Goal: Communication & Community: Answer question/provide support

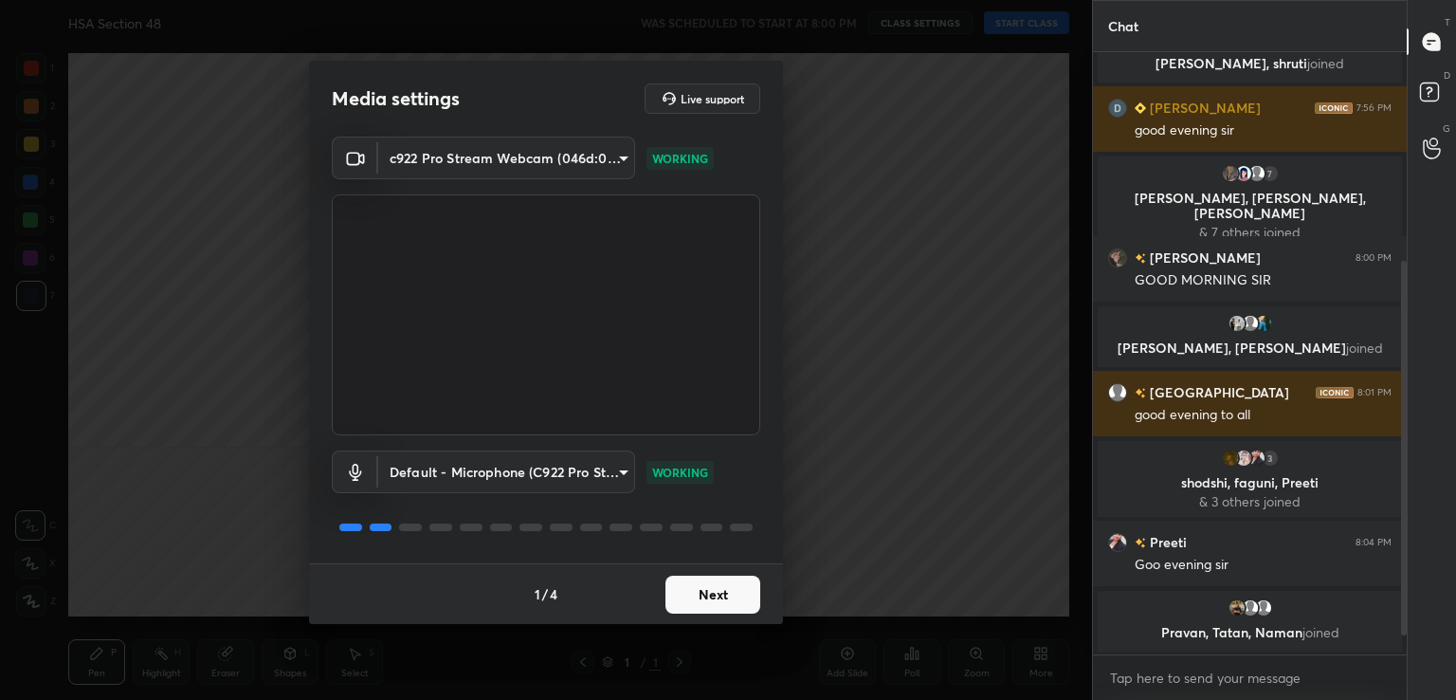
scroll to position [360, 0]
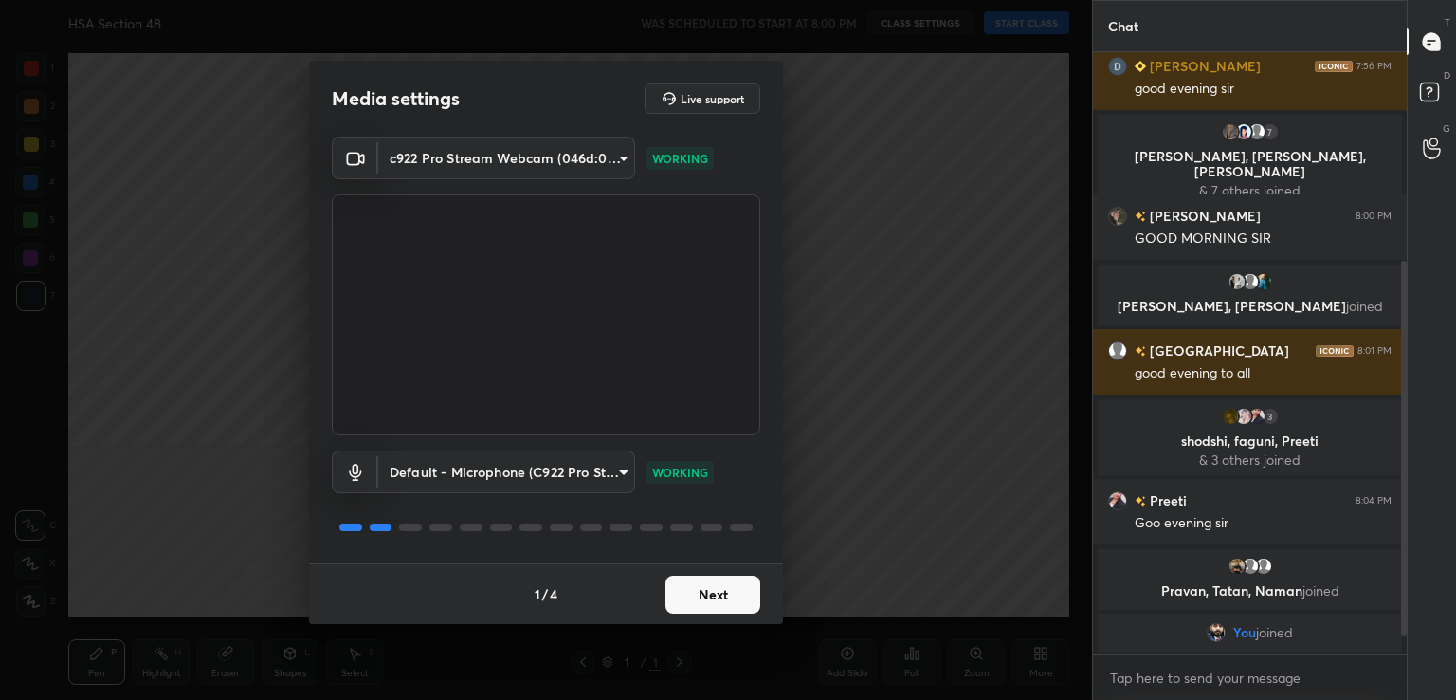
click at [716, 592] on button "Next" at bounding box center [713, 594] width 95 height 38
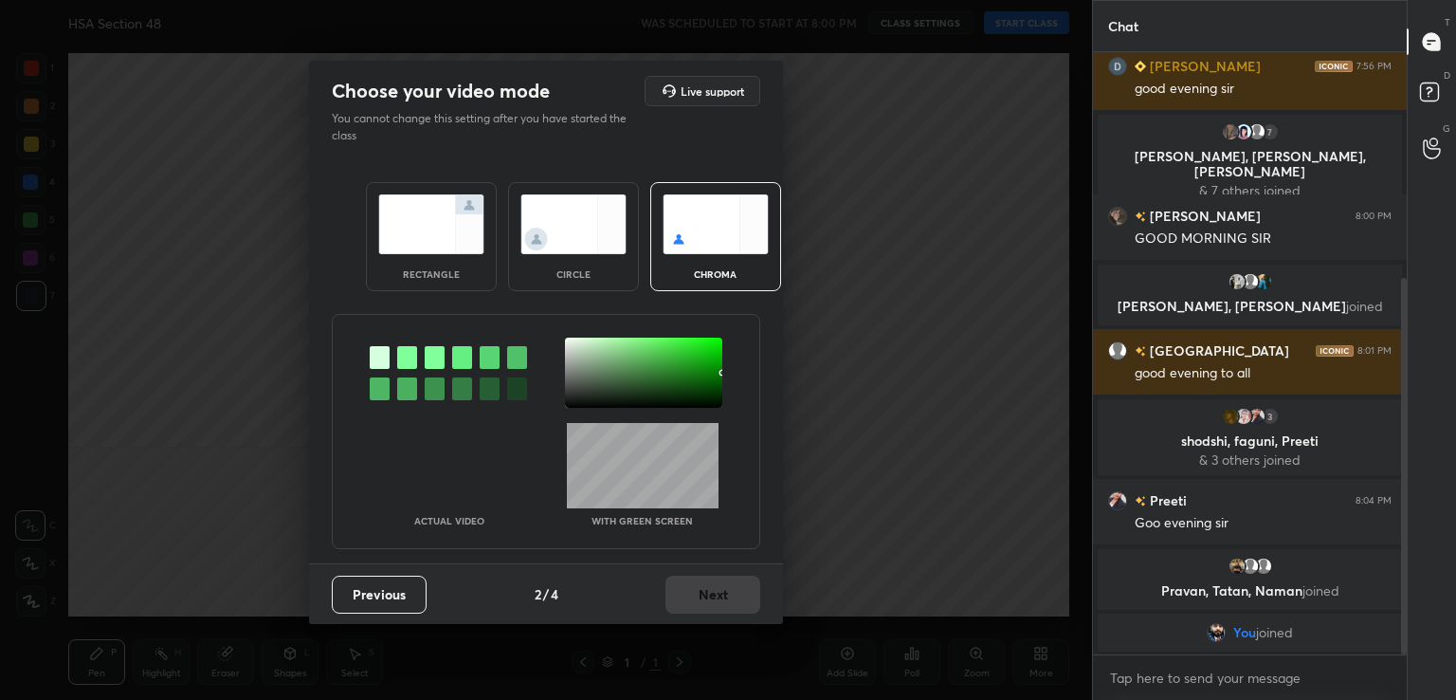
drag, startPoint x: 408, startPoint y: 359, endPoint x: 506, endPoint y: 373, distance: 99.5
click at [408, 358] on div at bounding box center [407, 357] width 20 height 23
drag, startPoint x: 565, startPoint y: 374, endPoint x: 580, endPoint y: 373, distance: 15.3
click at [566, 374] on div at bounding box center [643, 373] width 157 height 70
click at [578, 384] on div at bounding box center [643, 373] width 157 height 70
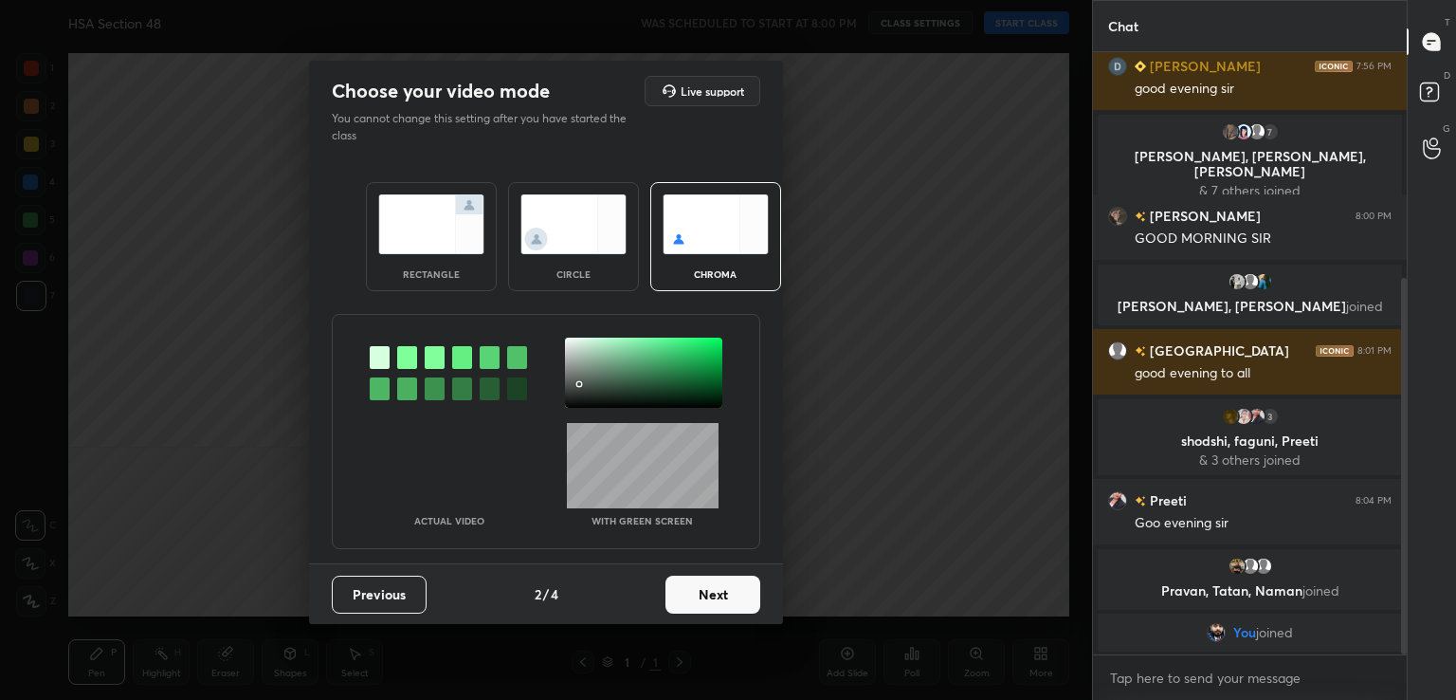
click at [729, 595] on button "Next" at bounding box center [713, 594] width 95 height 38
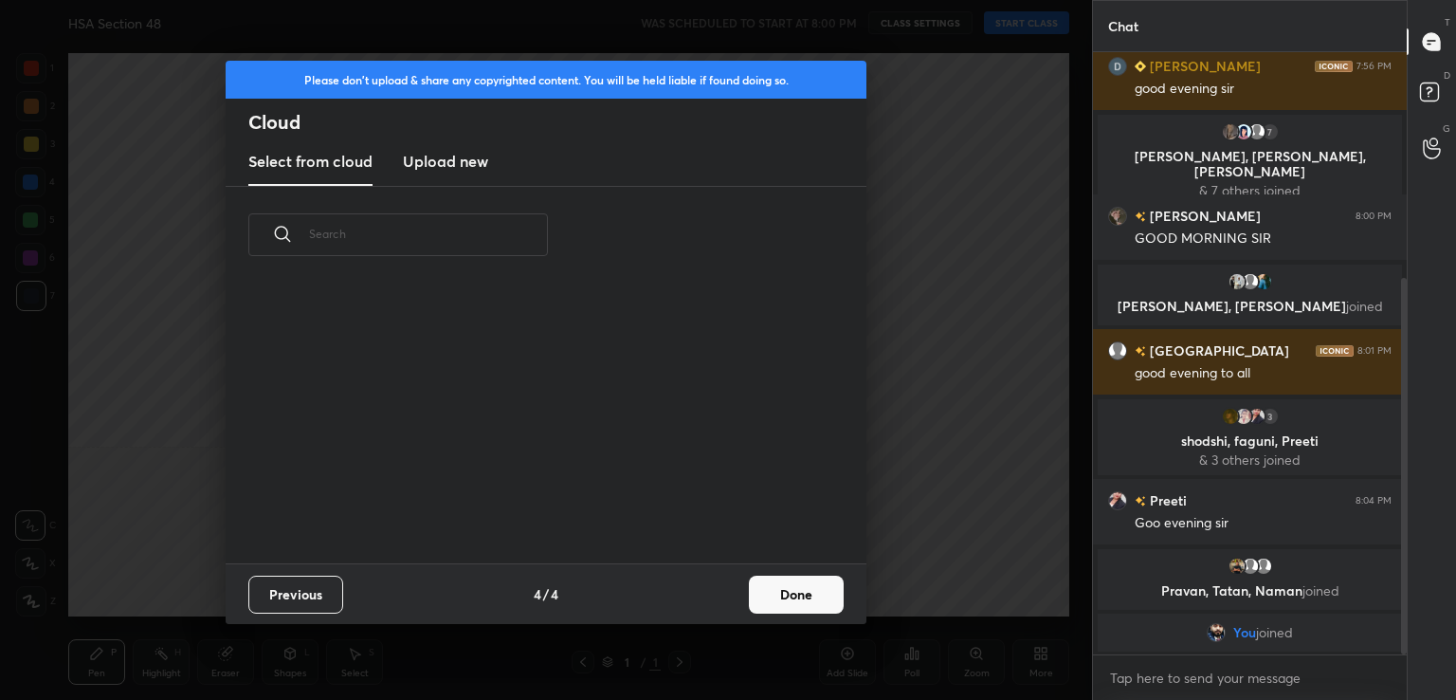
click at [749, 595] on div "Previous 4 / 4 Done" at bounding box center [546, 593] width 641 height 61
drag, startPoint x: 784, startPoint y: 595, endPoint x: 794, endPoint y: 588, distance: 12.9
click at [785, 596] on button "Done" at bounding box center [796, 594] width 95 height 38
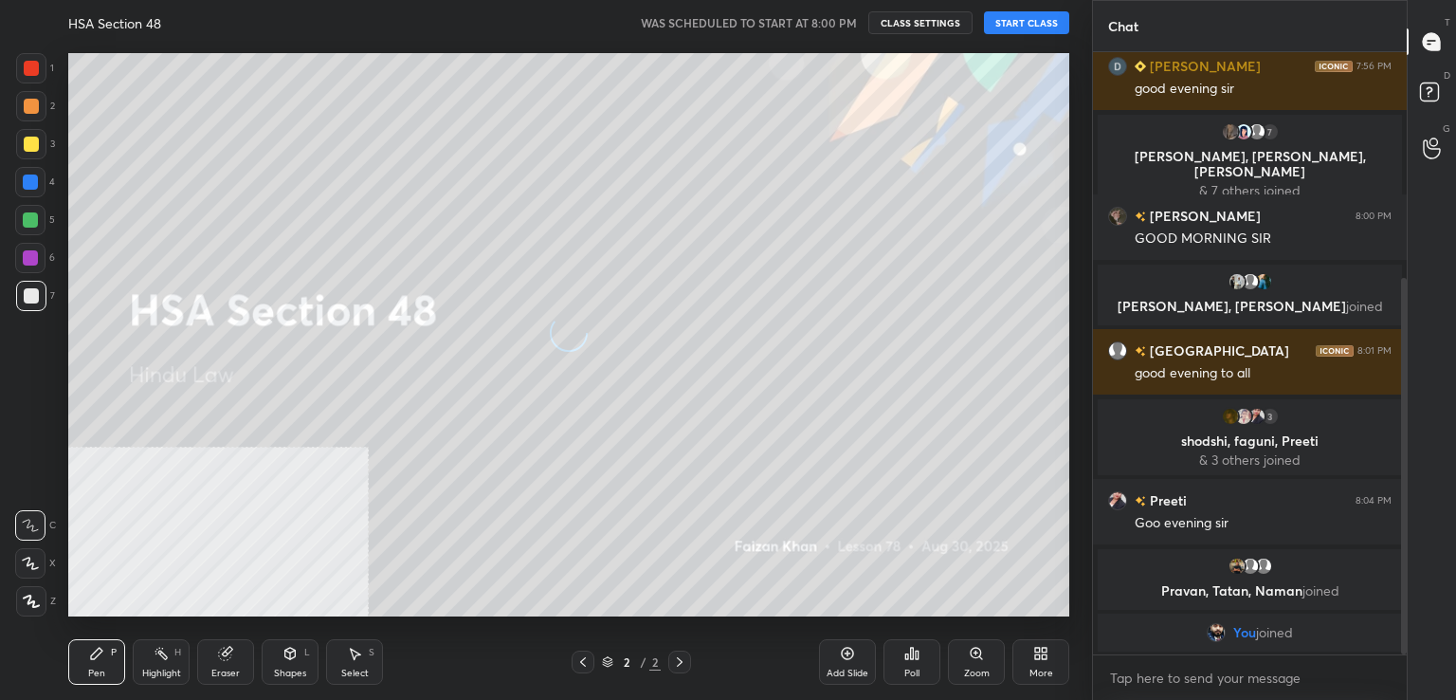
click at [1024, 14] on button "START CLASS" at bounding box center [1026, 22] width 85 height 23
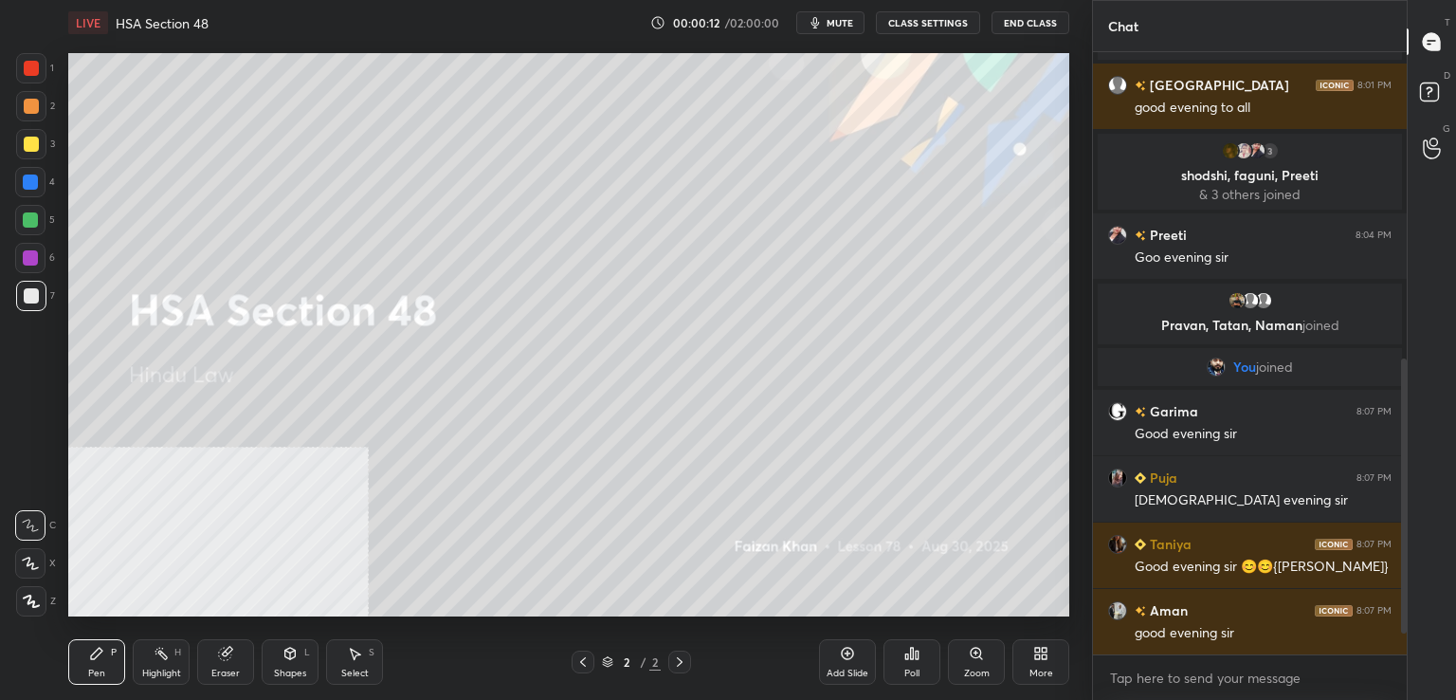
scroll to position [758, 0]
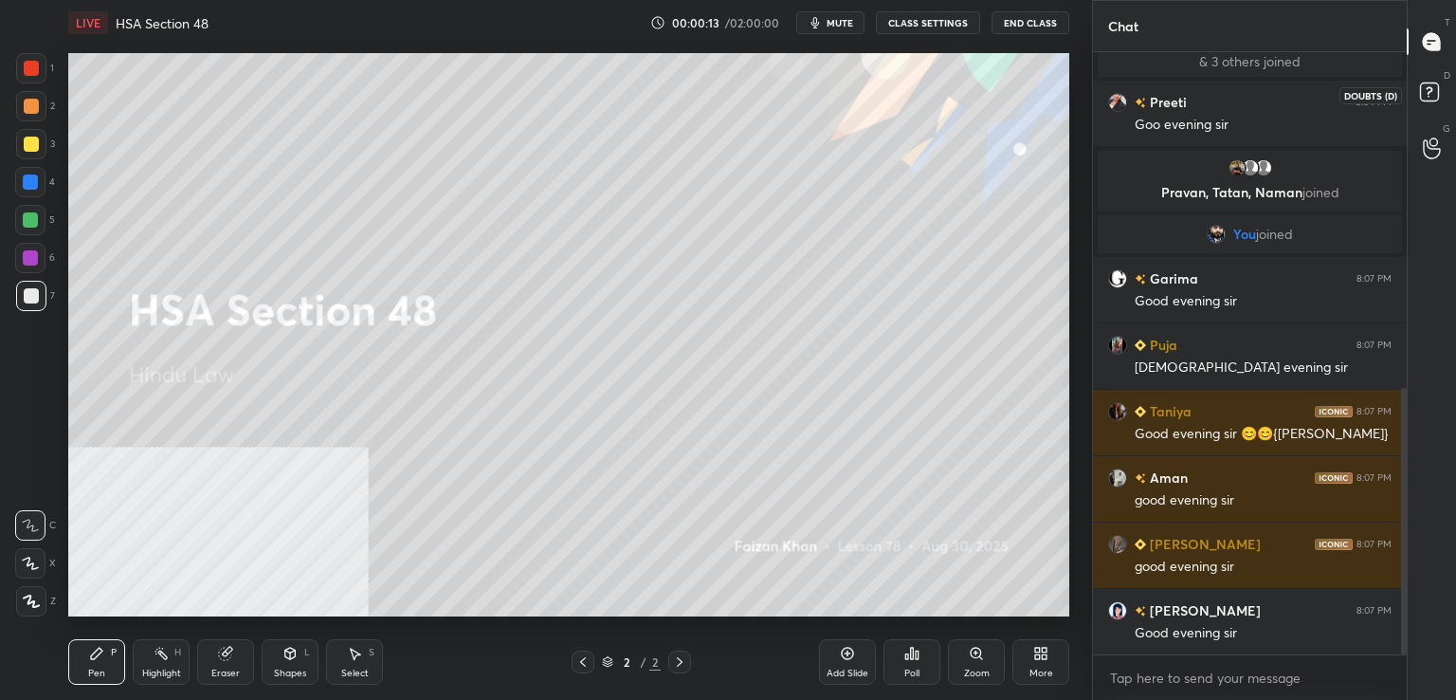
drag, startPoint x: 1433, startPoint y: 92, endPoint x: 1433, endPoint y: 74, distance: 18.0
click at [1432, 88] on rect at bounding box center [1429, 92] width 18 height 18
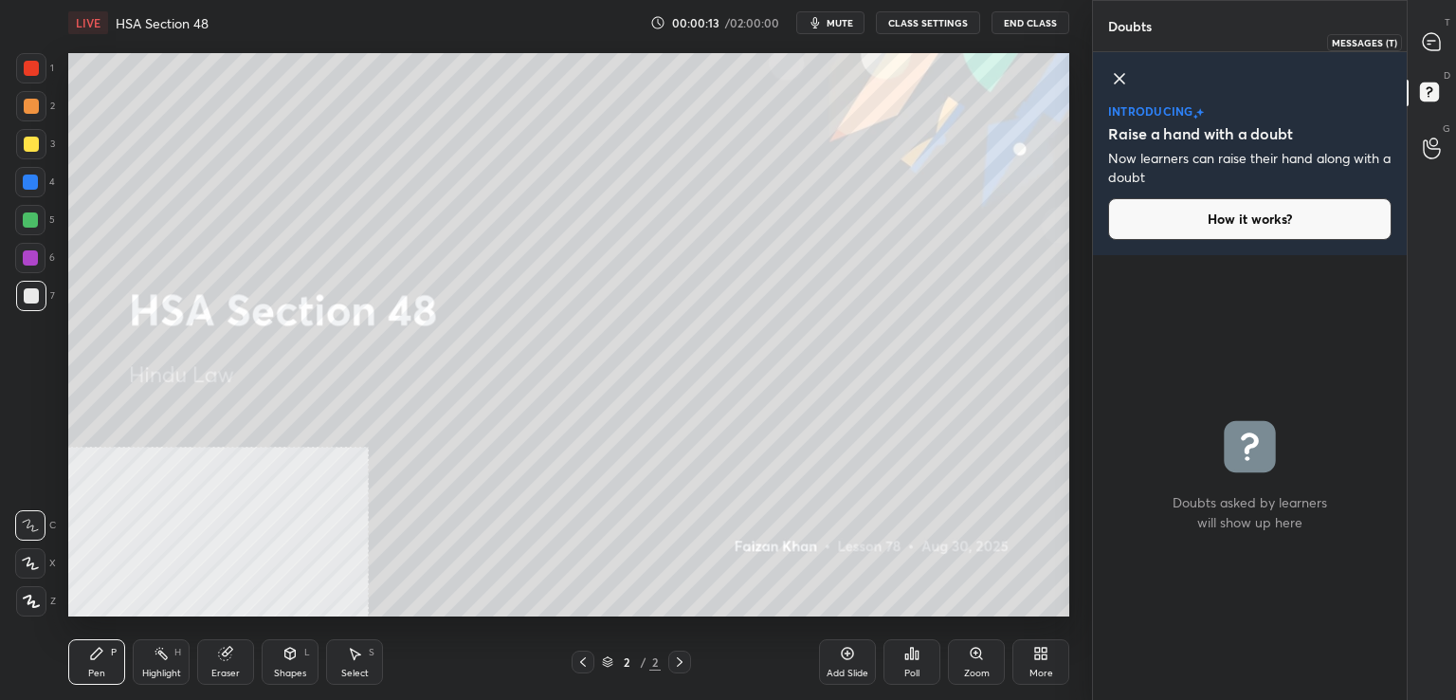
drag, startPoint x: 1424, startPoint y: 30, endPoint x: 1436, endPoint y: 43, distance: 17.4
click at [1423, 30] on div at bounding box center [1433, 42] width 38 height 34
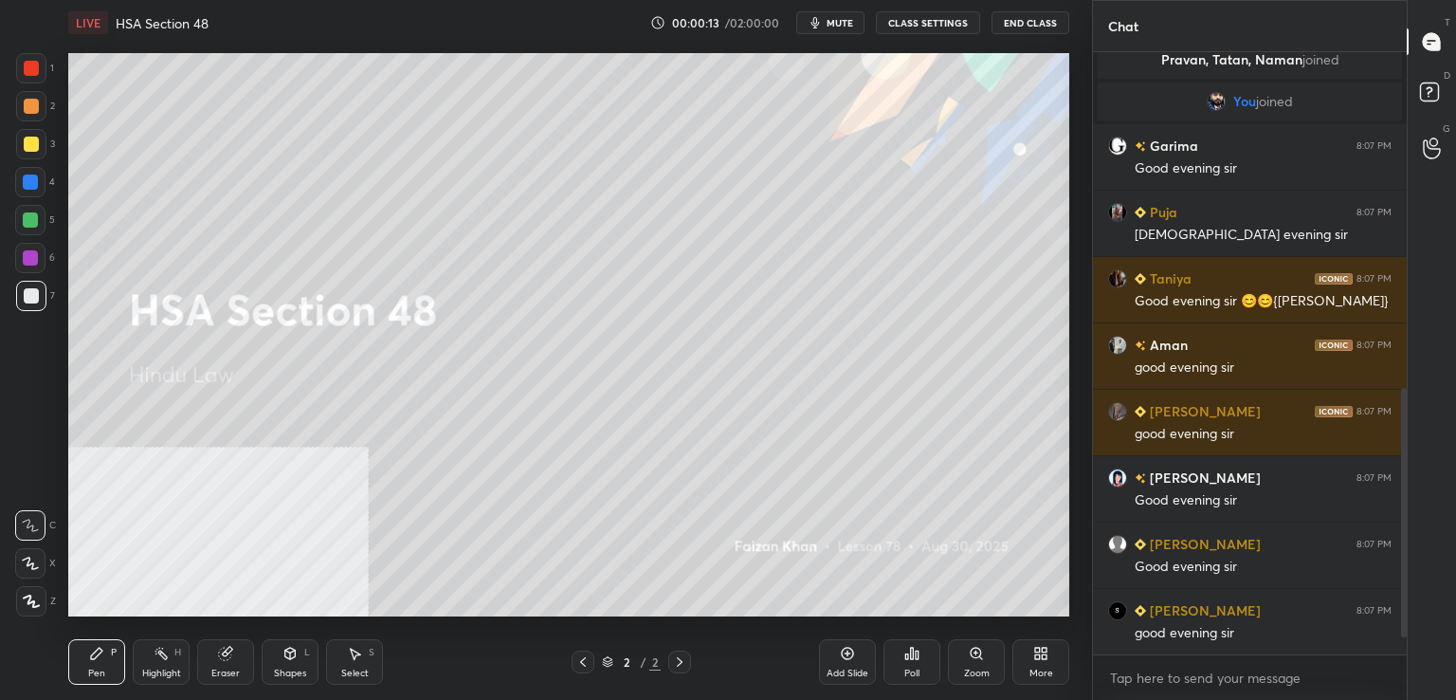
scroll to position [596, 308]
drag, startPoint x: 856, startPoint y: 659, endPoint x: 843, endPoint y: 658, distance: 13.3
click at [853, 659] on div "Add Slide" at bounding box center [847, 662] width 57 height 46
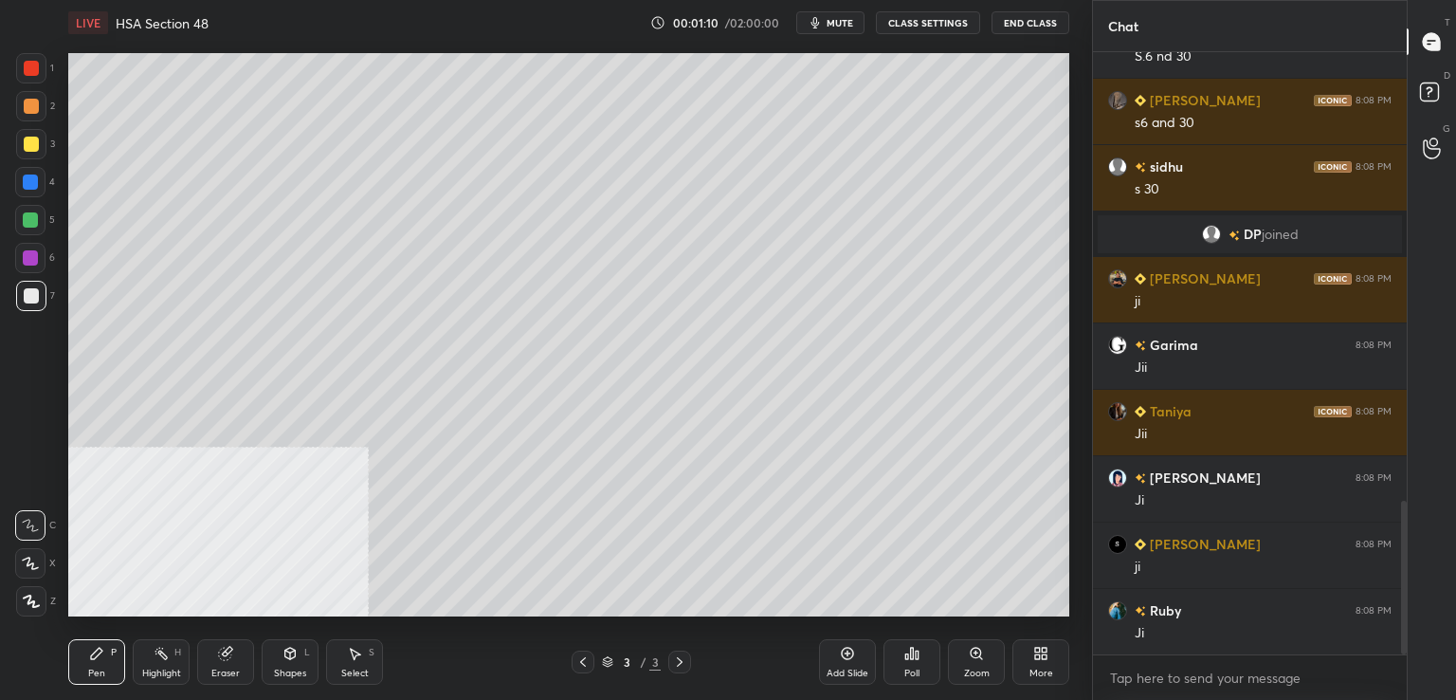
scroll to position [1826, 0]
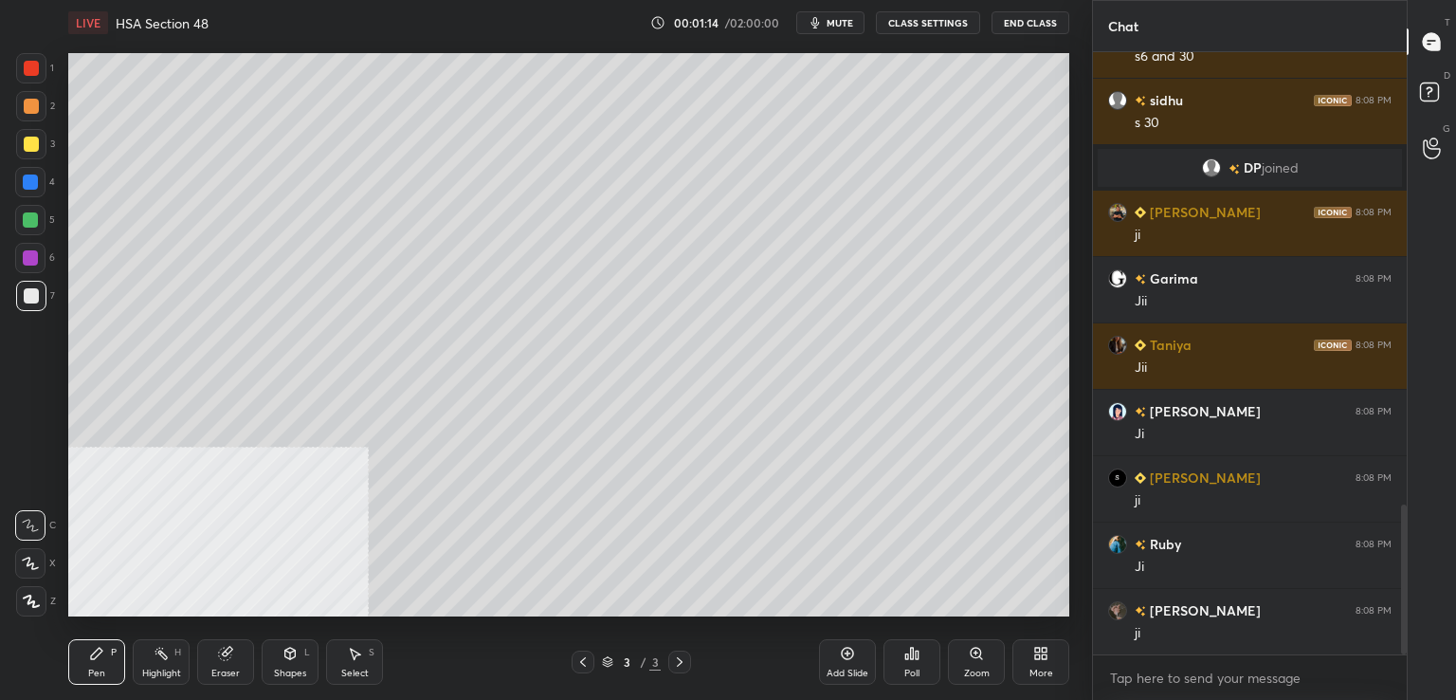
click at [29, 67] on div at bounding box center [31, 68] width 15 height 15
click at [38, 295] on div at bounding box center [31, 296] width 30 height 30
drag, startPoint x: 33, startPoint y: 145, endPoint x: 46, endPoint y: 151, distance: 13.6
click at [33, 144] on div at bounding box center [31, 144] width 15 height 15
click at [27, 187] on div at bounding box center [30, 181] width 15 height 15
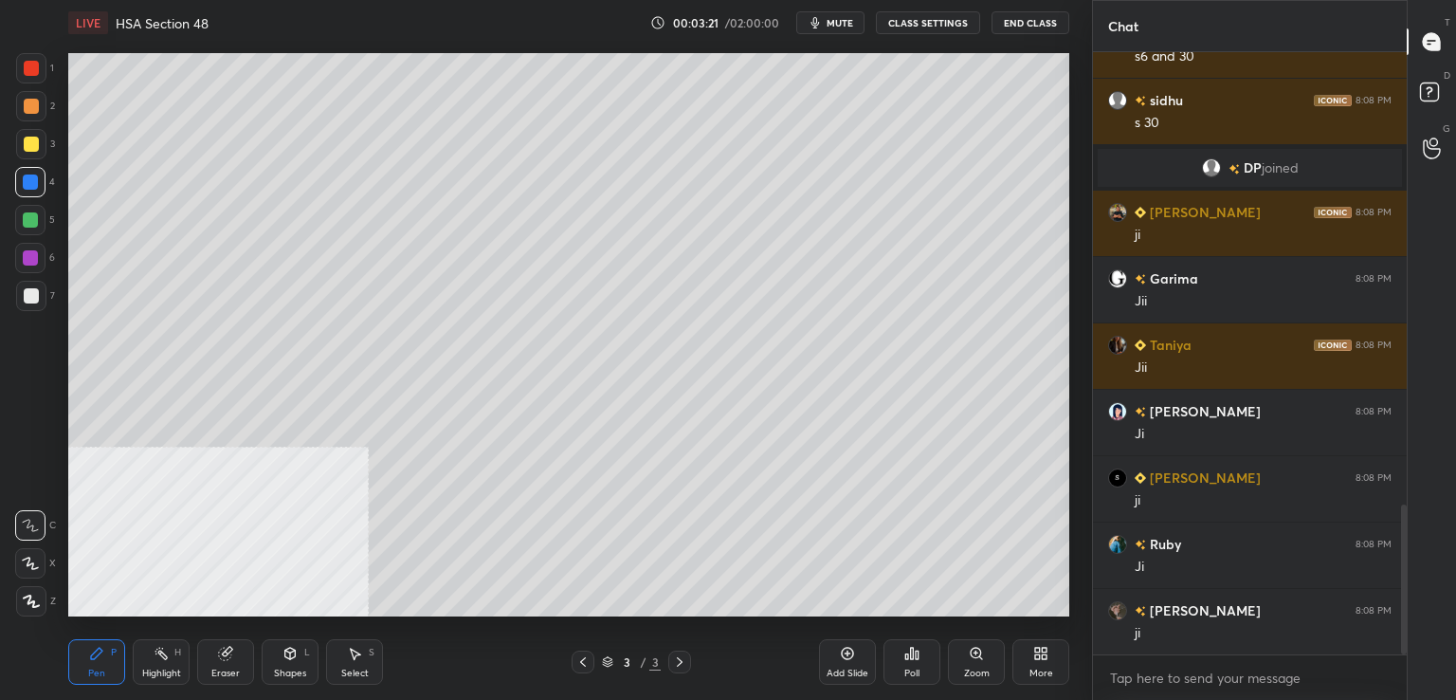
drag, startPoint x: 19, startPoint y: 265, endPoint x: 49, endPoint y: 276, distance: 32.1
click at [20, 265] on div at bounding box center [30, 258] width 30 height 30
drag, startPoint x: 30, startPoint y: 110, endPoint x: 63, endPoint y: 109, distance: 32.2
click at [32, 111] on div at bounding box center [31, 106] width 15 height 15
drag, startPoint x: 30, startPoint y: 297, endPoint x: 64, endPoint y: 299, distance: 34.2
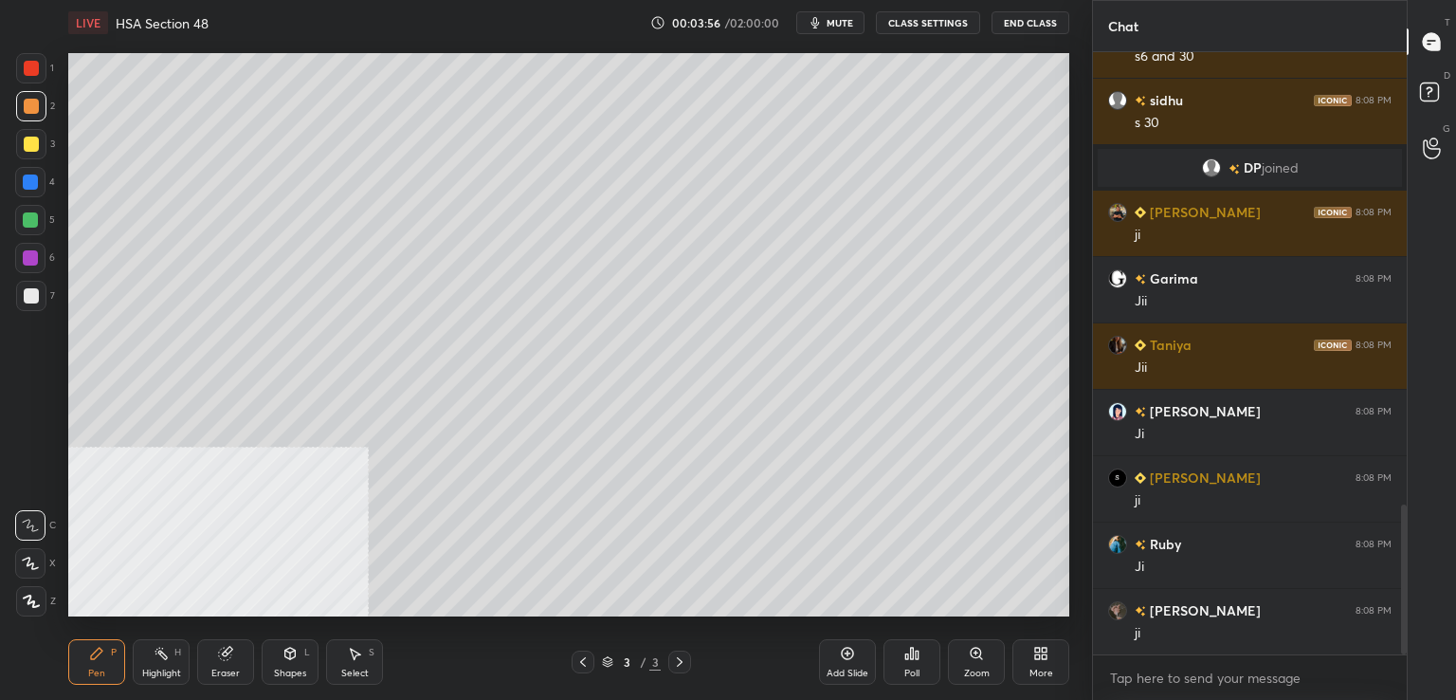
click at [31, 298] on div at bounding box center [31, 295] width 15 height 15
drag, startPoint x: 36, startPoint y: 257, endPoint x: 63, endPoint y: 266, distance: 28.2
click at [38, 257] on div at bounding box center [30, 258] width 30 height 30
drag, startPoint x: 32, startPoint y: 226, endPoint x: 32, endPoint y: 240, distance: 14.2
click at [31, 225] on div at bounding box center [30, 219] width 15 height 15
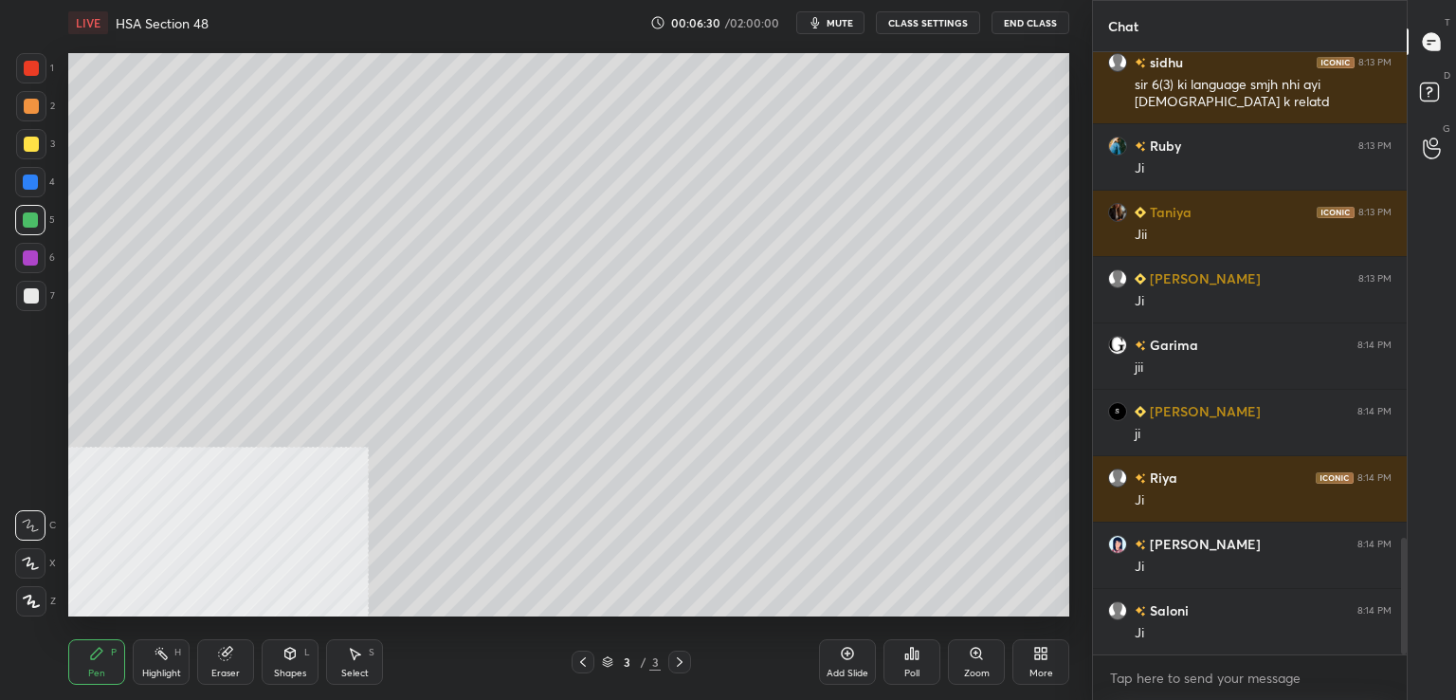
scroll to position [2507, 0]
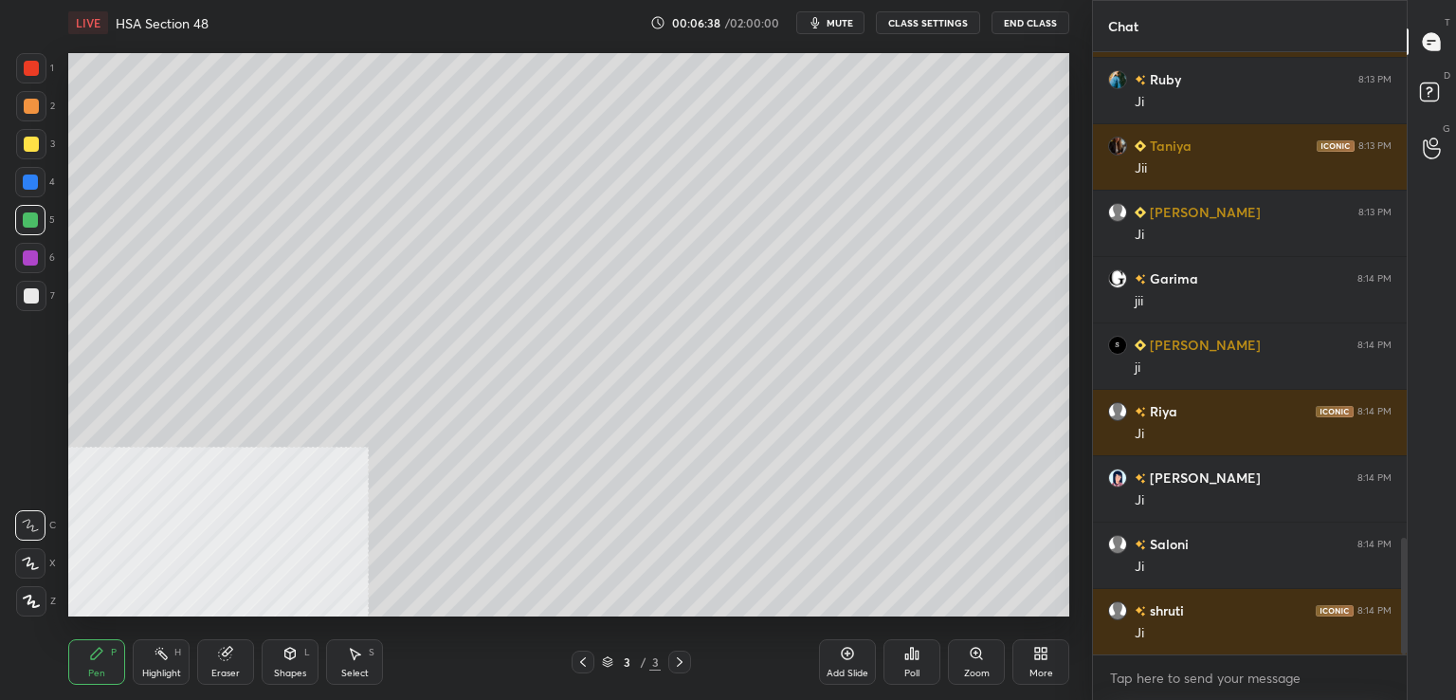
drag, startPoint x: 849, startPoint y: 649, endPoint x: 838, endPoint y: 614, distance: 36.9
click at [849, 649] on icon at bounding box center [847, 653] width 15 height 15
click at [27, 180] on div at bounding box center [30, 181] width 15 height 15
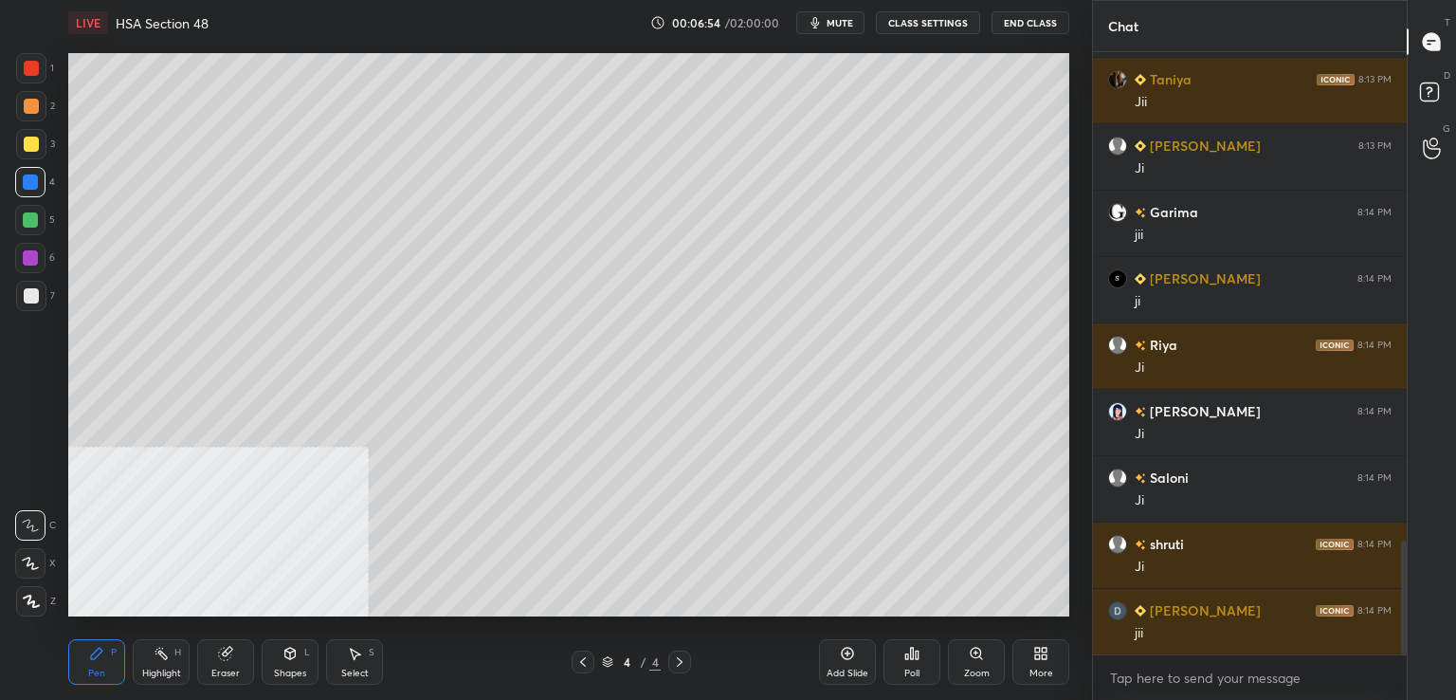
drag, startPoint x: 32, startPoint y: 297, endPoint x: 51, endPoint y: 289, distance: 20.4
click at [38, 296] on div at bounding box center [31, 296] width 30 height 30
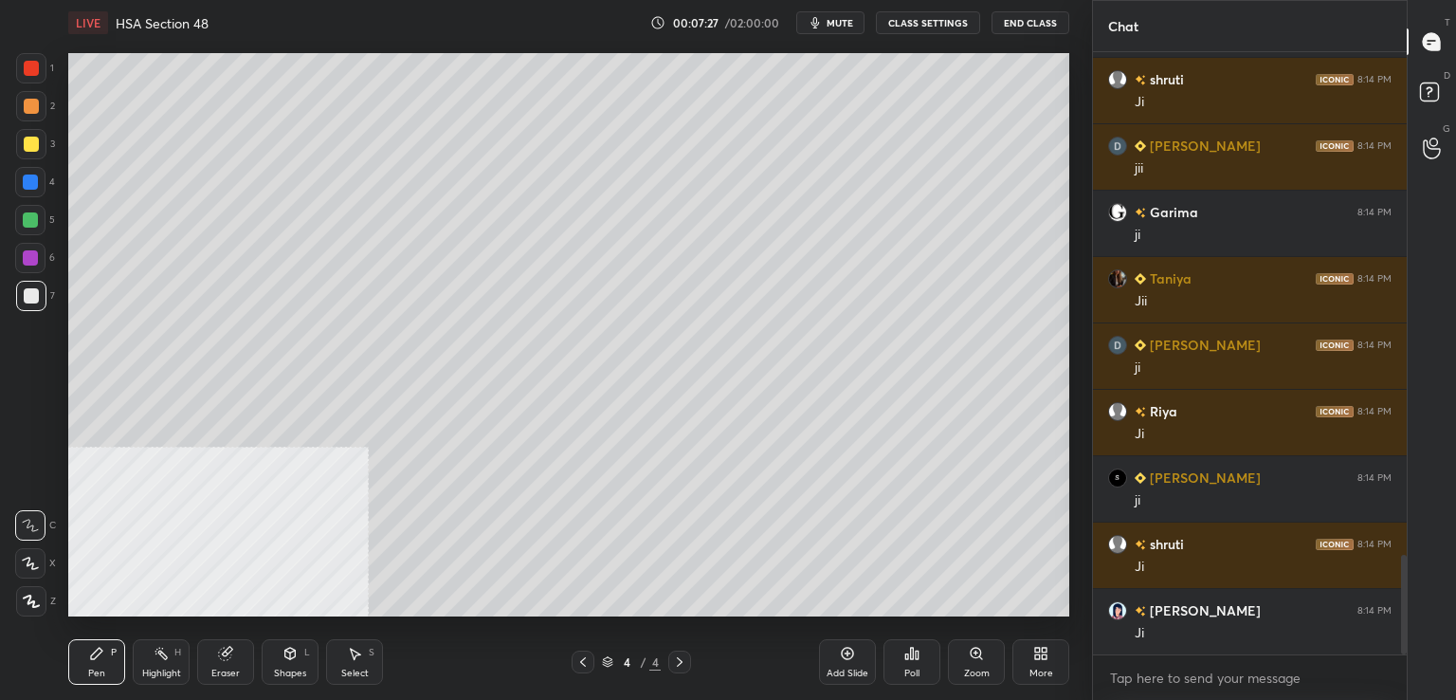
scroll to position [3104, 0]
click at [34, 144] on div at bounding box center [31, 144] width 15 height 15
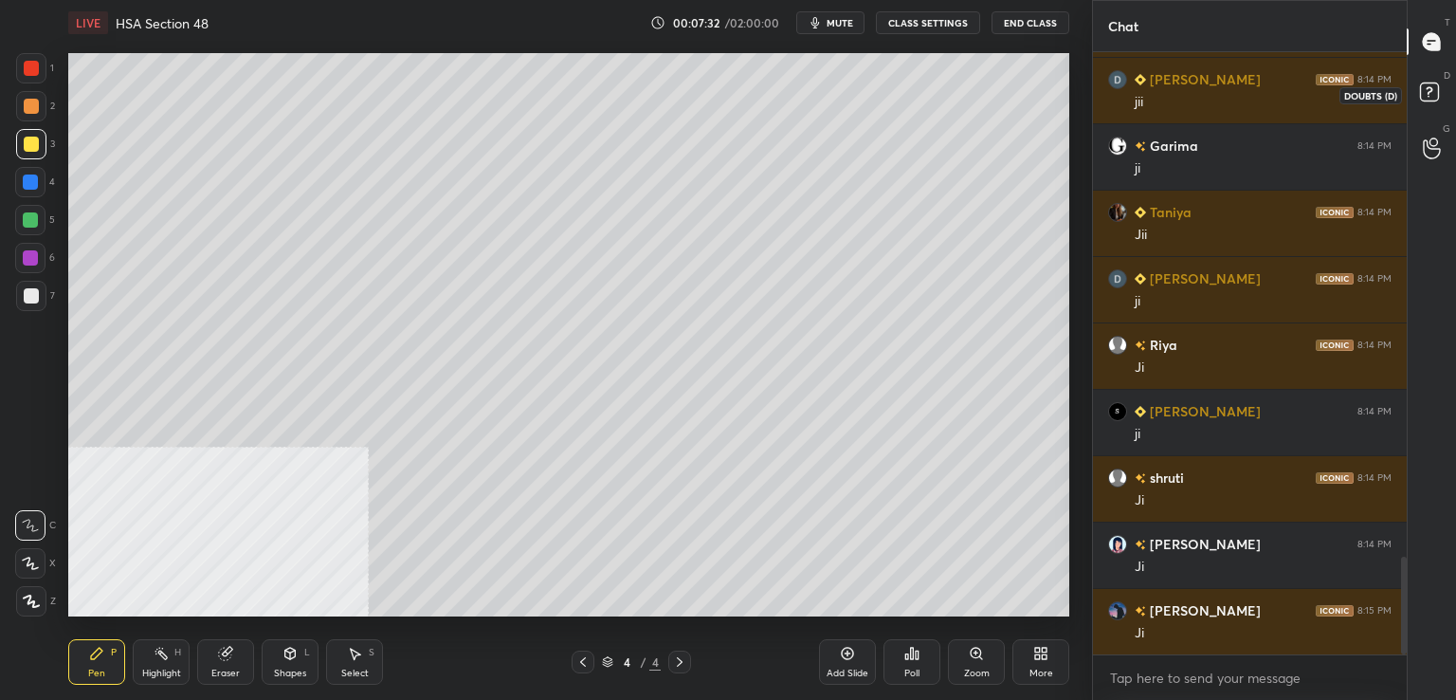
drag, startPoint x: 1438, startPoint y: 92, endPoint x: 1429, endPoint y: 82, distance: 13.4
click at [1436, 88] on icon at bounding box center [1432, 95] width 34 height 34
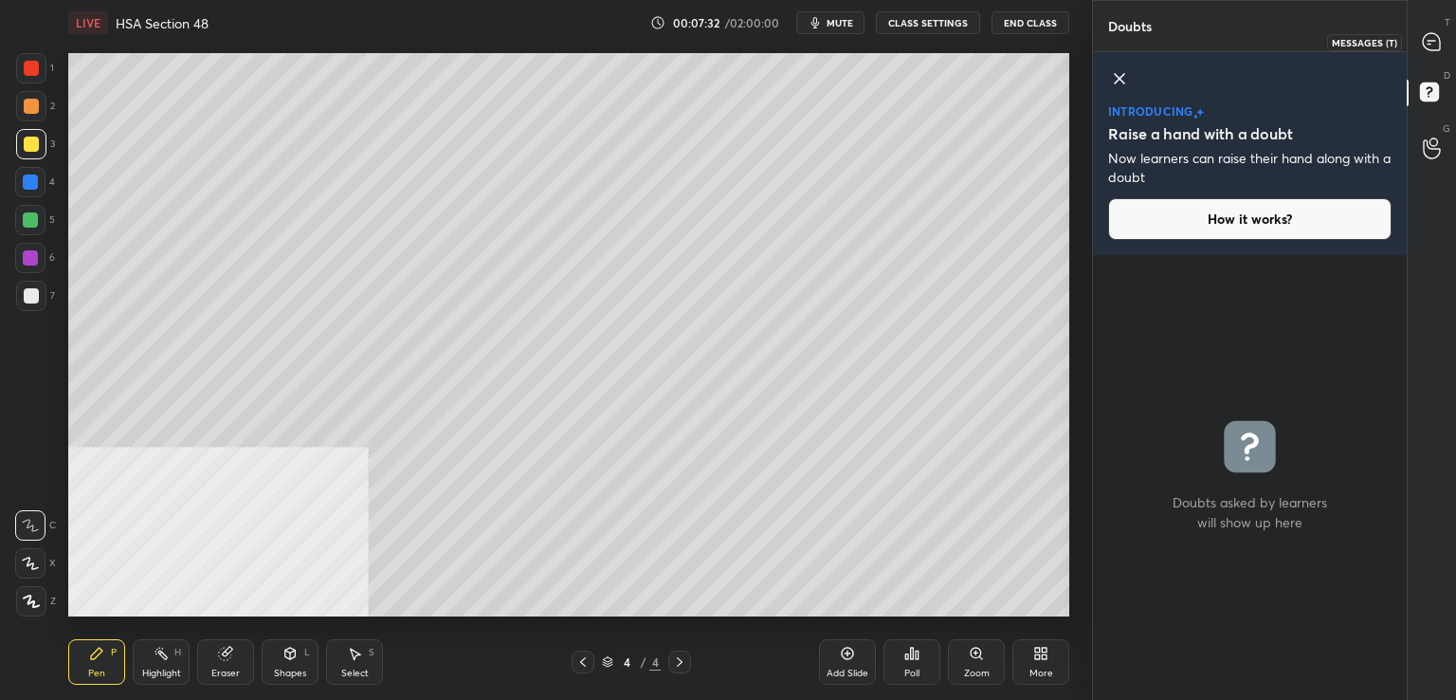
drag, startPoint x: 1428, startPoint y: 35, endPoint x: 1437, endPoint y: 39, distance: 10.2
click at [1429, 35] on icon at bounding box center [1431, 41] width 17 height 17
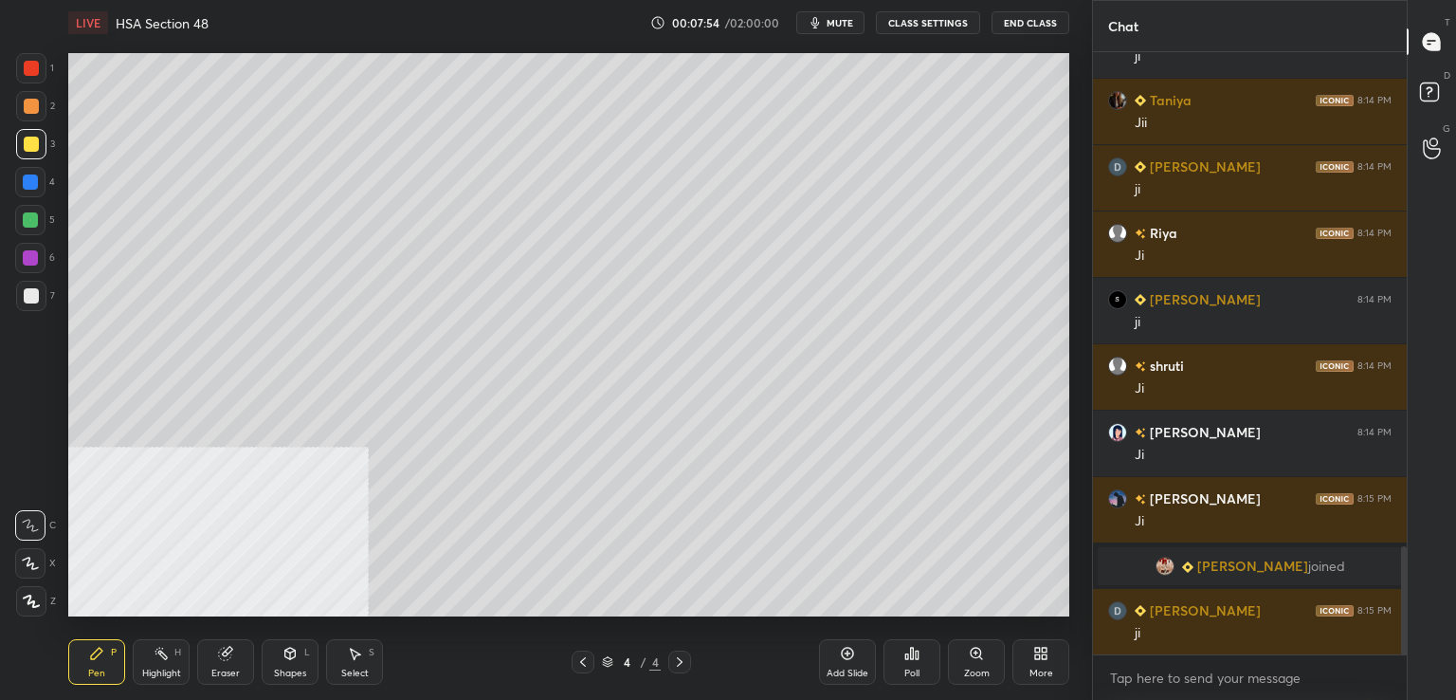
scroll to position [2850, 0]
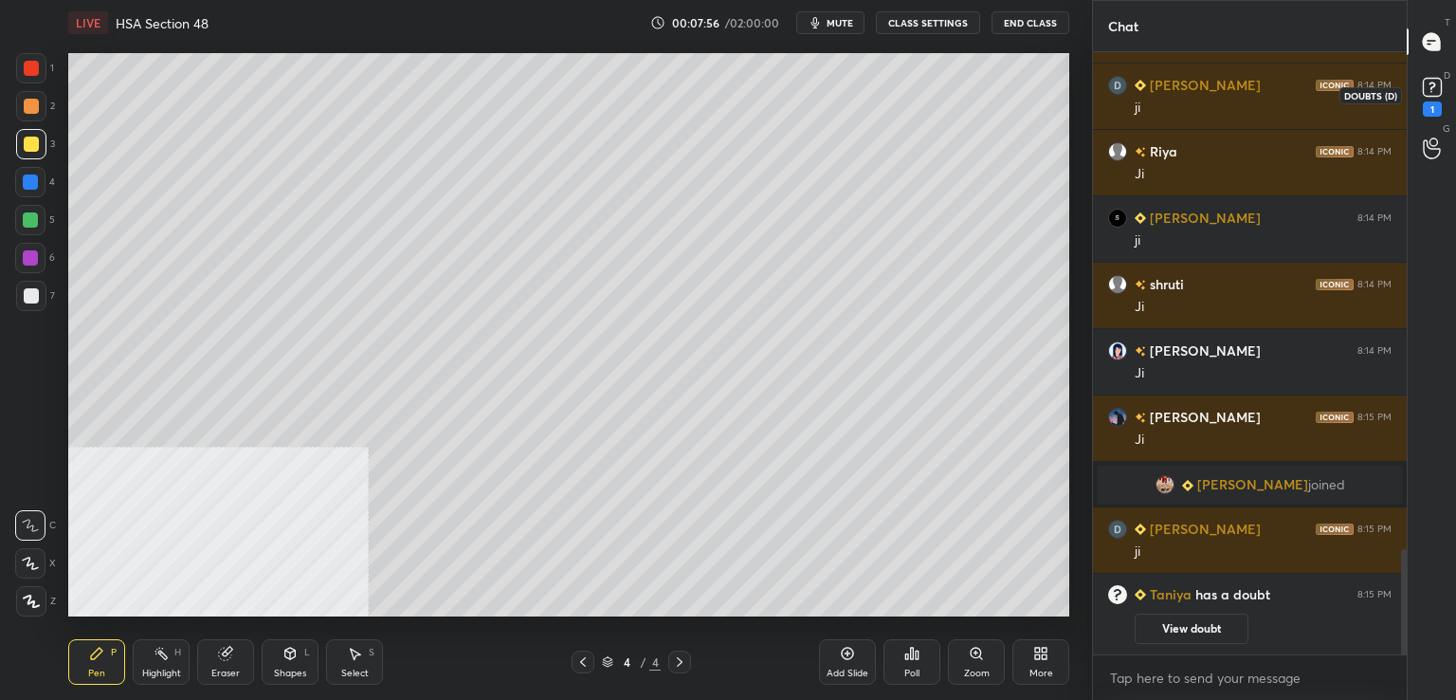
click at [1439, 97] on icon at bounding box center [1432, 87] width 28 height 28
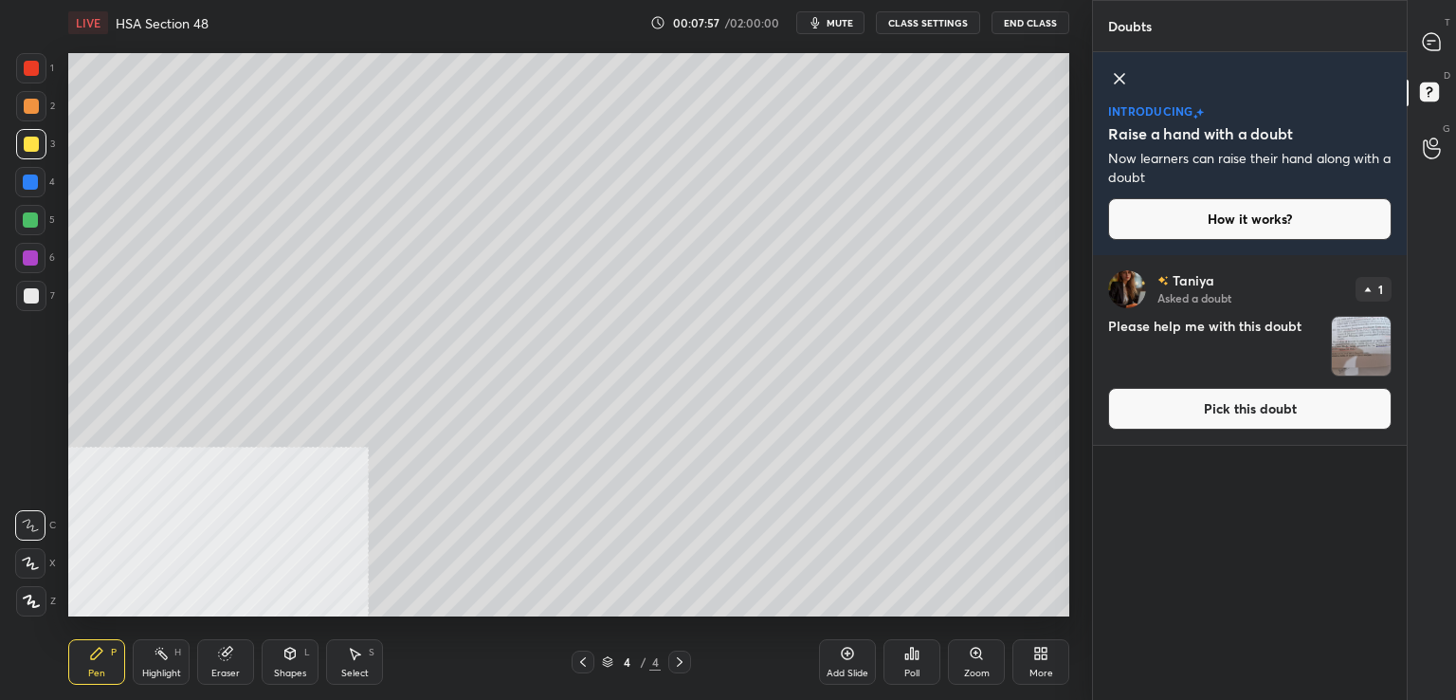
drag, startPoint x: 1191, startPoint y: 405, endPoint x: 1096, endPoint y: 401, distance: 94.9
click at [1191, 406] on button "Pick this doubt" at bounding box center [1249, 409] width 283 height 42
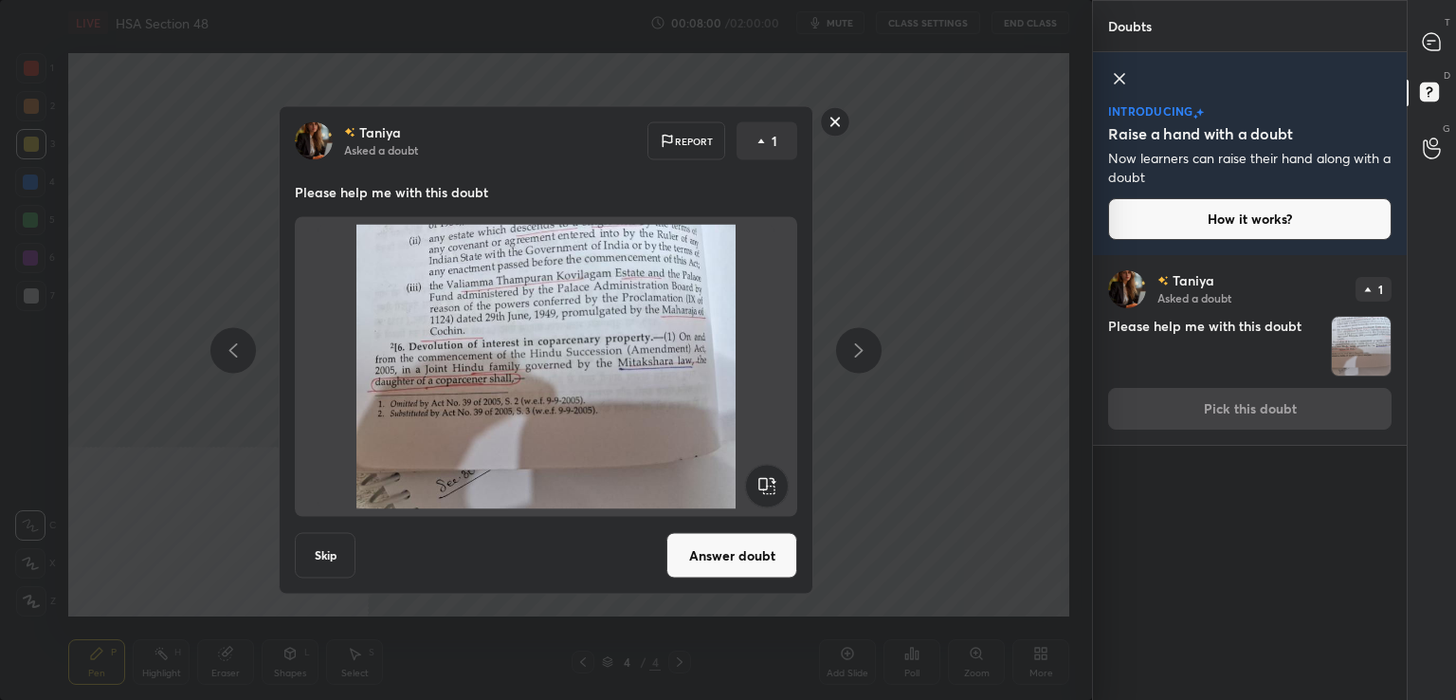
click at [728, 556] on button "Answer doubt" at bounding box center [731, 556] width 131 height 46
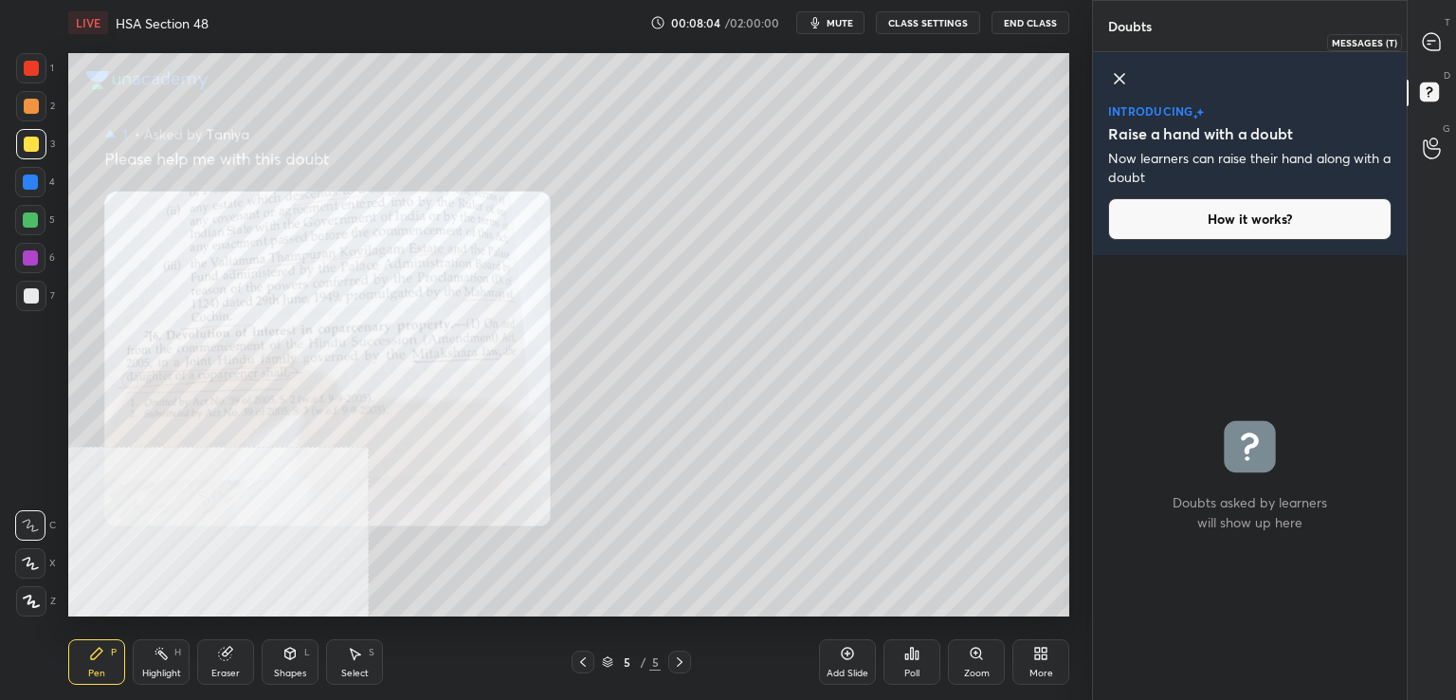
click at [1441, 41] on div at bounding box center [1433, 42] width 38 height 34
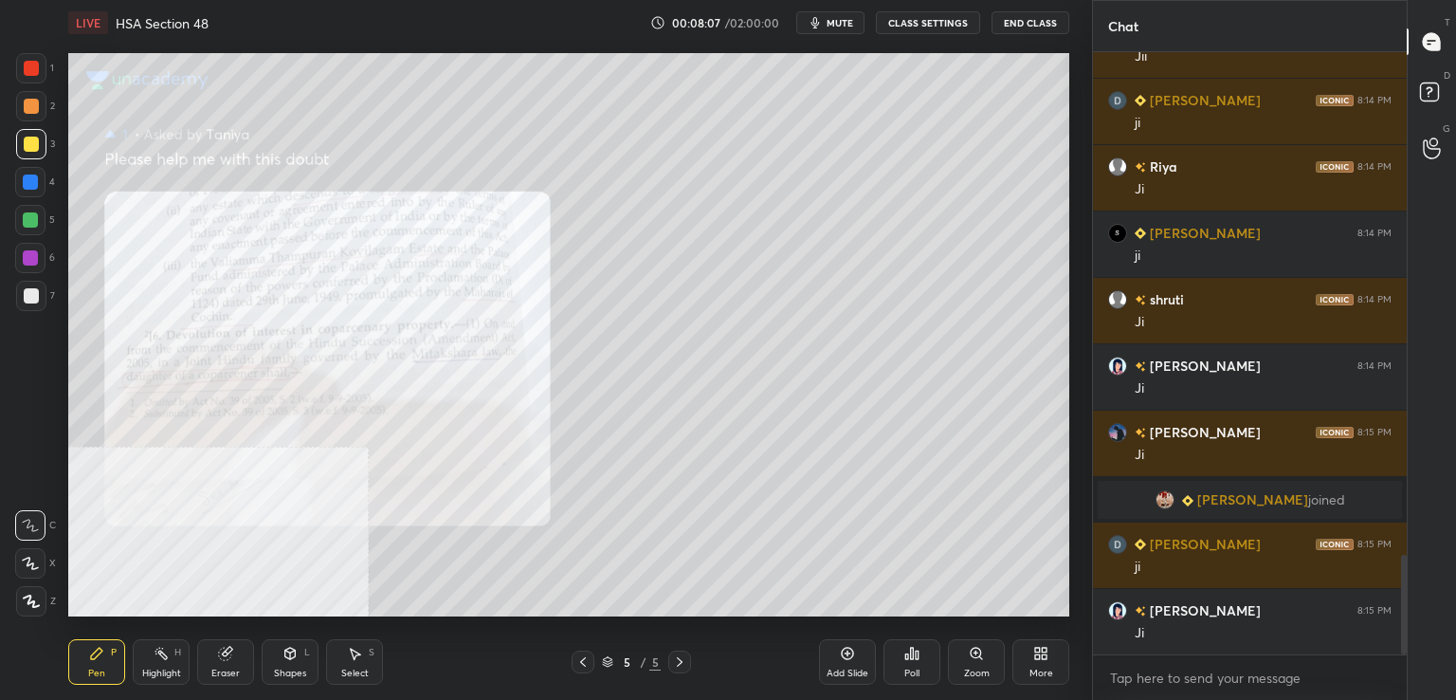
scroll to position [3127, 0]
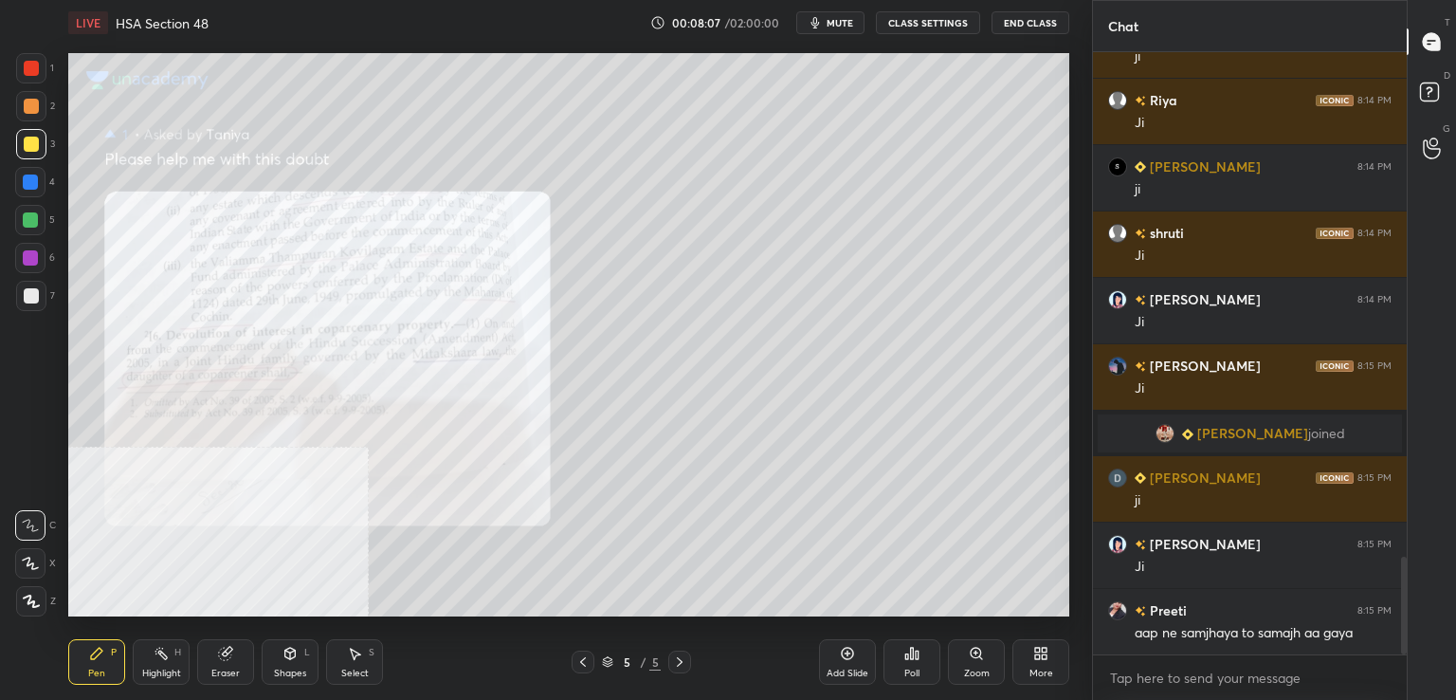
click at [579, 664] on icon at bounding box center [582, 661] width 15 height 15
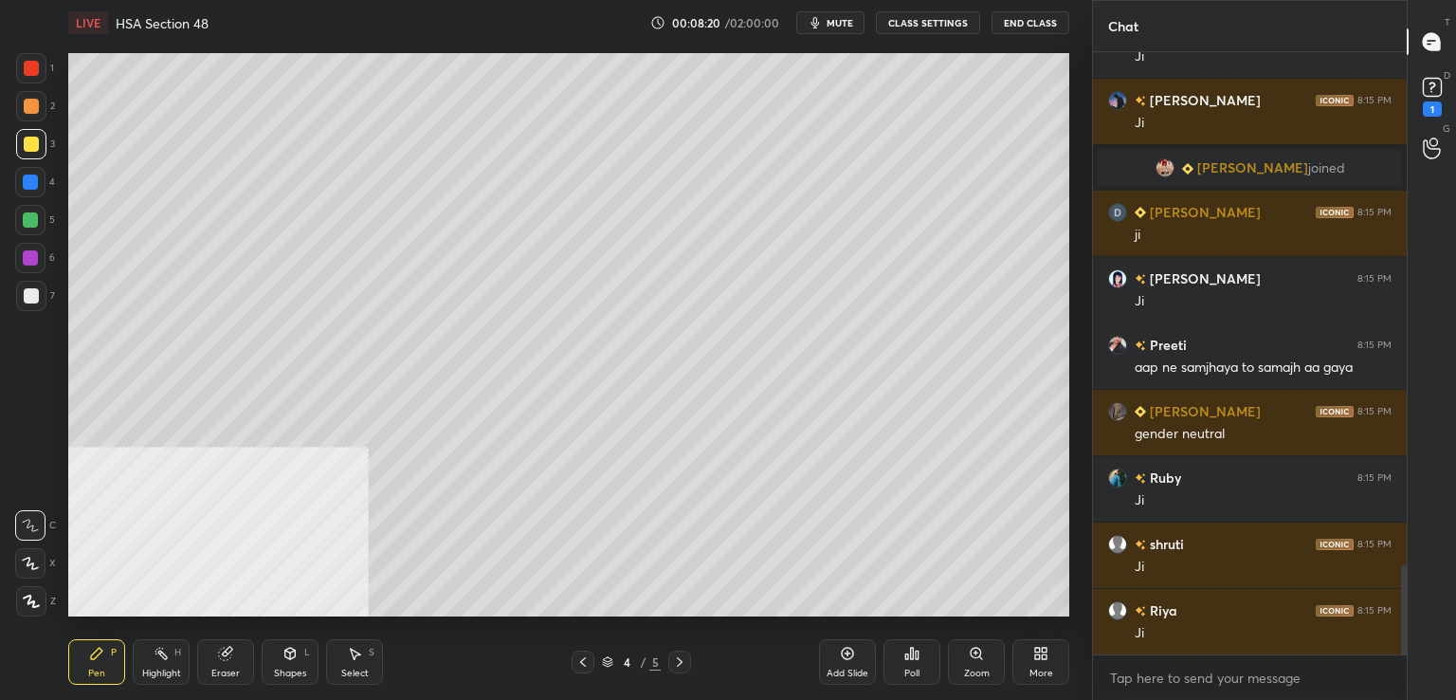
scroll to position [3474, 0]
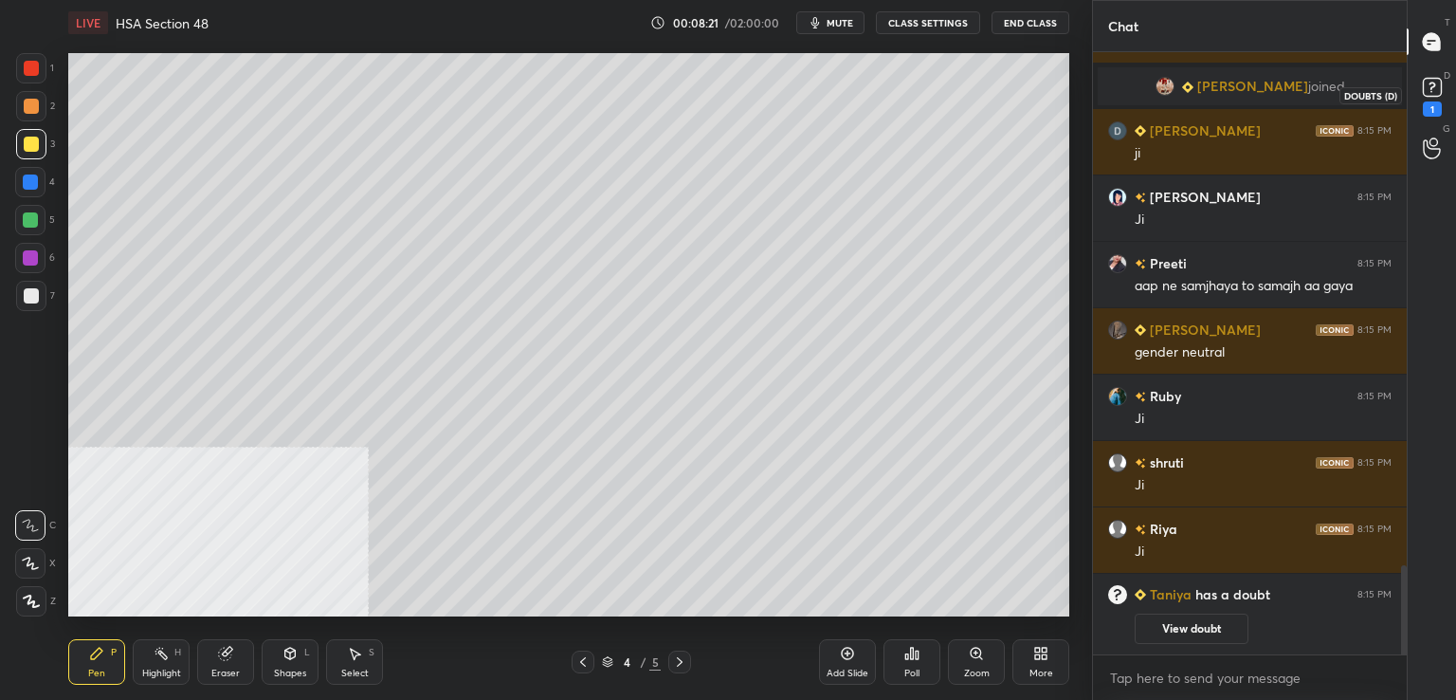
click at [1441, 84] on rect at bounding box center [1432, 88] width 18 height 18
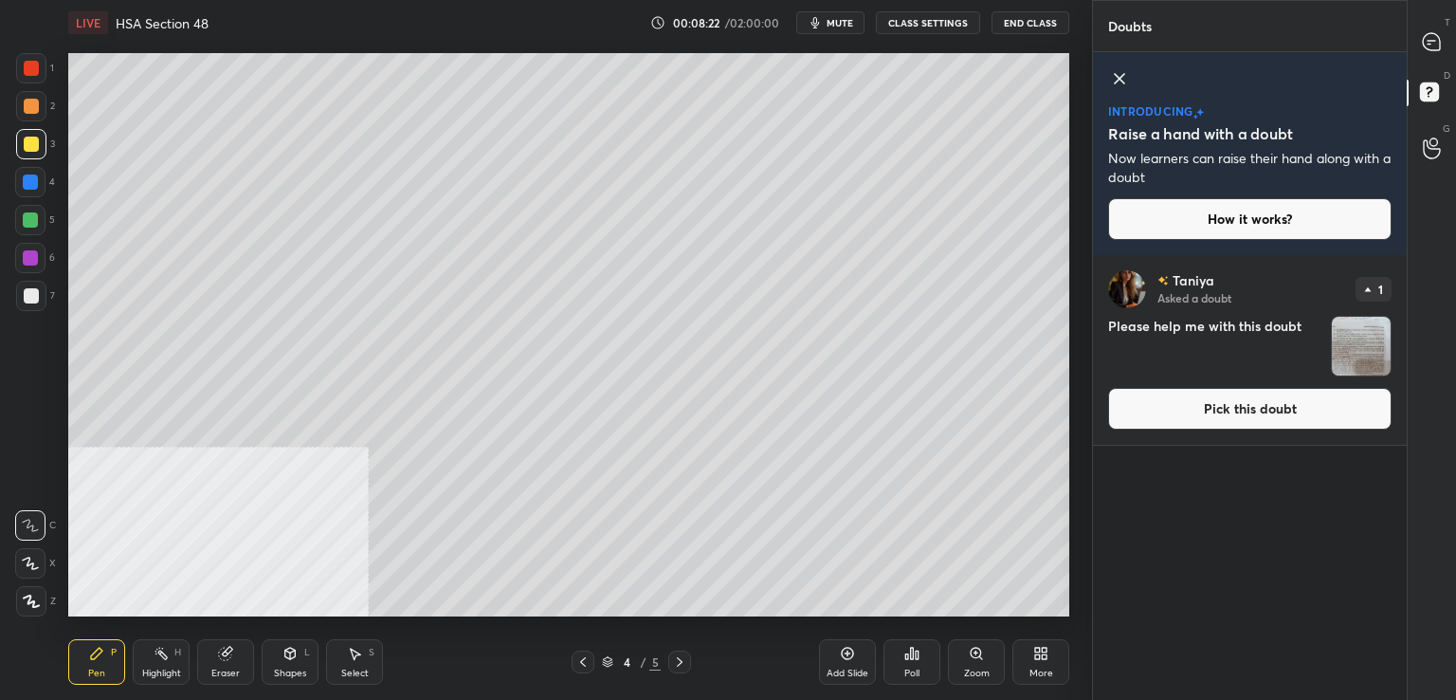
click at [1195, 412] on button "Pick this doubt" at bounding box center [1249, 409] width 283 height 42
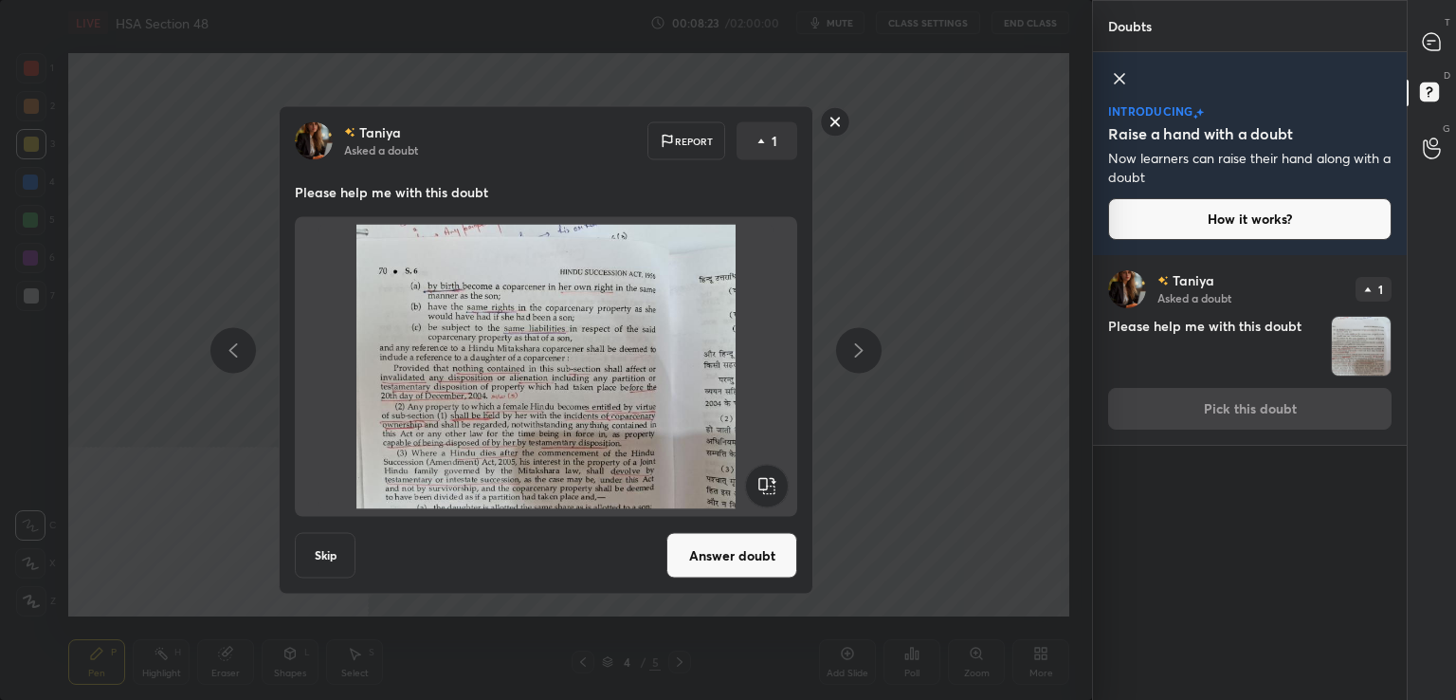
click at [705, 540] on button "Answer doubt" at bounding box center [731, 556] width 131 height 46
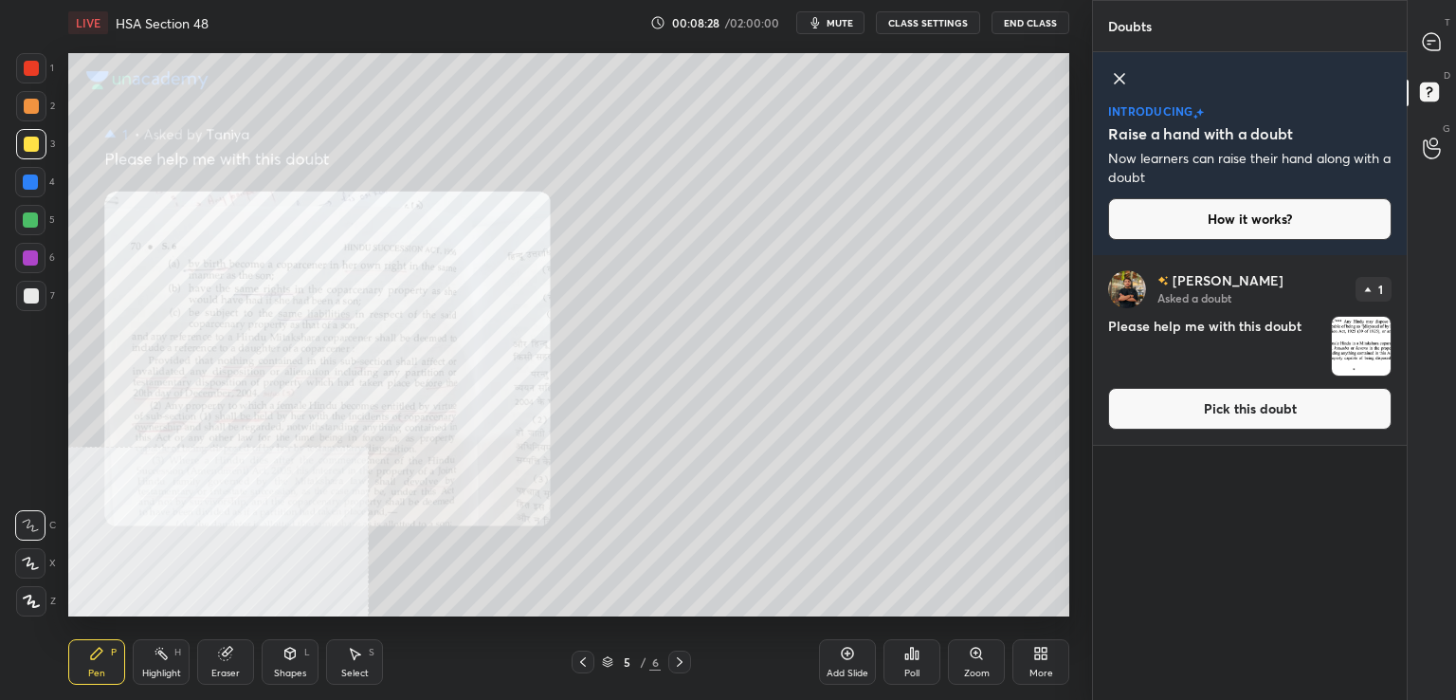
drag, startPoint x: 1173, startPoint y: 401, endPoint x: 1129, endPoint y: 407, distance: 44.0
click at [1172, 403] on button "Pick this doubt" at bounding box center [1249, 409] width 283 height 42
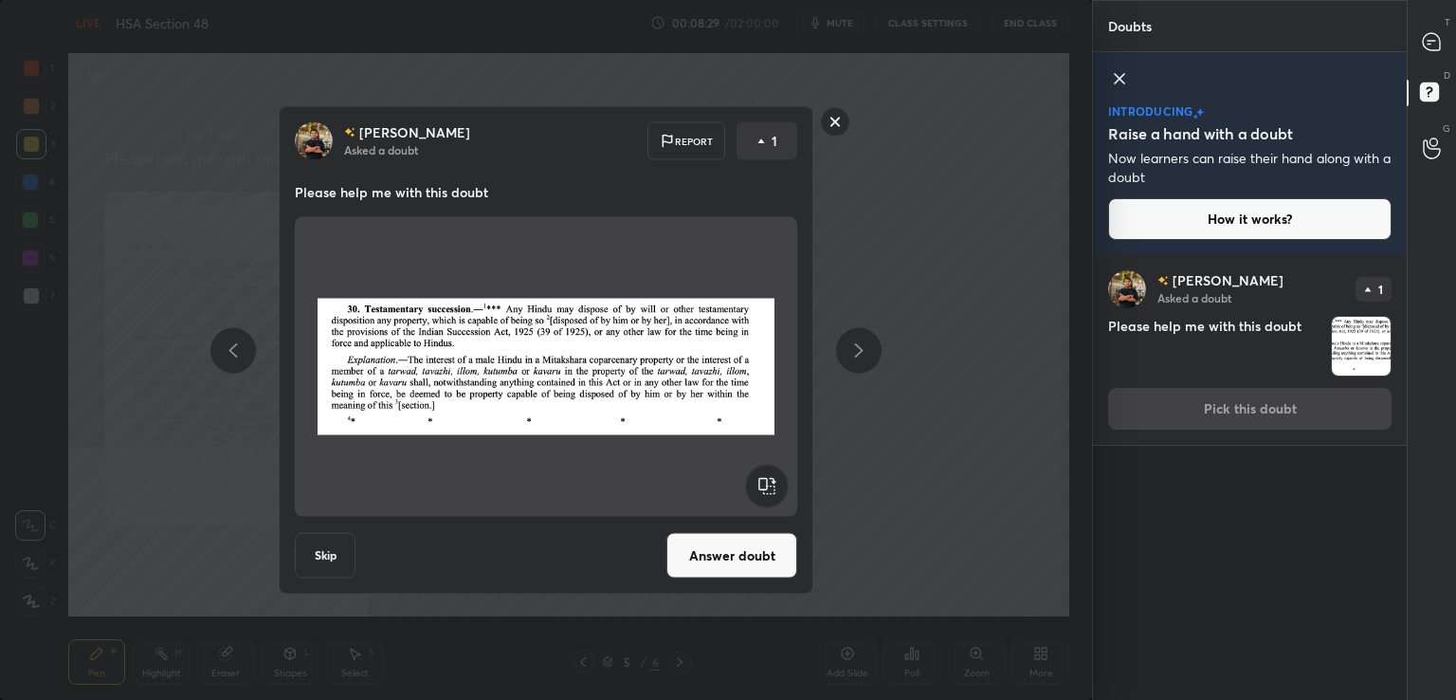
drag, startPoint x: 726, startPoint y: 536, endPoint x: 748, endPoint y: 503, distance: 38.9
click at [728, 536] on button "Answer doubt" at bounding box center [731, 556] width 131 height 46
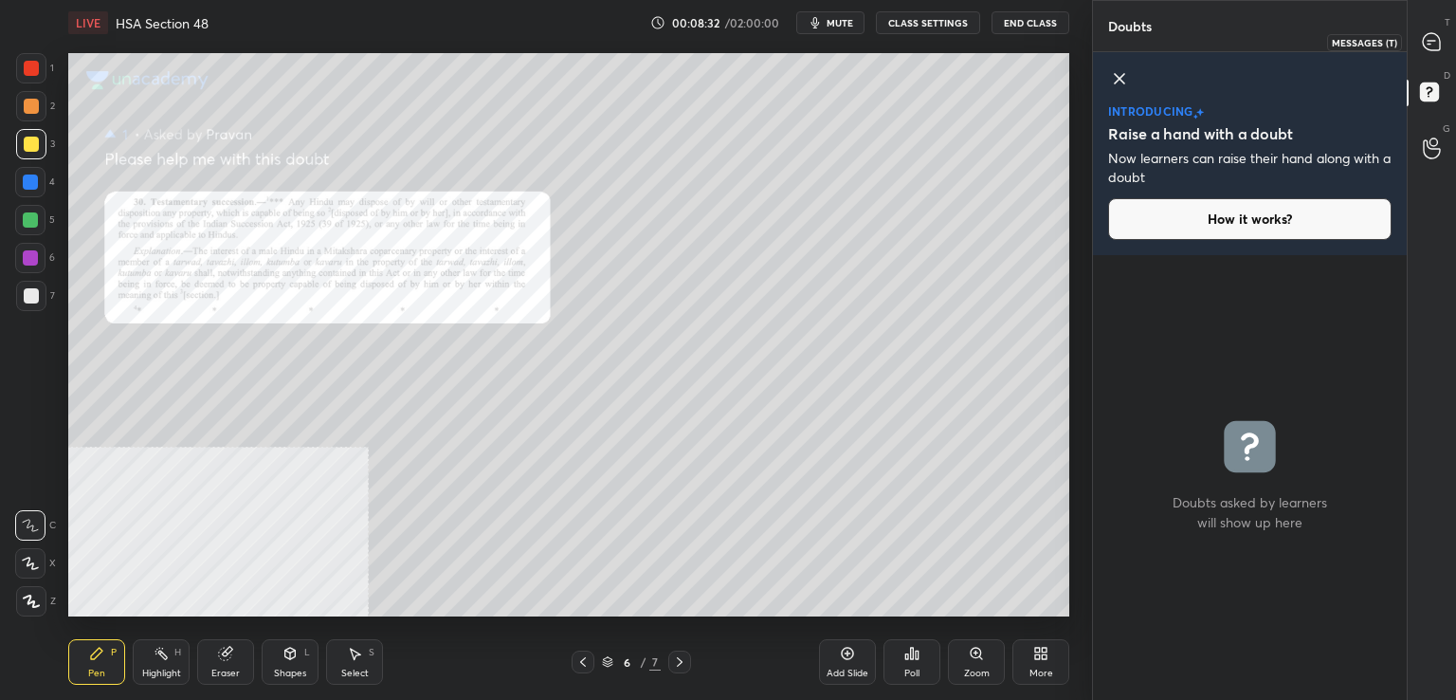
drag, startPoint x: 1432, startPoint y: 38, endPoint x: 1411, endPoint y: 51, distance: 25.5
click at [1431, 41] on icon at bounding box center [1432, 41] width 8 height 0
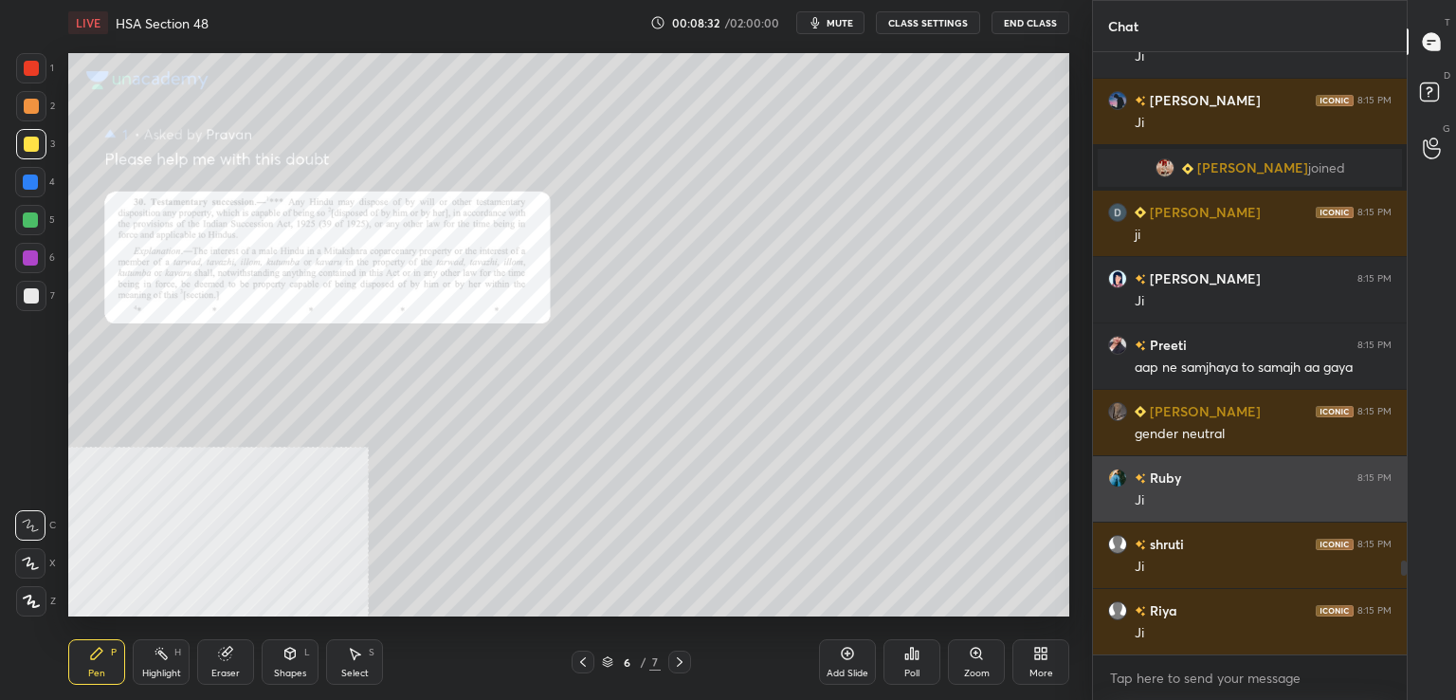
scroll to position [596, 308]
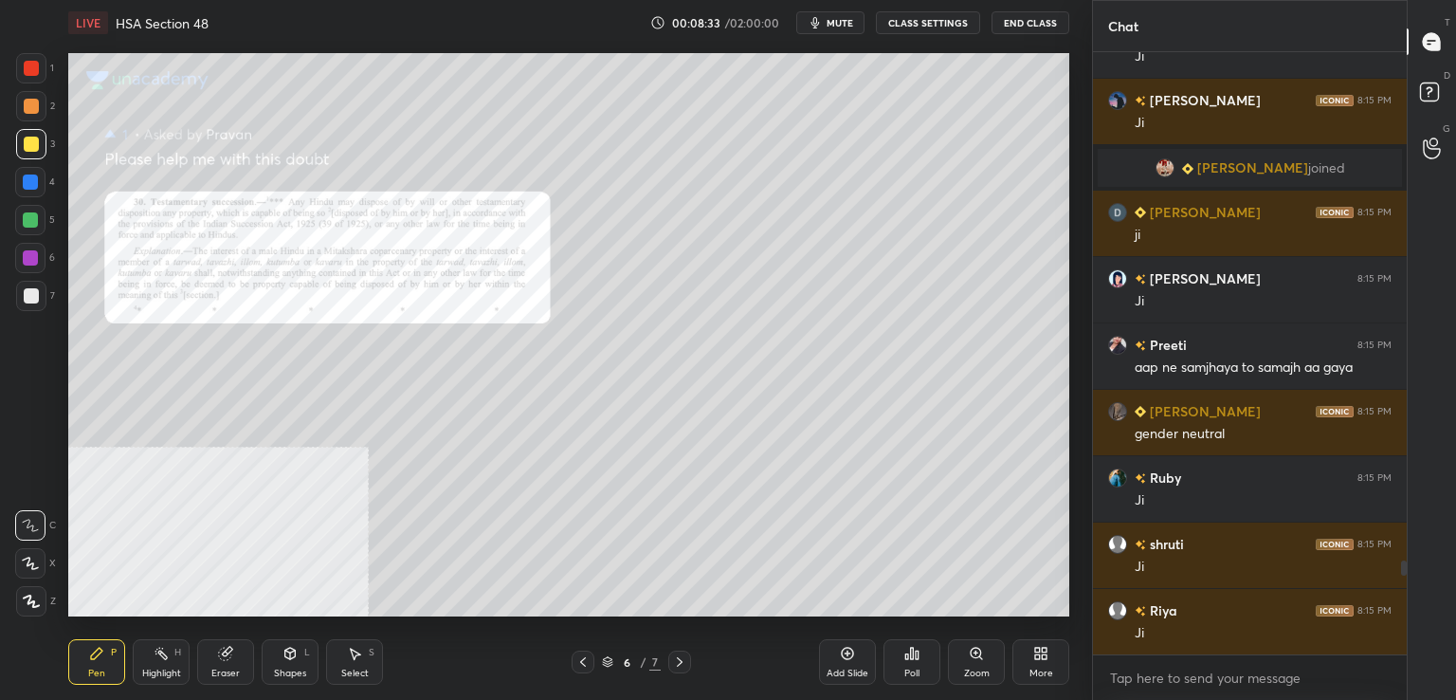
click at [973, 659] on icon at bounding box center [976, 653] width 15 height 15
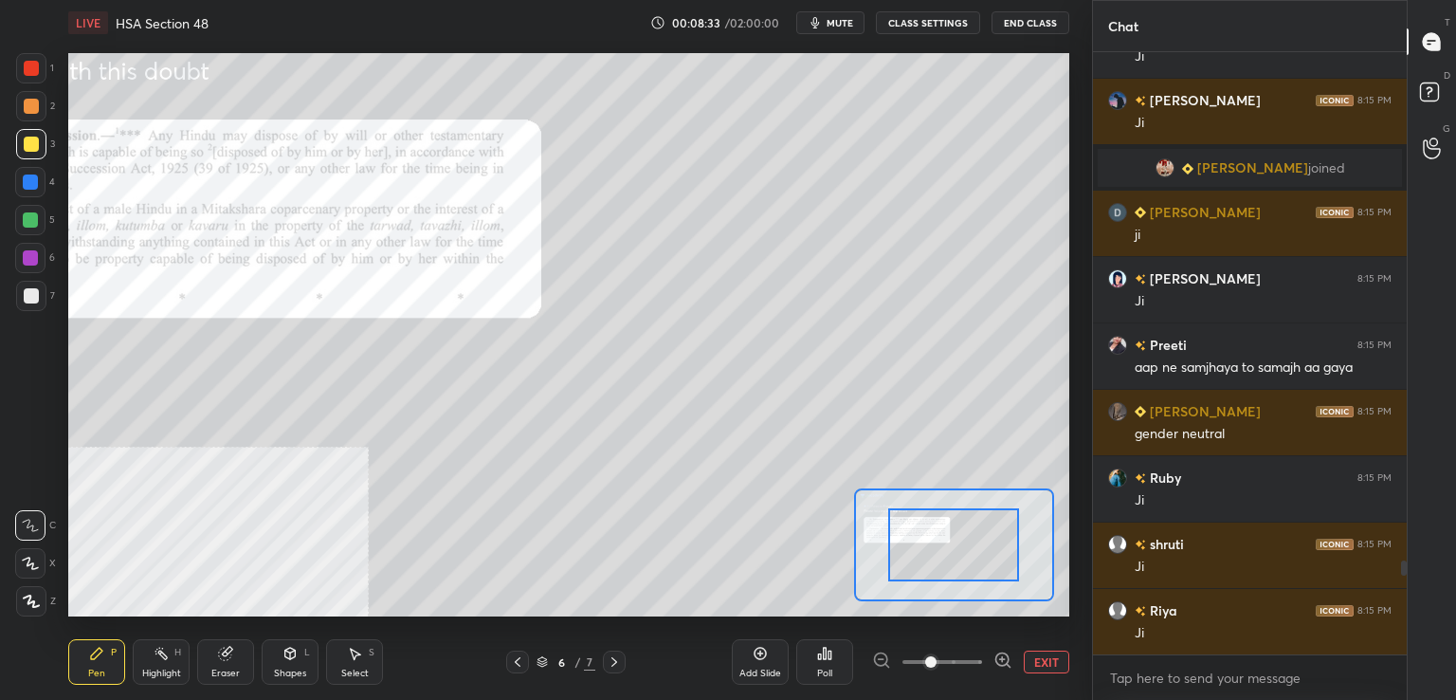
click at [974, 665] on span at bounding box center [943, 662] width 80 height 28
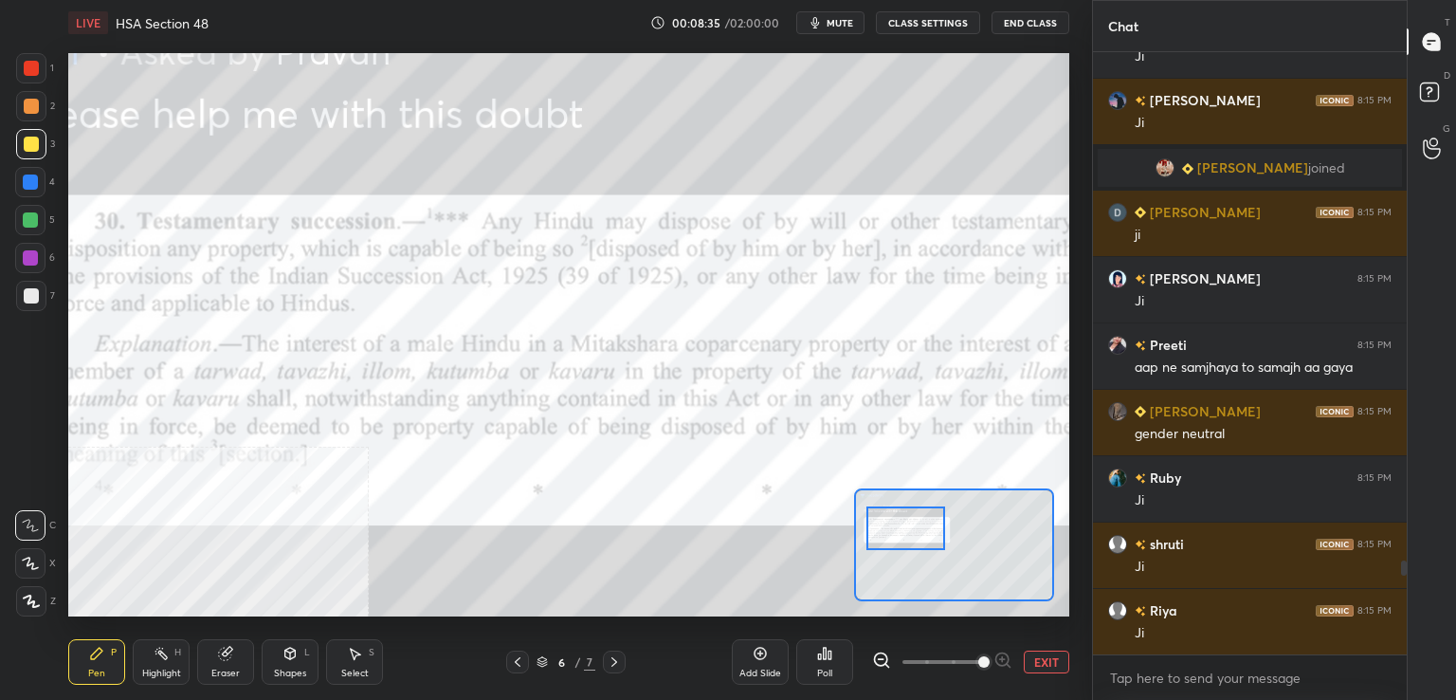
drag, startPoint x: 986, startPoint y: 533, endPoint x: 938, endPoint y: 519, distance: 50.4
click at [938, 519] on div at bounding box center [906, 528] width 79 height 44
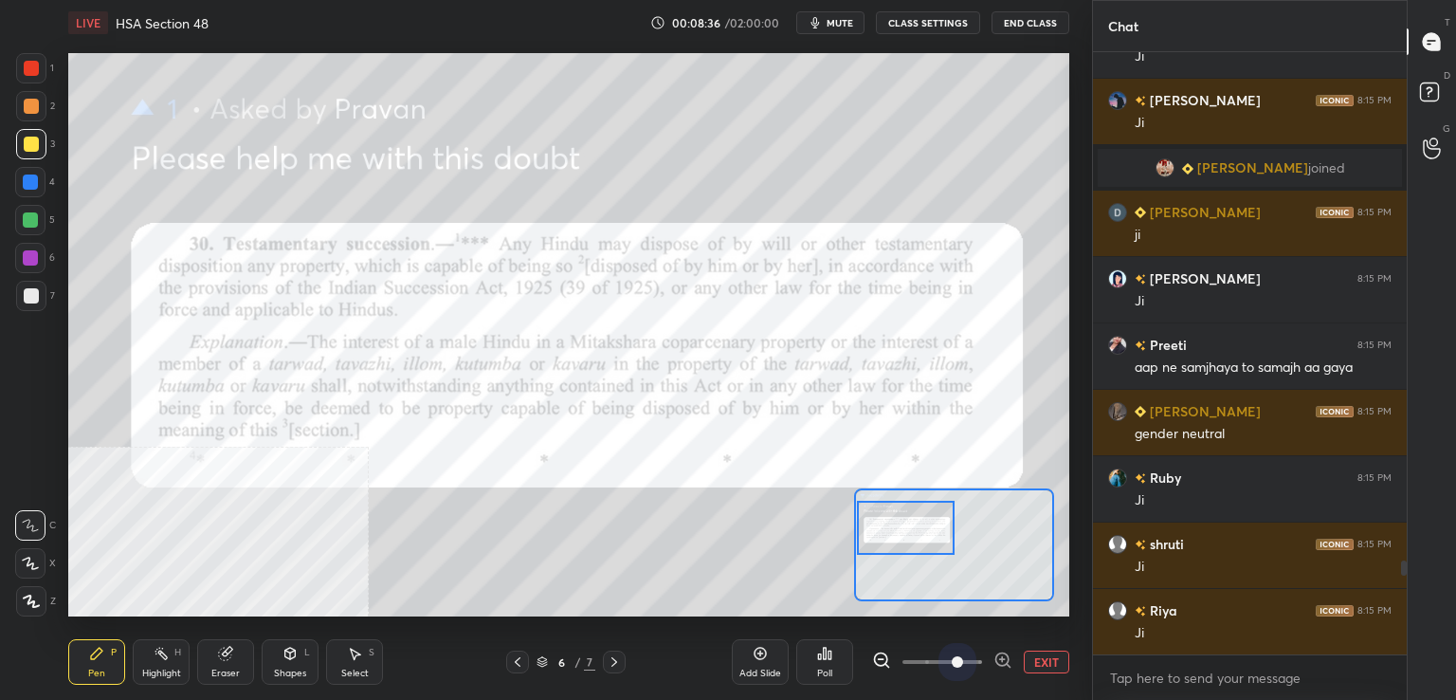
drag, startPoint x: 952, startPoint y: 661, endPoint x: 942, endPoint y: 616, distance: 45.6
click at [952, 659] on span at bounding box center [943, 662] width 80 height 28
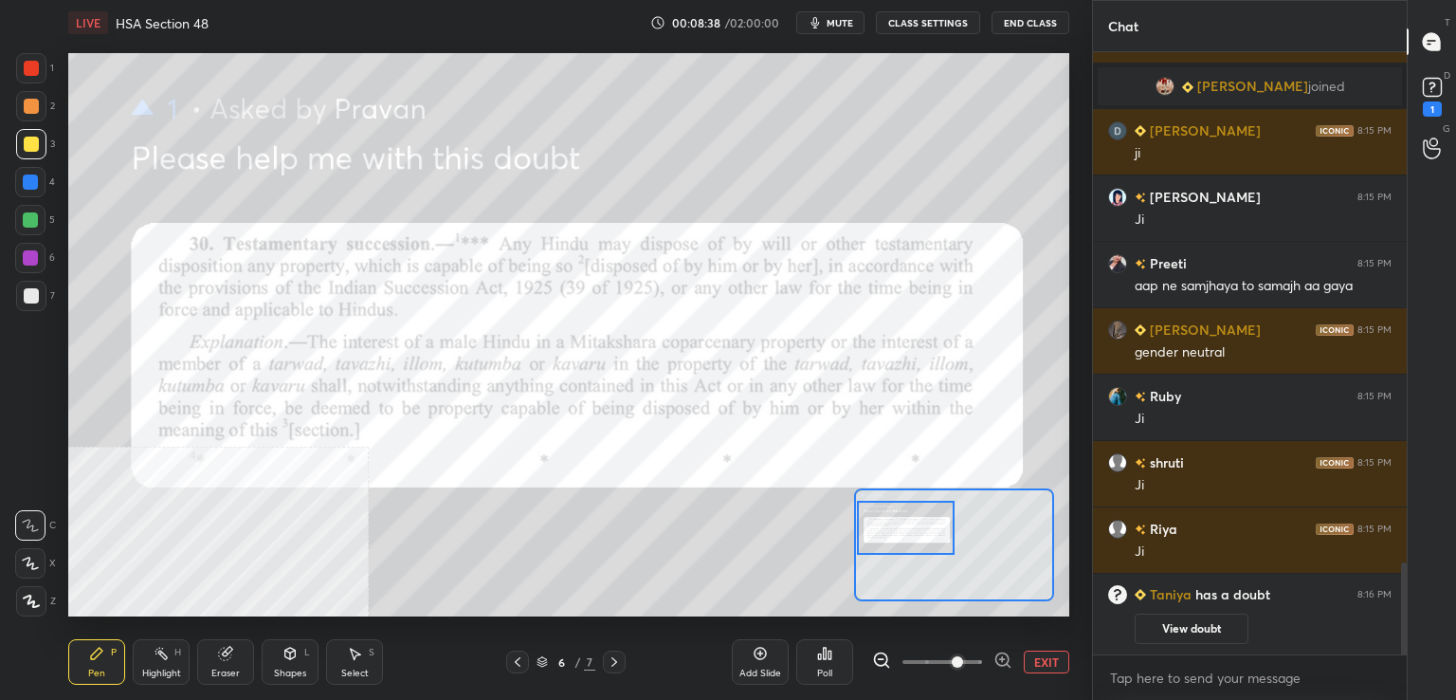
click at [31, 69] on div at bounding box center [31, 68] width 15 height 15
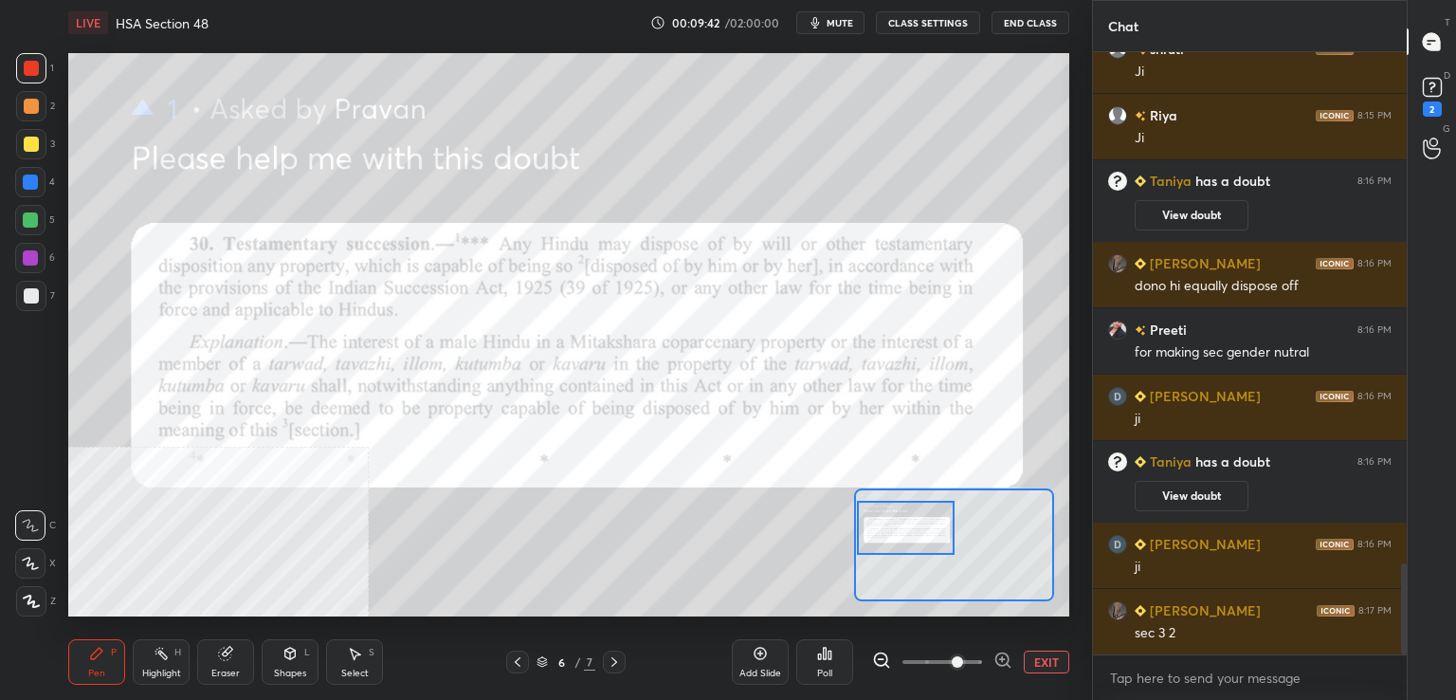
scroll to position [3462, 0]
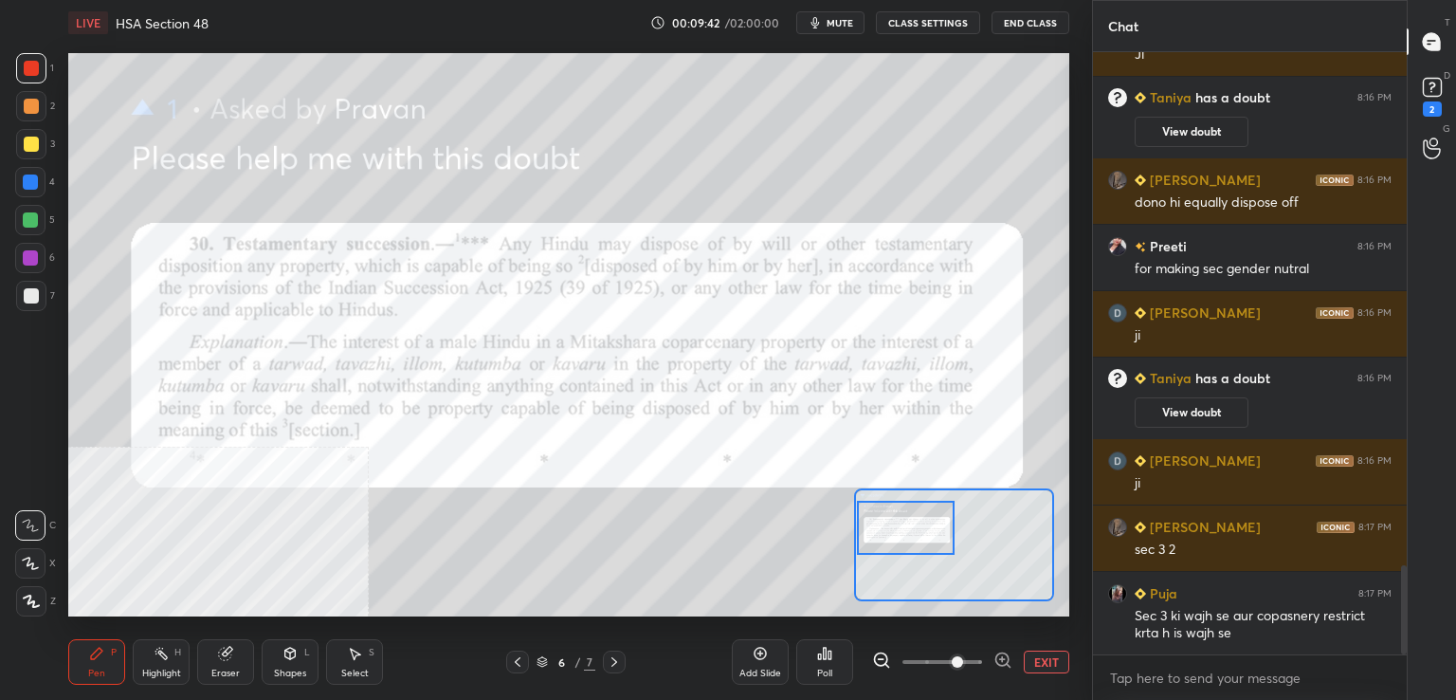
click at [27, 215] on div at bounding box center [30, 219] width 15 height 15
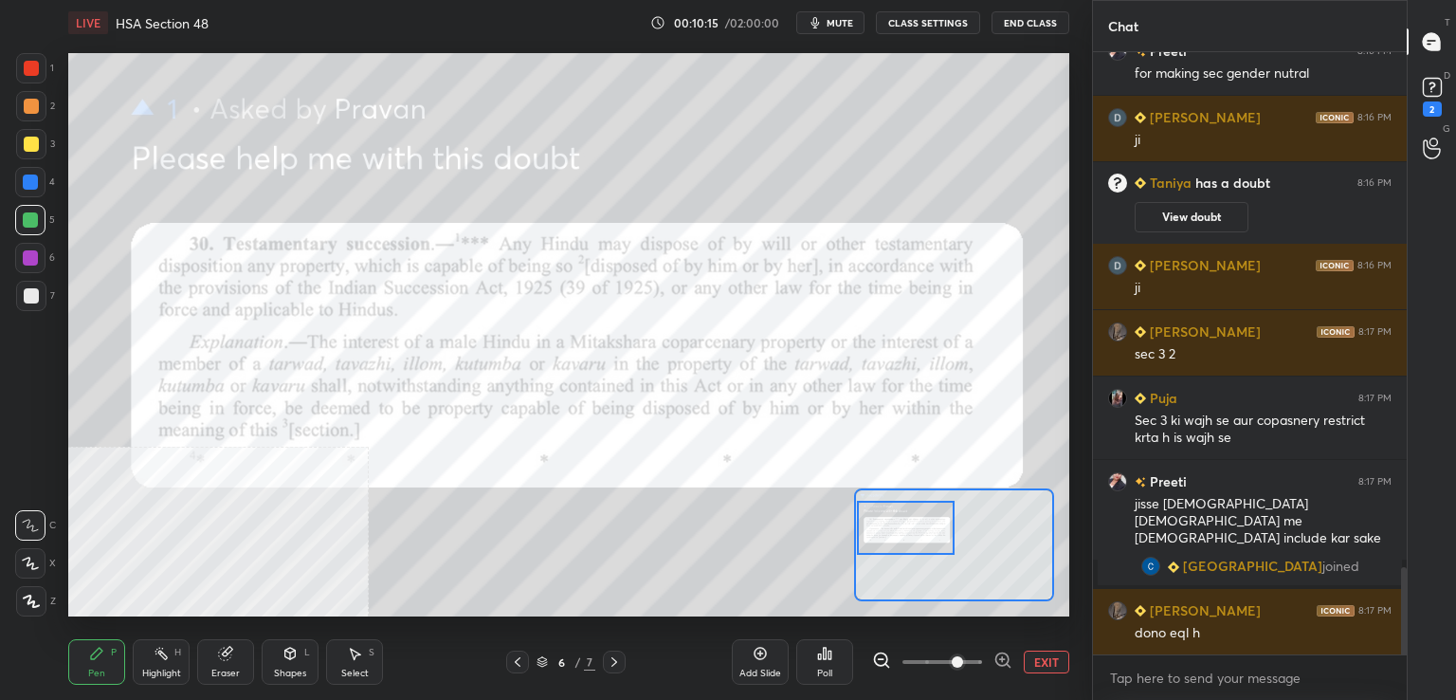
scroll to position [3563, 0]
click at [30, 147] on div at bounding box center [31, 144] width 15 height 15
drag, startPoint x: 512, startPoint y: 664, endPoint x: 535, endPoint y: 659, distance: 23.2
click at [512, 663] on icon at bounding box center [517, 661] width 15 height 15
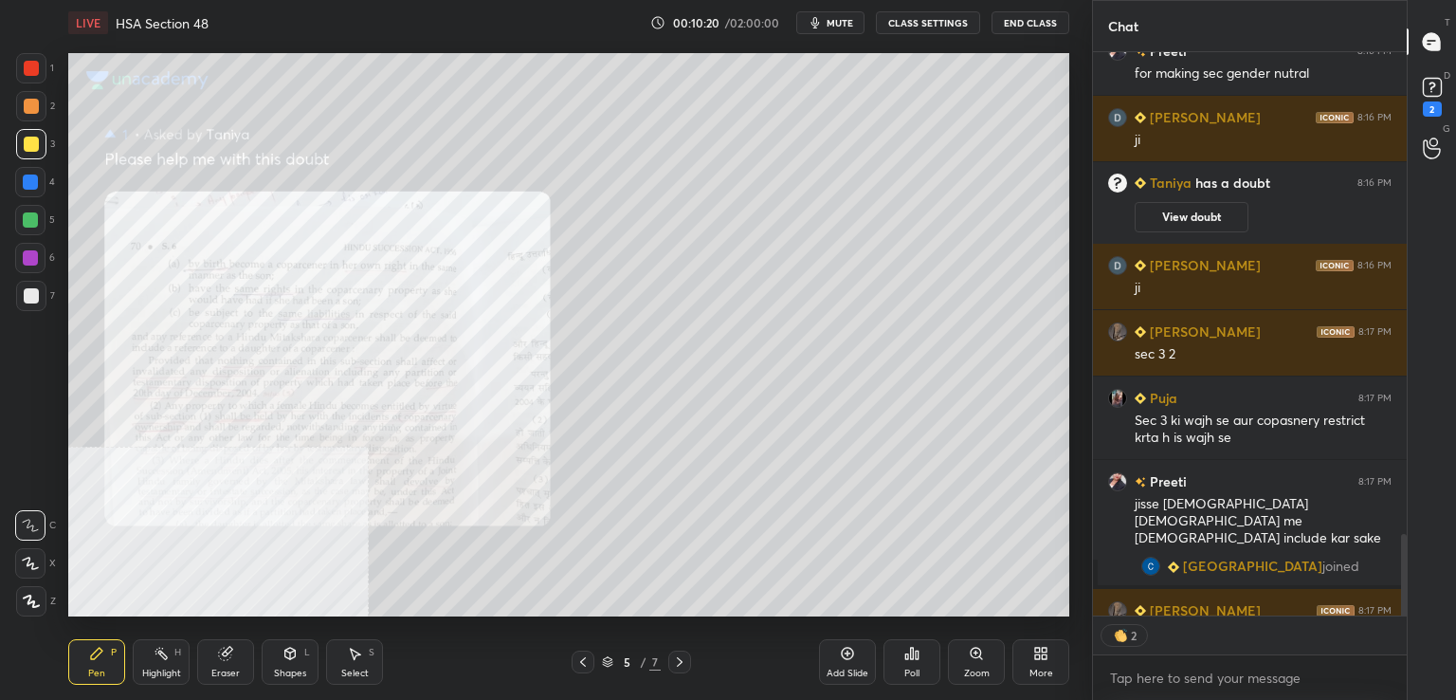
scroll to position [7, 6]
drag, startPoint x: 581, startPoint y: 659, endPoint x: 649, endPoint y: 661, distance: 68.3
click at [582, 659] on icon at bounding box center [582, 661] width 15 height 15
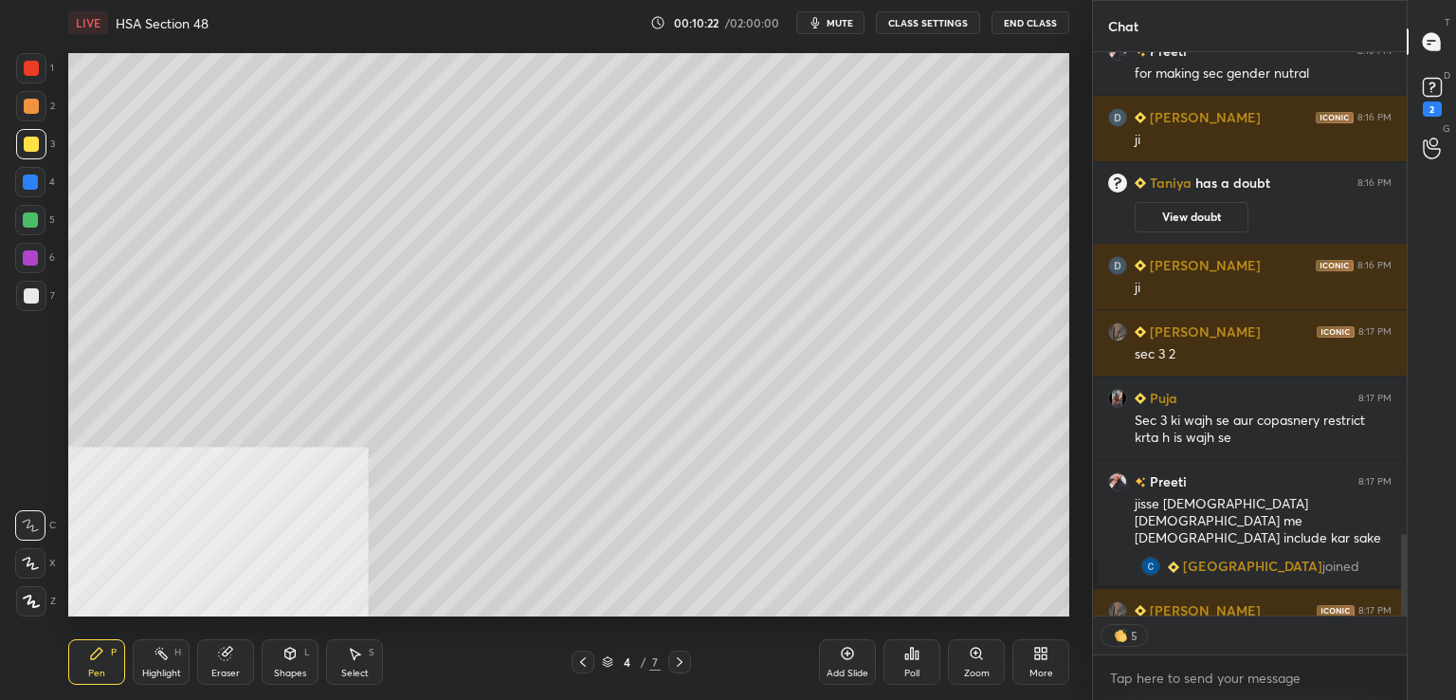
drag, startPoint x: 838, startPoint y: 654, endPoint x: 834, endPoint y: 644, distance: 11.1
click at [838, 653] on div "Add Slide" at bounding box center [847, 662] width 57 height 46
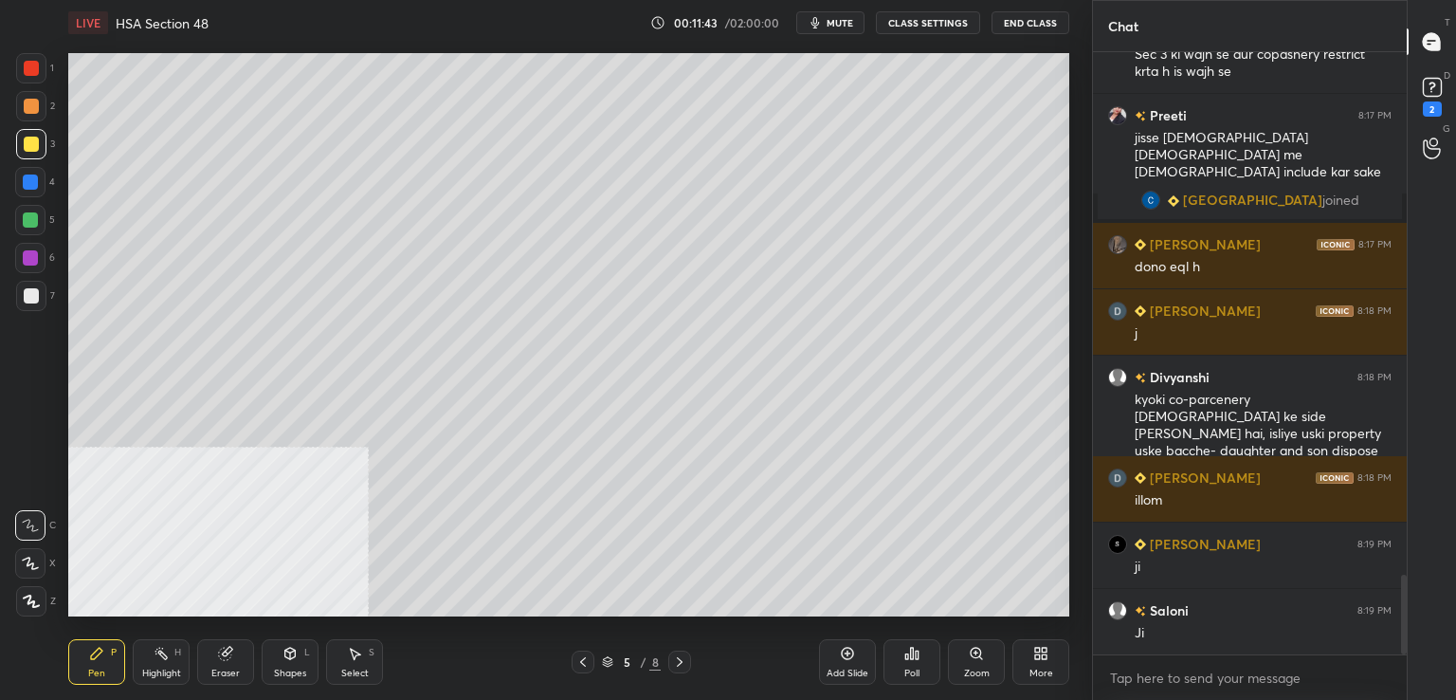
scroll to position [3995, 0]
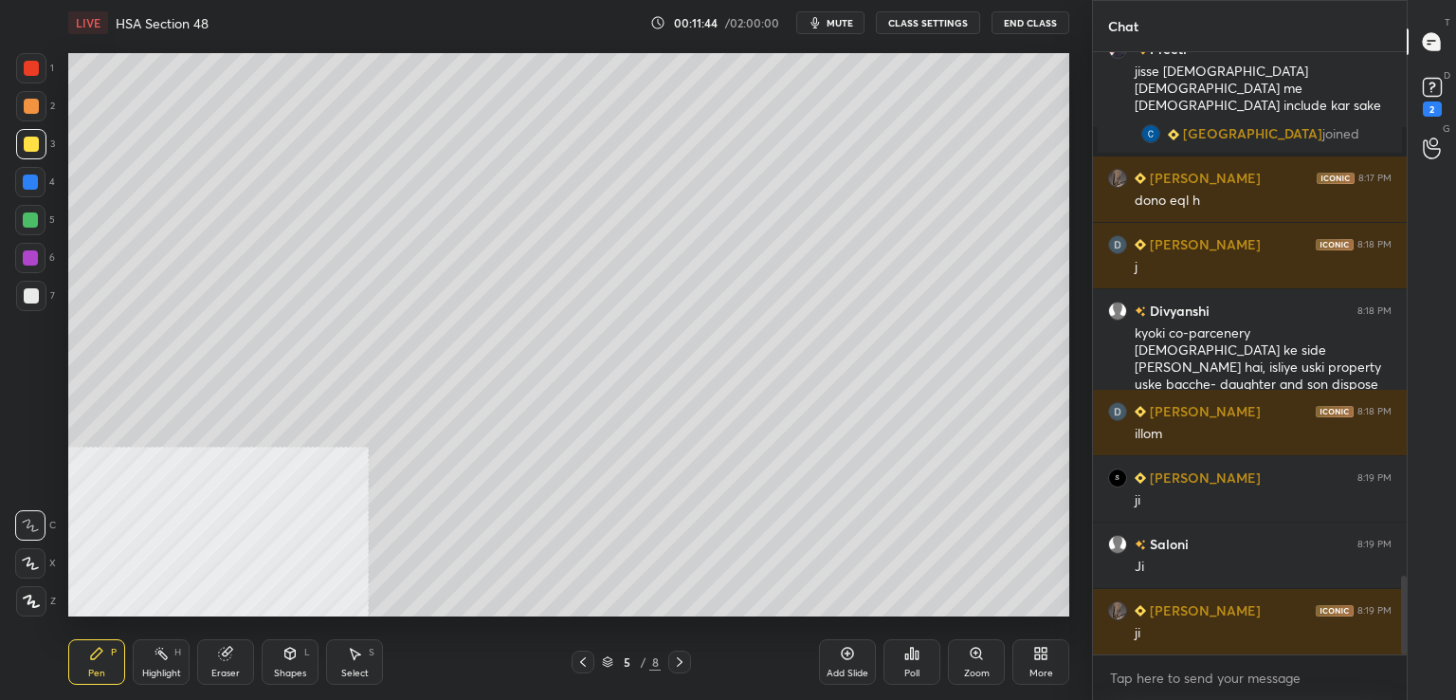
click at [39, 185] on div at bounding box center [30, 182] width 30 height 30
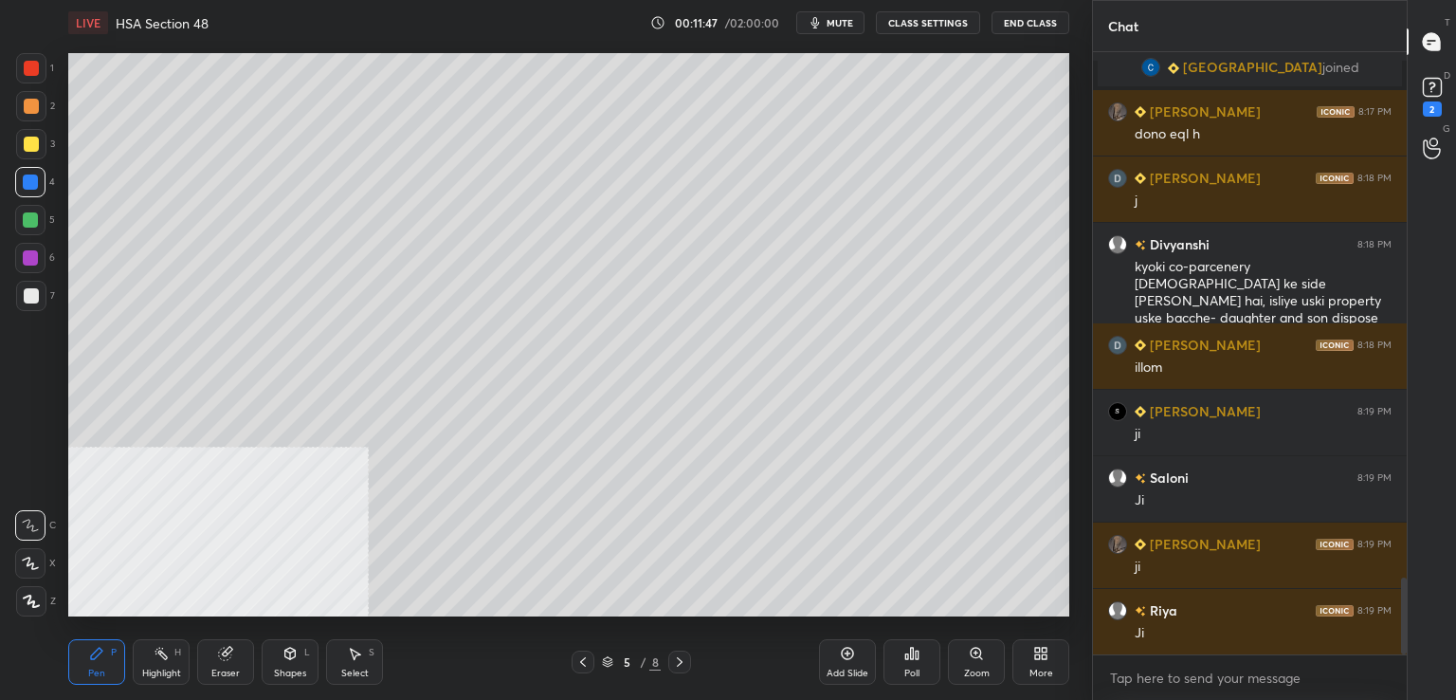
scroll to position [4128, 0]
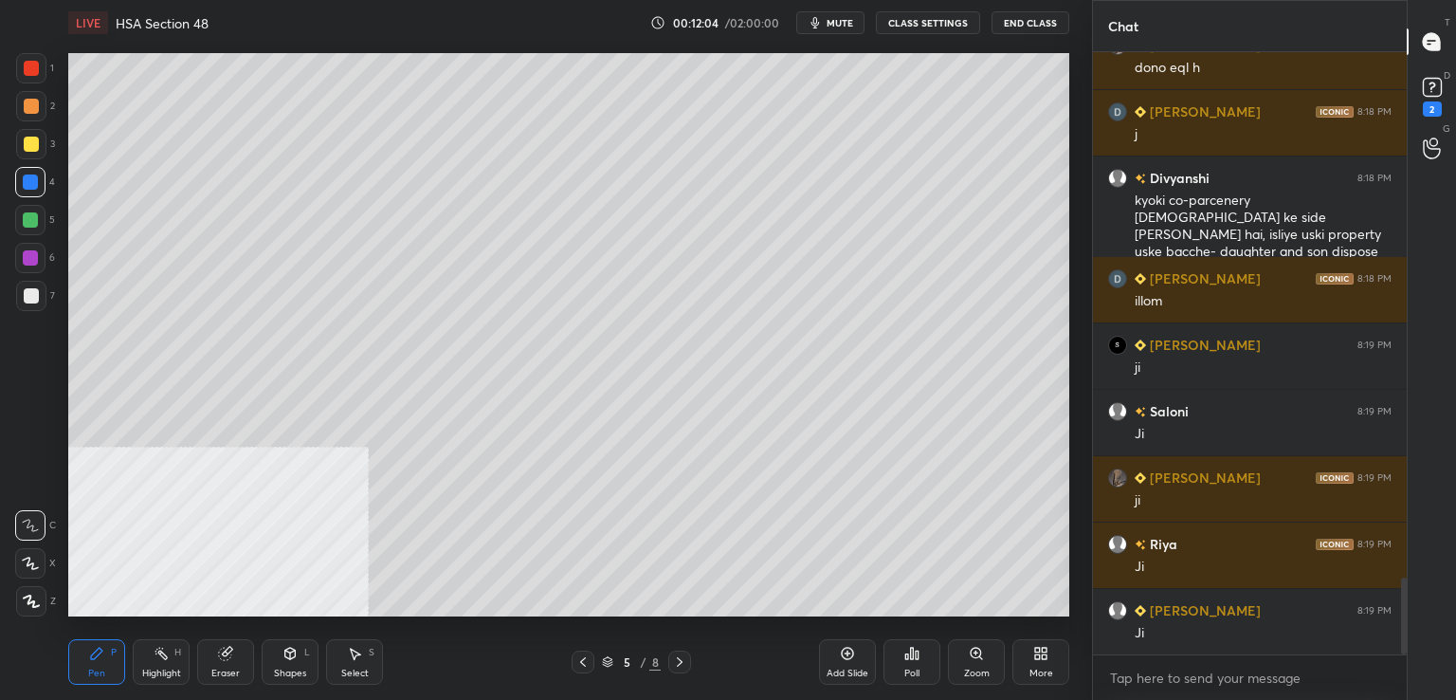
drag, startPoint x: 38, startPoint y: 295, endPoint x: 51, endPoint y: 308, distance: 18.8
click at [38, 295] on div at bounding box center [31, 296] width 30 height 30
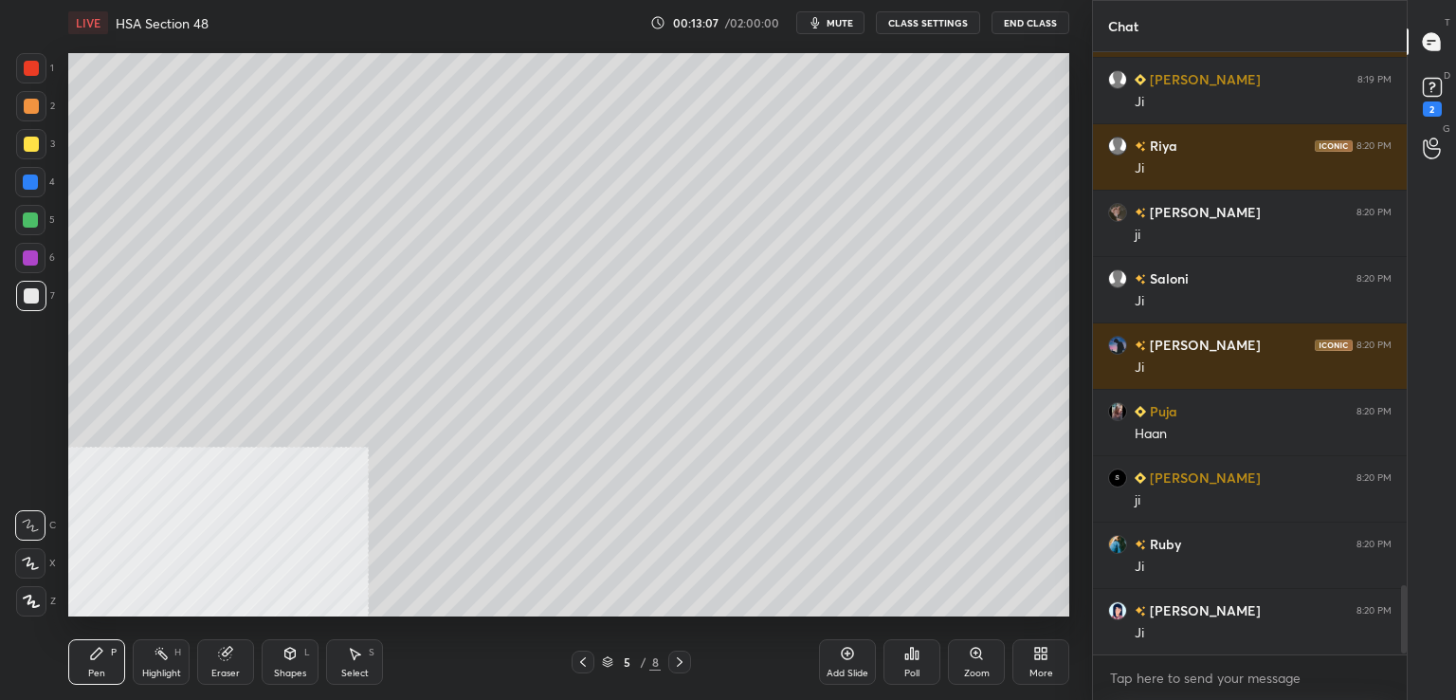
scroll to position [4725, 0]
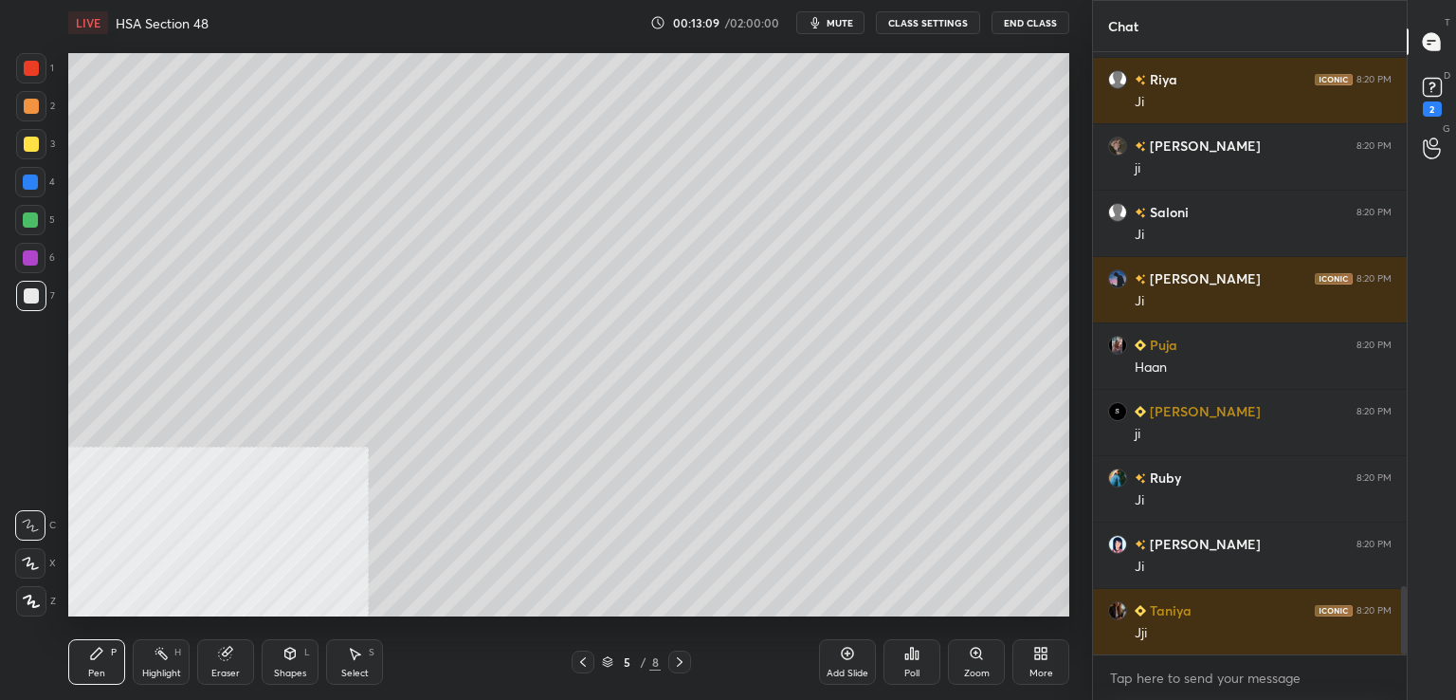
drag, startPoint x: 836, startPoint y: 667, endPoint x: 827, endPoint y: 656, distance: 14.8
click at [834, 668] on div "Add Slide" at bounding box center [848, 672] width 42 height 9
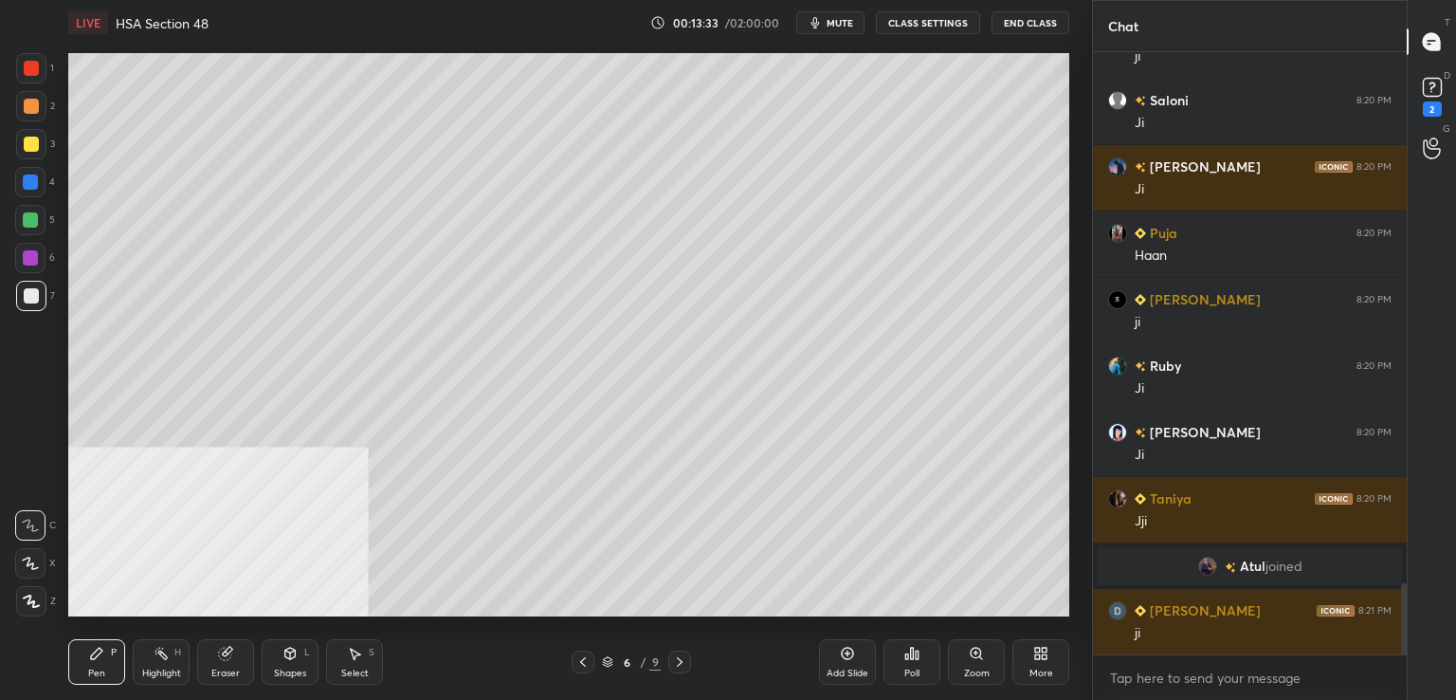
scroll to position [4505, 0]
drag, startPoint x: 29, startPoint y: 137, endPoint x: 56, endPoint y: 146, distance: 27.9
click at [30, 140] on div at bounding box center [31, 144] width 15 height 15
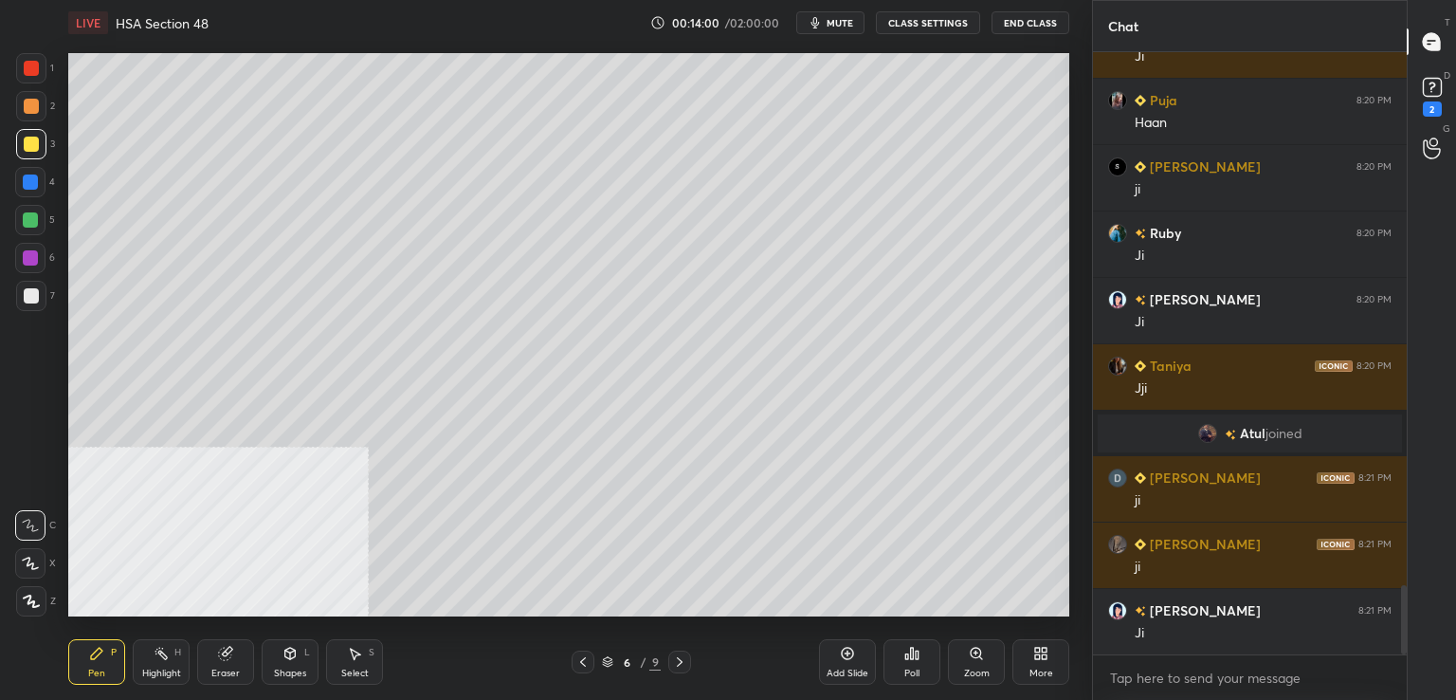
scroll to position [4704, 0]
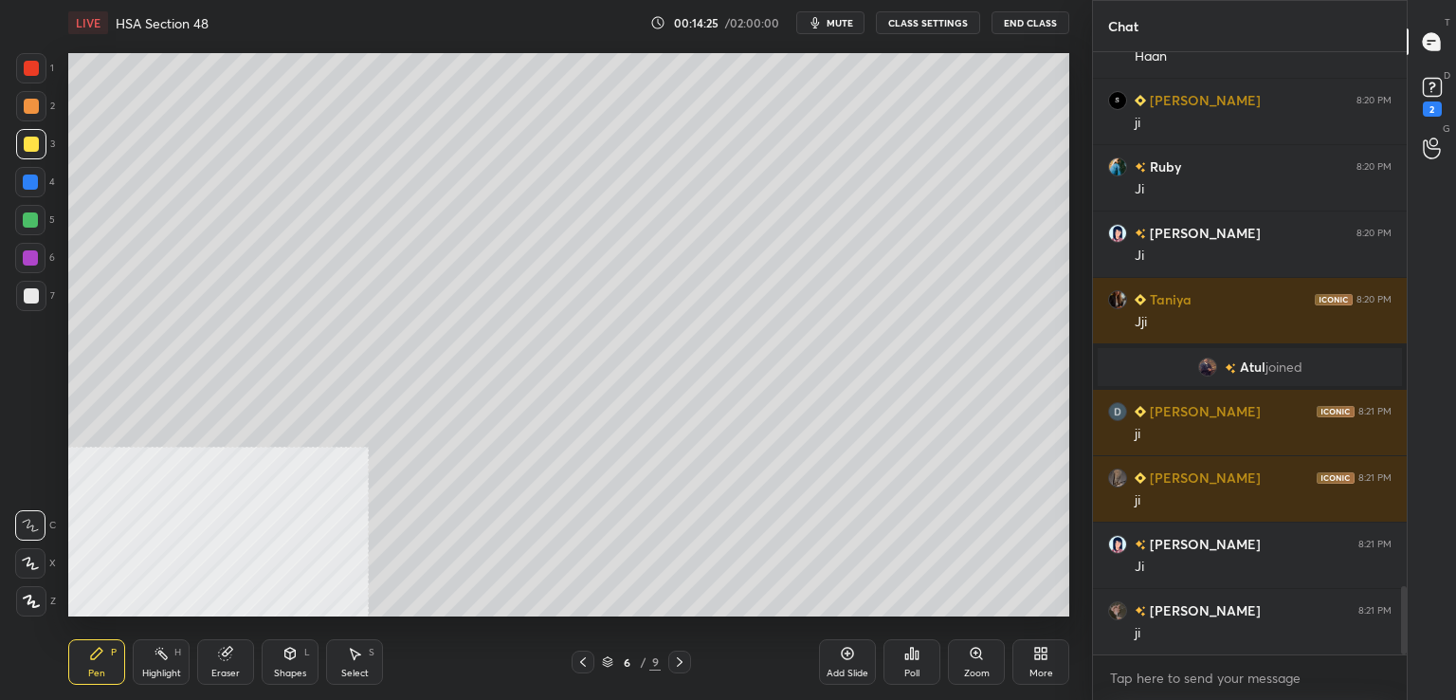
click at [36, 296] on div at bounding box center [31, 295] width 15 height 15
drag, startPoint x: 40, startPoint y: 254, endPoint x: 59, endPoint y: 255, distance: 19.0
click at [42, 254] on div at bounding box center [30, 258] width 30 height 30
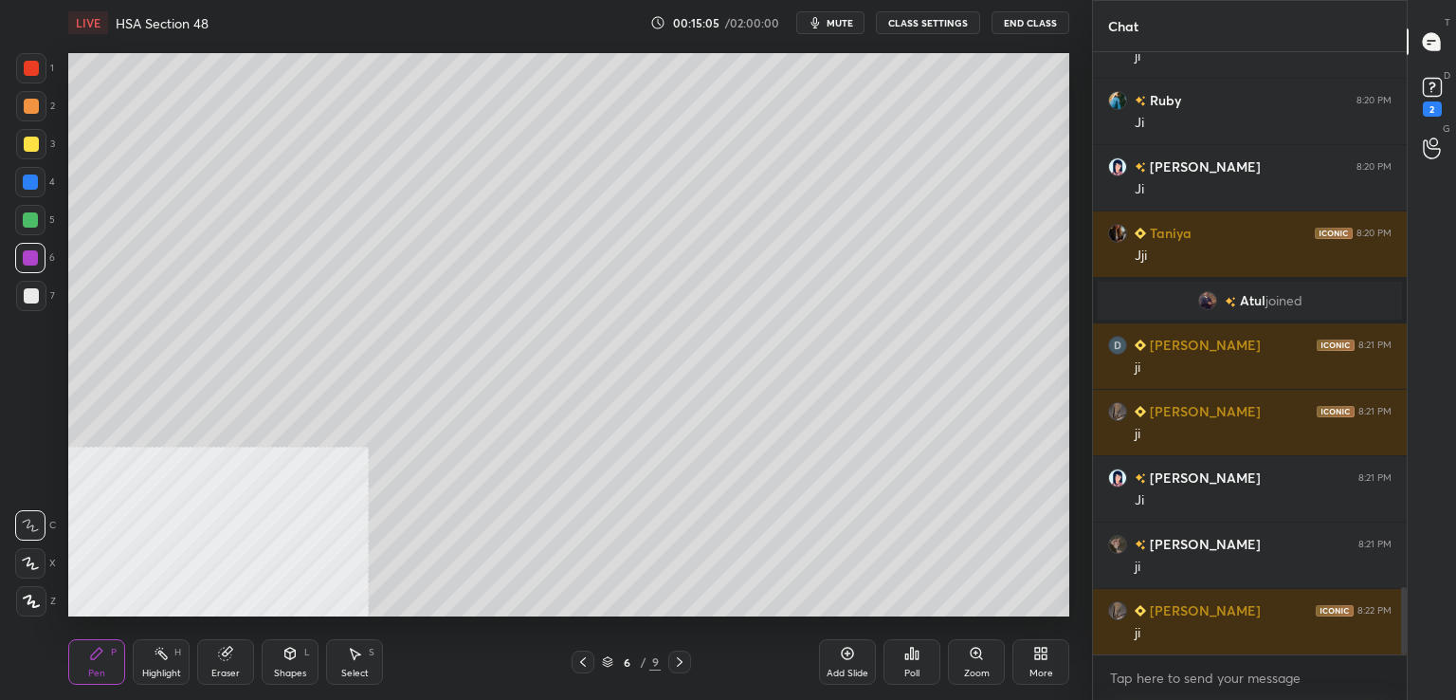
drag, startPoint x: 36, startPoint y: 69, endPoint x: 62, endPoint y: 87, distance: 31.3
click at [35, 69] on div at bounding box center [31, 68] width 15 height 15
click at [19, 300] on div at bounding box center [31, 296] width 30 height 30
click at [30, 187] on div at bounding box center [30, 181] width 15 height 15
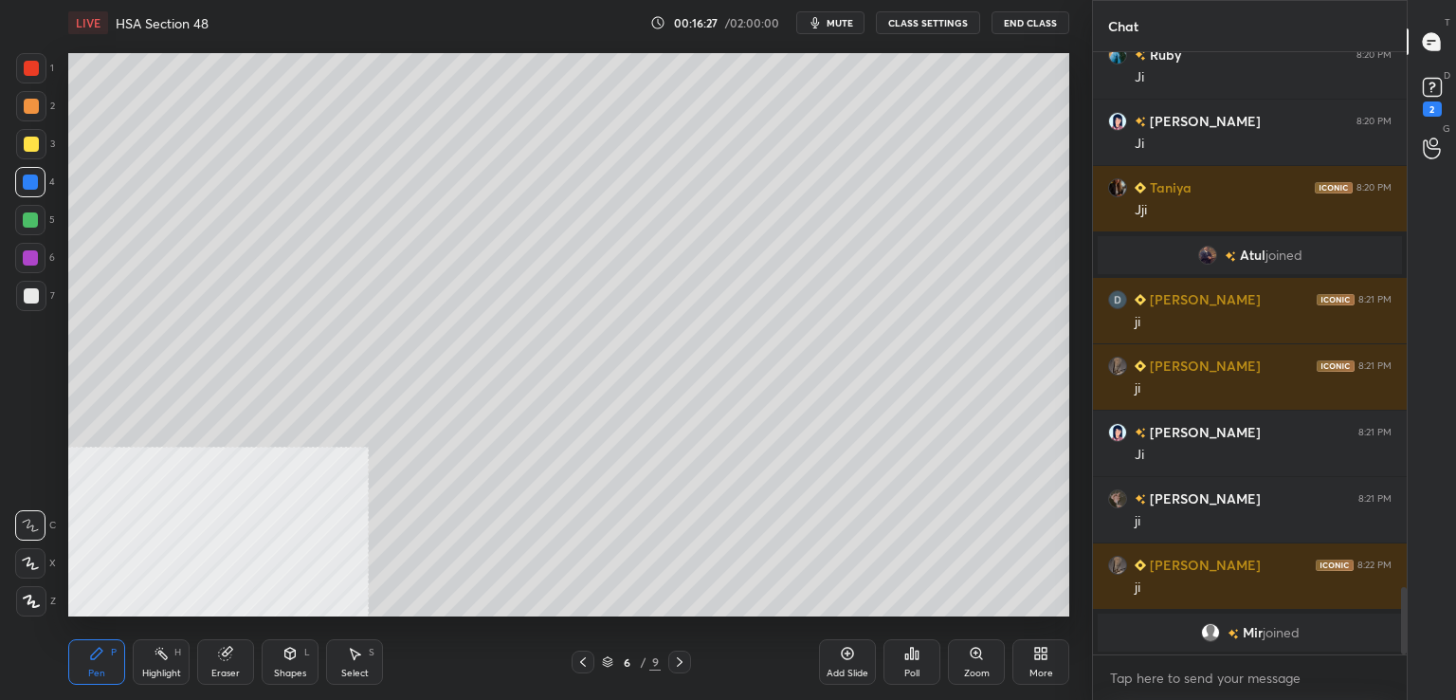
drag, startPoint x: 33, startPoint y: 294, endPoint x: 58, endPoint y: 302, distance: 26.1
click at [34, 294] on div at bounding box center [31, 295] width 15 height 15
click at [33, 110] on div at bounding box center [31, 106] width 15 height 15
click at [580, 662] on icon at bounding box center [582, 661] width 15 height 15
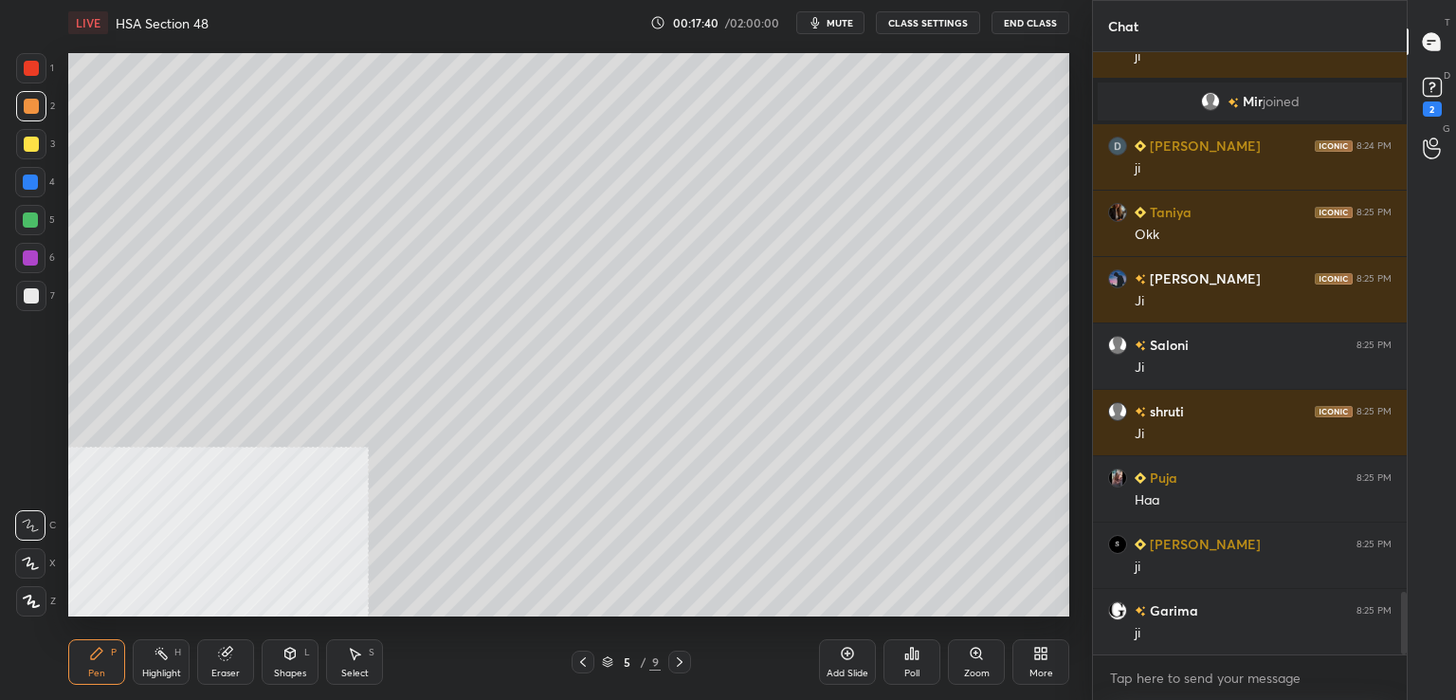
scroll to position [5252, 0]
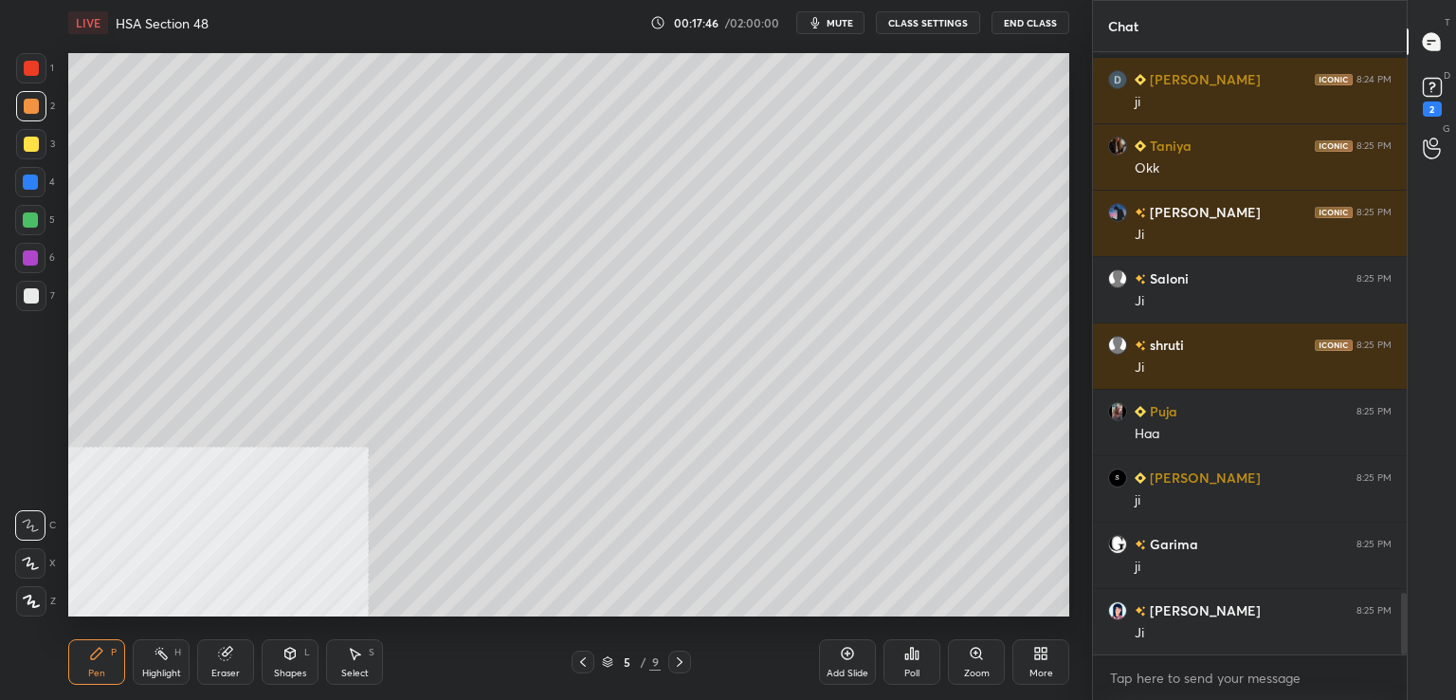
click at [679, 655] on icon at bounding box center [679, 661] width 15 height 15
click at [675, 661] on icon at bounding box center [679, 661] width 15 height 15
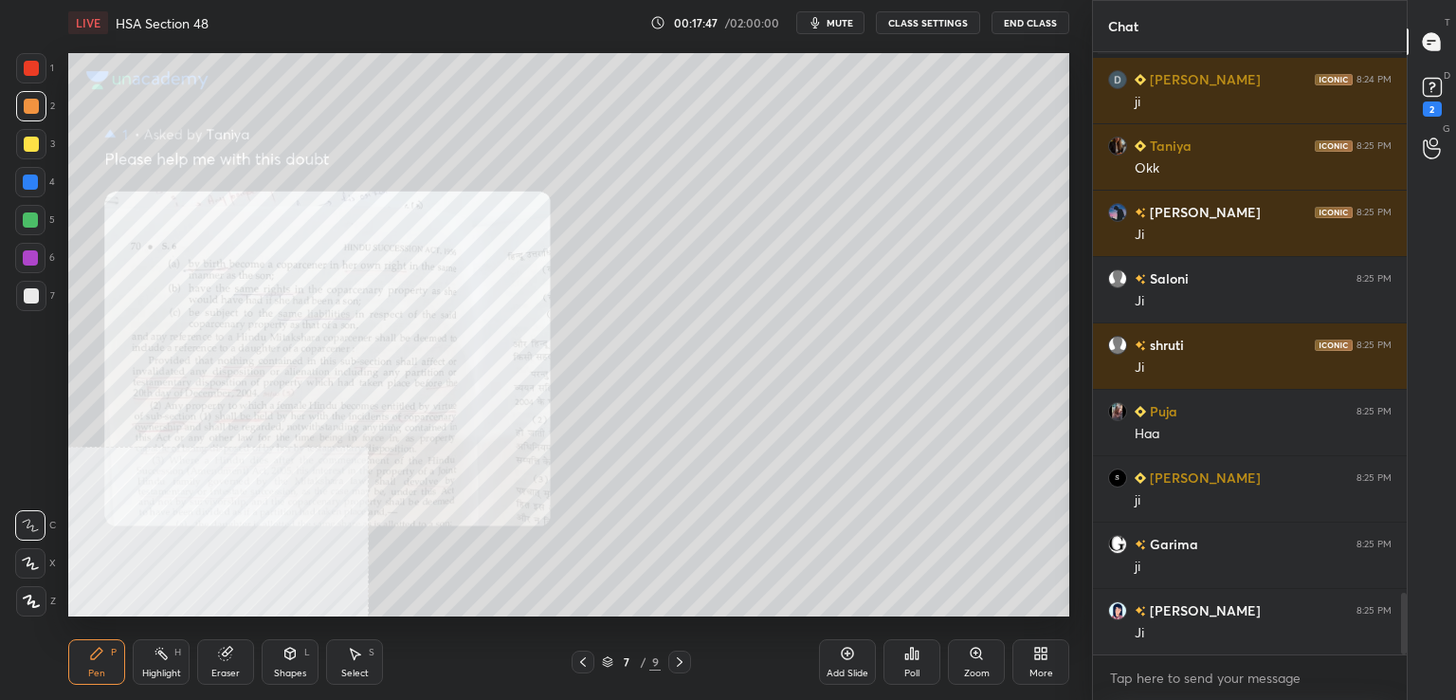
click at [676, 661] on icon at bounding box center [679, 661] width 15 height 15
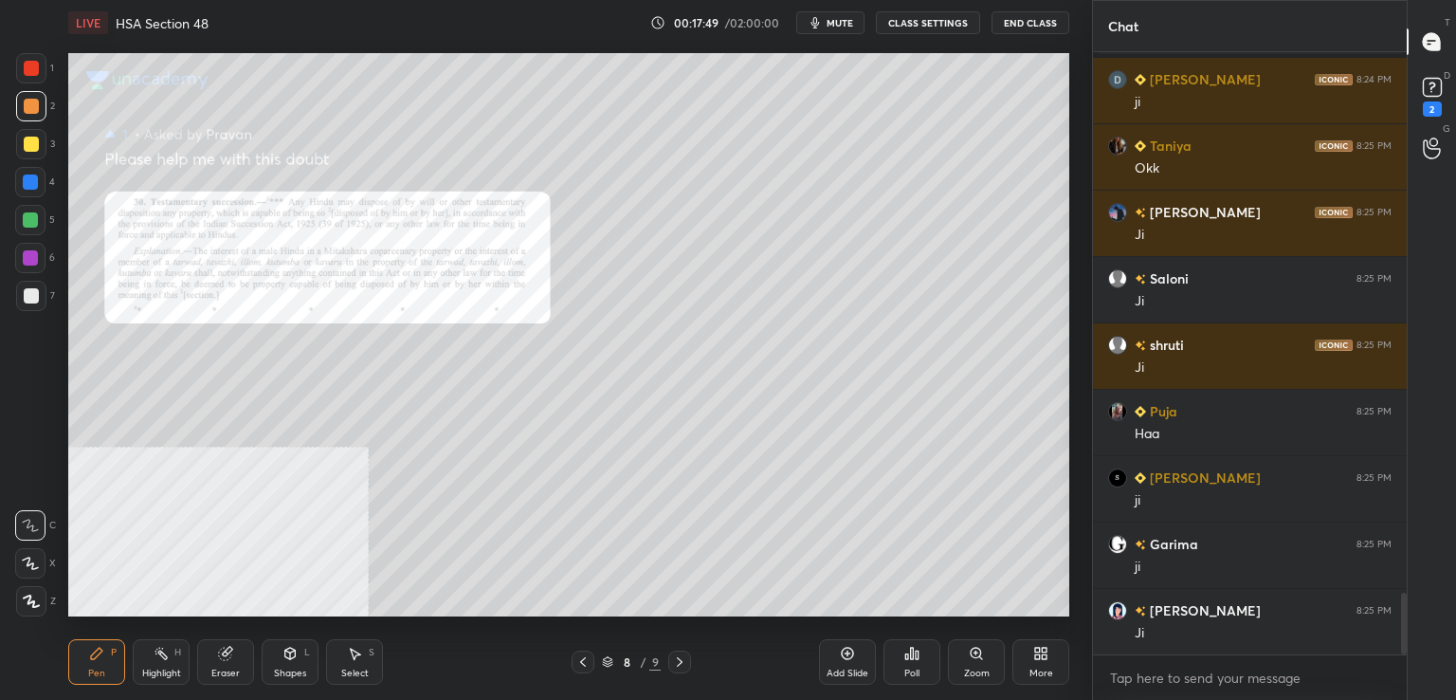
click at [580, 663] on icon at bounding box center [582, 661] width 15 height 15
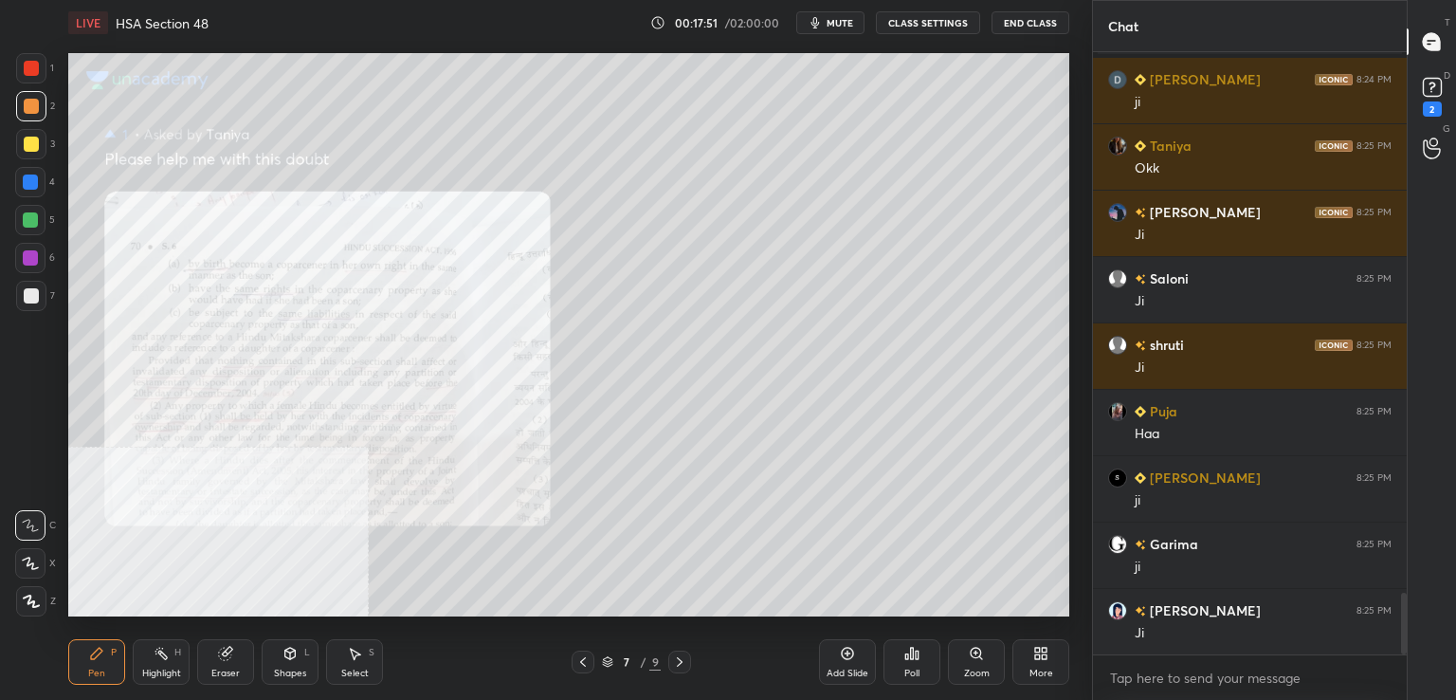
click at [977, 652] on icon at bounding box center [976, 652] width 4 height 0
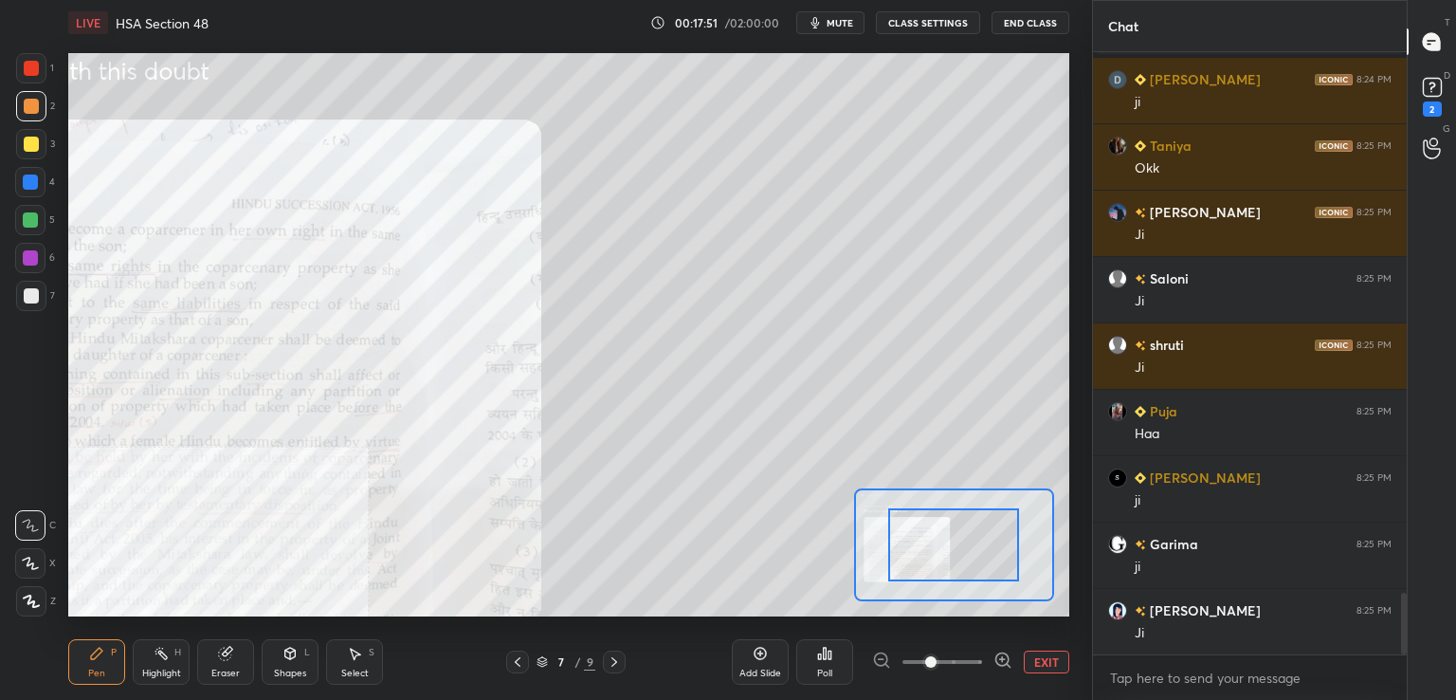
click at [971, 657] on span at bounding box center [943, 662] width 80 height 28
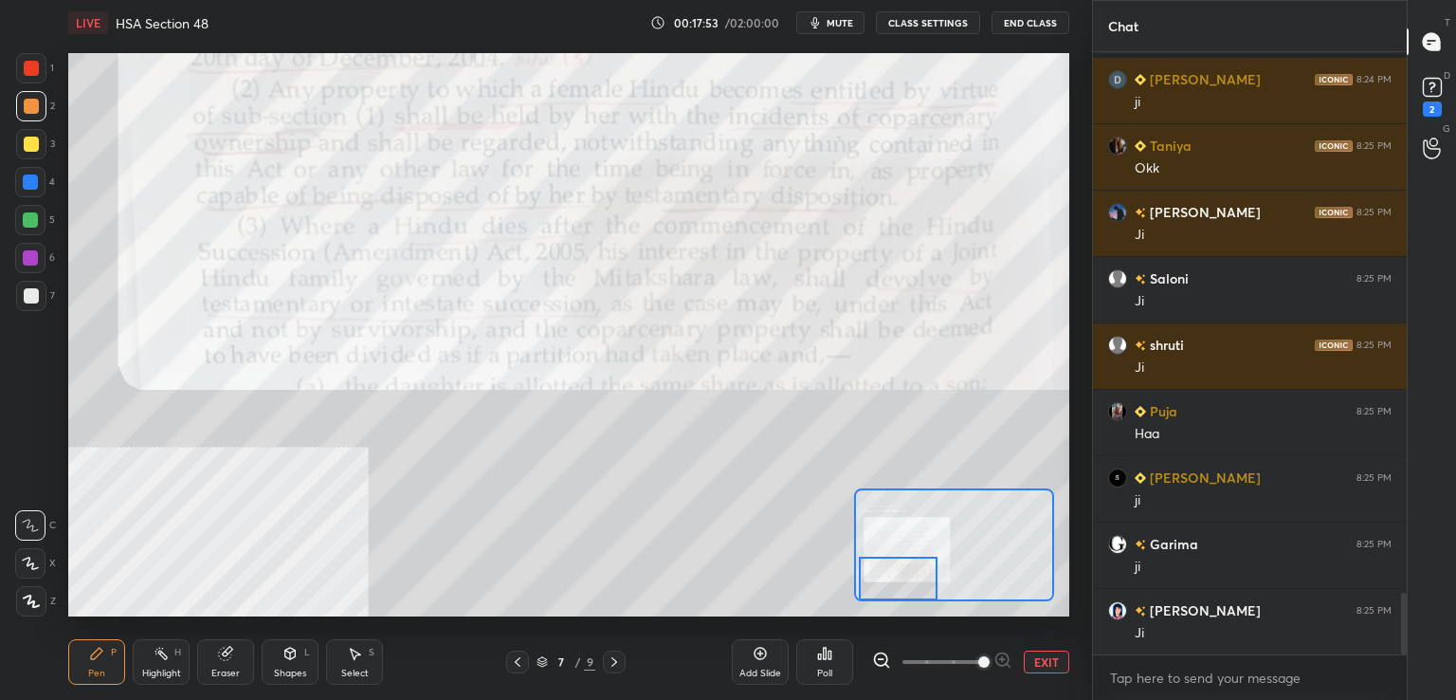
drag, startPoint x: 972, startPoint y: 549, endPoint x: 925, endPoint y: 577, distance: 54.5
click at [923, 581] on div at bounding box center [898, 579] width 79 height 44
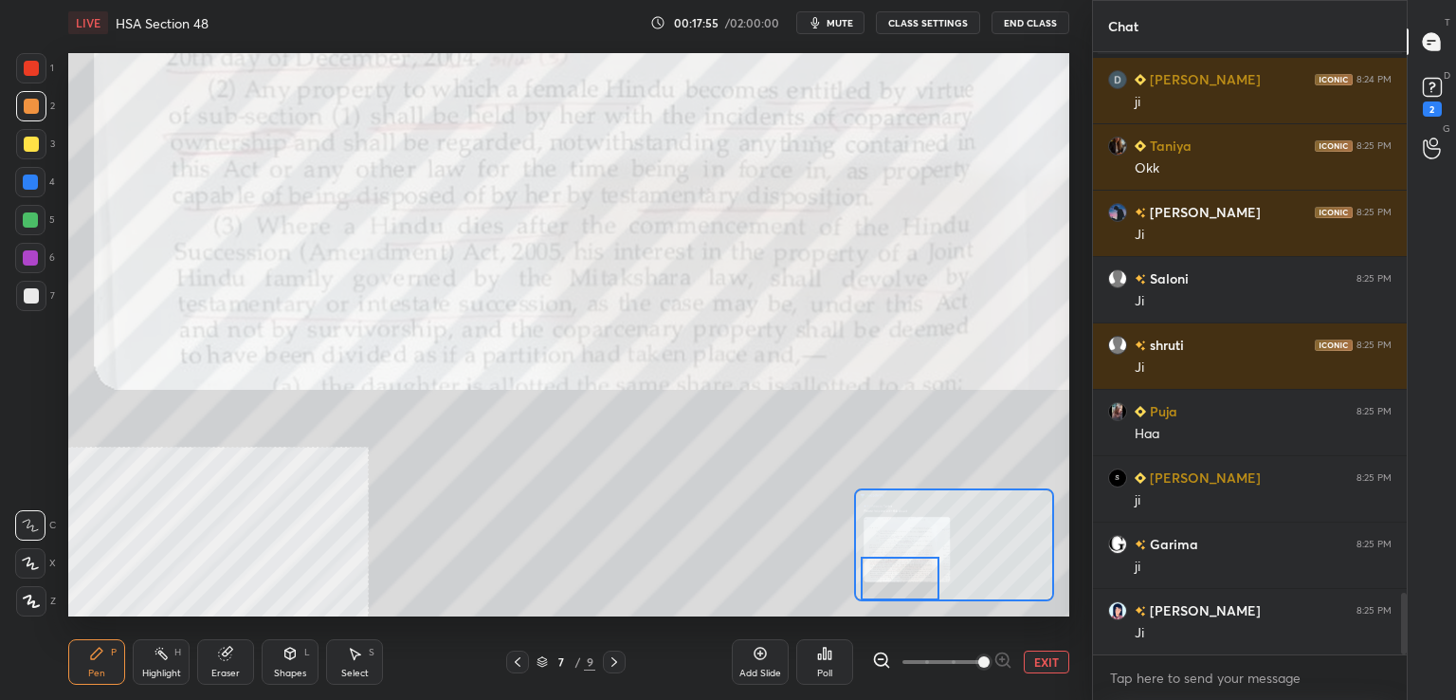
click at [45, 68] on div at bounding box center [31, 68] width 30 height 30
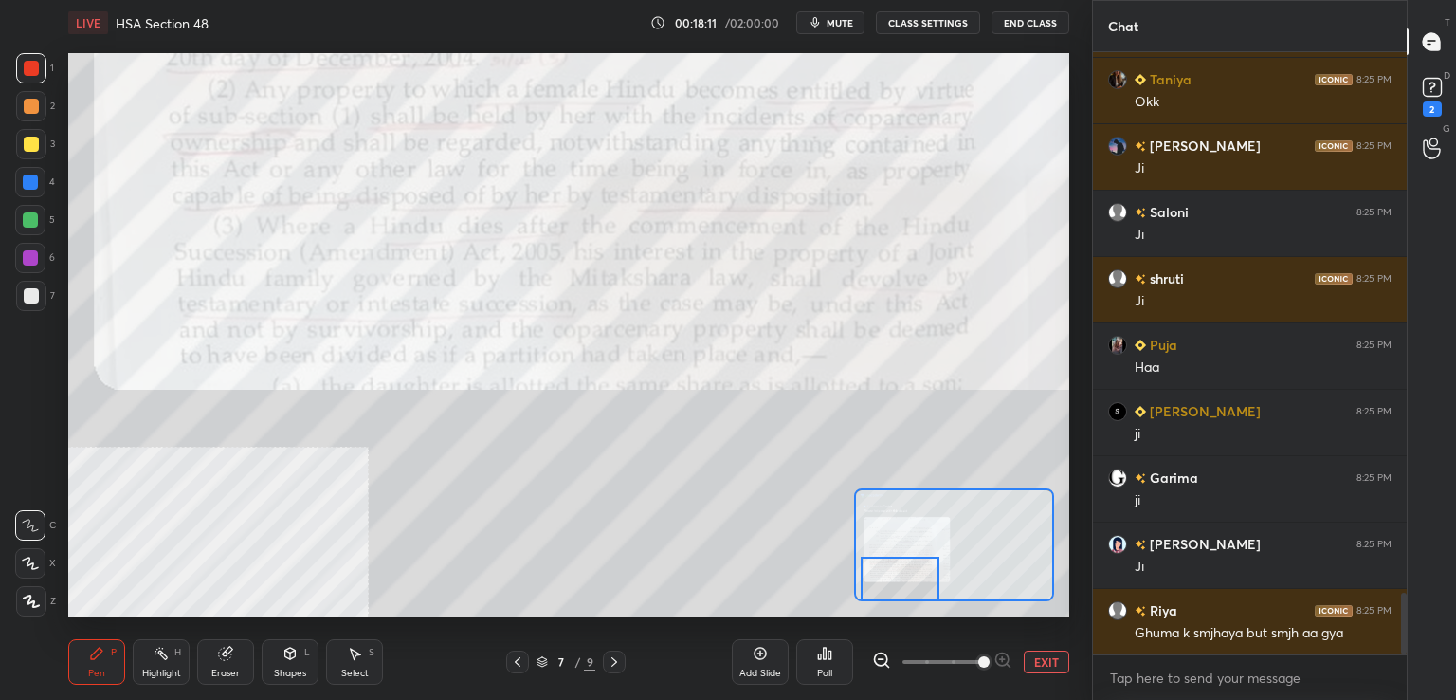
scroll to position [5400, 0]
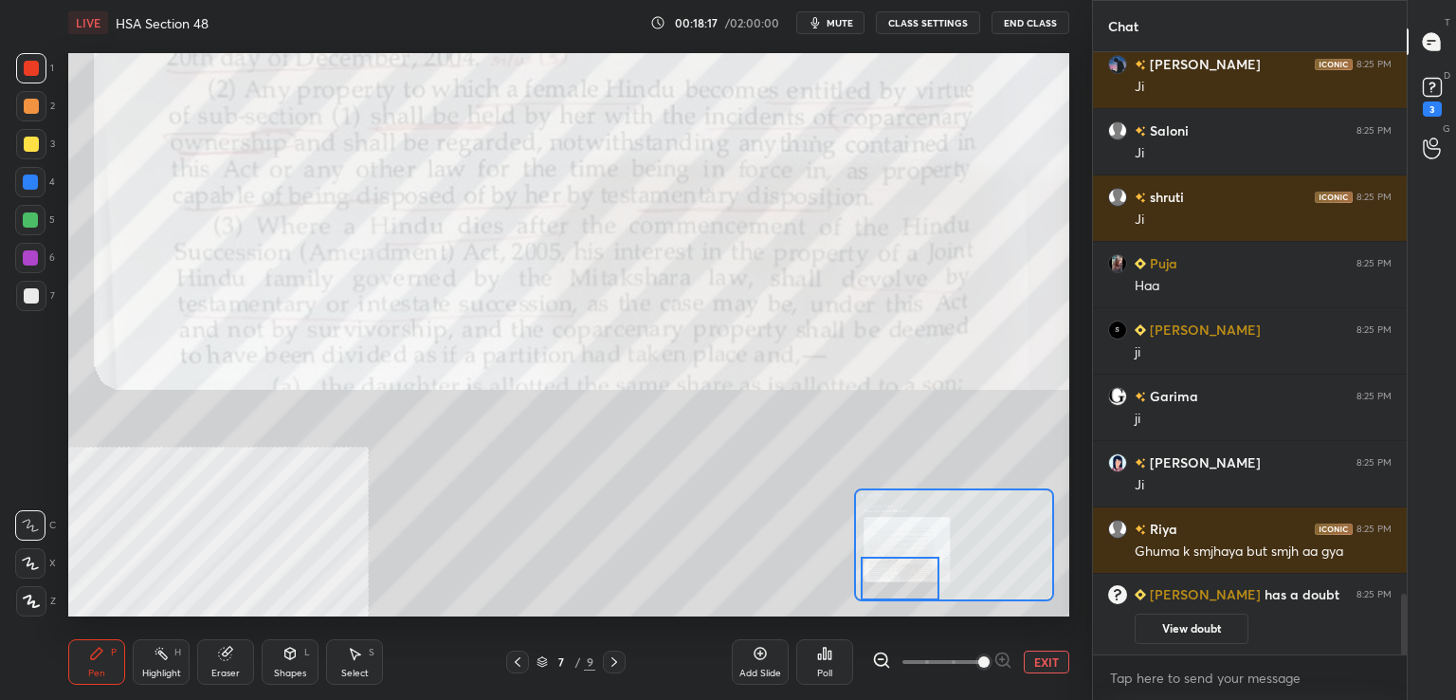
drag, startPoint x: 510, startPoint y: 659, endPoint x: 537, endPoint y: 657, distance: 26.6
click at [510, 660] on icon at bounding box center [517, 661] width 15 height 15
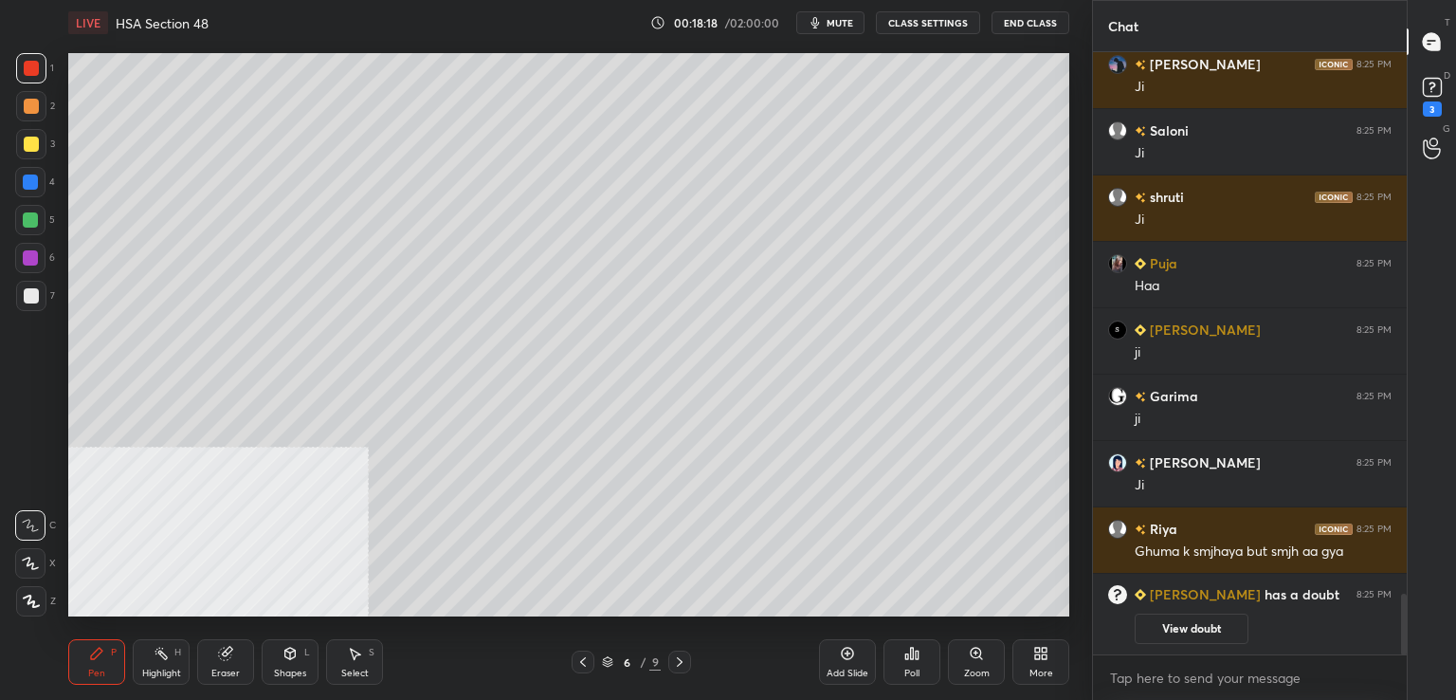
click at [842, 656] on icon at bounding box center [847, 653] width 15 height 15
drag, startPoint x: 27, startPoint y: 182, endPoint x: 65, endPoint y: 182, distance: 38.9
click at [33, 183] on div at bounding box center [30, 181] width 15 height 15
click at [32, 149] on div at bounding box center [31, 144] width 15 height 15
click at [28, 302] on div at bounding box center [31, 295] width 15 height 15
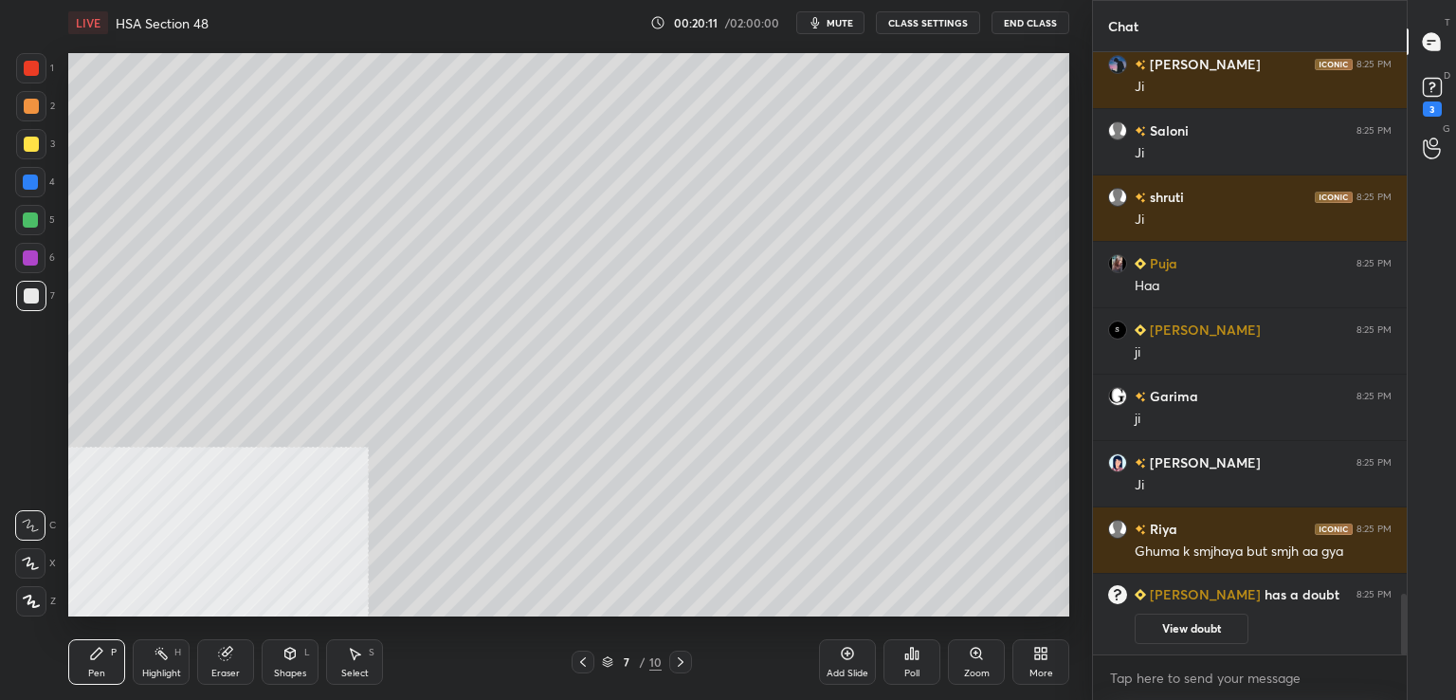
drag, startPoint x: 37, startPoint y: 259, endPoint x: 55, endPoint y: 265, distance: 18.9
click at [38, 259] on div at bounding box center [30, 258] width 30 height 30
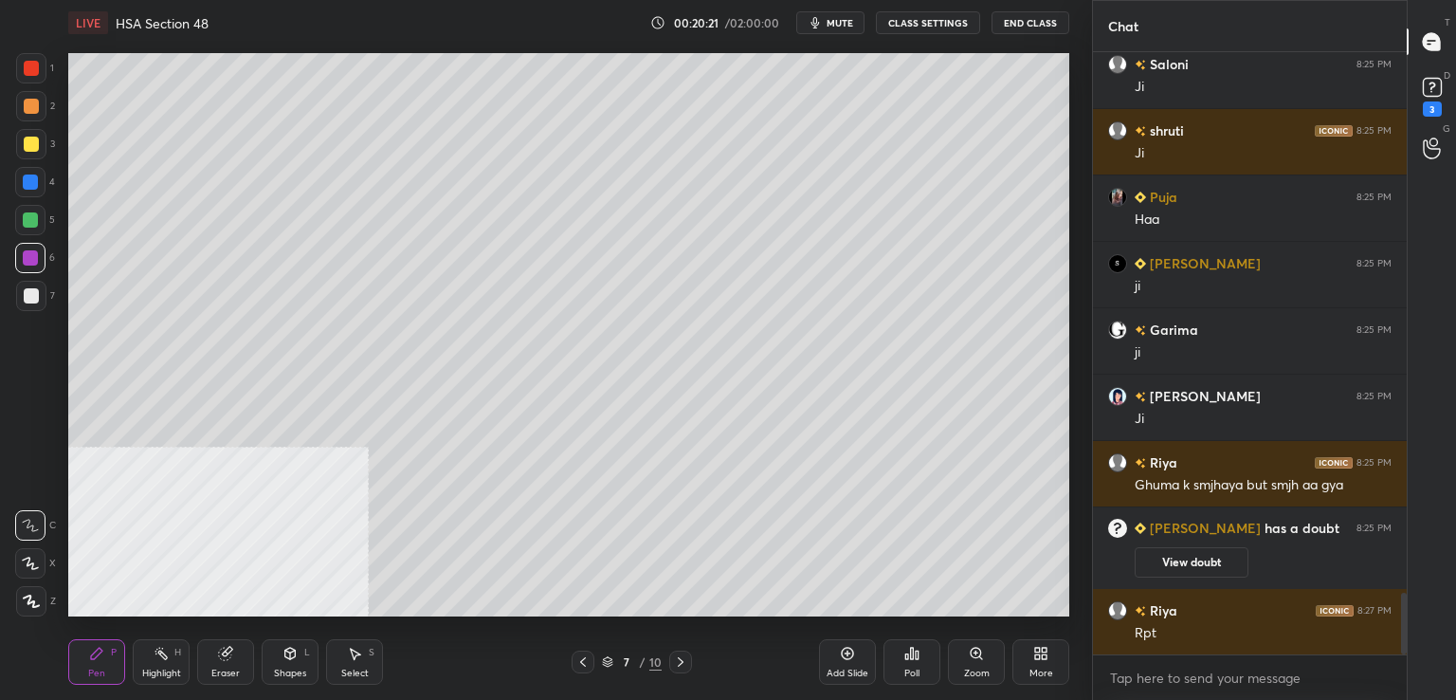
scroll to position [5286, 0]
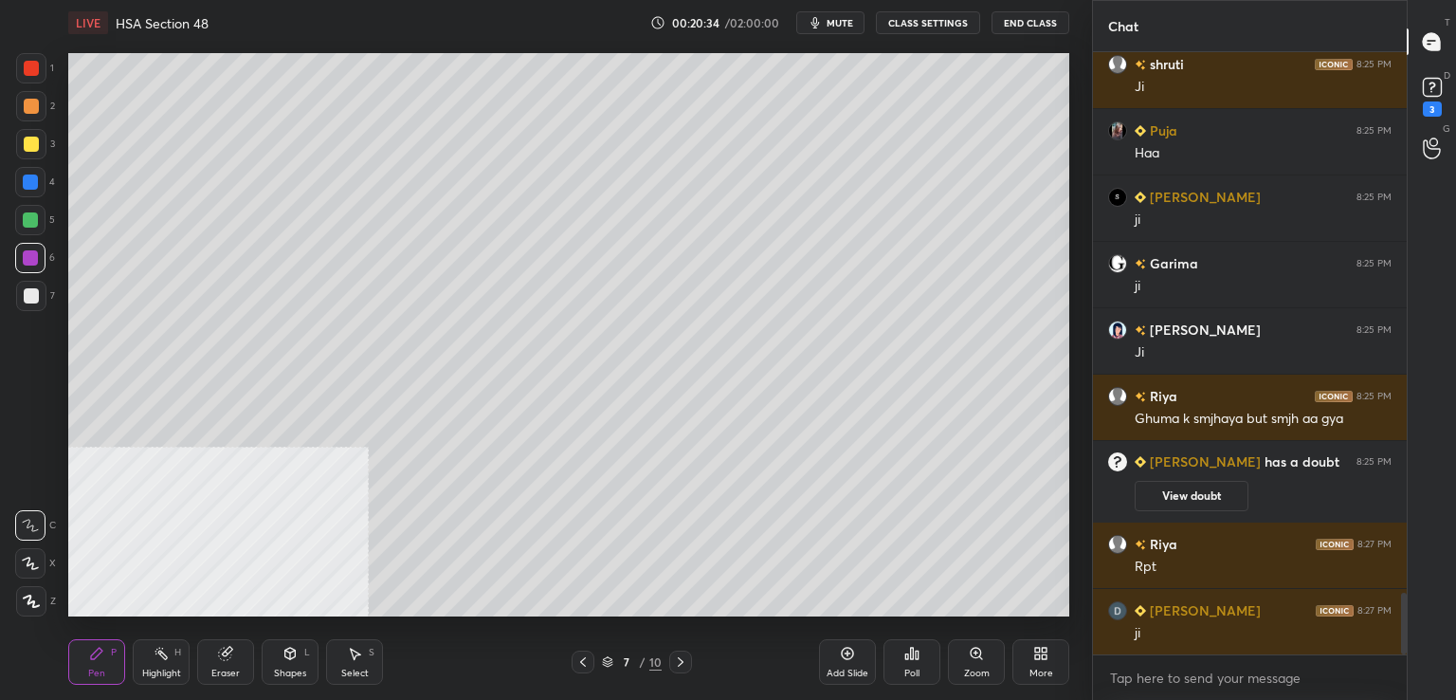
drag, startPoint x: 675, startPoint y: 656, endPoint x: 698, endPoint y: 655, distance: 22.8
click at [675, 655] on icon at bounding box center [680, 661] width 15 height 15
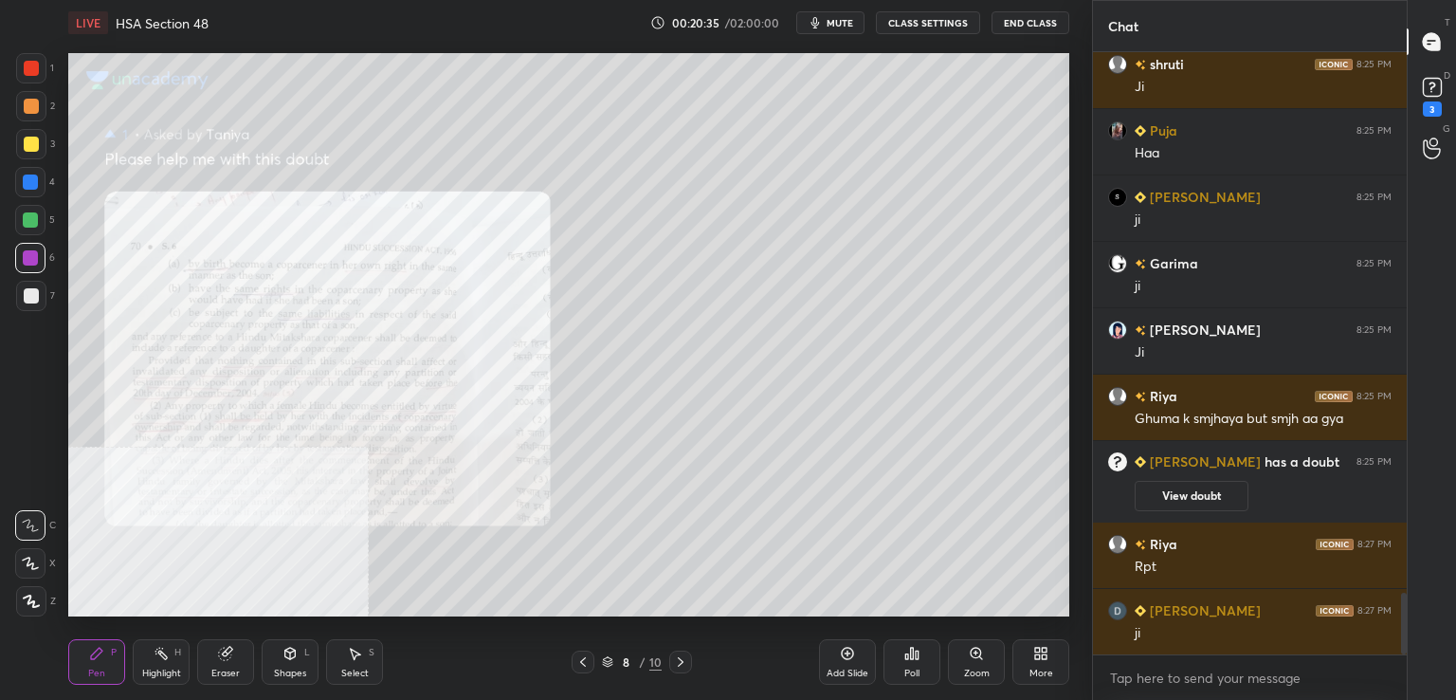
click at [975, 654] on icon at bounding box center [976, 653] width 10 height 10
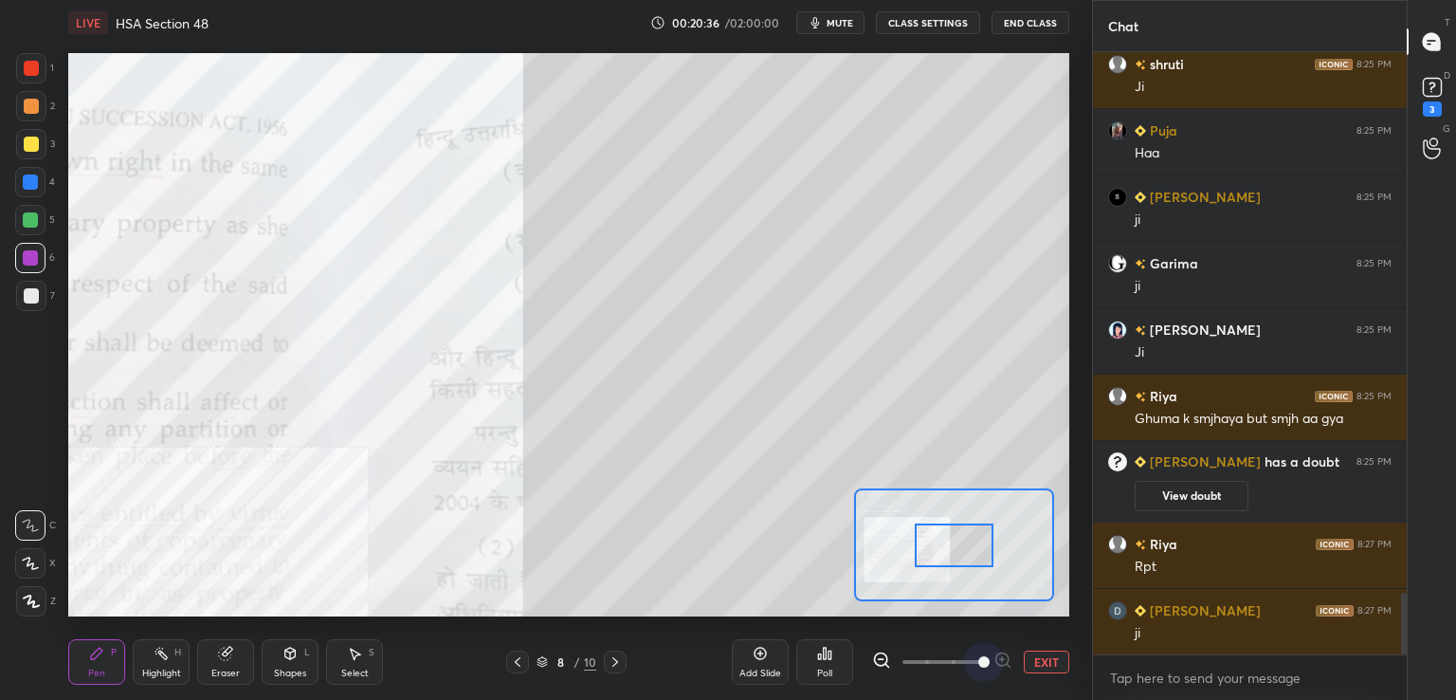
click at [976, 653] on span at bounding box center [943, 662] width 80 height 28
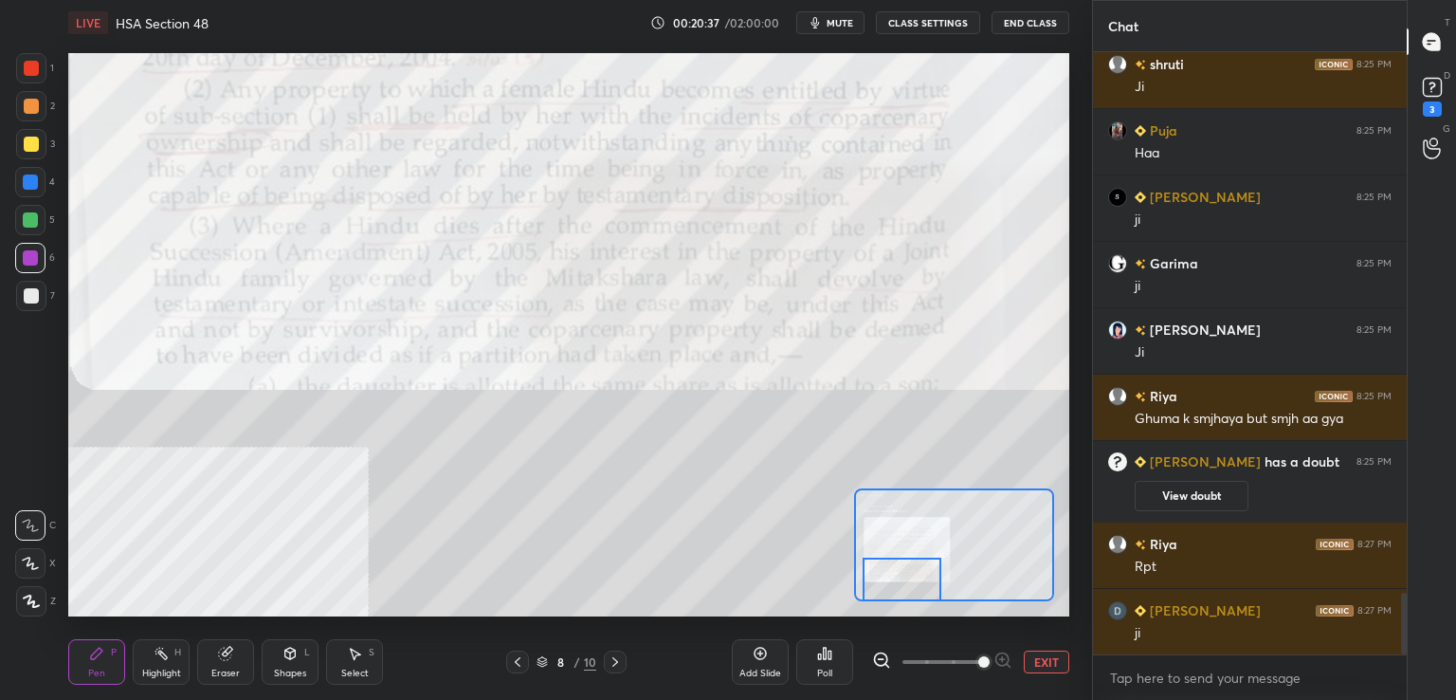
drag, startPoint x: 958, startPoint y: 542, endPoint x: 915, endPoint y: 562, distance: 47.9
click at [915, 575] on div at bounding box center [902, 579] width 79 height 44
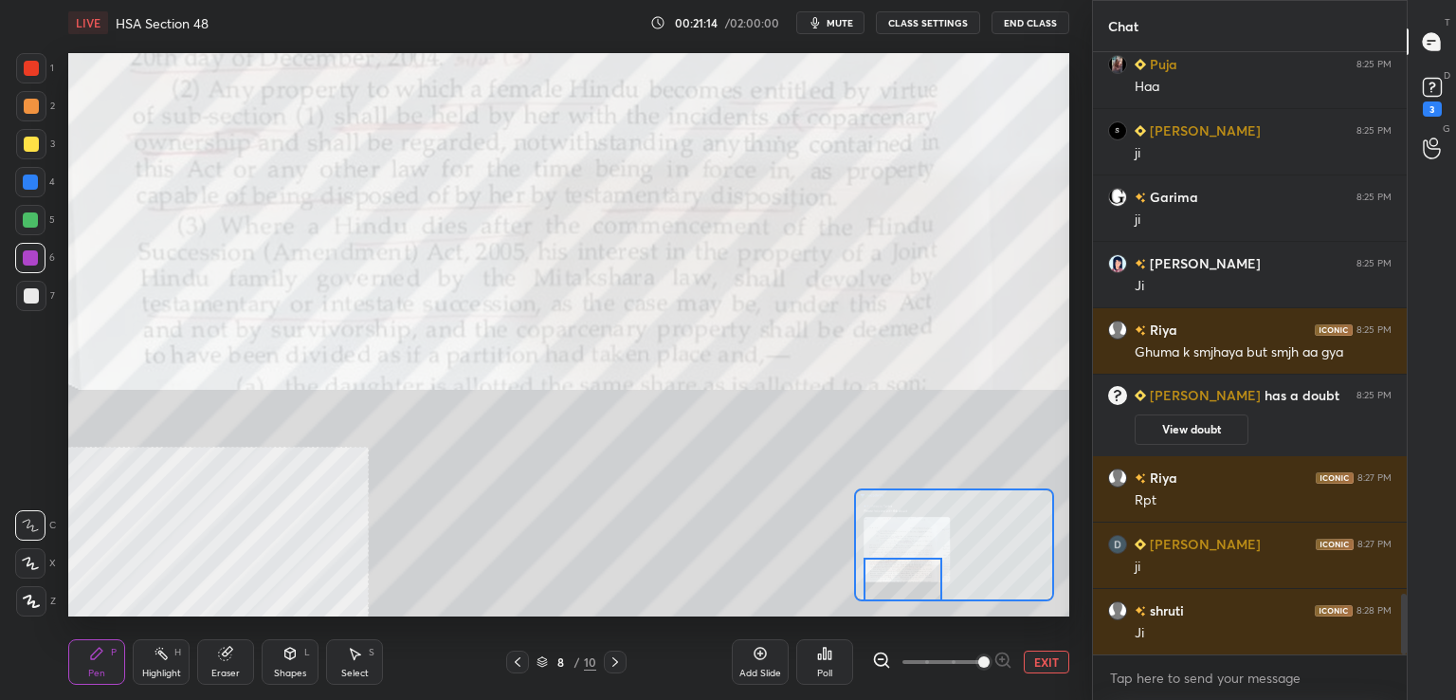
click at [513, 662] on icon at bounding box center [517, 661] width 15 height 15
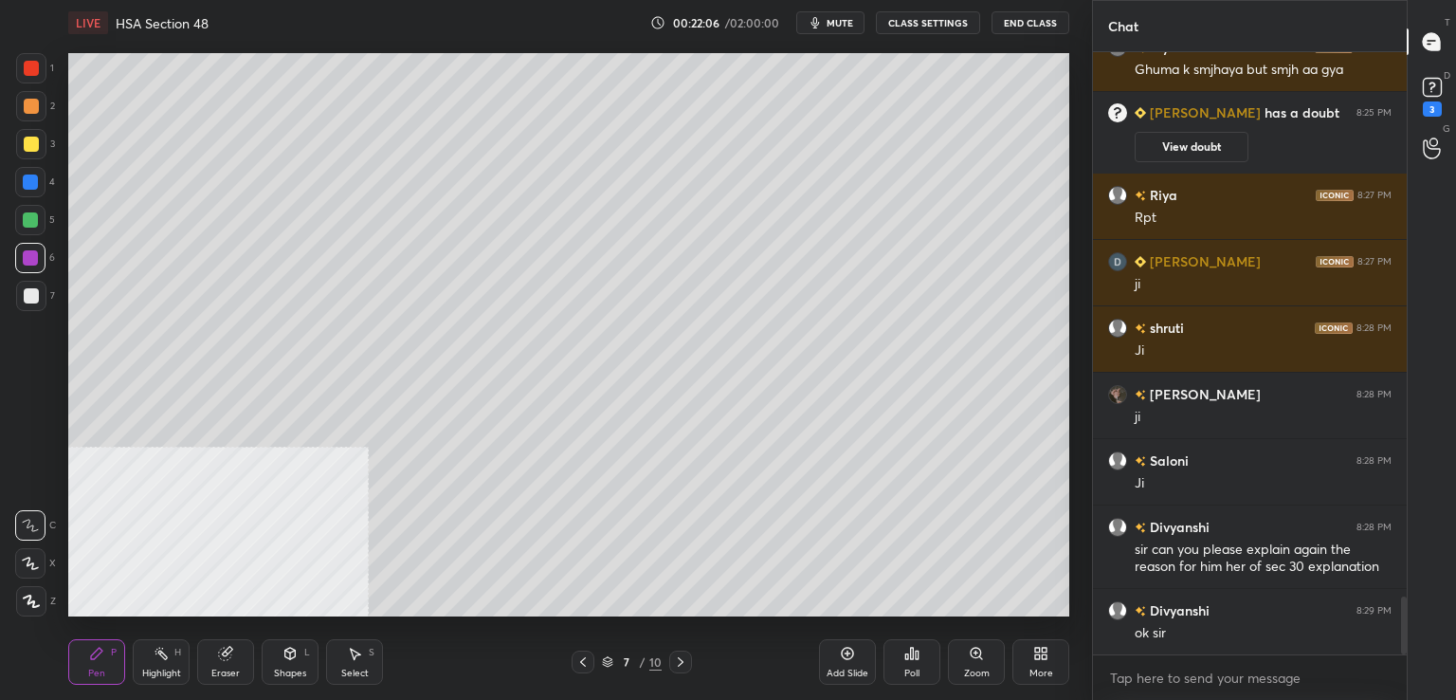
scroll to position [5702, 0]
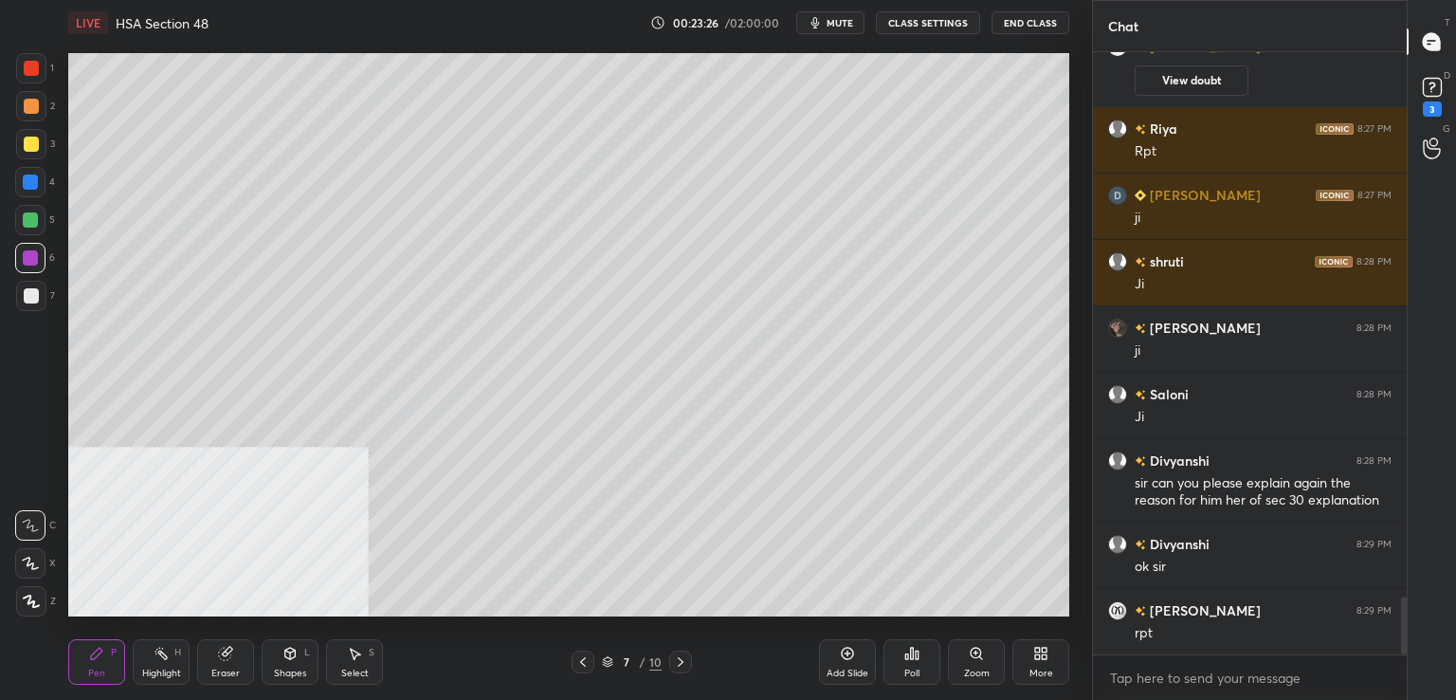
drag, startPoint x: 834, startPoint y: 665, endPoint x: 805, endPoint y: 639, distance: 39.0
click at [833, 665] on div "Add Slide" at bounding box center [847, 662] width 57 height 46
click at [28, 296] on div at bounding box center [31, 295] width 15 height 15
click at [1433, 107] on div "3" at bounding box center [1432, 108] width 19 height 15
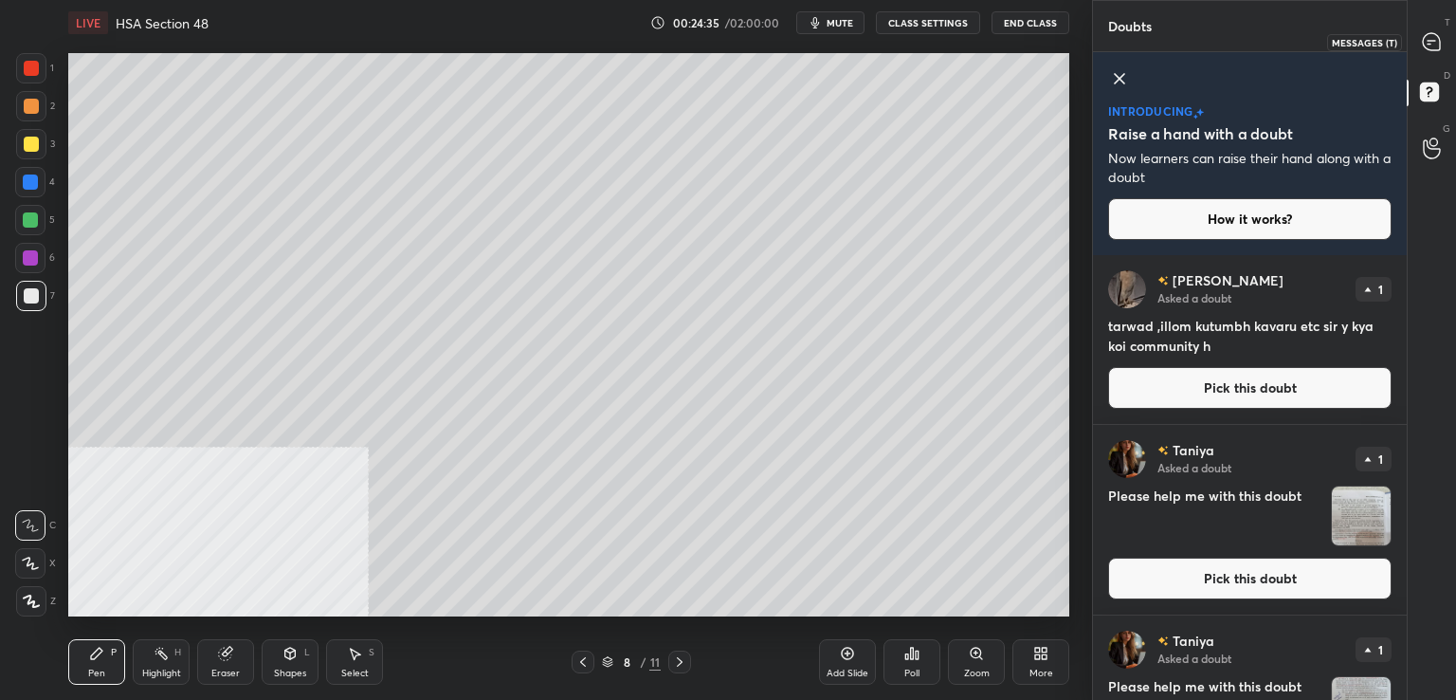
click at [1433, 39] on icon at bounding box center [1432, 42] width 20 height 20
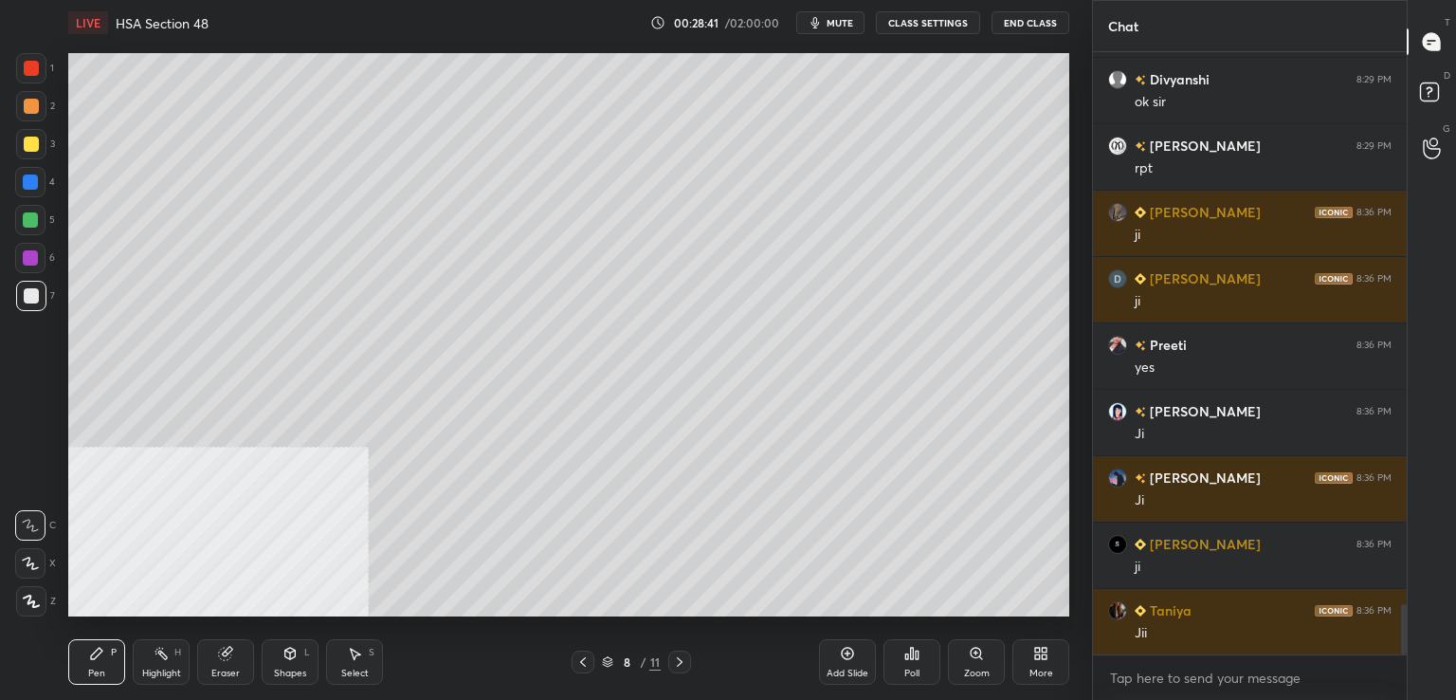
scroll to position [6703, 0]
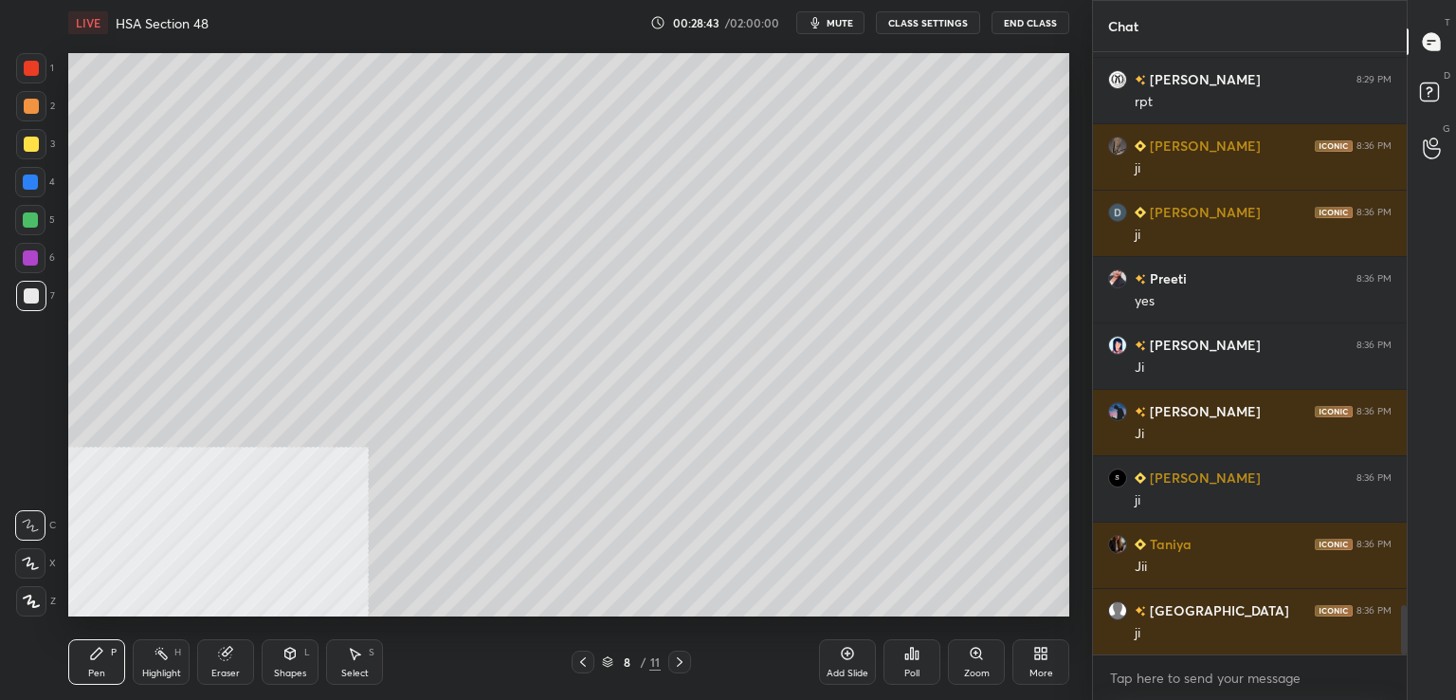
click at [677, 665] on icon at bounding box center [679, 661] width 15 height 15
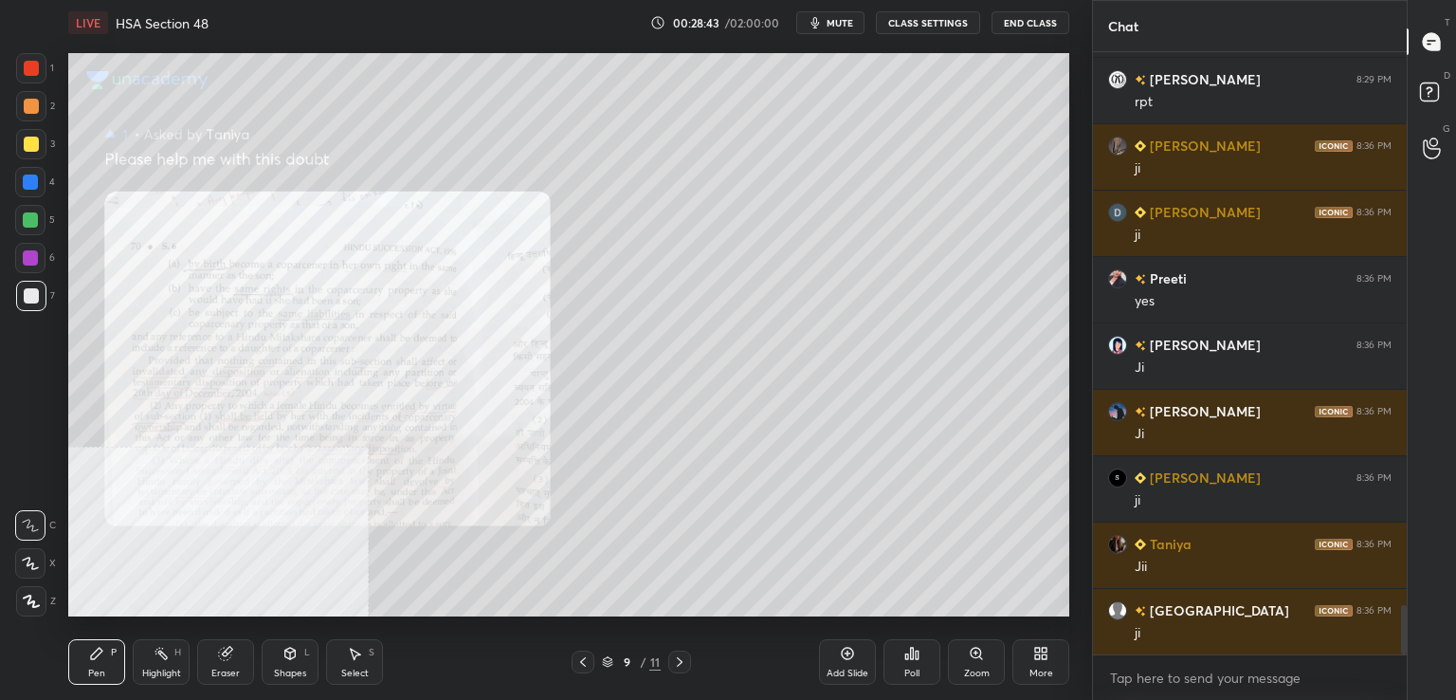
click at [675, 662] on icon at bounding box center [679, 661] width 15 height 15
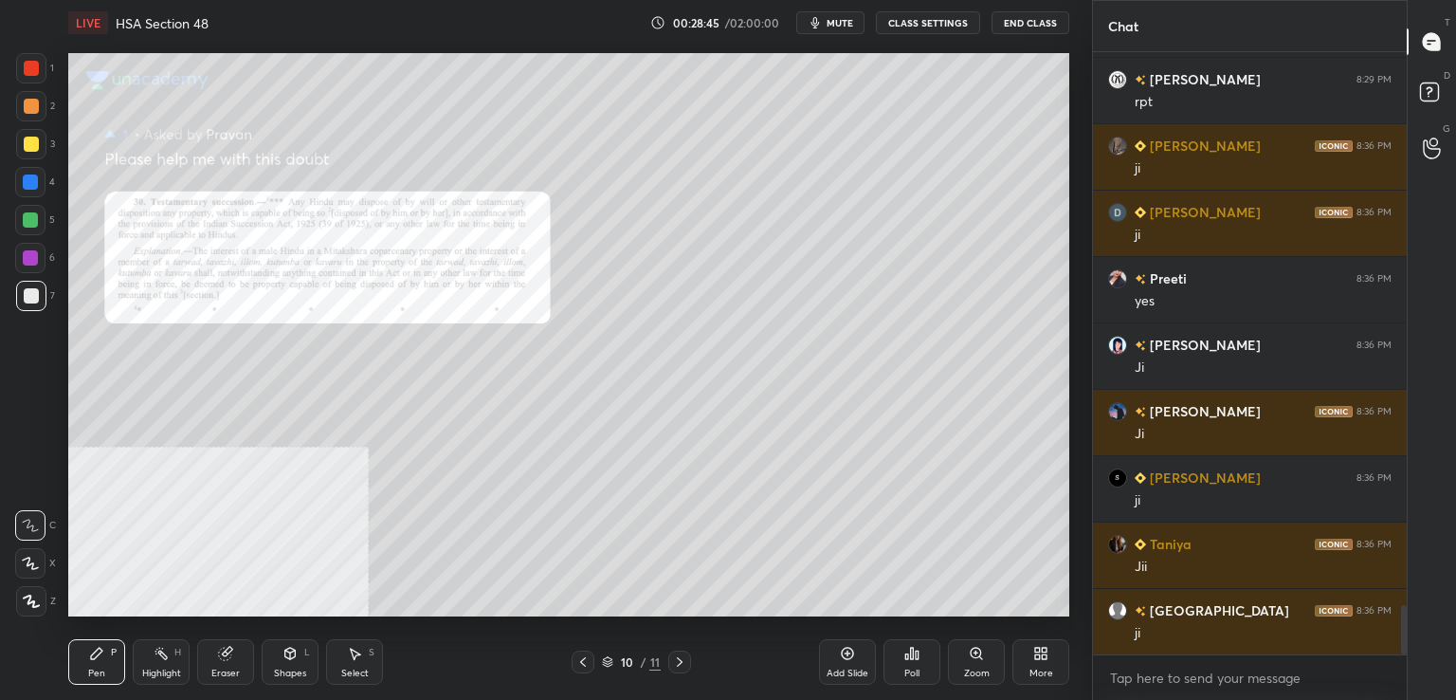
click at [976, 658] on icon at bounding box center [976, 653] width 10 height 10
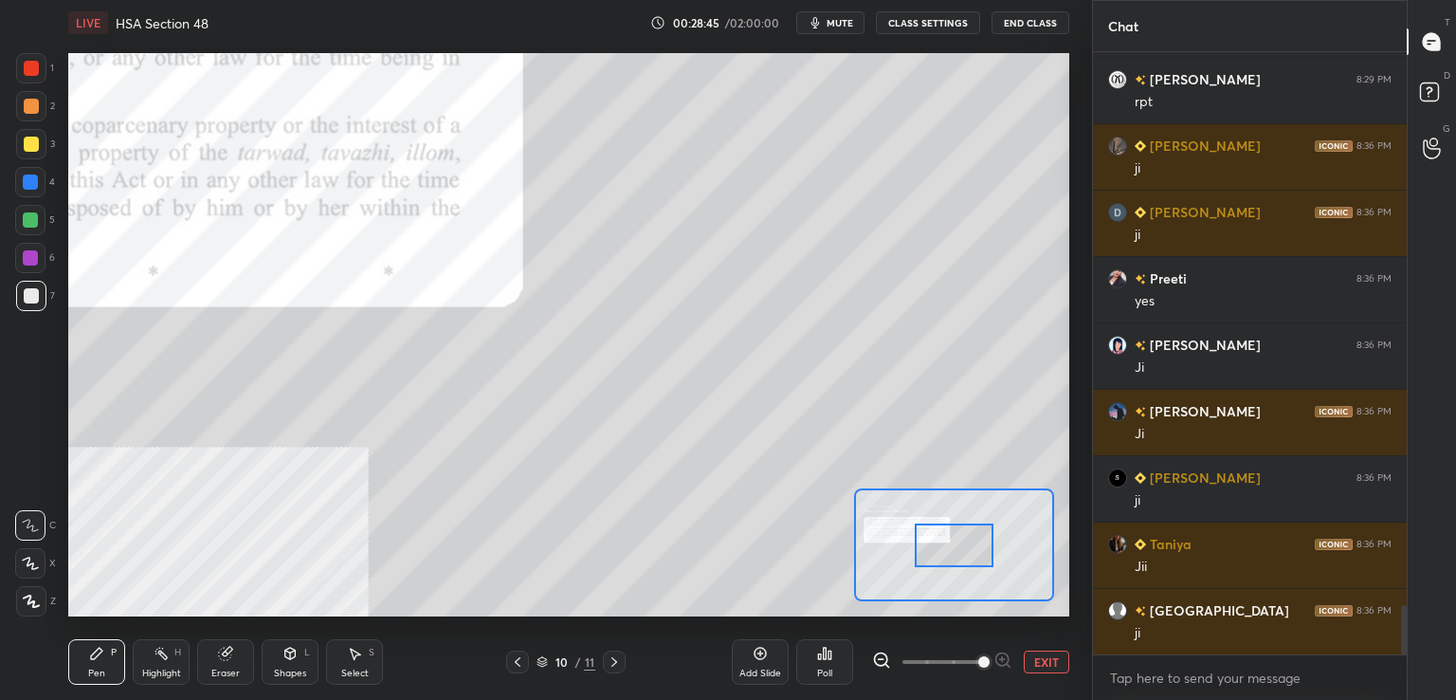
click at [976, 661] on span at bounding box center [943, 662] width 80 height 28
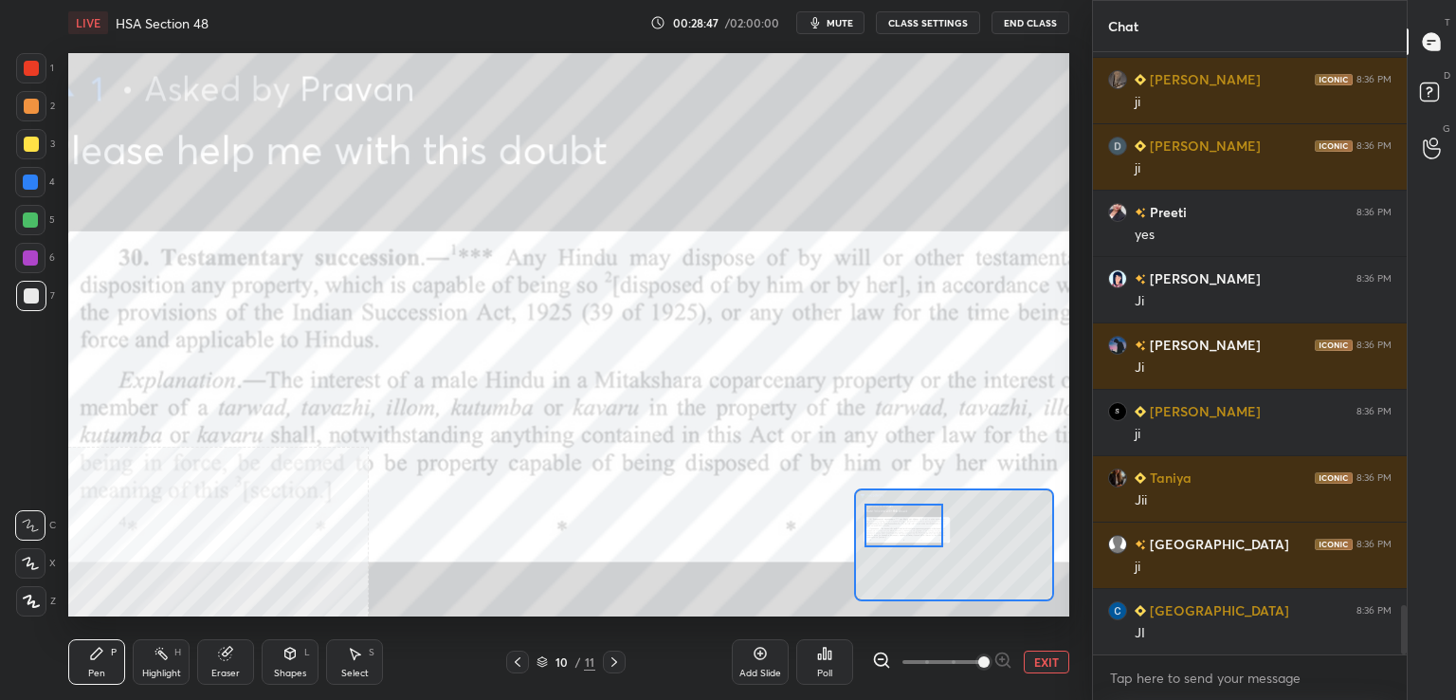
drag, startPoint x: 978, startPoint y: 558, endPoint x: 933, endPoint y: 539, distance: 49.3
click at [930, 539] on div at bounding box center [904, 525] width 79 height 44
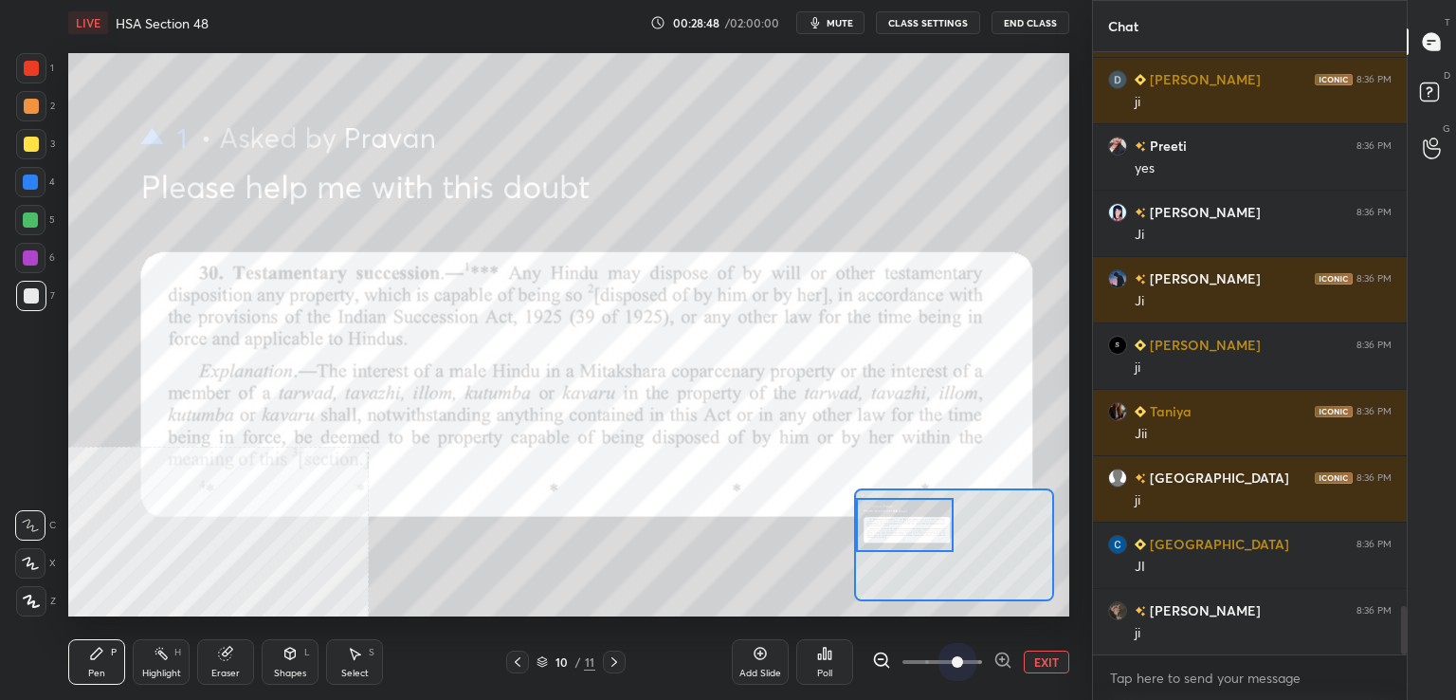
click at [954, 665] on span at bounding box center [943, 662] width 80 height 28
drag, startPoint x: 212, startPoint y: 666, endPoint x: 178, endPoint y: 637, distance: 44.4
click at [211, 666] on div "Eraser" at bounding box center [225, 662] width 57 height 46
drag, startPoint x: 34, startPoint y: 604, endPoint x: 97, endPoint y: 636, distance: 70.4
click at [38, 606] on span "Erase all" at bounding box center [30, 600] width 28 height 13
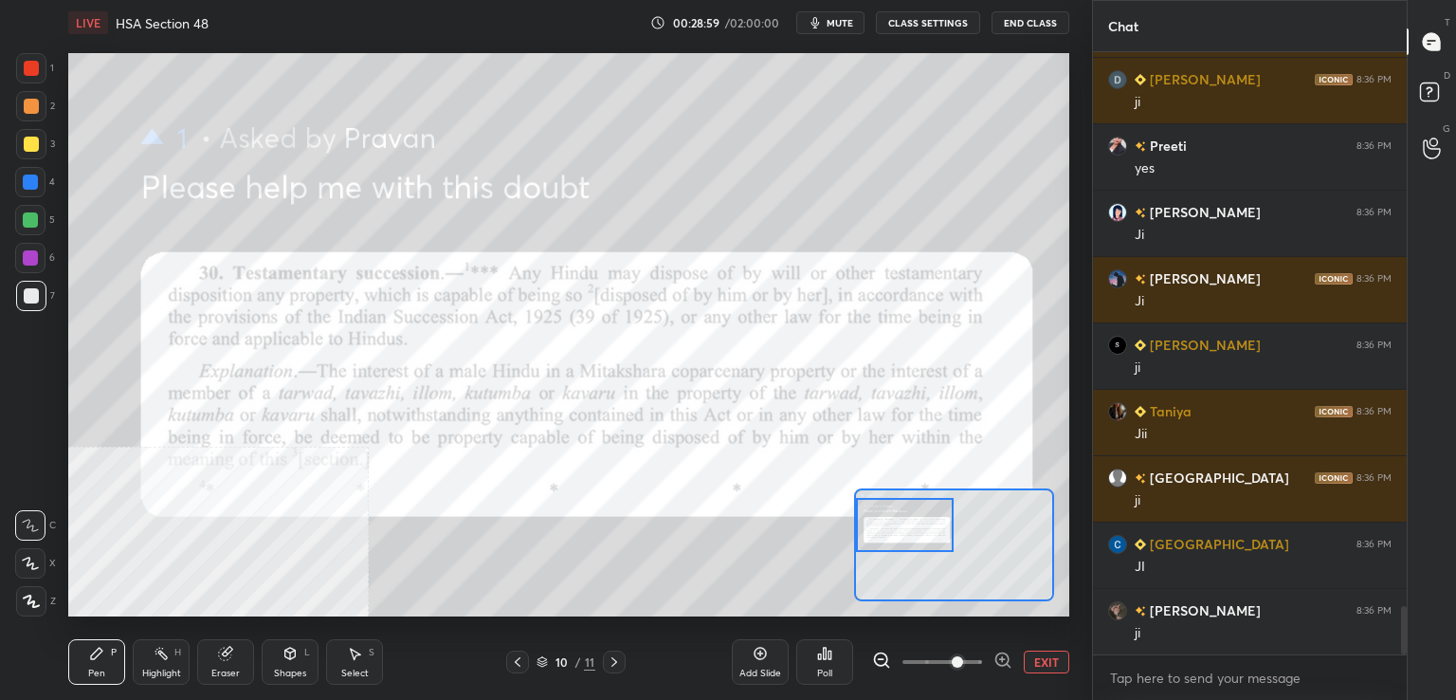
drag, startPoint x: 107, startPoint y: 663, endPoint x: 109, endPoint y: 627, distance: 36.1
click at [109, 661] on div "Pen P" at bounding box center [96, 662] width 57 height 46
click at [26, 61] on div at bounding box center [31, 68] width 30 height 30
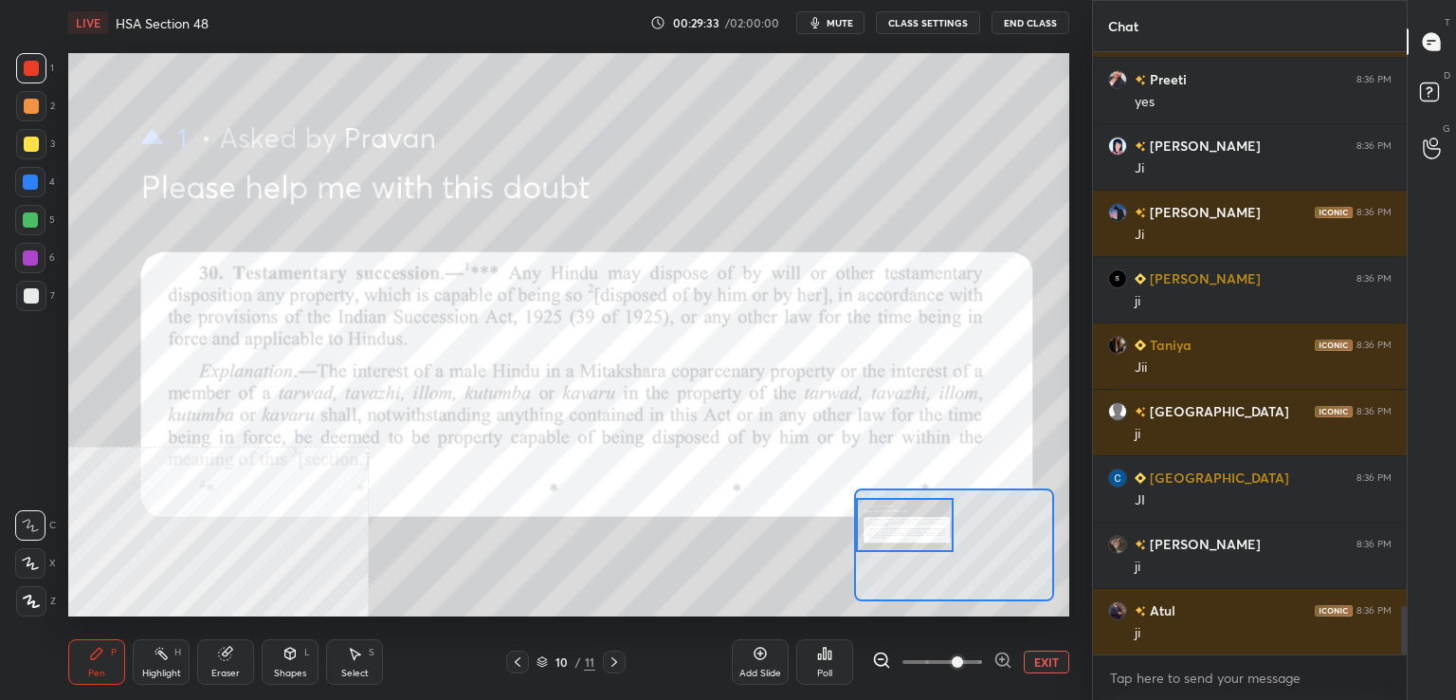
scroll to position [6983, 0]
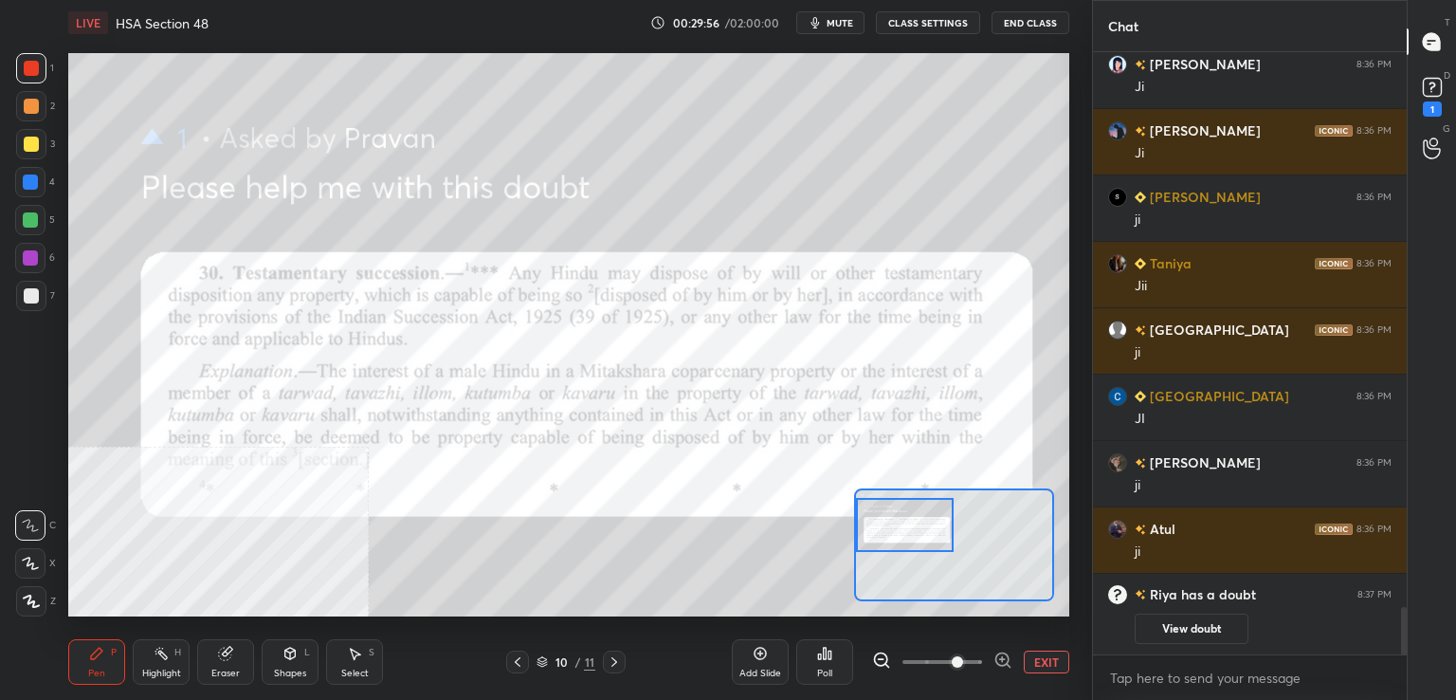
drag, startPoint x: 33, startPoint y: 179, endPoint x: 61, endPoint y: 182, distance: 27.6
click at [33, 181] on div at bounding box center [30, 181] width 15 height 15
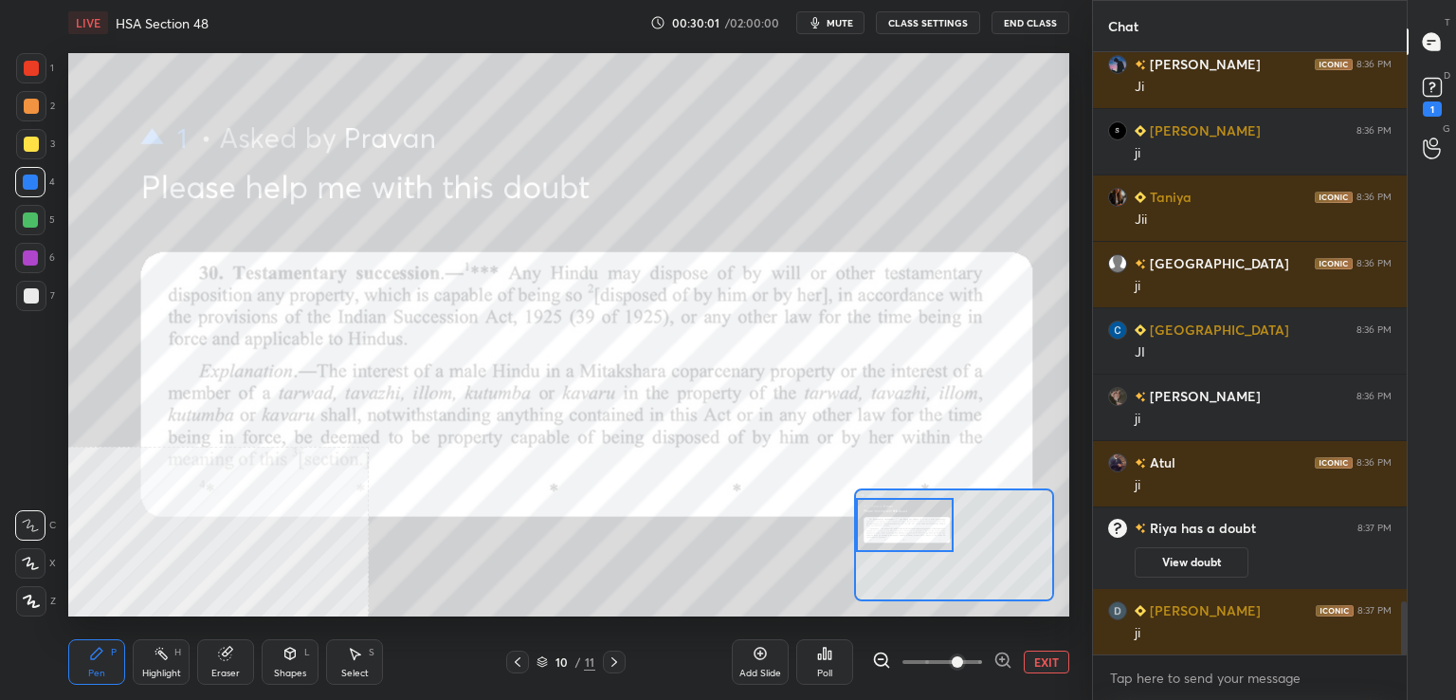
scroll to position [6280, 0]
click at [27, 110] on div at bounding box center [31, 106] width 15 height 15
drag, startPoint x: 33, startPoint y: 224, endPoint x: 47, endPoint y: 231, distance: 16.1
click at [35, 225] on div at bounding box center [30, 219] width 15 height 15
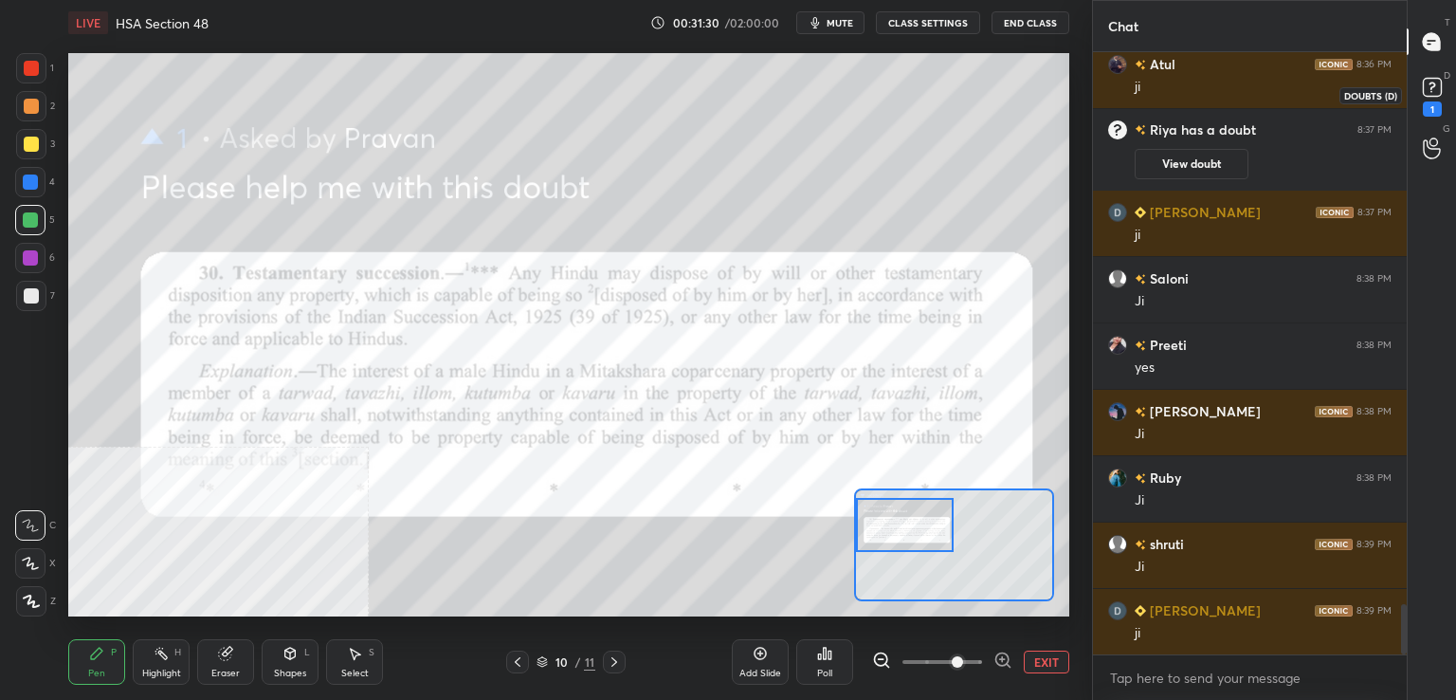
scroll to position [6744, 0]
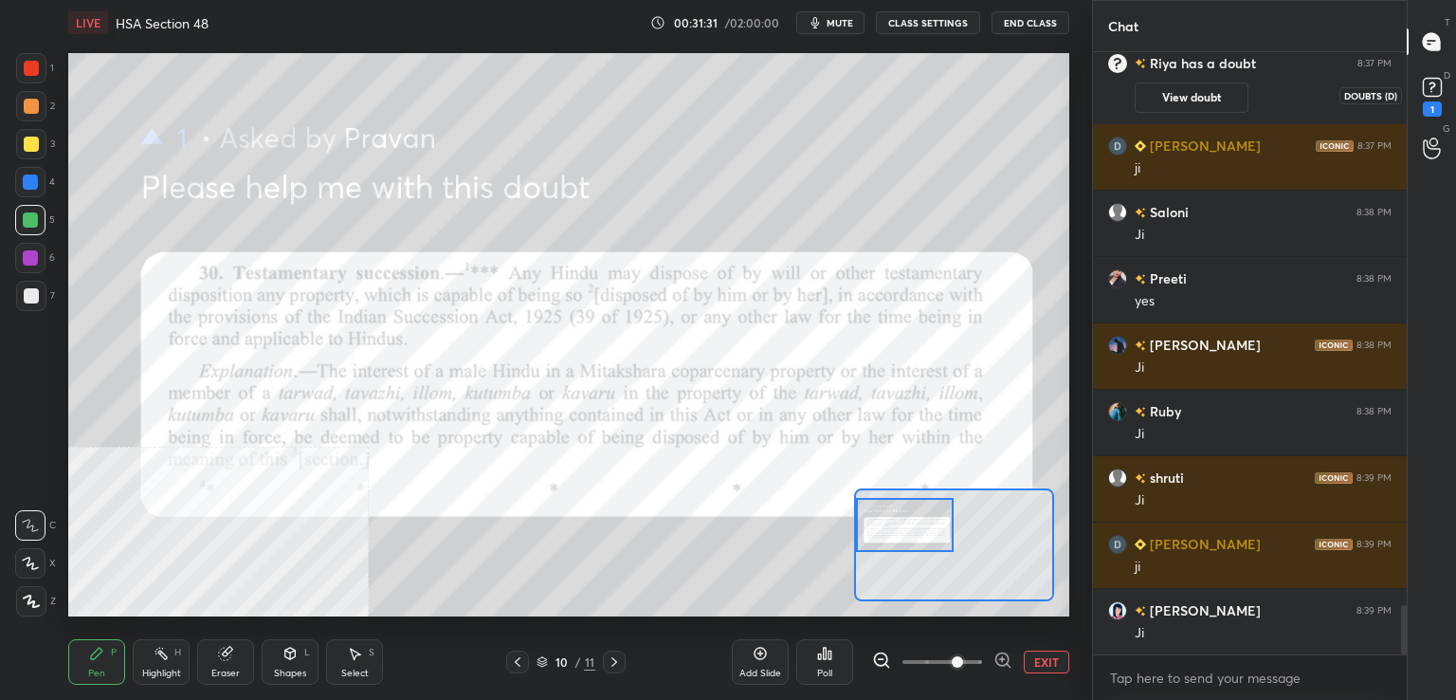
click at [1430, 103] on div "1" at bounding box center [1432, 108] width 19 height 15
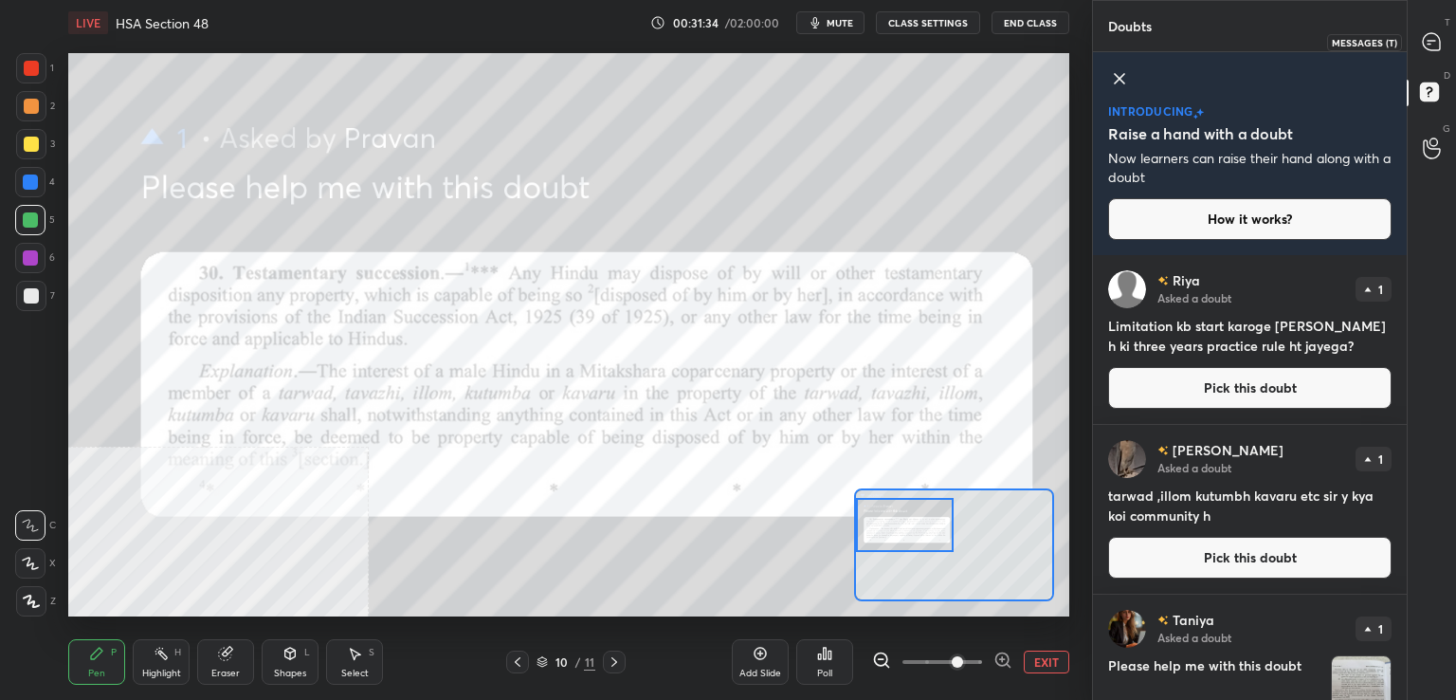
click at [1415, 31] on div at bounding box center [1433, 42] width 38 height 34
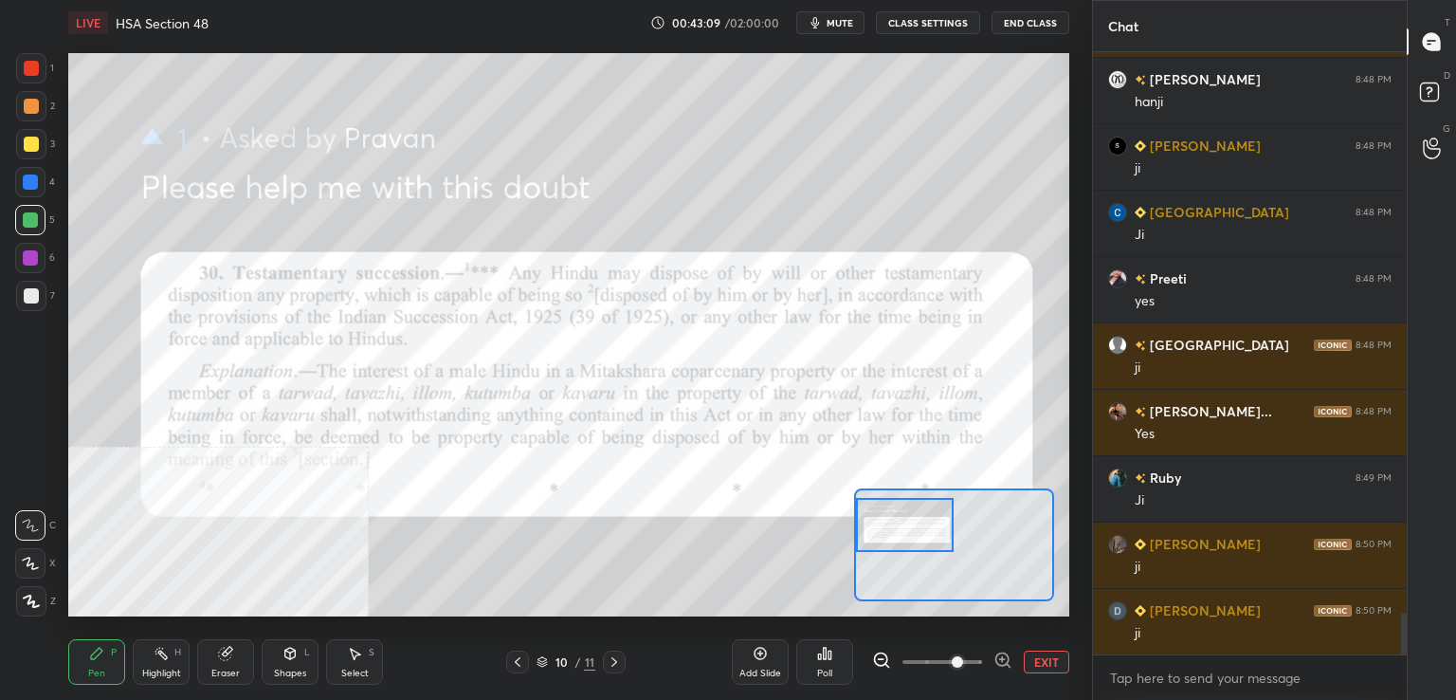
scroll to position [8199, 0]
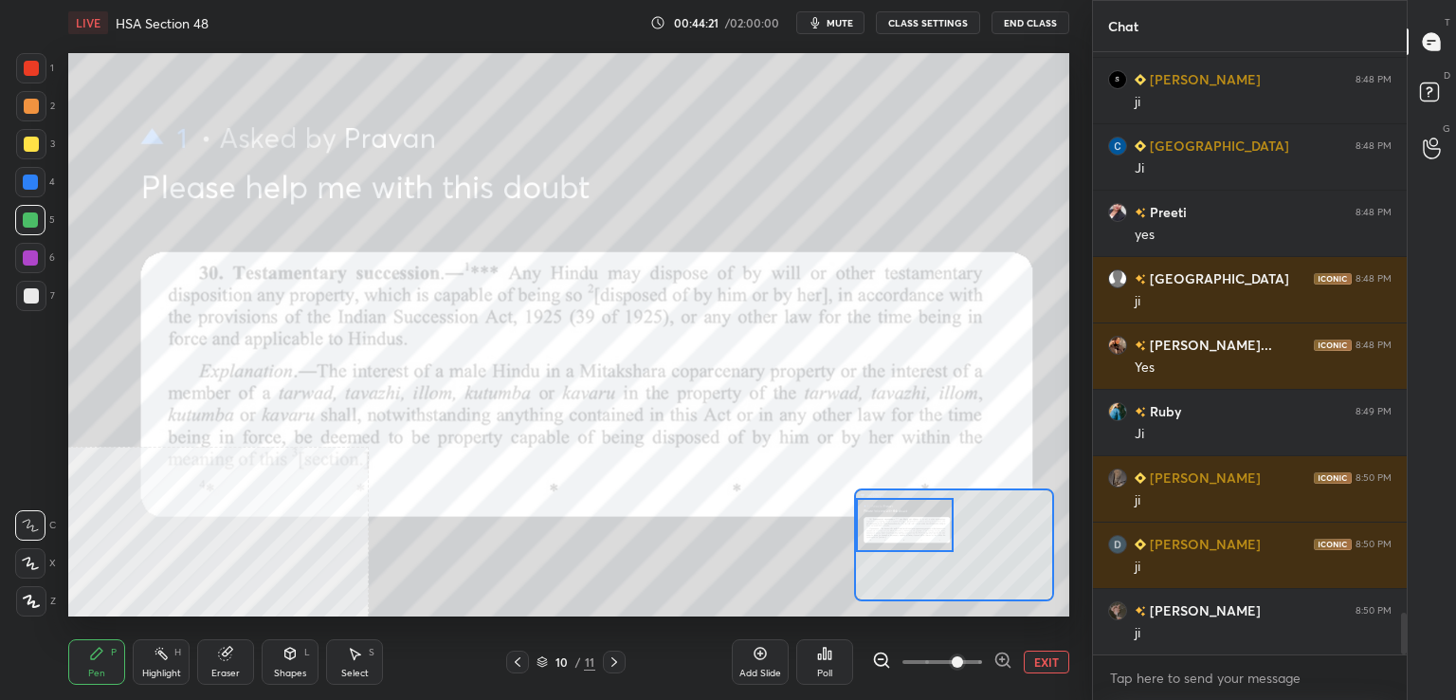
drag, startPoint x: 32, startPoint y: 258, endPoint x: 53, endPoint y: 260, distance: 20.9
click at [34, 259] on div at bounding box center [30, 257] width 15 height 15
drag, startPoint x: 23, startPoint y: 214, endPoint x: 64, endPoint y: 221, distance: 41.3
click at [25, 215] on div at bounding box center [30, 219] width 15 height 15
click at [34, 175] on div at bounding box center [30, 181] width 15 height 15
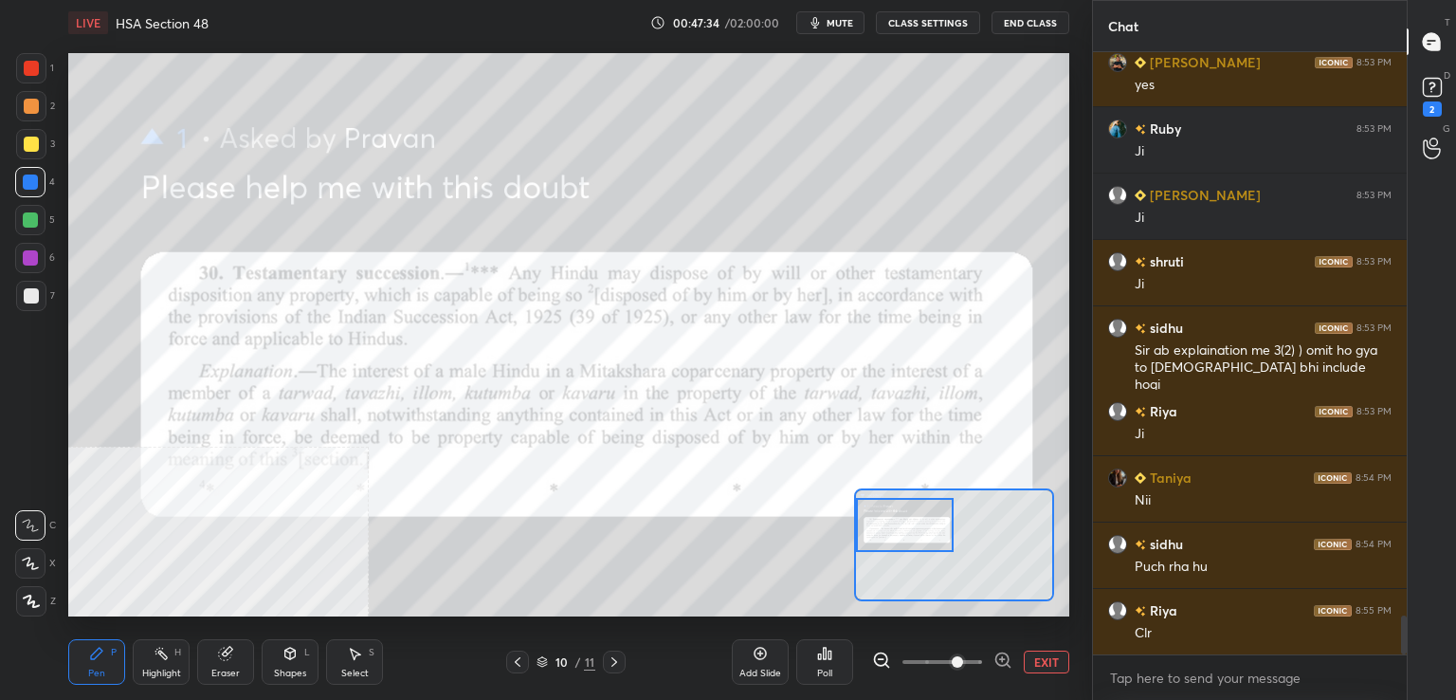
scroll to position [8697, 0]
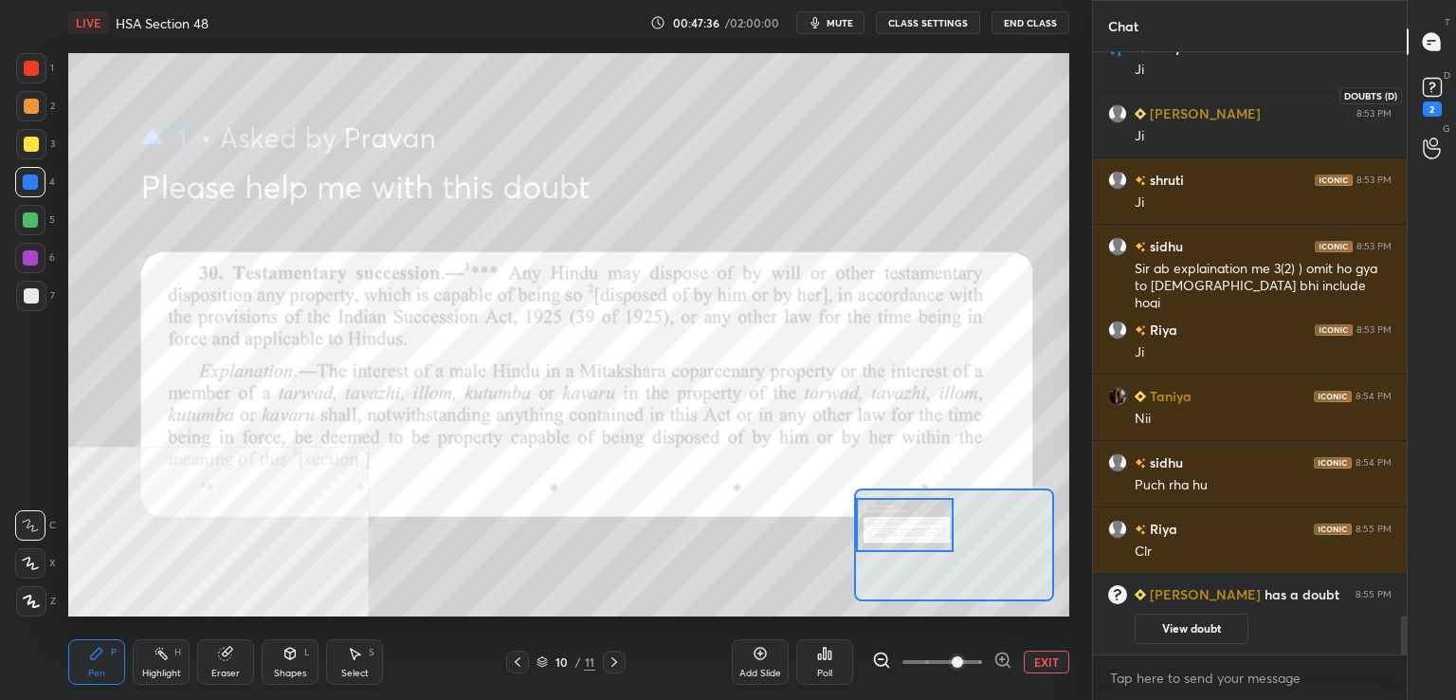
drag, startPoint x: 1427, startPoint y: 114, endPoint x: 1437, endPoint y: 112, distance: 10.6
click at [1430, 114] on div "2" at bounding box center [1432, 108] width 19 height 15
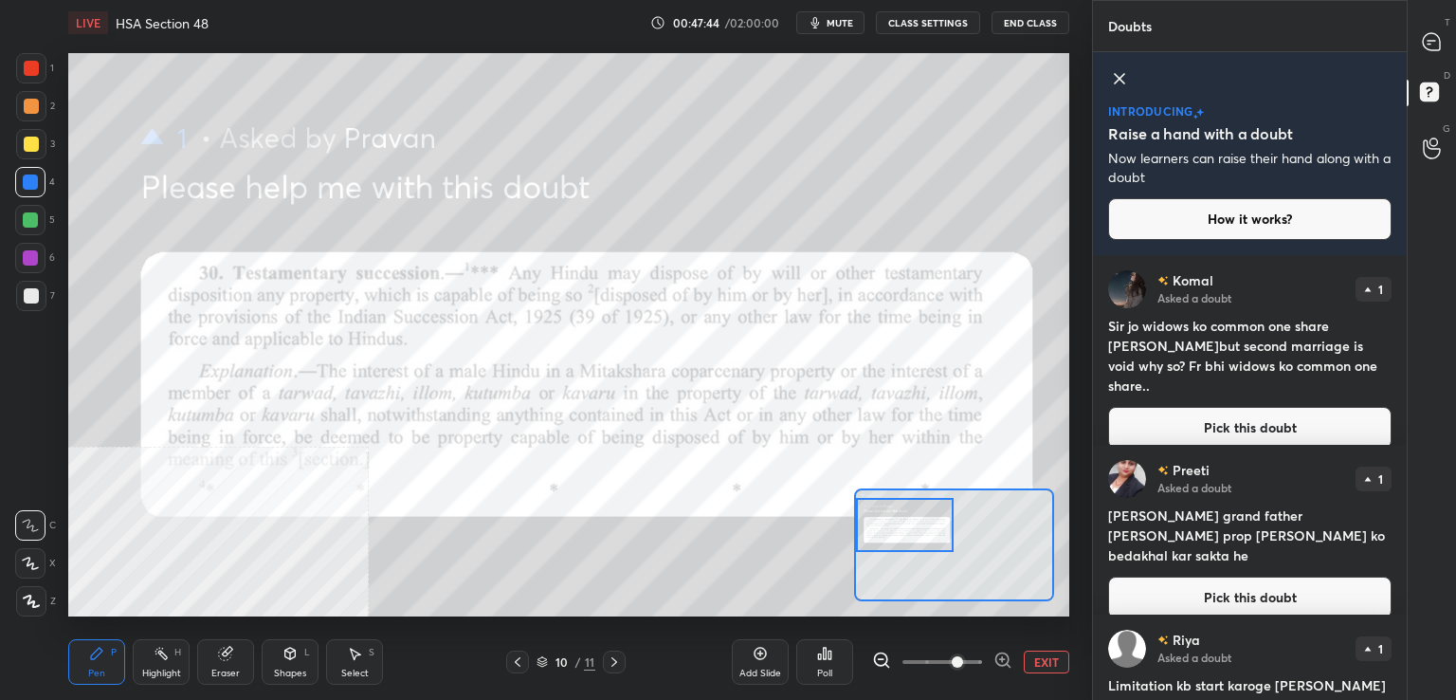
drag, startPoint x: 847, startPoint y: 16, endPoint x: 895, endPoint y: 3, distance: 50.1
click at [848, 17] on span "mute" at bounding box center [840, 22] width 27 height 13
click at [840, 16] on button "unmute" at bounding box center [830, 22] width 68 height 23
click at [1440, 88] on icon at bounding box center [1432, 95] width 34 height 34
click at [1437, 27] on div at bounding box center [1433, 42] width 38 height 34
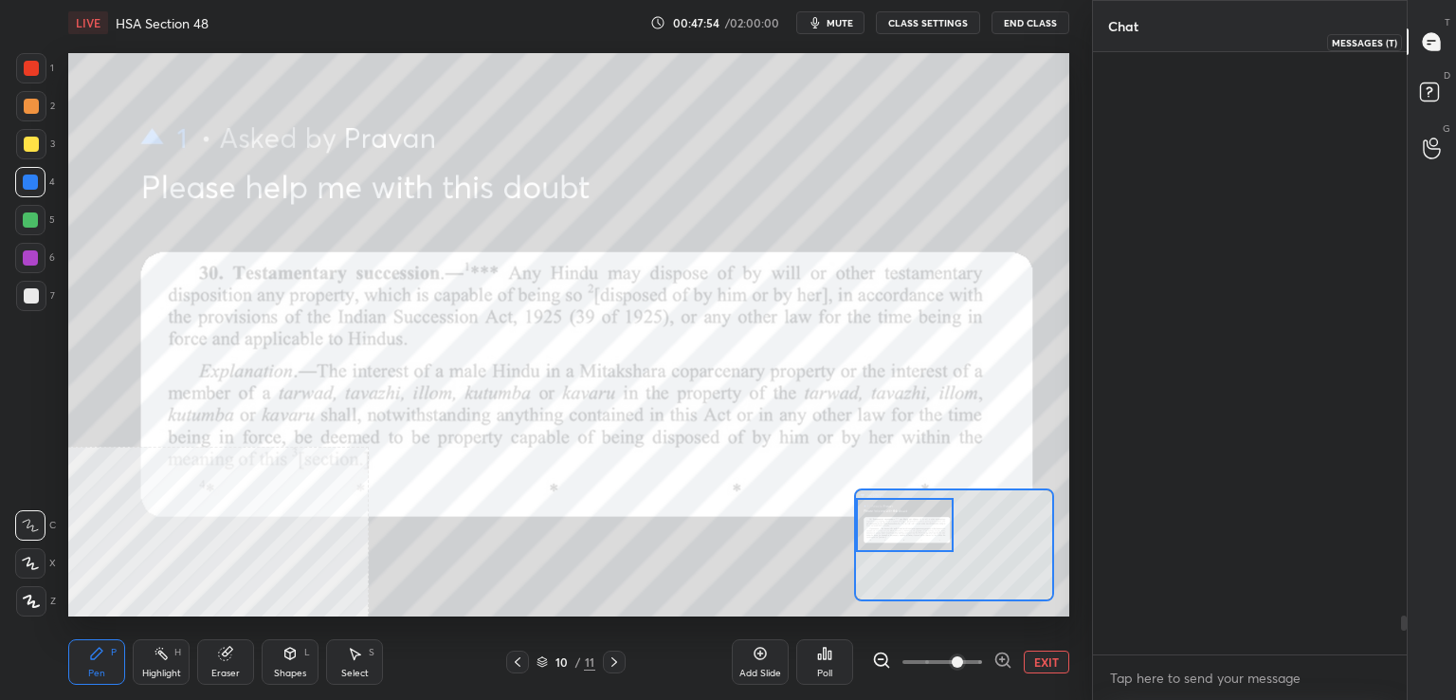
scroll to position [596, 308]
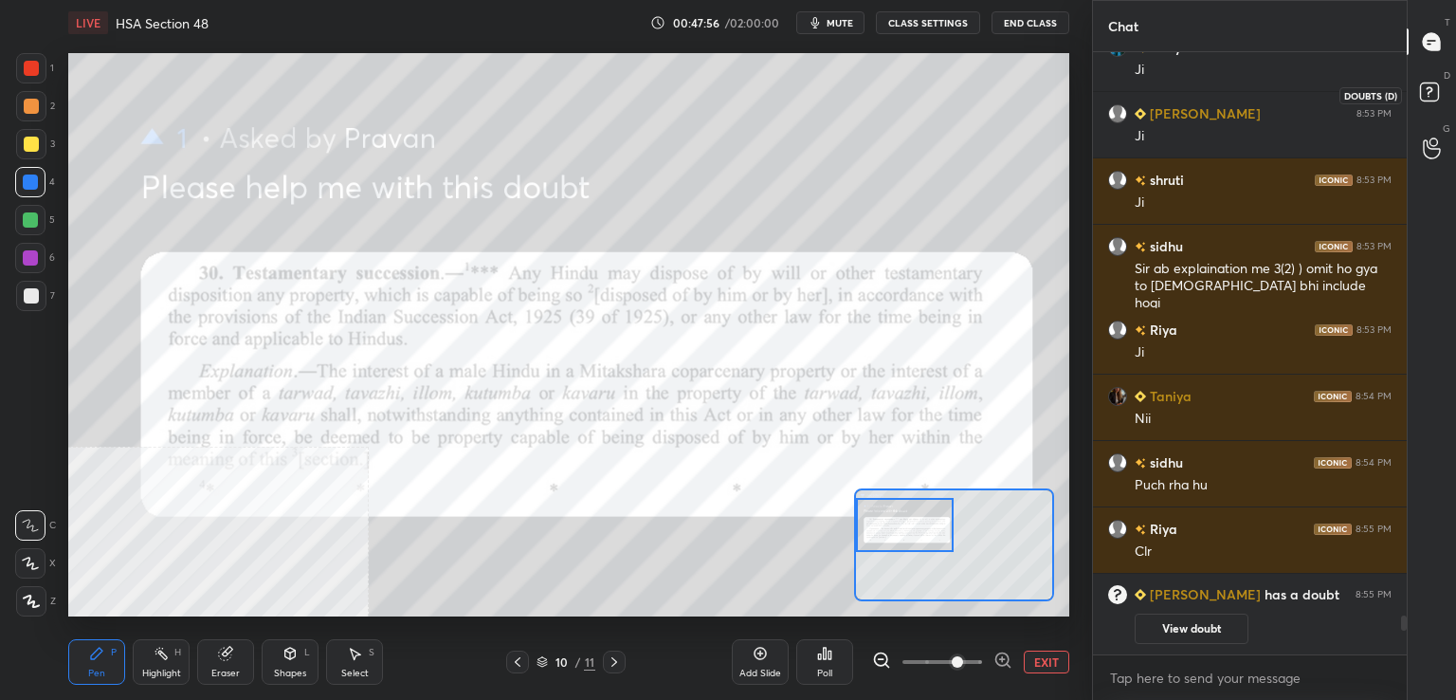
drag, startPoint x: 1443, startPoint y: 89, endPoint x: 1440, endPoint y: 103, distance: 14.5
click at [1443, 90] on icon at bounding box center [1432, 95] width 34 height 34
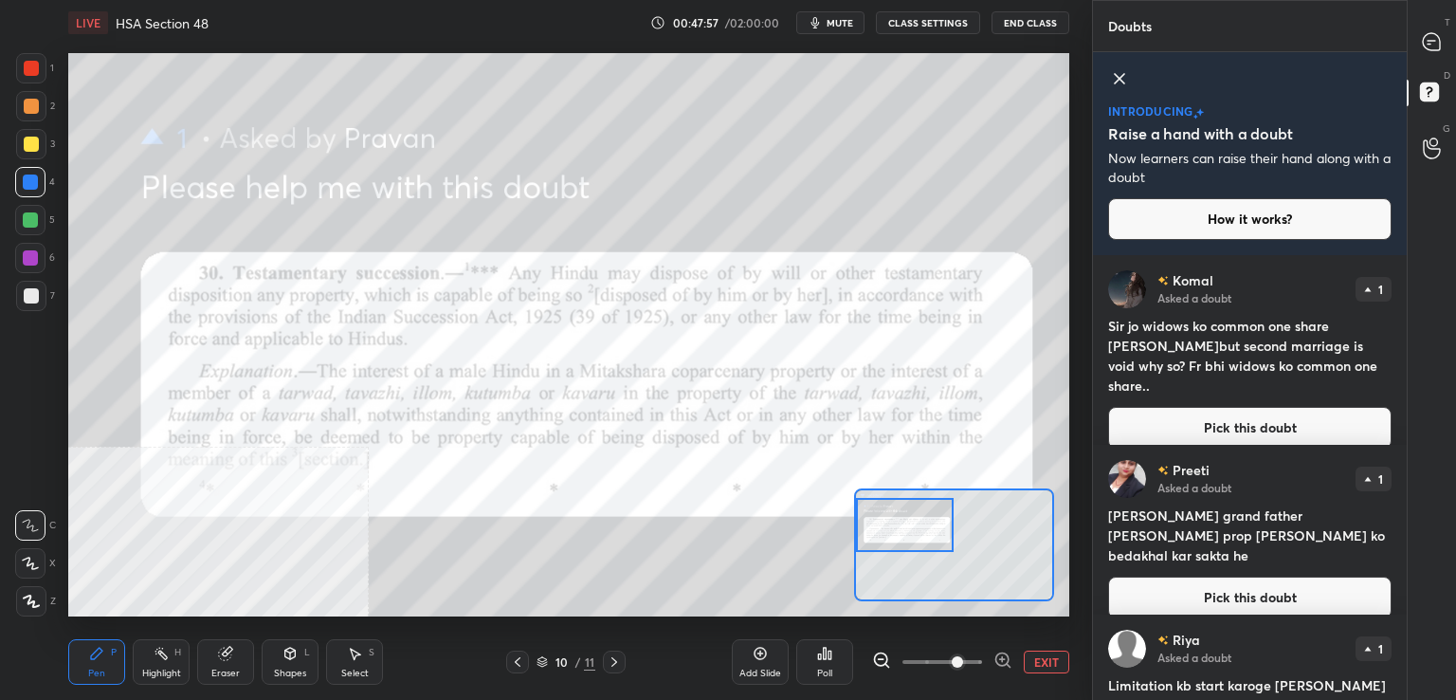
drag, startPoint x: 1189, startPoint y: 415, endPoint x: 1093, endPoint y: 408, distance: 96.1
click at [1187, 414] on button "Pick this doubt" at bounding box center [1249, 428] width 283 height 42
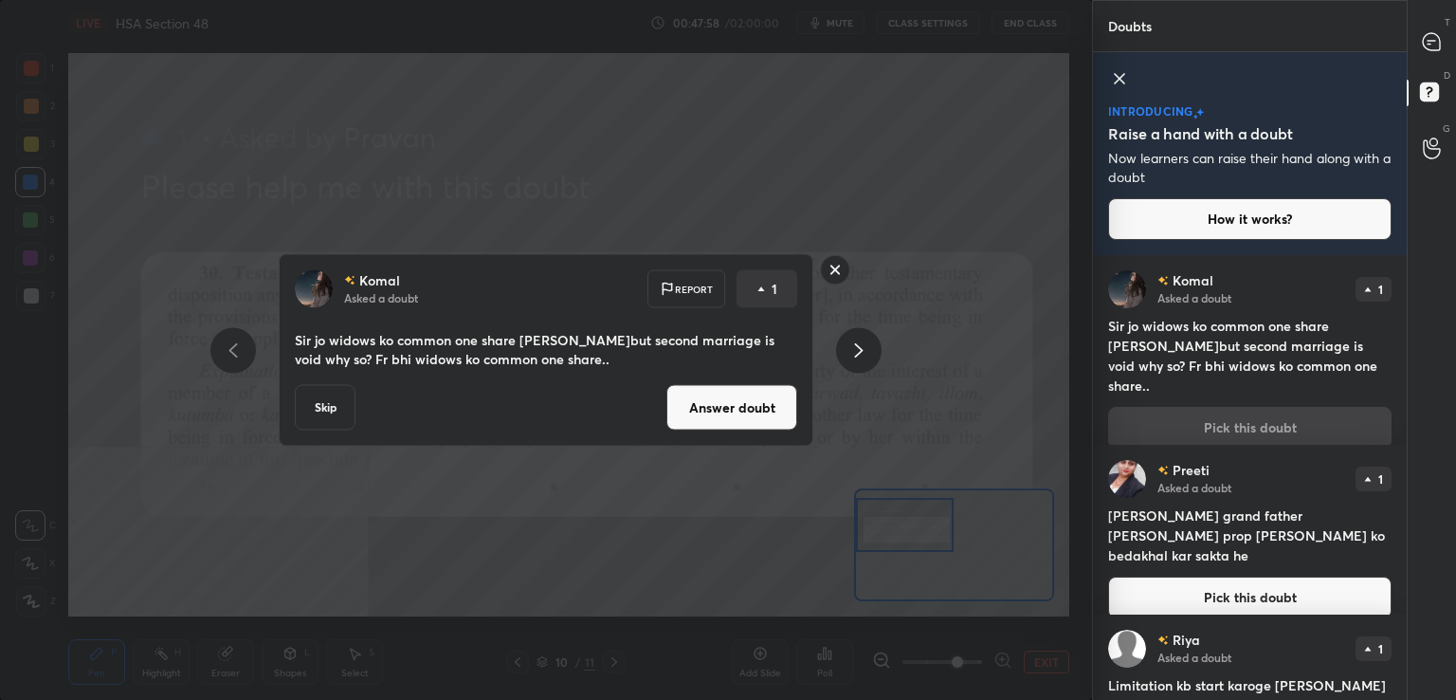
drag, startPoint x: 759, startPoint y: 414, endPoint x: 793, endPoint y: 390, distance: 41.3
click at [756, 417] on button "Answer doubt" at bounding box center [731, 408] width 131 height 46
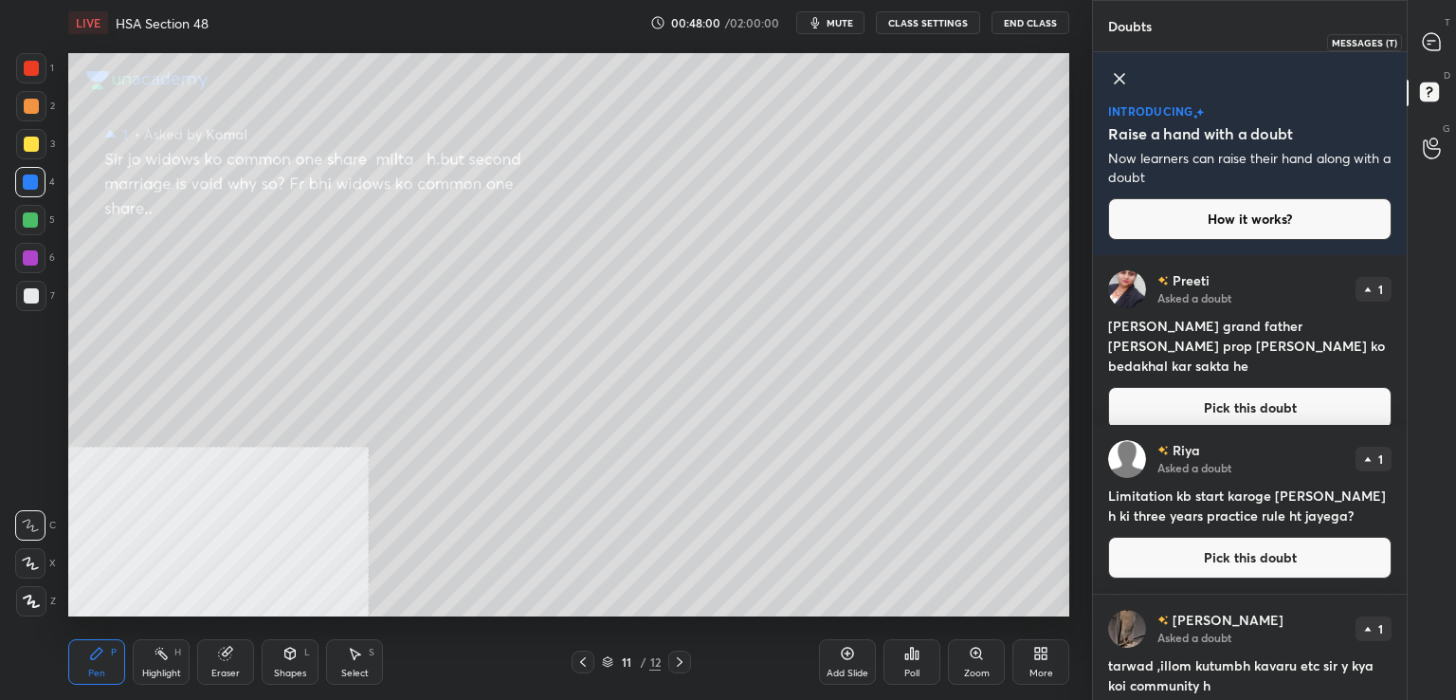
click at [1438, 39] on icon at bounding box center [1431, 41] width 17 height 17
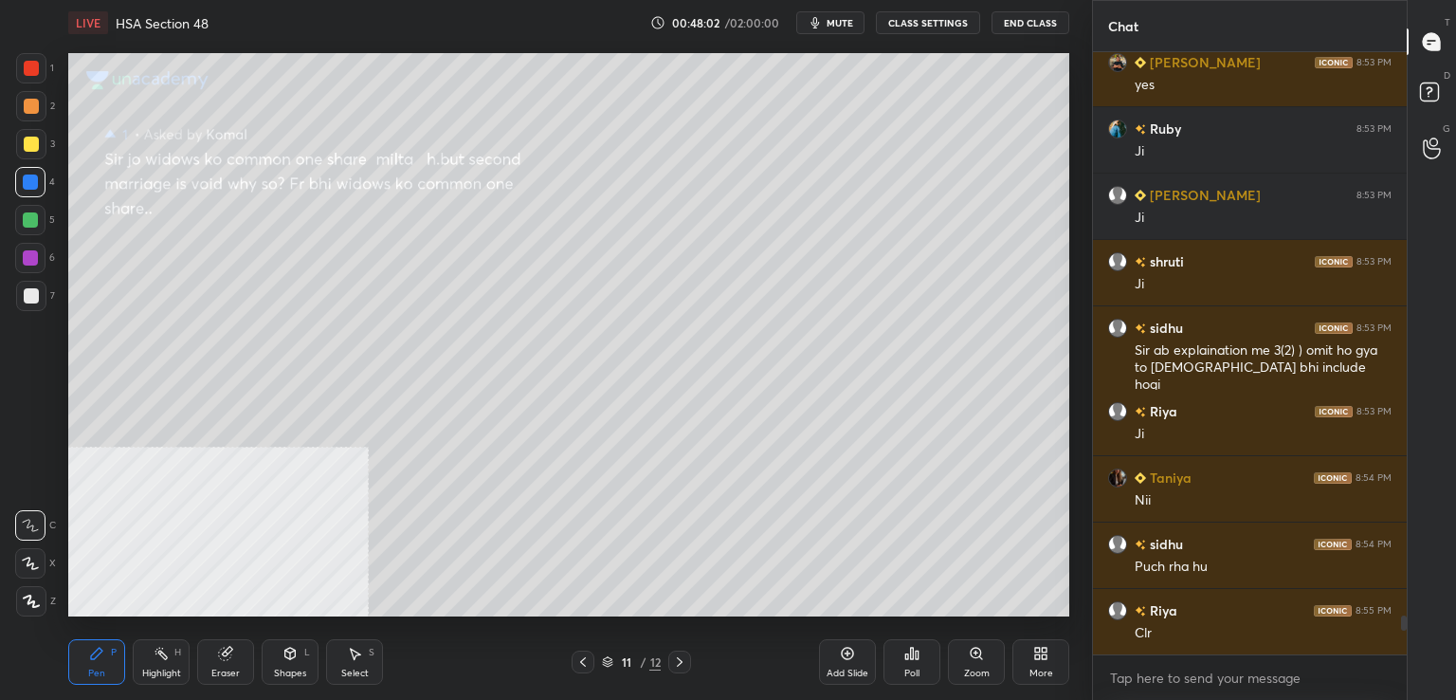
click at [30, 139] on div at bounding box center [31, 144] width 15 height 15
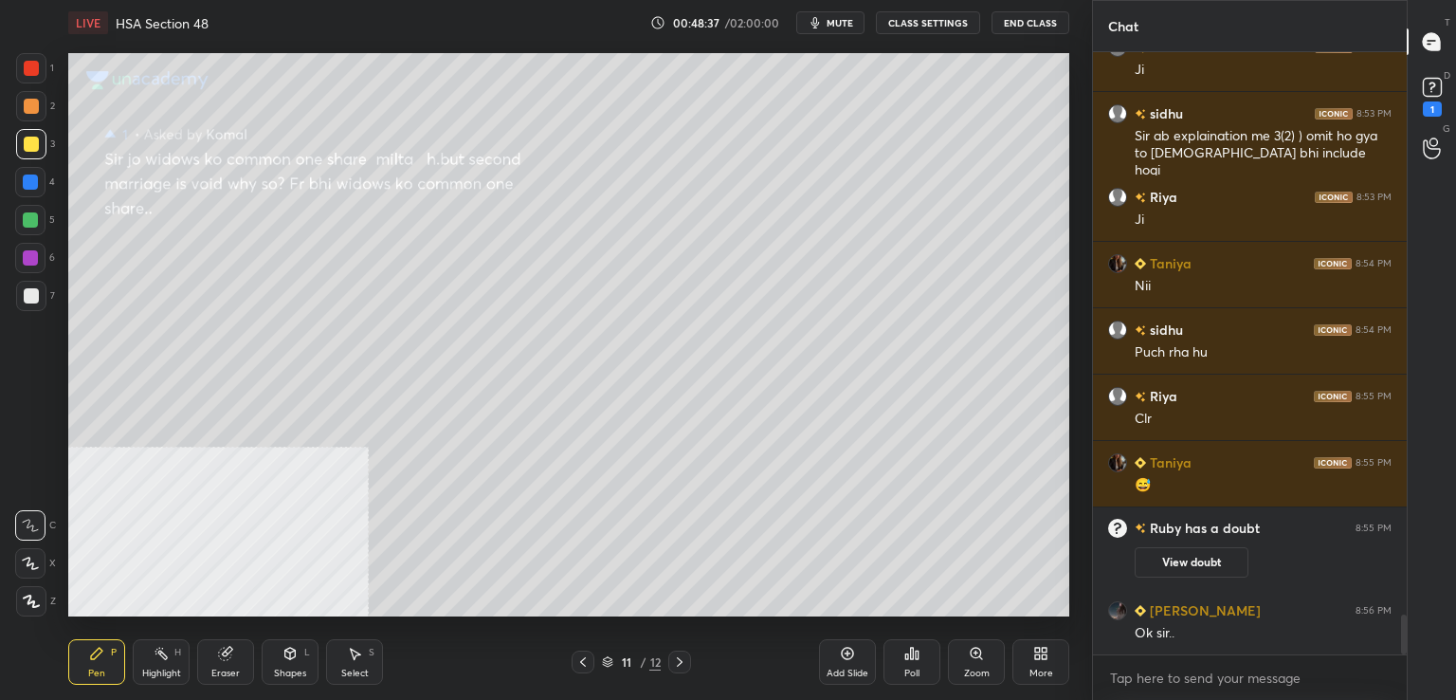
scroll to position [8584, 0]
click at [1437, 103] on div "1" at bounding box center [1432, 108] width 19 height 15
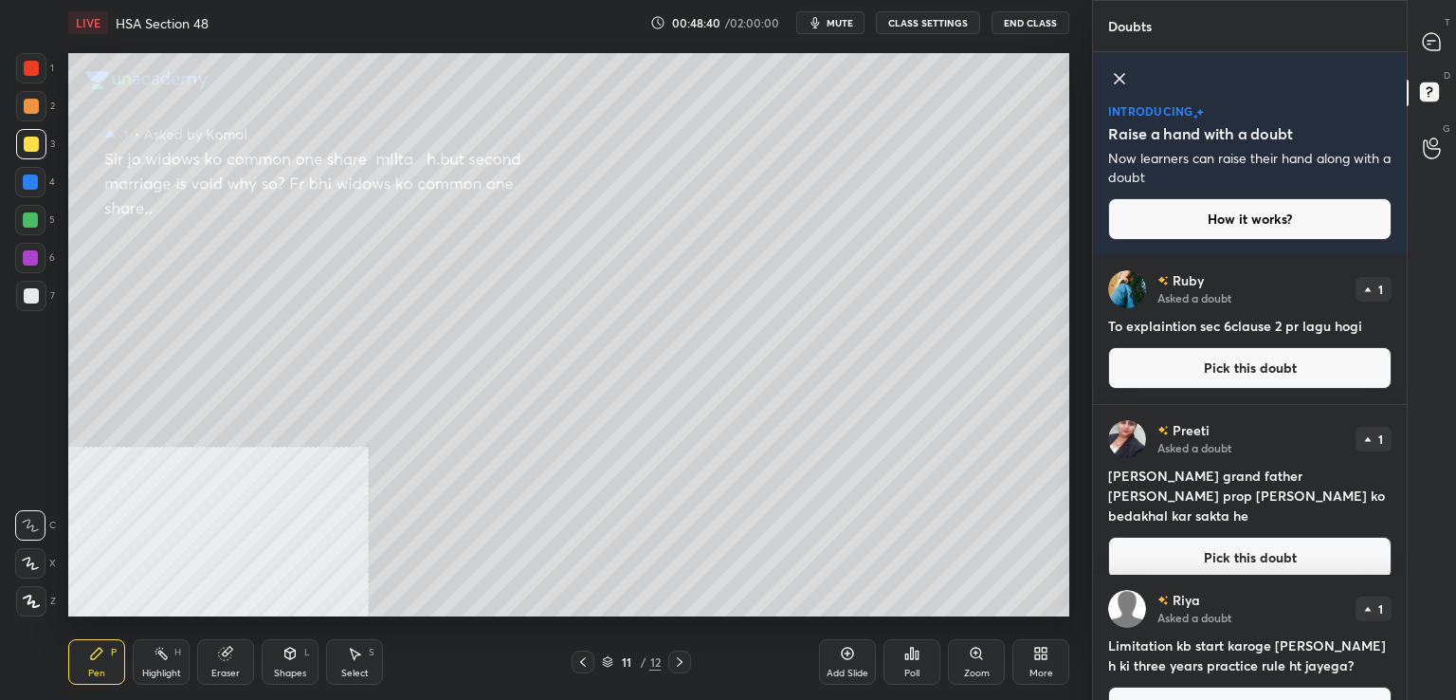
drag, startPoint x: 1185, startPoint y: 372, endPoint x: 1170, endPoint y: 365, distance: 16.6
click at [1183, 373] on button "Pick this doubt" at bounding box center [1249, 368] width 283 height 42
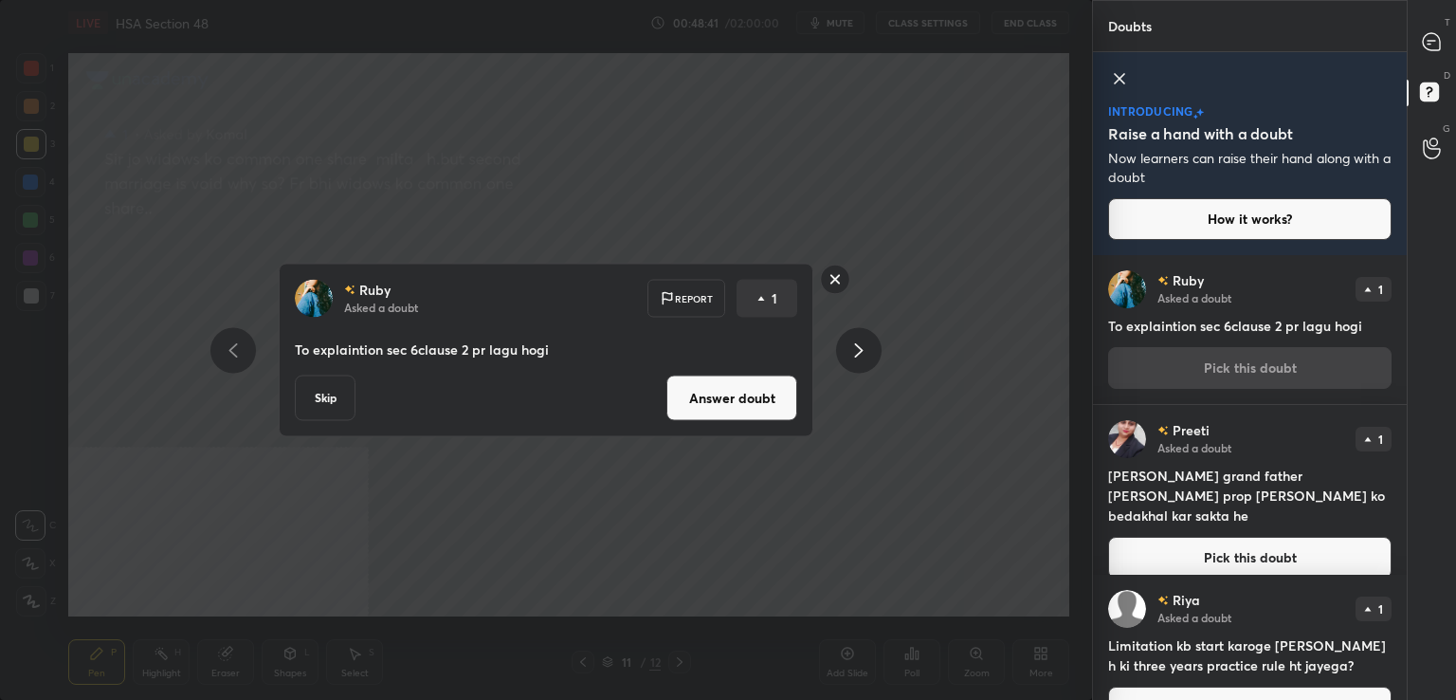
click at [743, 398] on button "Answer doubt" at bounding box center [731, 398] width 131 height 46
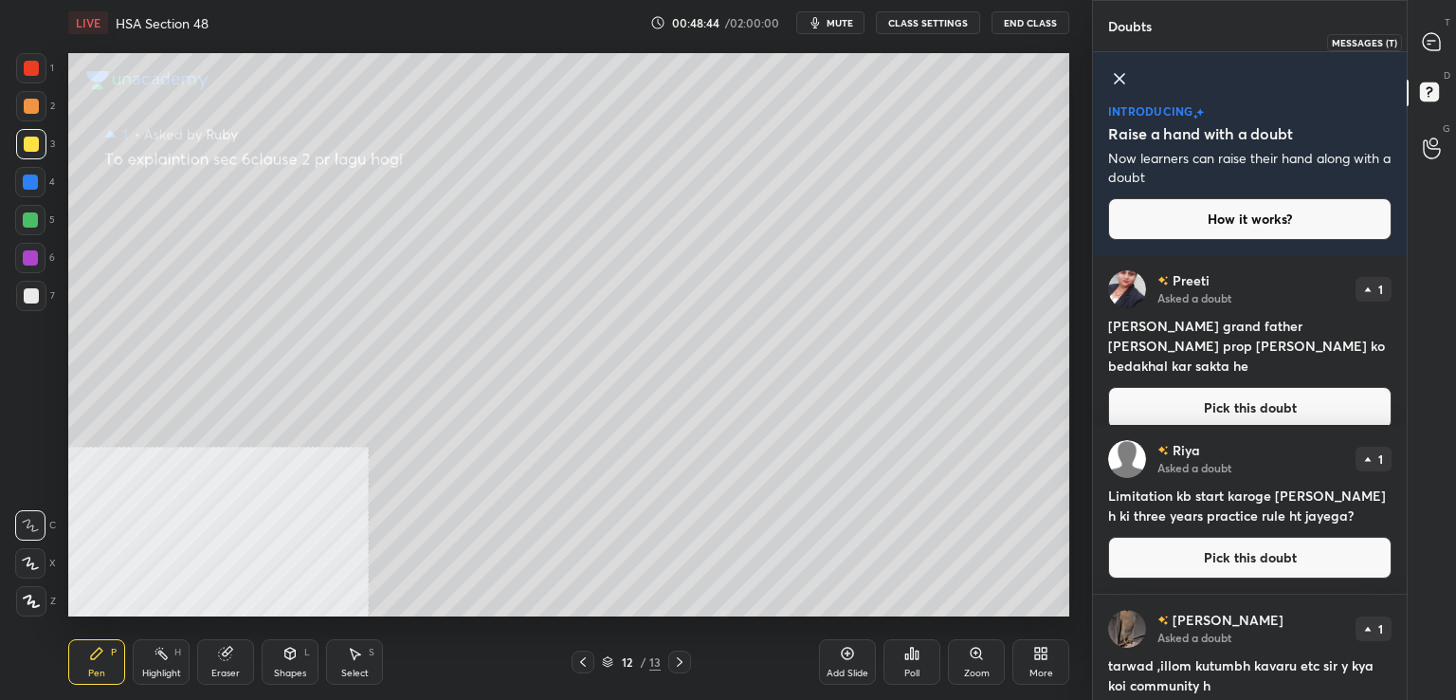
click at [1425, 36] on icon at bounding box center [1431, 41] width 17 height 17
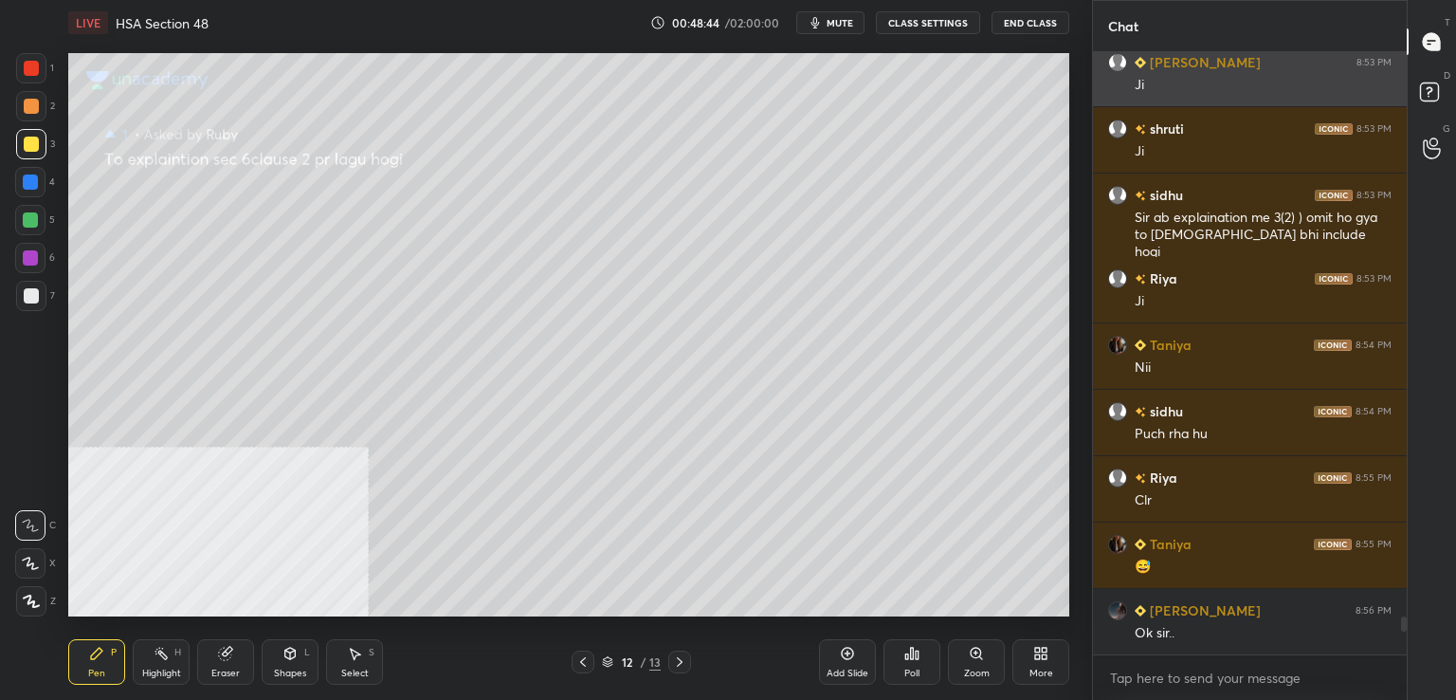
scroll to position [596, 308]
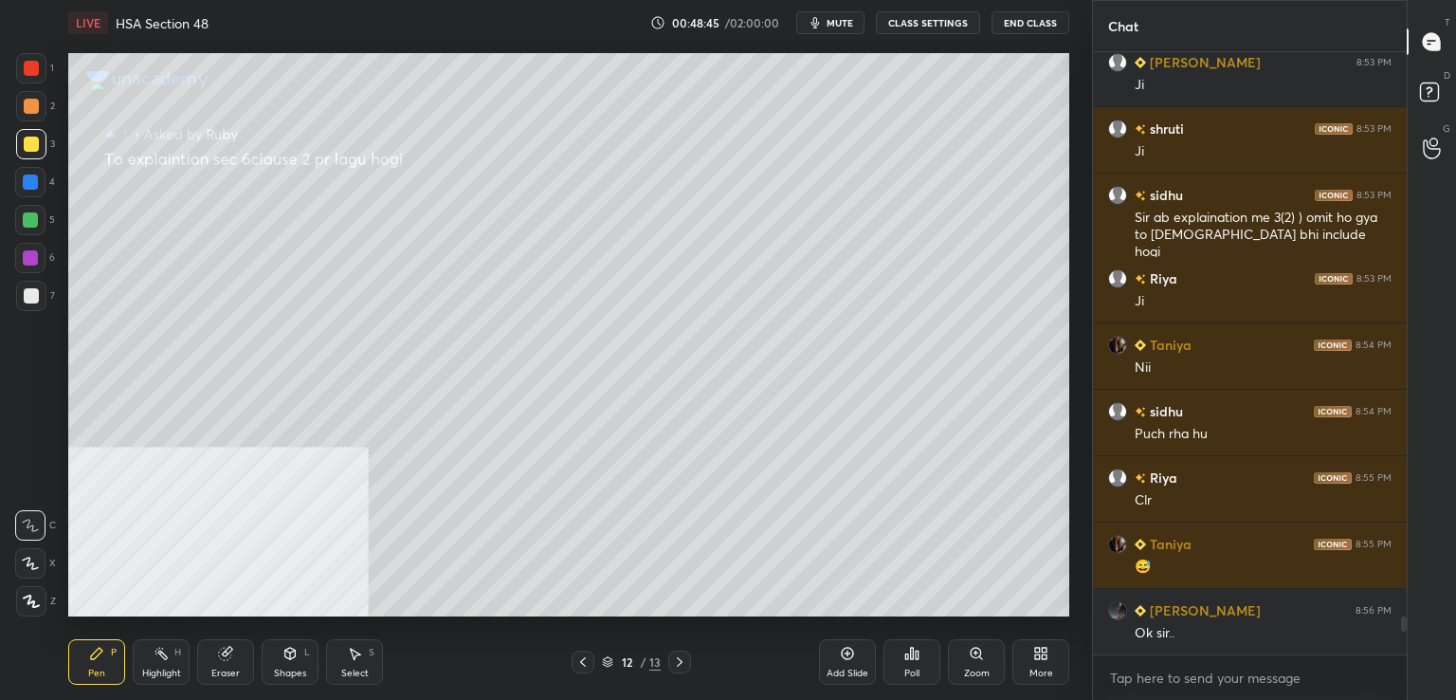
click at [27, 149] on div at bounding box center [31, 144] width 15 height 15
drag, startPoint x: 1454, startPoint y: 77, endPoint x: 1443, endPoint y: 77, distance: 11.4
click at [1453, 76] on div "D Doubts (D)" at bounding box center [1432, 94] width 48 height 53
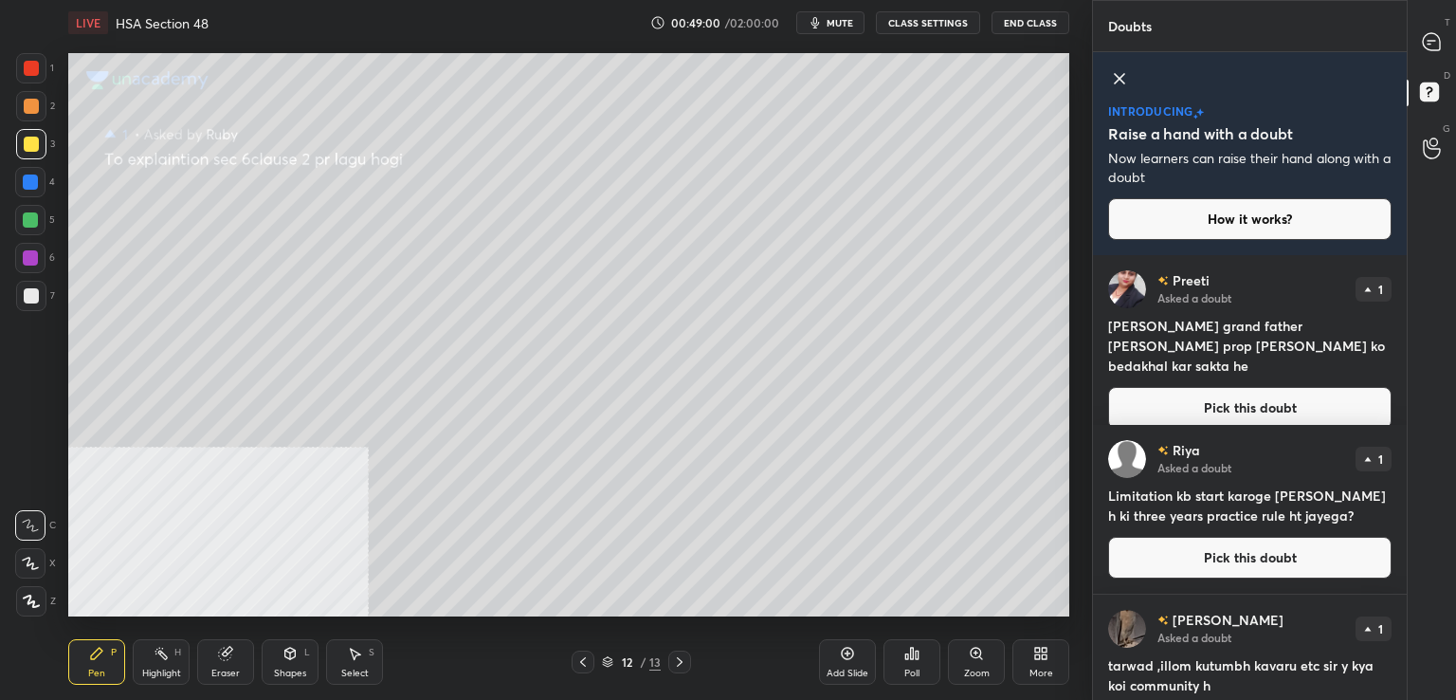
drag, startPoint x: 1201, startPoint y: 409, endPoint x: 1111, endPoint y: 392, distance: 91.5
click at [1201, 406] on div "Preeti Asked a doubt 1 [PERSON_NAME] grand father apni prop [PERSON_NAME] ko be…" at bounding box center [1250, 349] width 314 height 189
click at [1115, 387] on button "Pick this doubt" at bounding box center [1249, 408] width 283 height 42
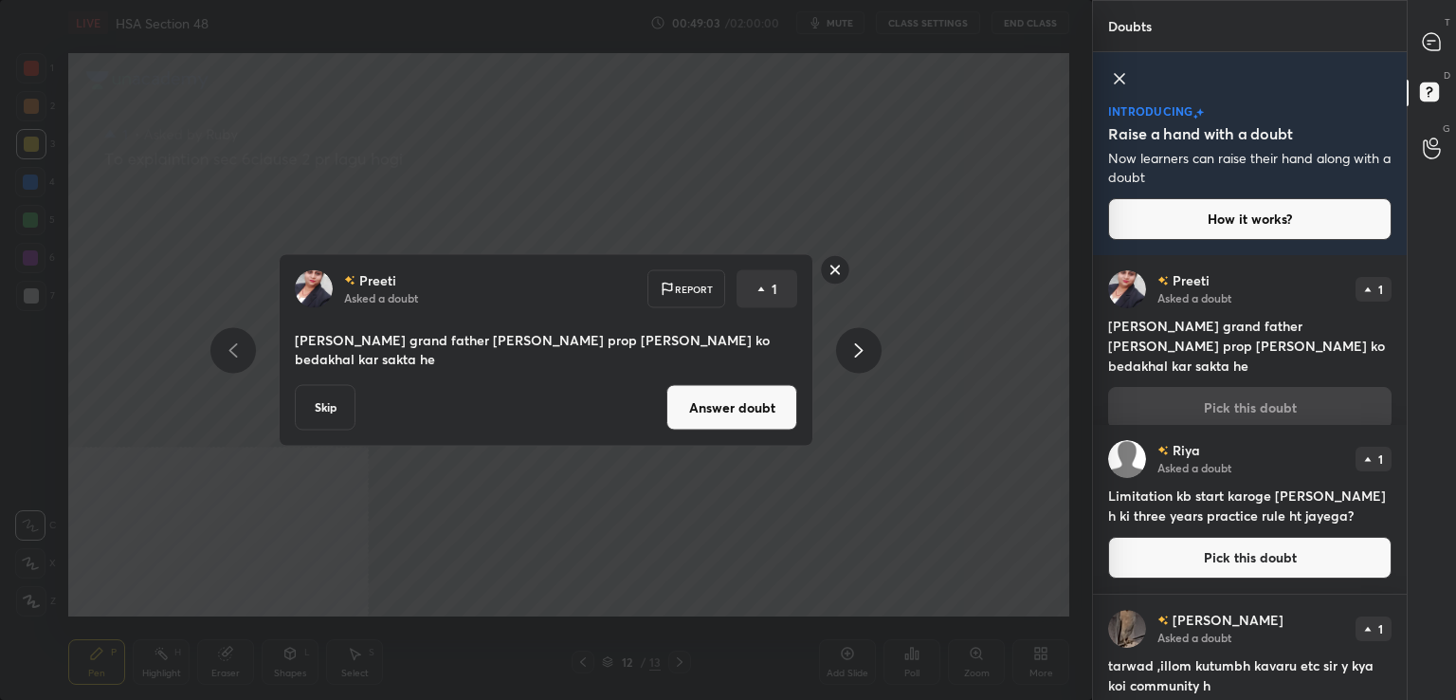
click at [760, 401] on button "Answer doubt" at bounding box center [731, 408] width 131 height 46
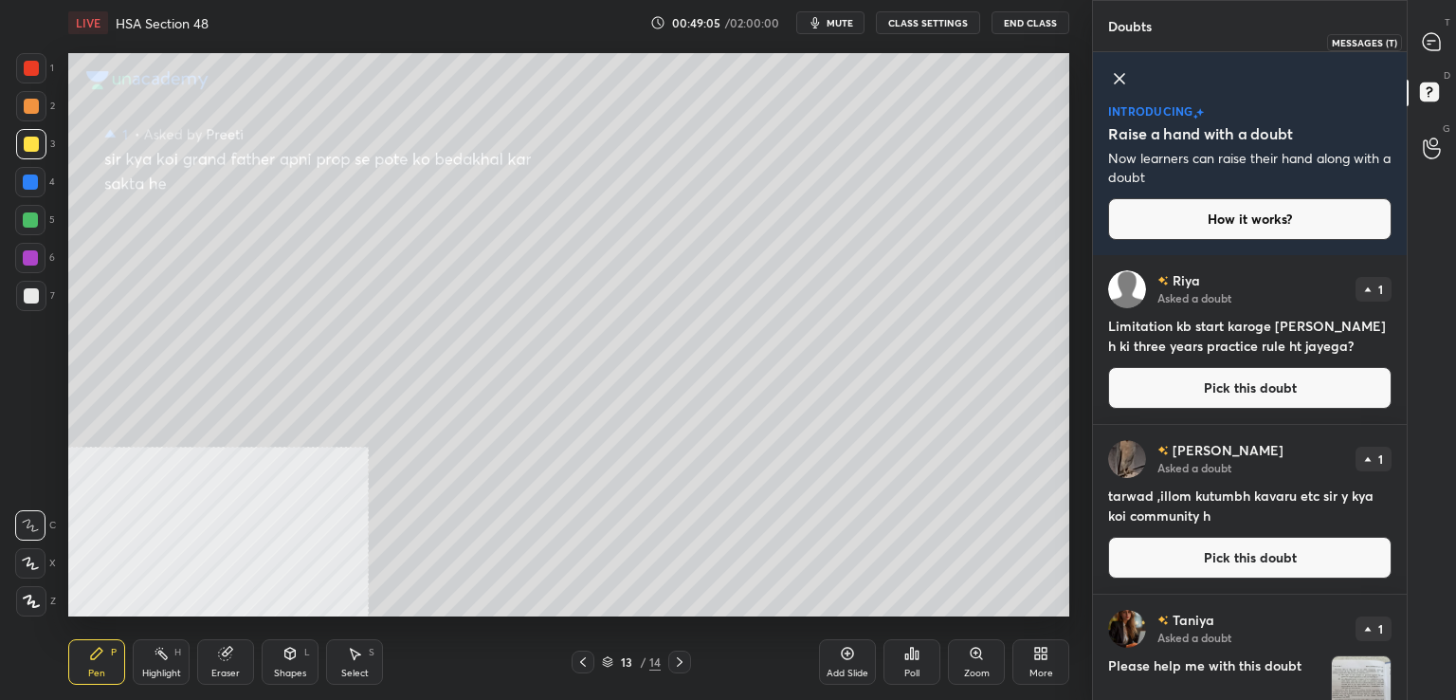
drag, startPoint x: 1436, startPoint y: 27, endPoint x: 1366, endPoint y: 28, distance: 70.2
click at [1433, 30] on div at bounding box center [1433, 42] width 38 height 34
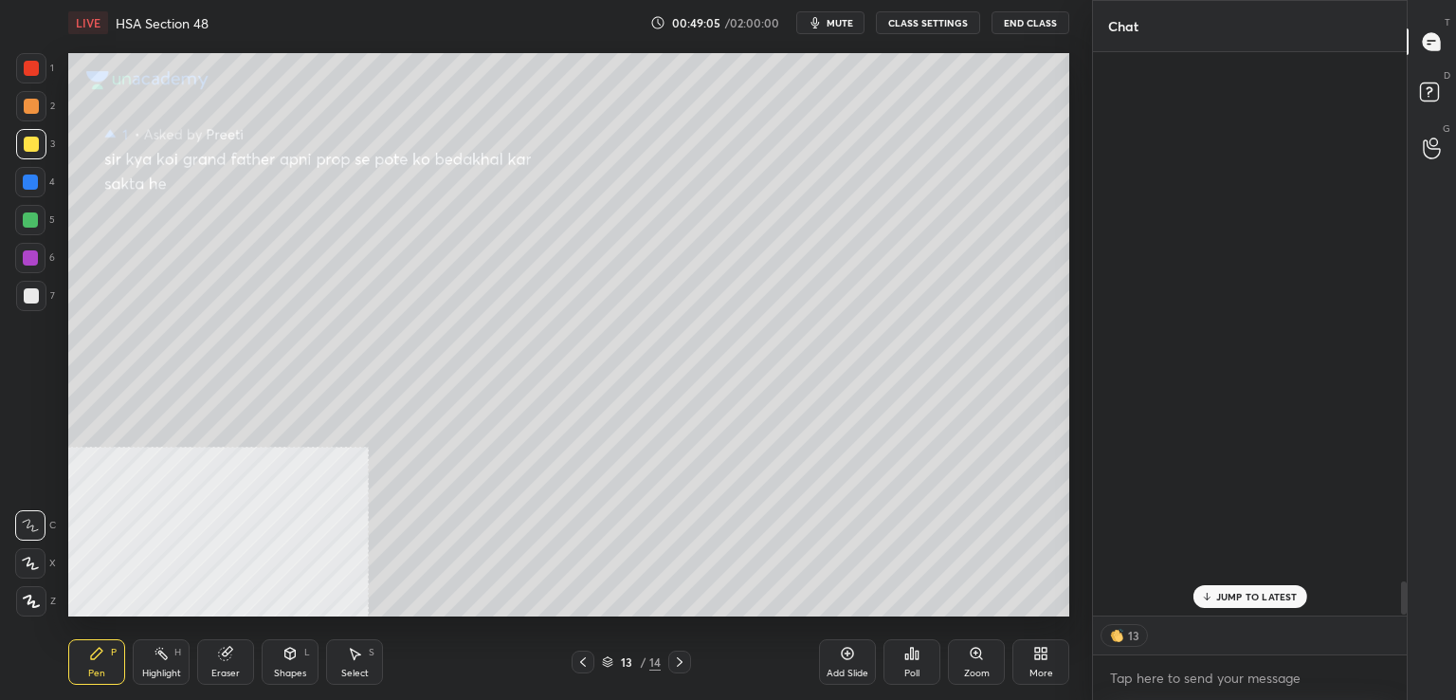
scroll to position [558, 308]
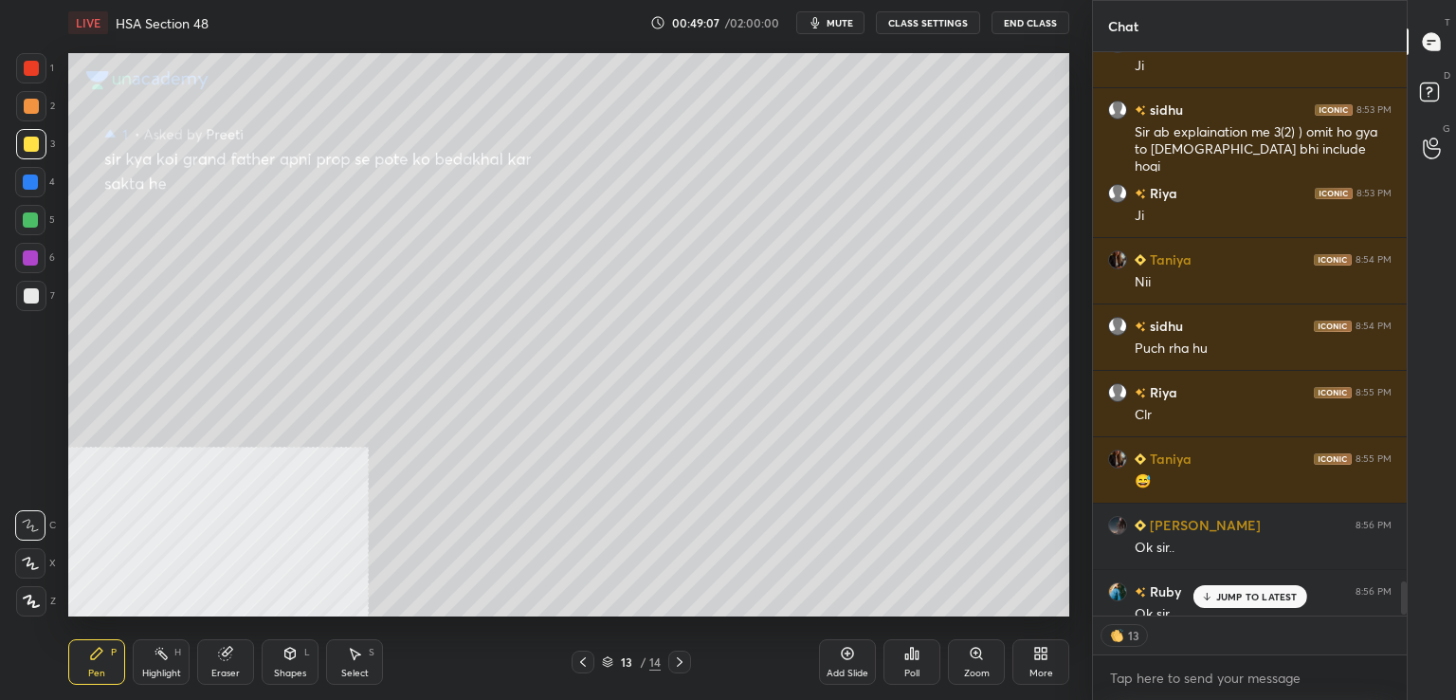
drag, startPoint x: 36, startPoint y: 110, endPoint x: 66, endPoint y: 119, distance: 31.5
click at [38, 111] on div at bounding box center [31, 106] width 30 height 30
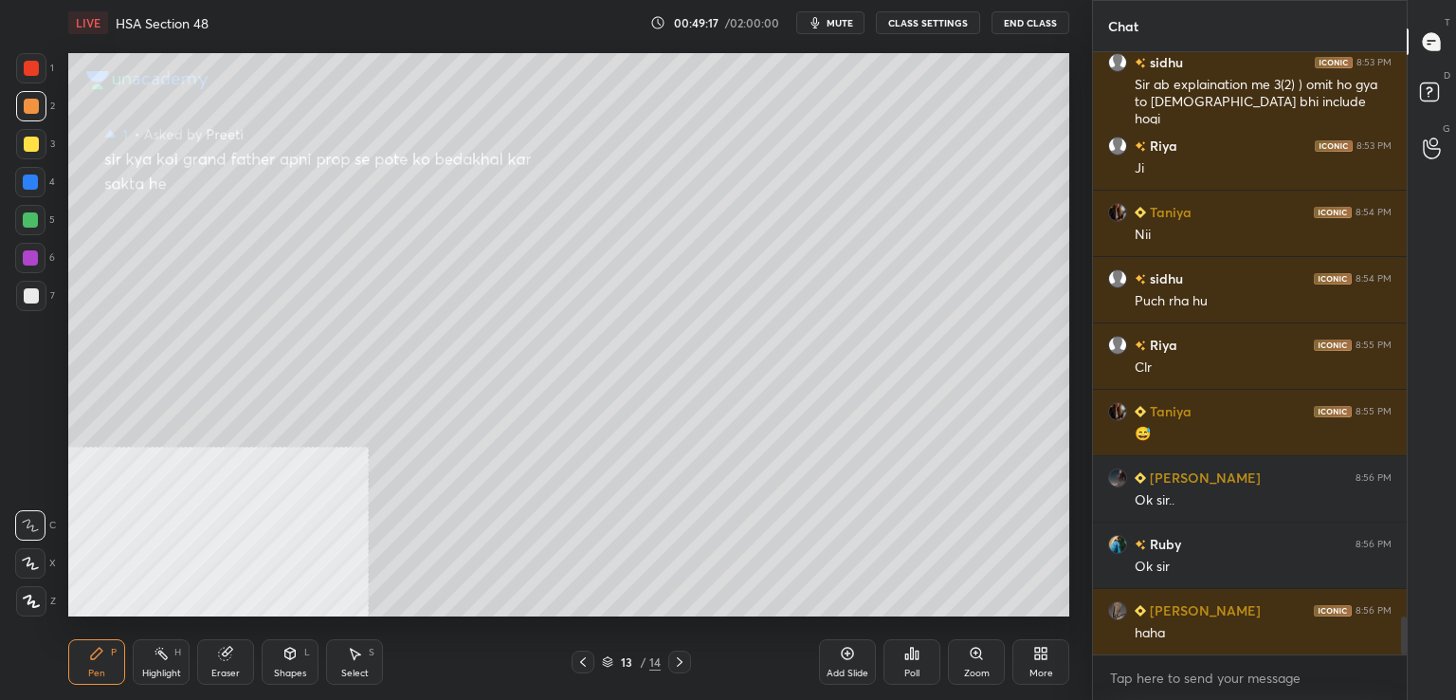
scroll to position [7, 6]
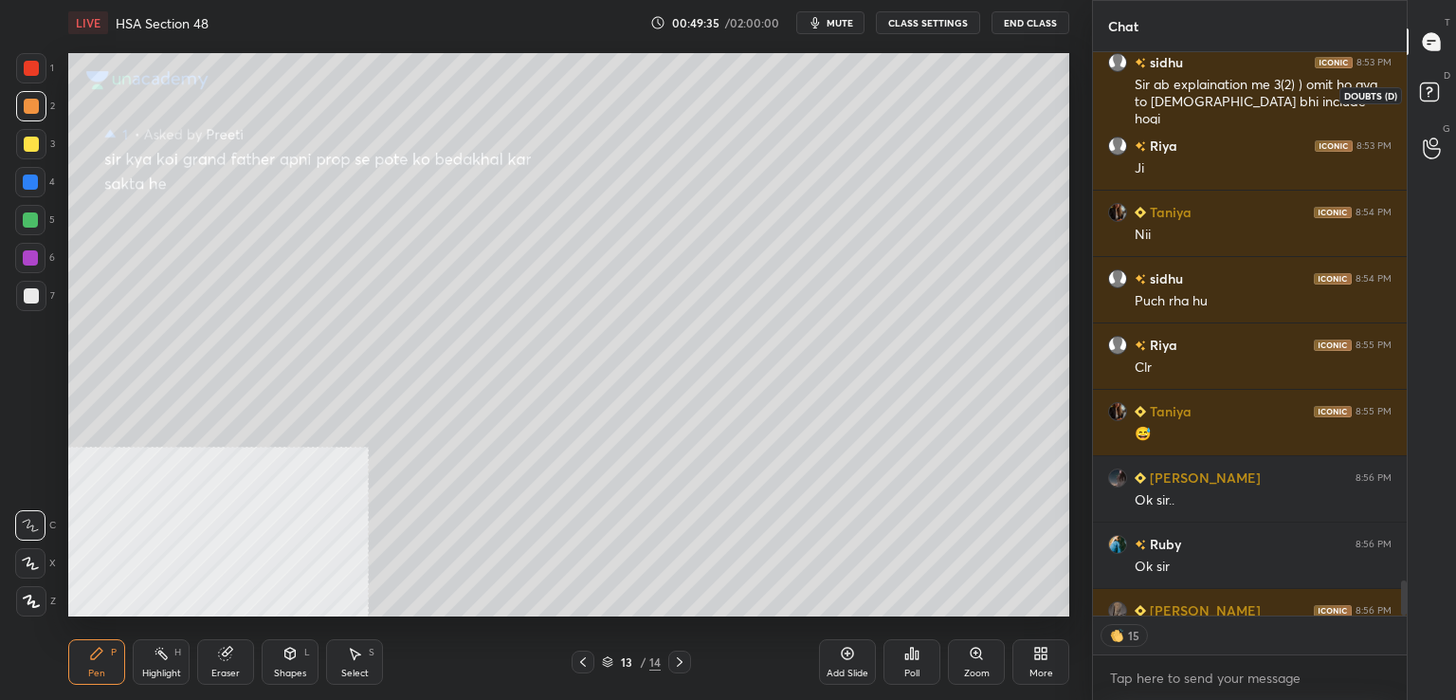
drag, startPoint x: 1440, startPoint y: 95, endPoint x: 1381, endPoint y: 150, distance: 80.5
click at [1444, 95] on icon at bounding box center [1432, 95] width 34 height 34
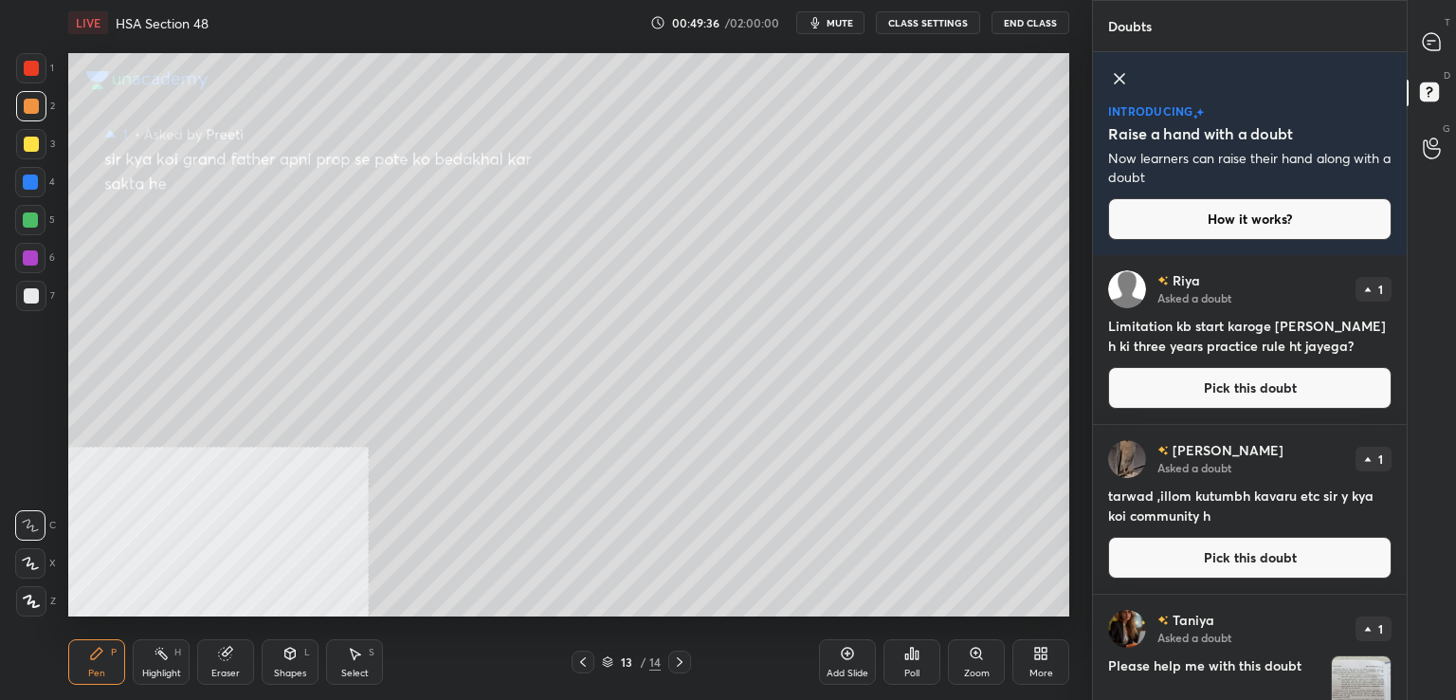
drag, startPoint x: 1234, startPoint y: 405, endPoint x: 1217, endPoint y: 399, distance: 18.0
click at [1233, 405] on button "Pick this doubt" at bounding box center [1249, 388] width 283 height 42
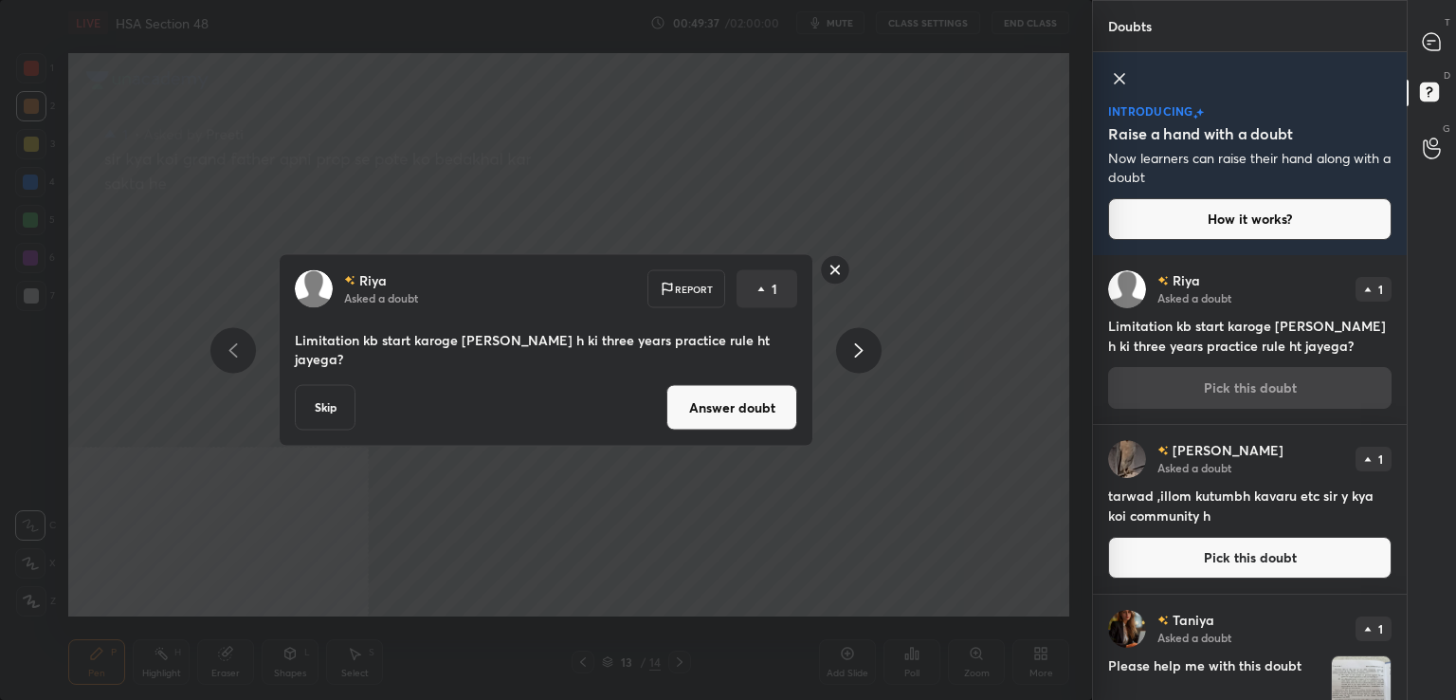
click at [742, 411] on button "Answer doubt" at bounding box center [731, 408] width 131 height 46
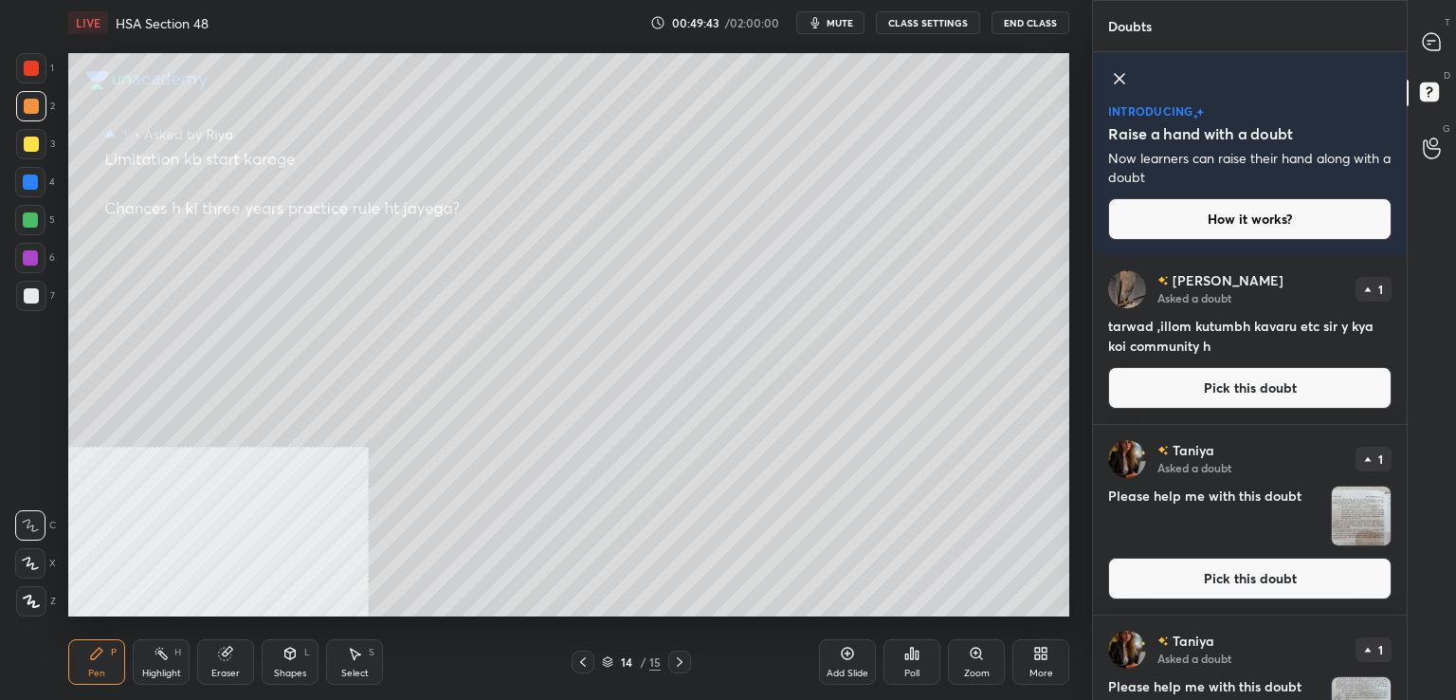
click at [33, 151] on div at bounding box center [31, 144] width 15 height 15
drag, startPoint x: 1434, startPoint y: 38, endPoint x: 1395, endPoint y: 46, distance: 40.5
click at [1435, 40] on icon at bounding box center [1432, 42] width 20 height 20
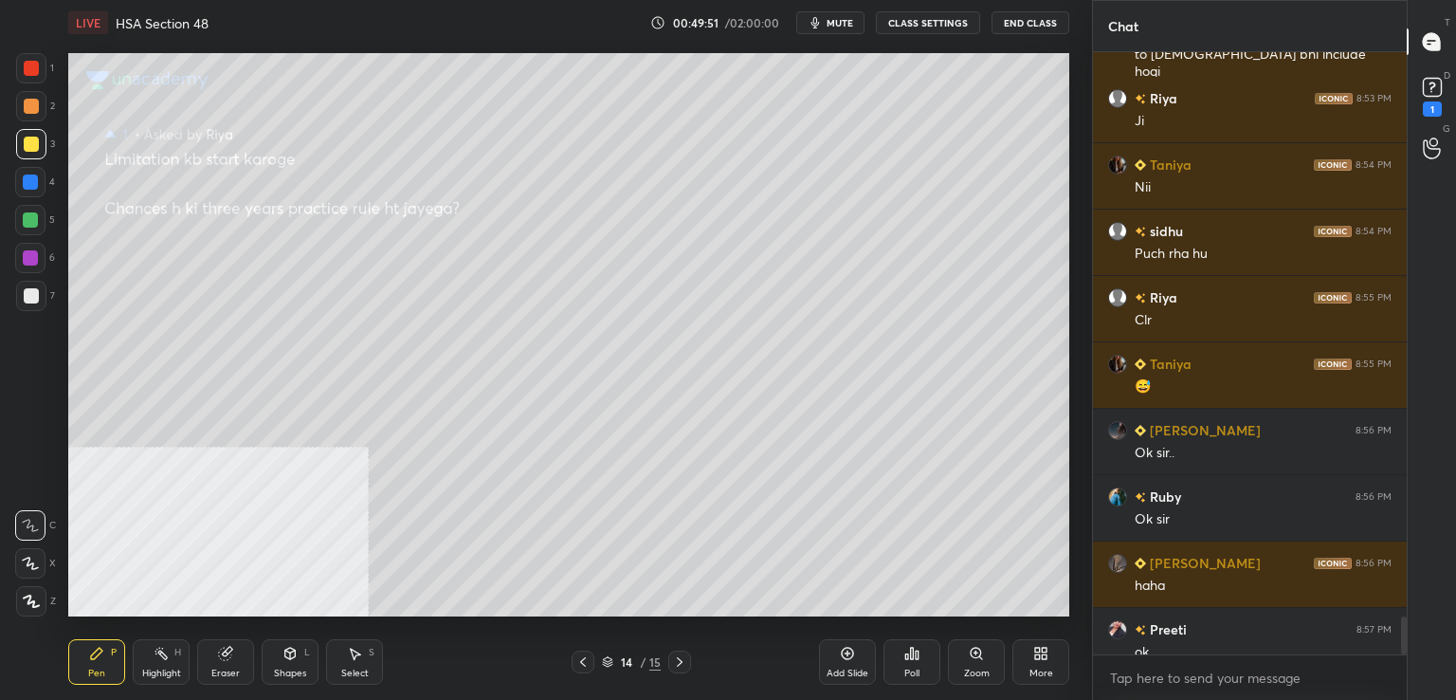
scroll to position [9042, 0]
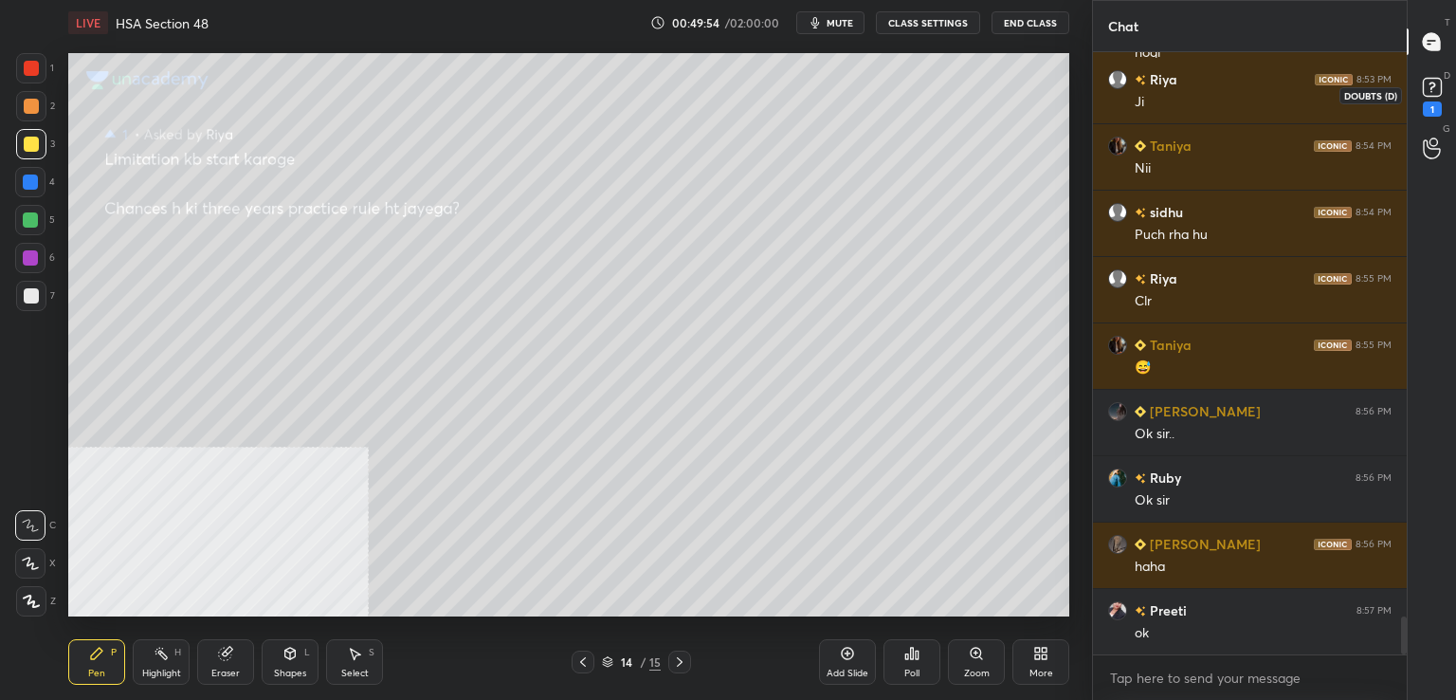
drag, startPoint x: 1440, startPoint y: 107, endPoint x: 1430, endPoint y: 113, distance: 11.9
click at [1440, 107] on div "1" at bounding box center [1432, 108] width 19 height 15
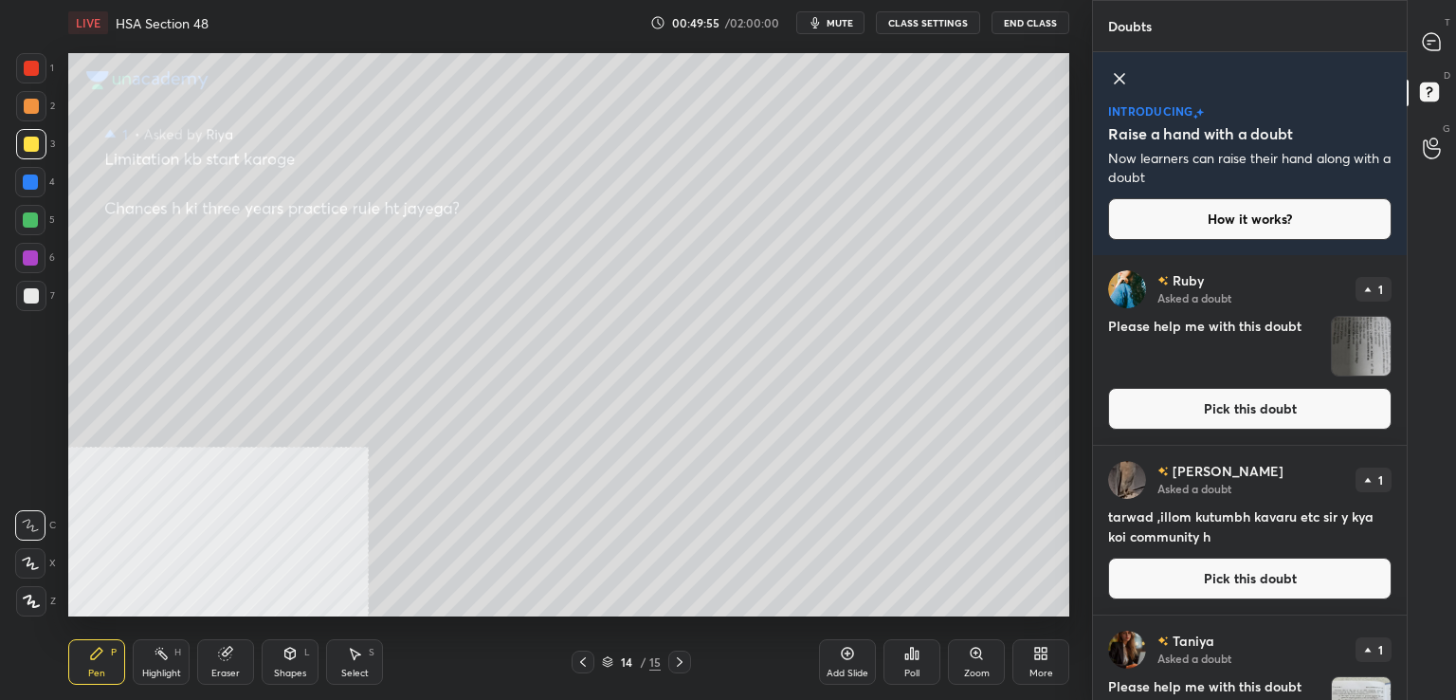
drag, startPoint x: 1160, startPoint y: 421, endPoint x: 1145, endPoint y: 423, distance: 15.3
click at [1160, 422] on button "Pick this doubt" at bounding box center [1249, 409] width 283 height 42
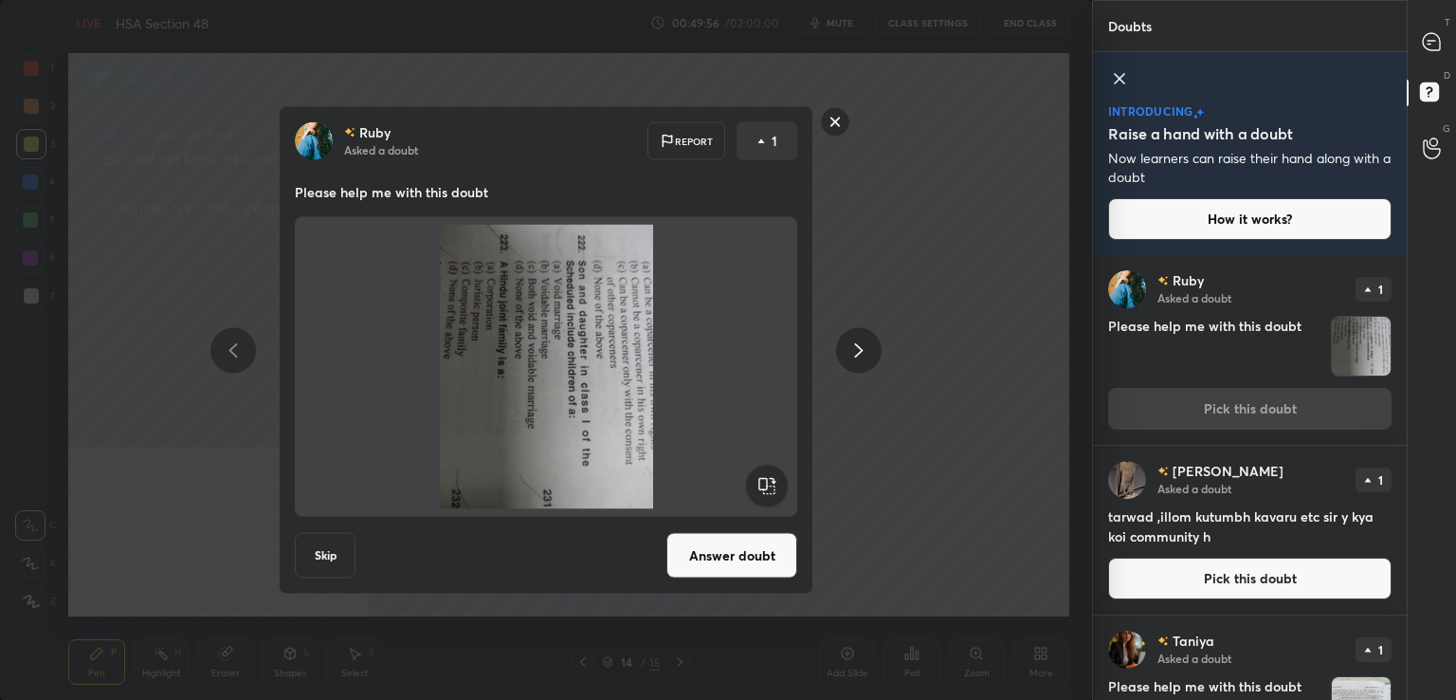
drag, startPoint x: 1184, startPoint y: 576, endPoint x: 1176, endPoint y: 572, distance: 9.8
click at [1180, 574] on button "Pick this doubt" at bounding box center [1249, 578] width 283 height 42
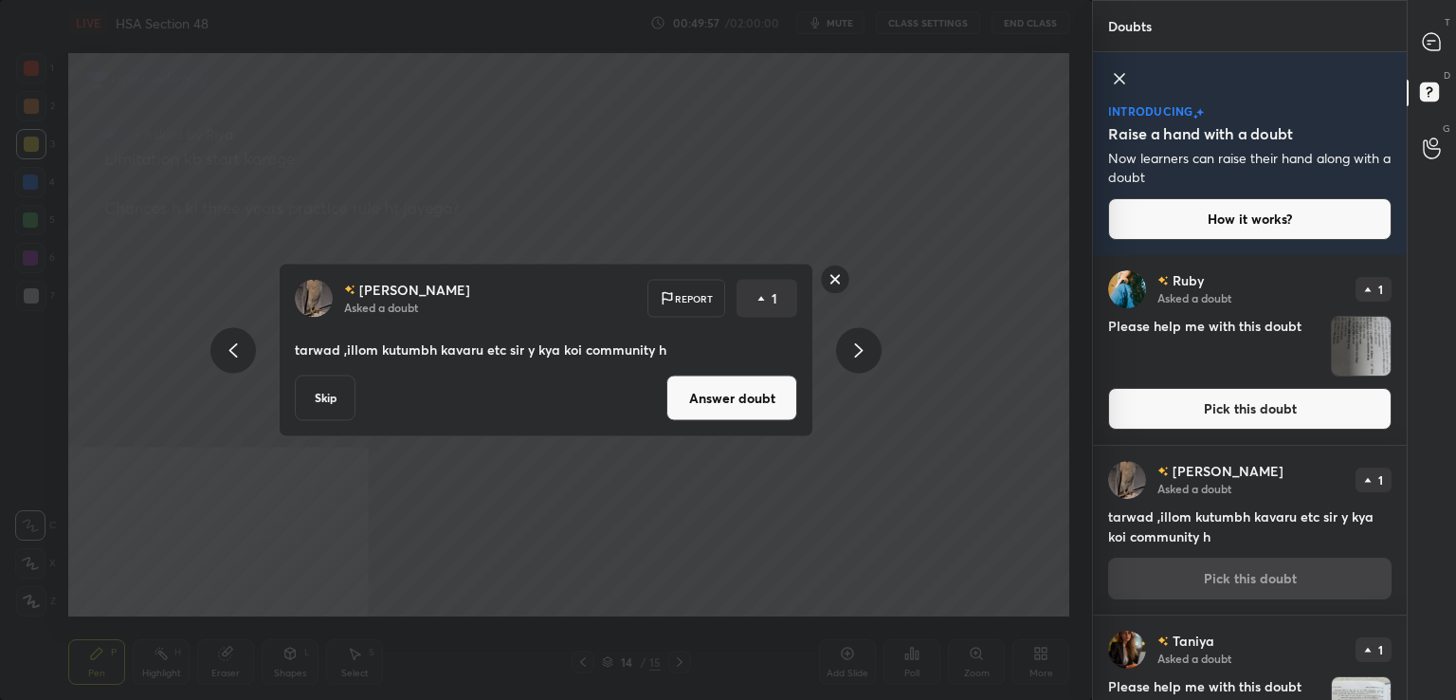
click at [717, 405] on button "Answer doubt" at bounding box center [731, 398] width 131 height 46
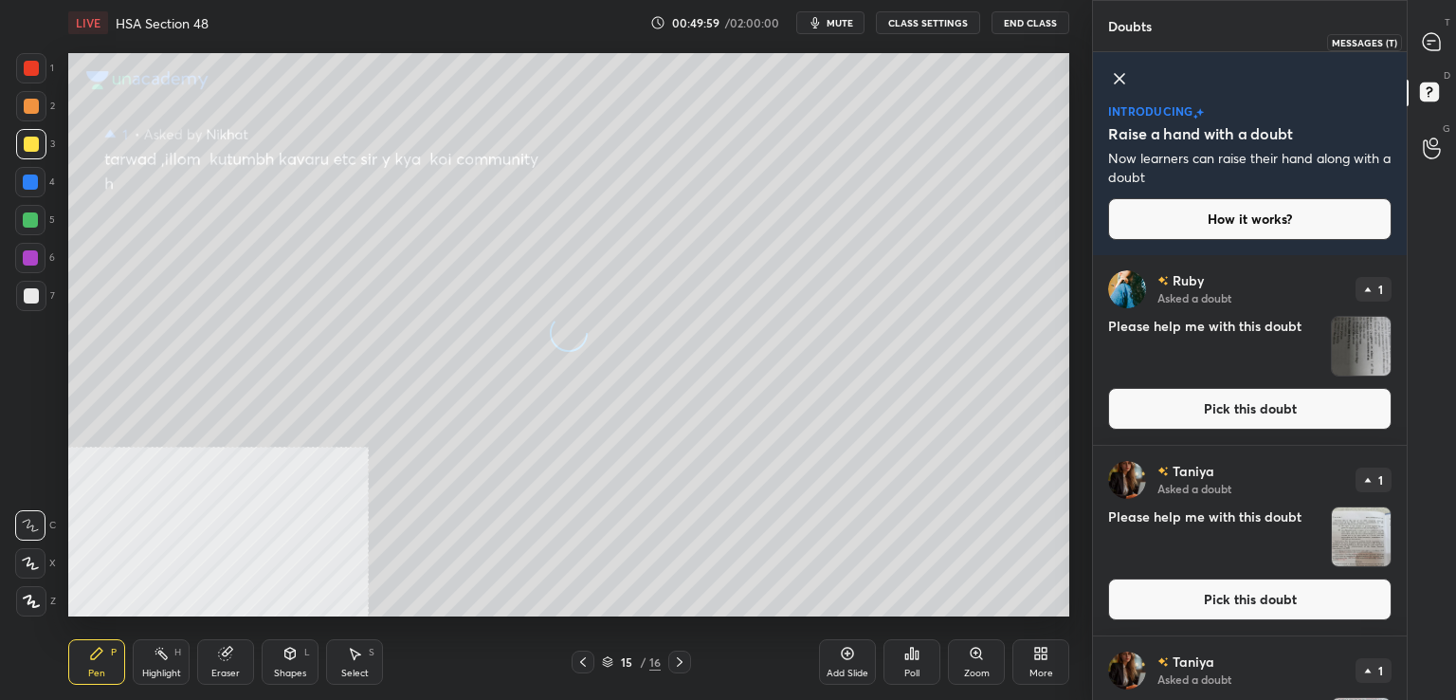
drag, startPoint x: 1445, startPoint y: 35, endPoint x: 1422, endPoint y: 44, distance: 24.3
click at [1444, 36] on div at bounding box center [1433, 42] width 38 height 34
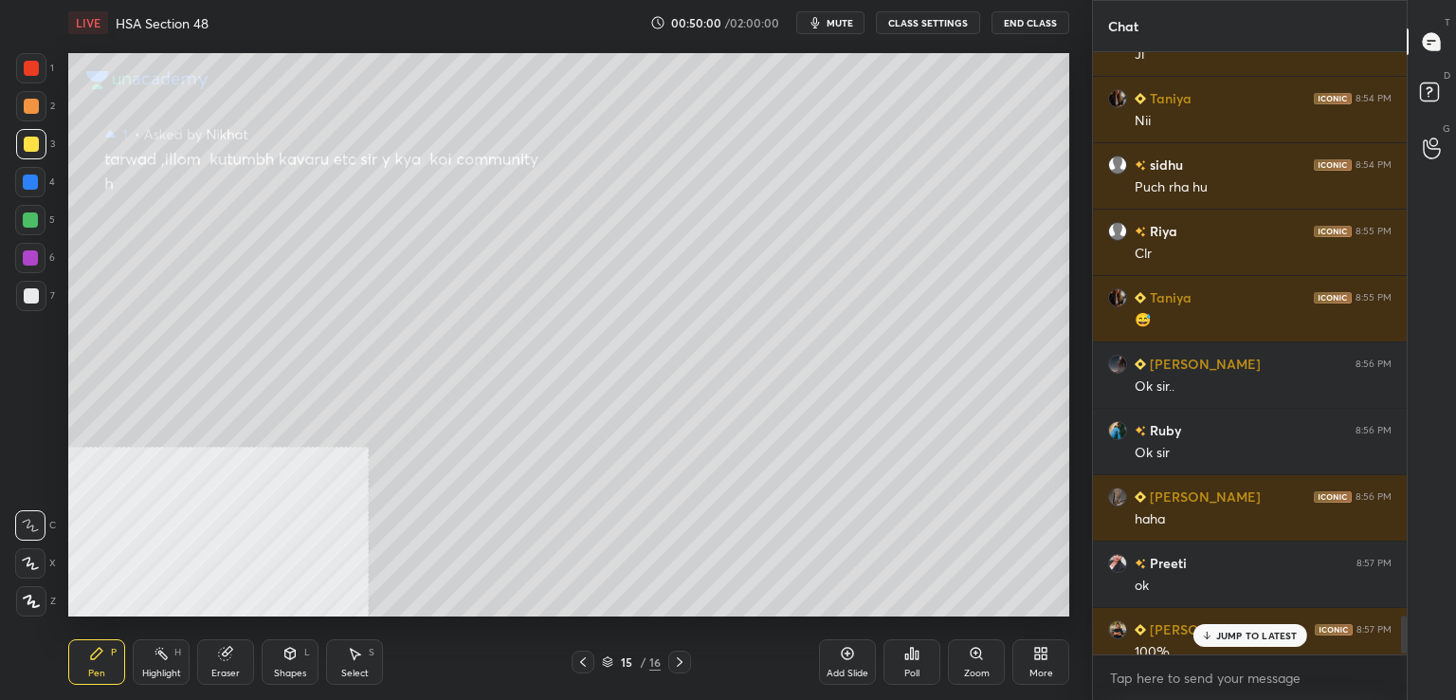
scroll to position [9061, 0]
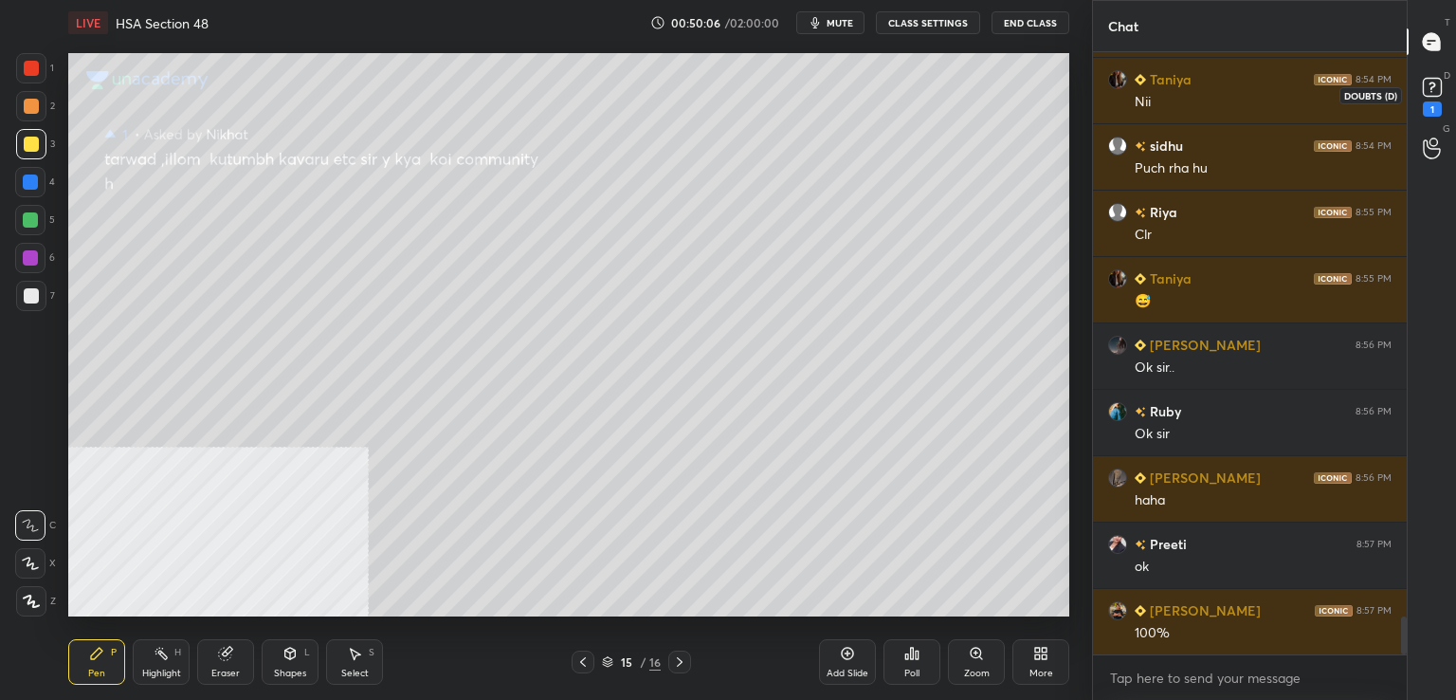
click at [1433, 103] on div "1" at bounding box center [1432, 108] width 19 height 15
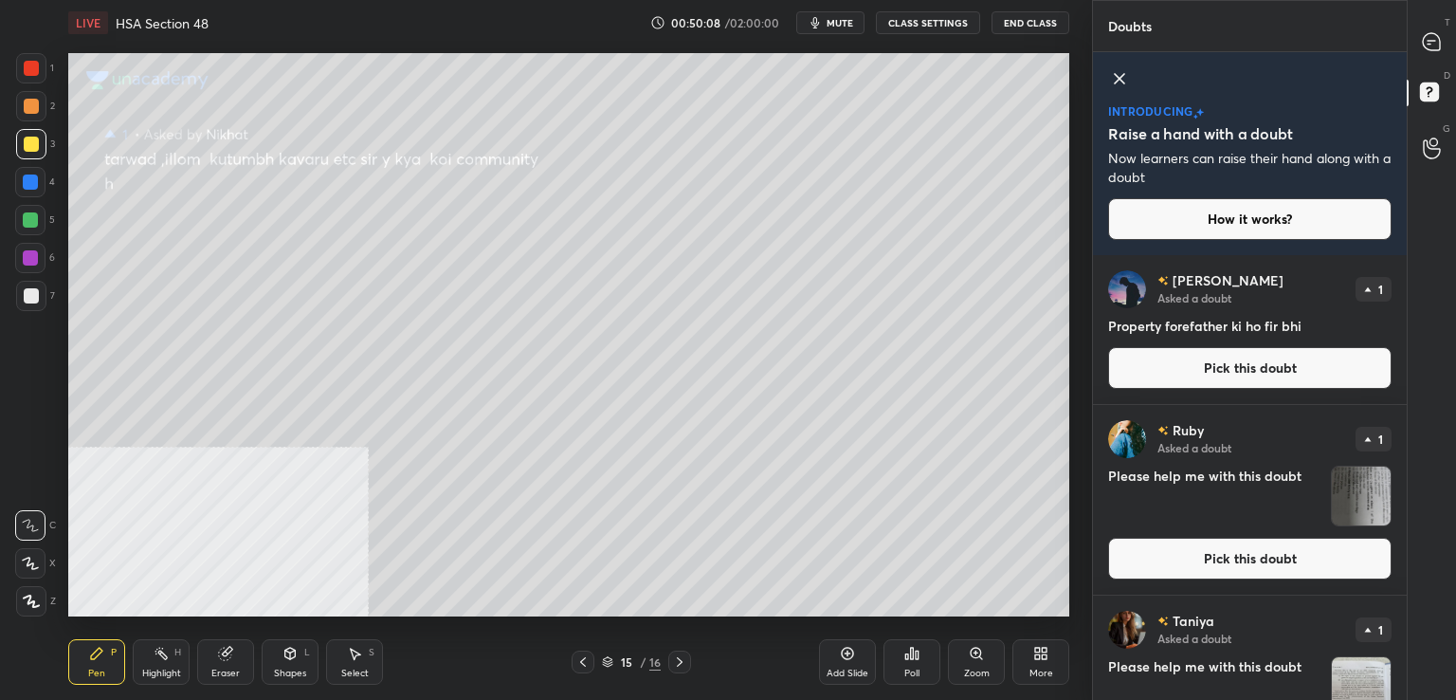
click at [1171, 388] on button "Pick this doubt" at bounding box center [1249, 368] width 283 height 42
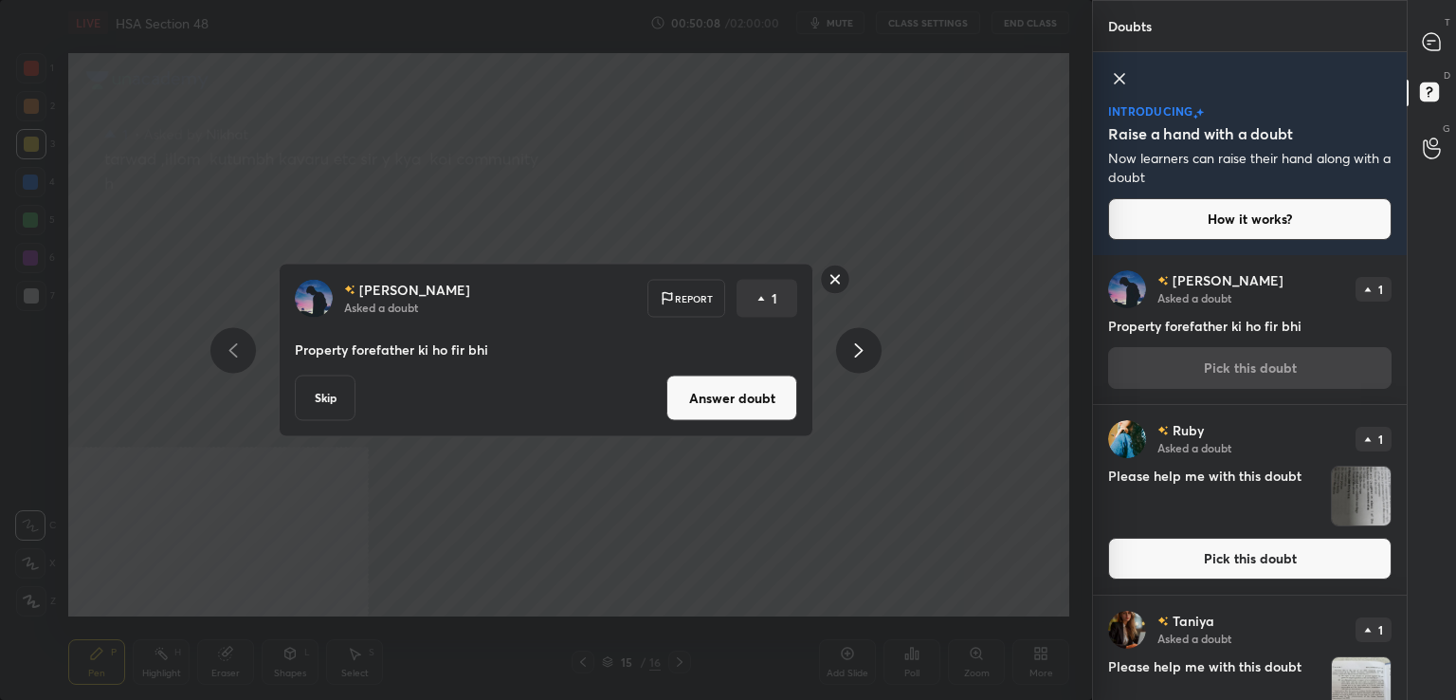
click at [779, 392] on button "Answer doubt" at bounding box center [731, 398] width 131 height 46
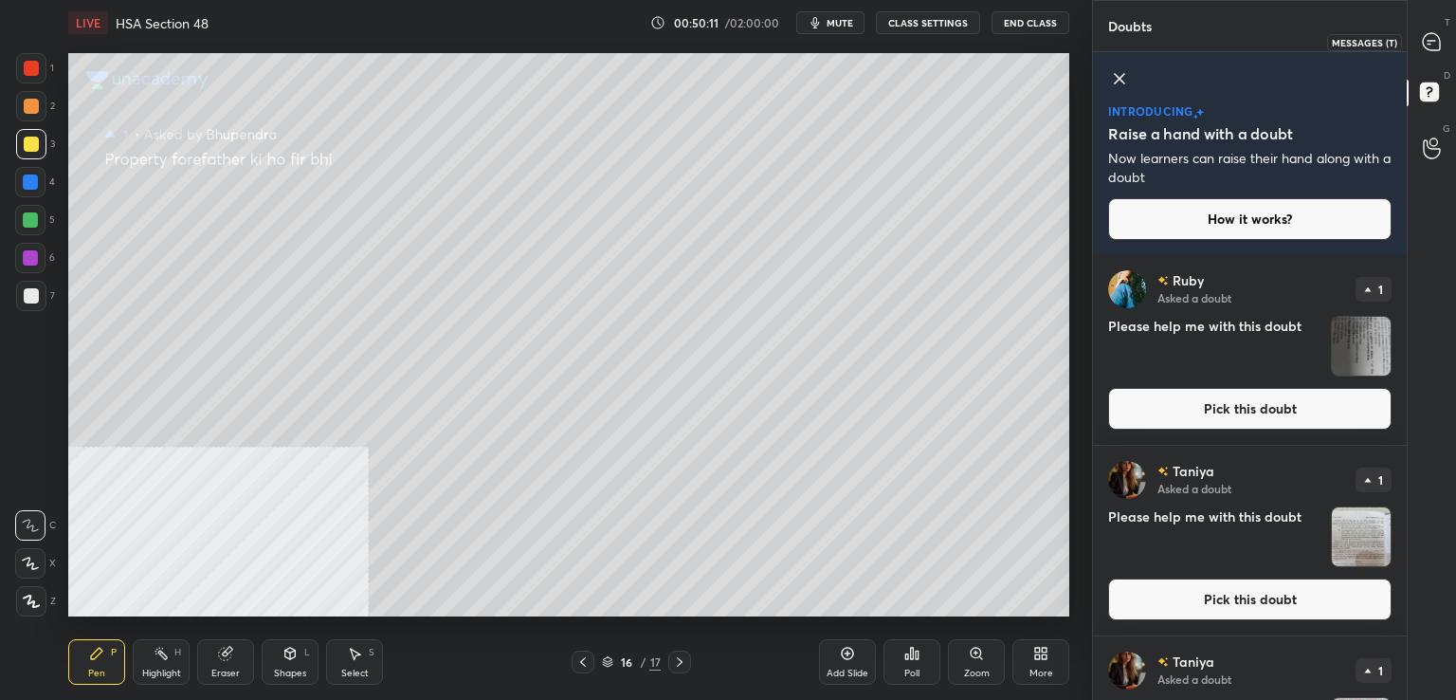
click at [1434, 48] on icon at bounding box center [1431, 41] width 17 height 17
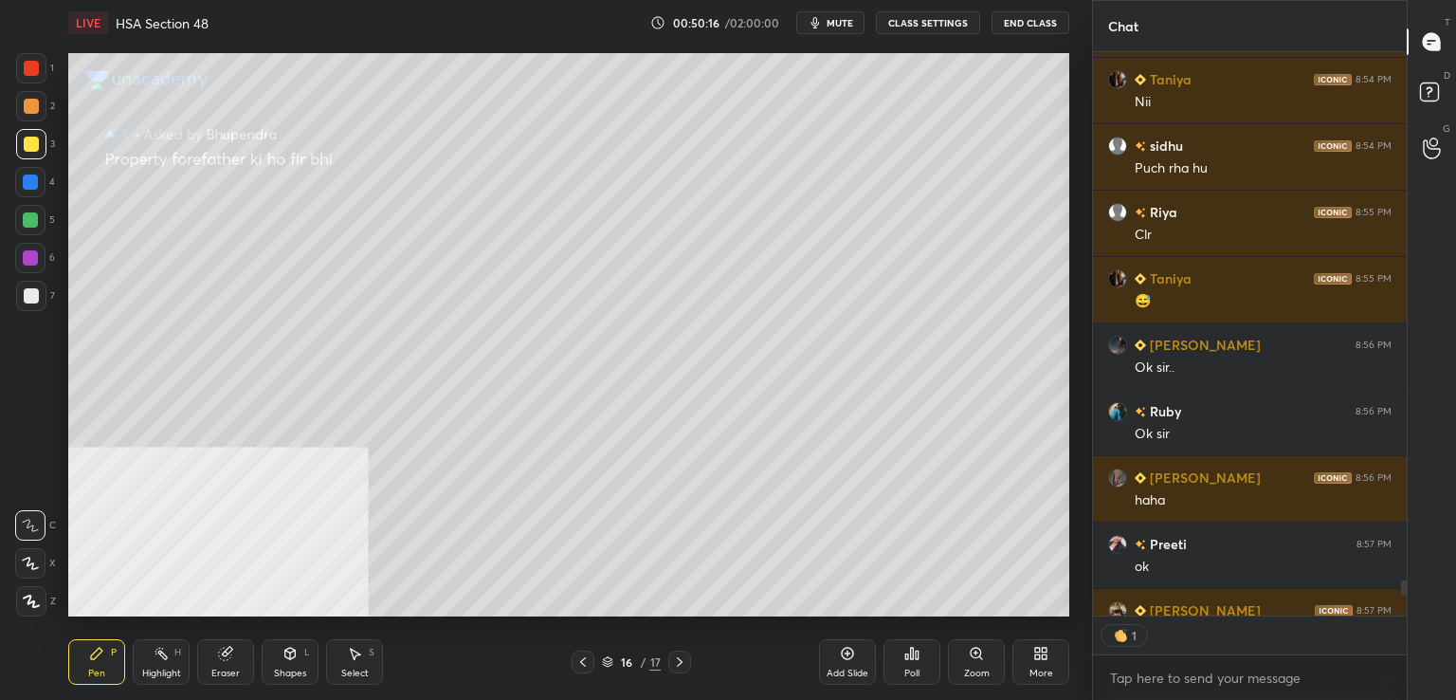
scroll to position [7, 6]
click at [1439, 83] on icon at bounding box center [1432, 95] width 34 height 34
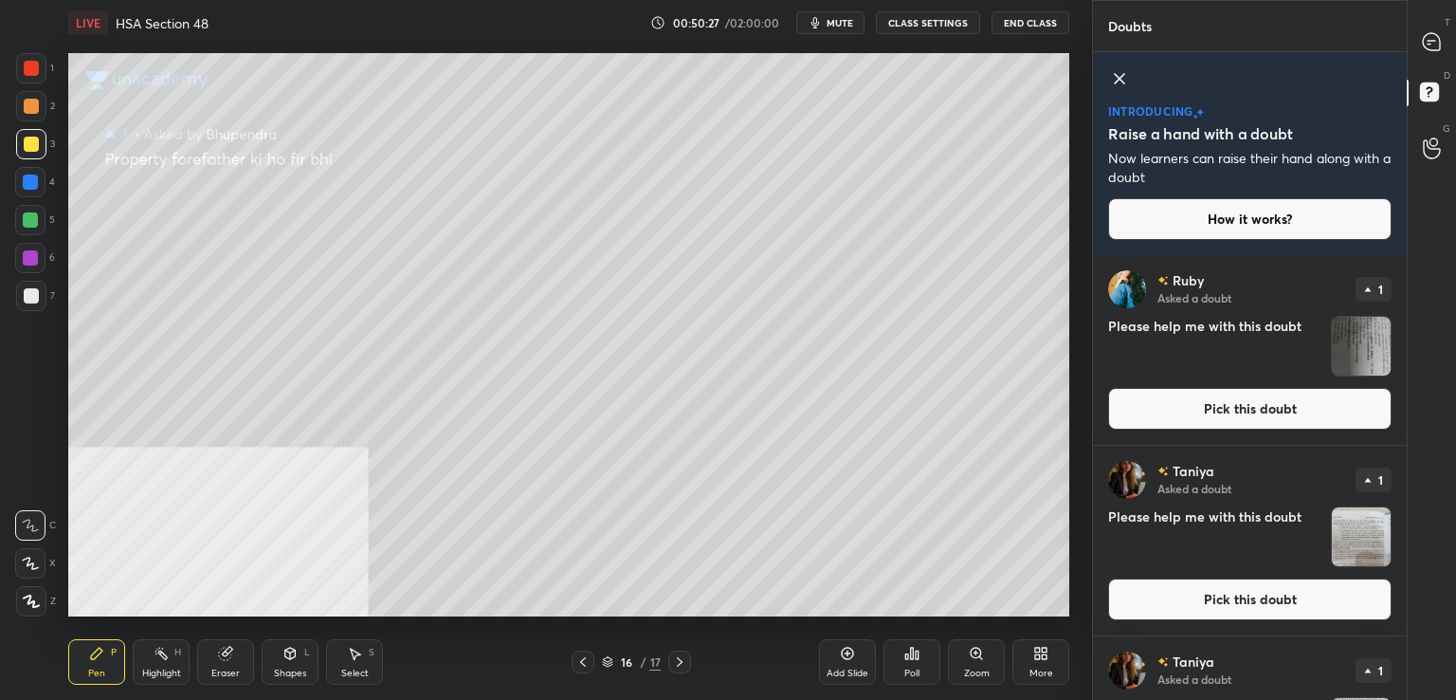
drag, startPoint x: 1168, startPoint y: 422, endPoint x: 1131, endPoint y: 405, distance: 40.7
click at [1168, 422] on button "Pick this doubt" at bounding box center [1249, 409] width 283 height 42
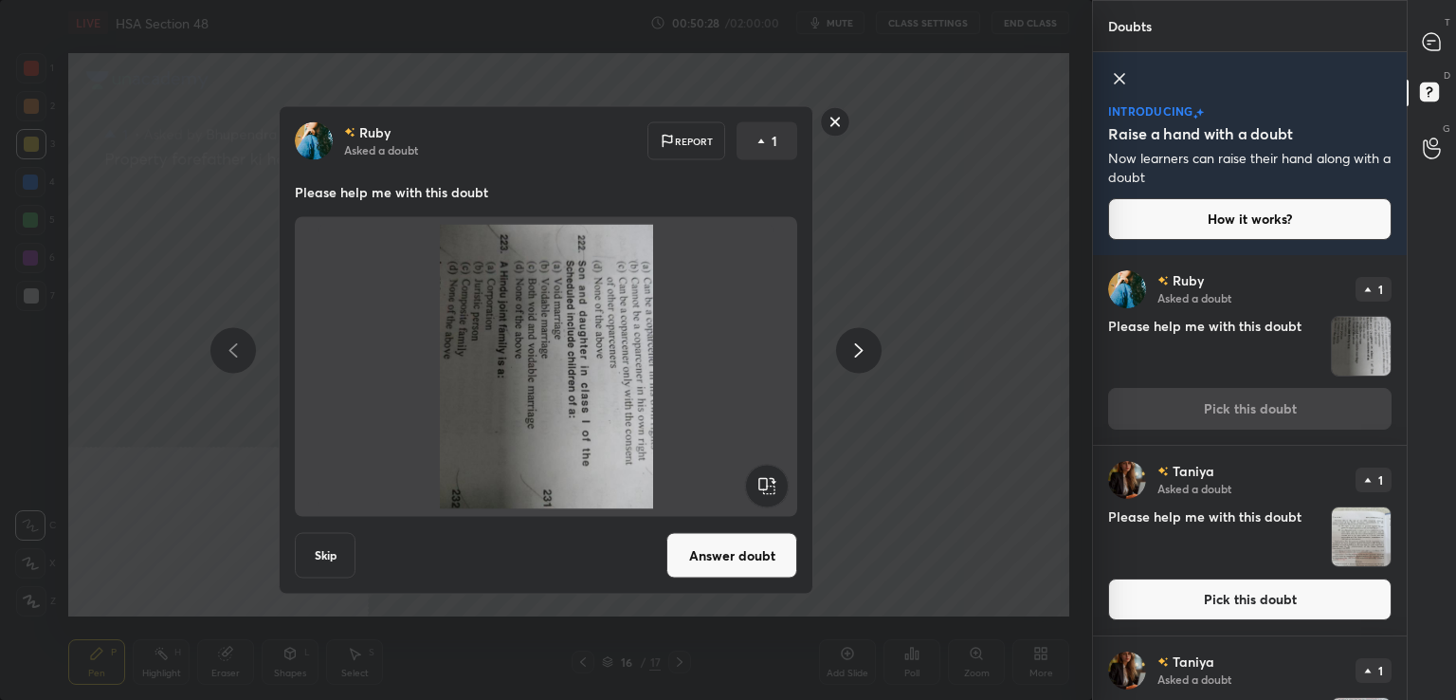
click at [768, 483] on rect at bounding box center [766, 486] width 43 height 43
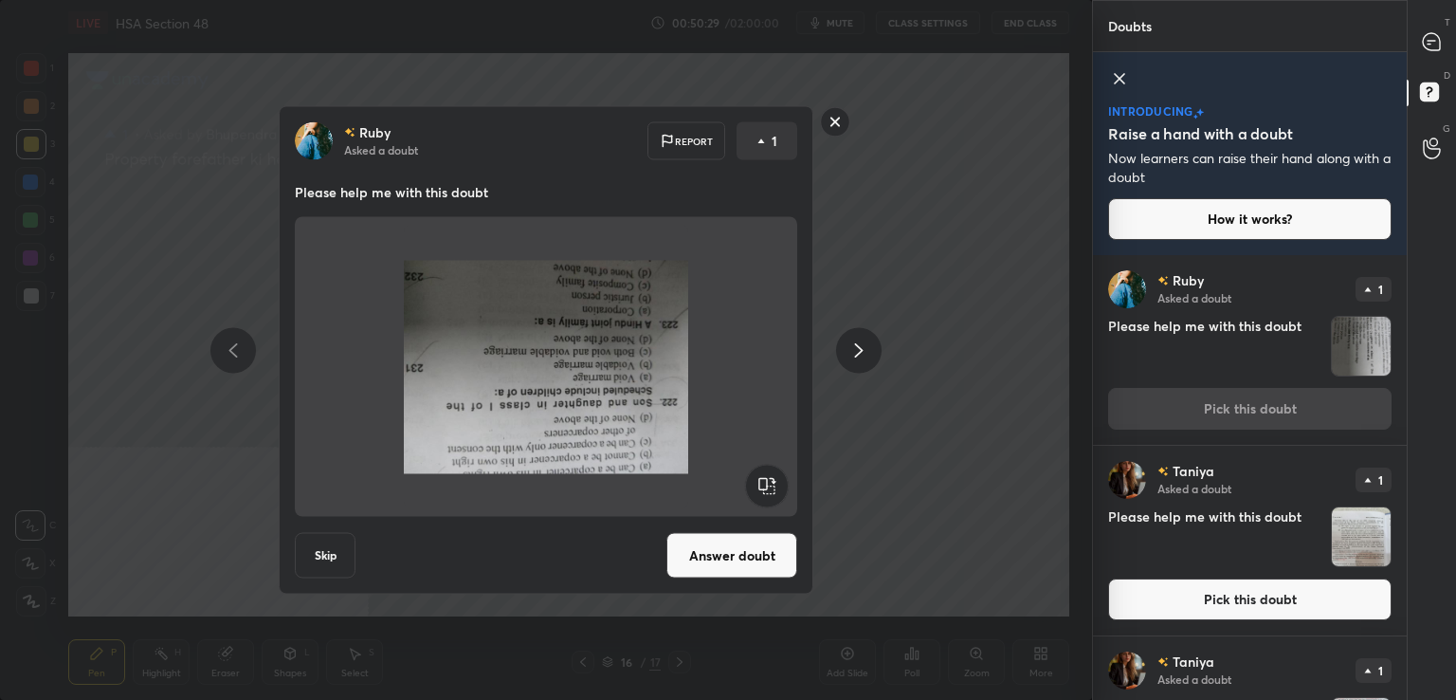
click at [769, 484] on rect at bounding box center [766, 486] width 43 height 43
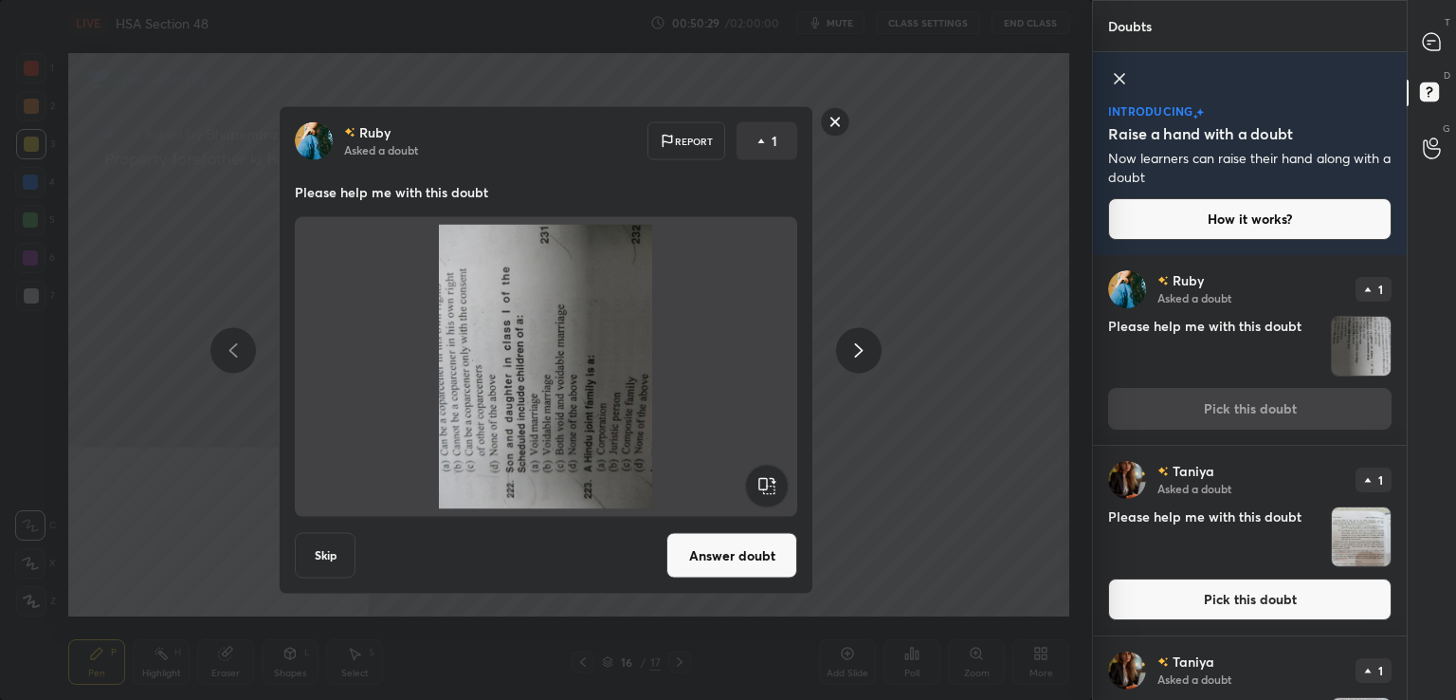
drag, startPoint x: 772, startPoint y: 484, endPoint x: 758, endPoint y: 490, distance: 14.8
click at [770, 484] on rect at bounding box center [766, 486] width 43 height 43
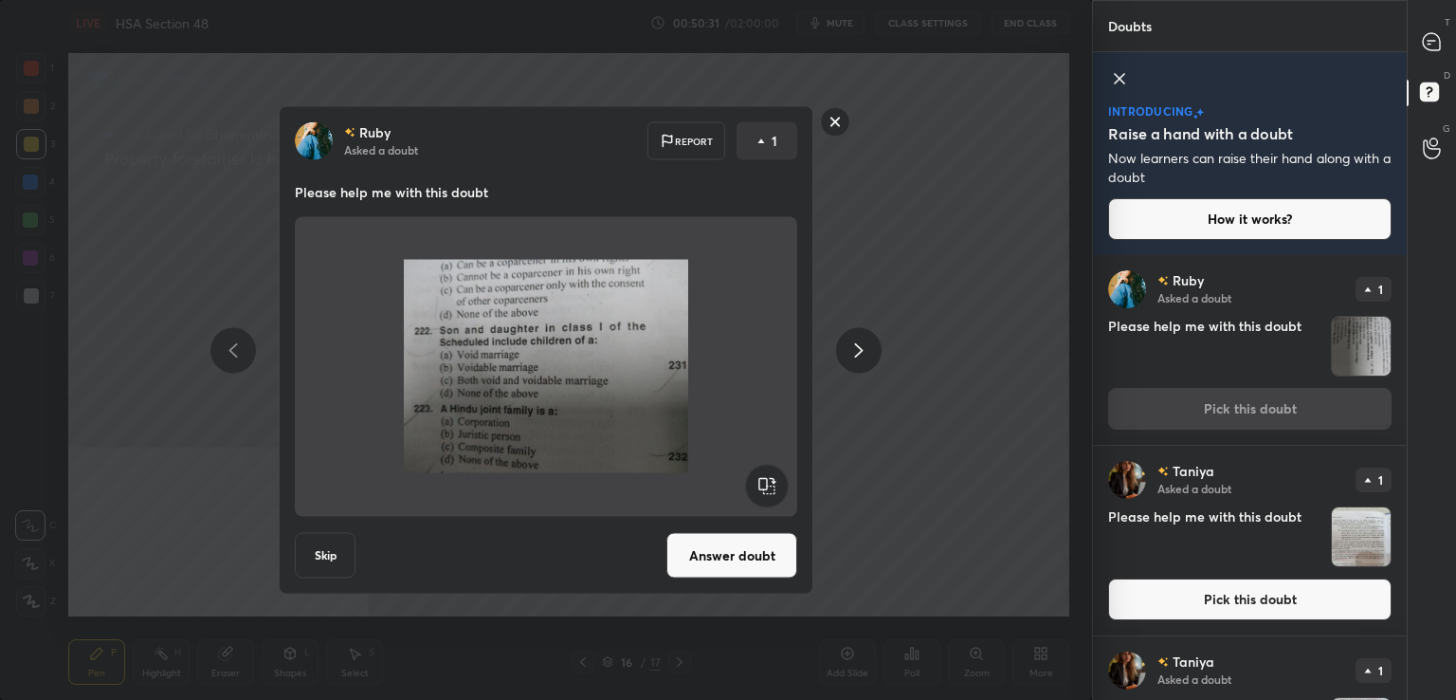
click at [723, 577] on div "[PERSON_NAME] Asked a doubt Report 1 Please help me with this doubt Skip Answer…" at bounding box center [546, 350] width 535 height 488
click at [721, 556] on button "Answer doubt" at bounding box center [731, 556] width 131 height 46
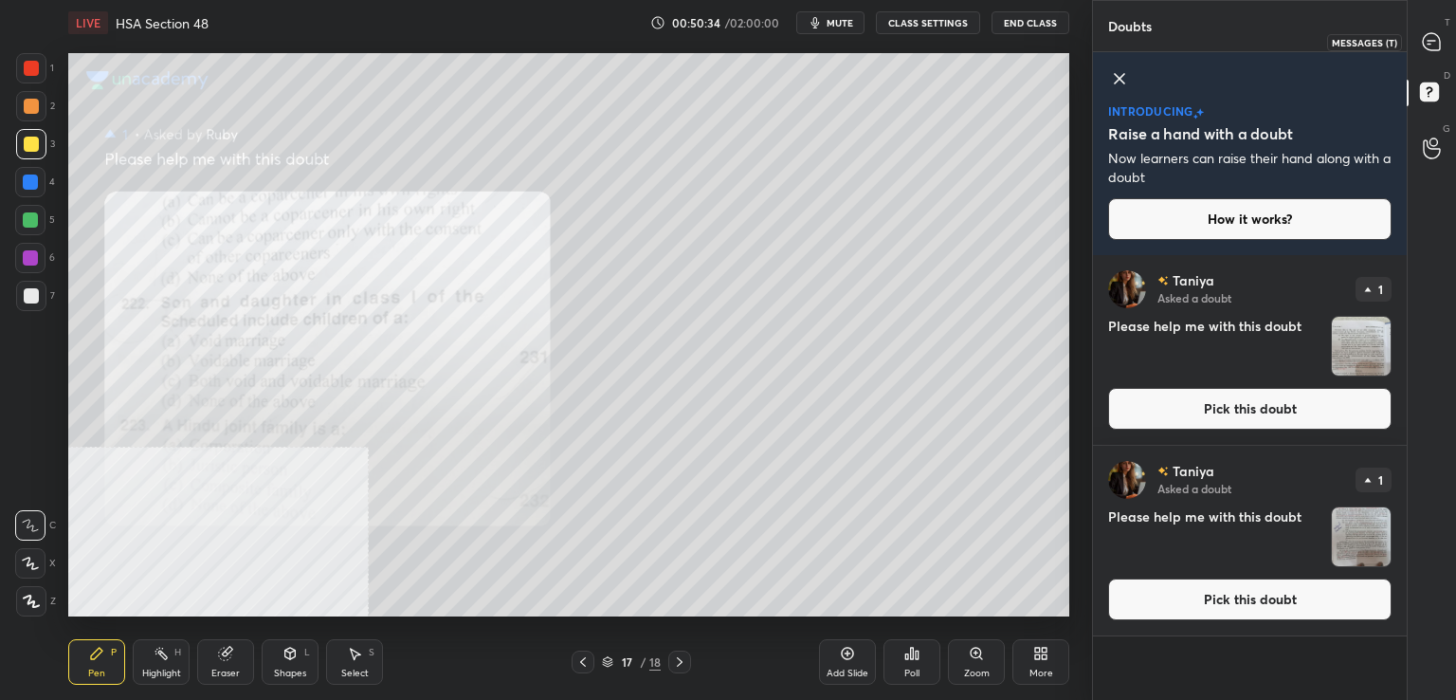
drag, startPoint x: 1430, startPoint y: 38, endPoint x: 1406, endPoint y: 32, distance: 24.4
click at [1431, 39] on icon at bounding box center [1432, 42] width 20 height 20
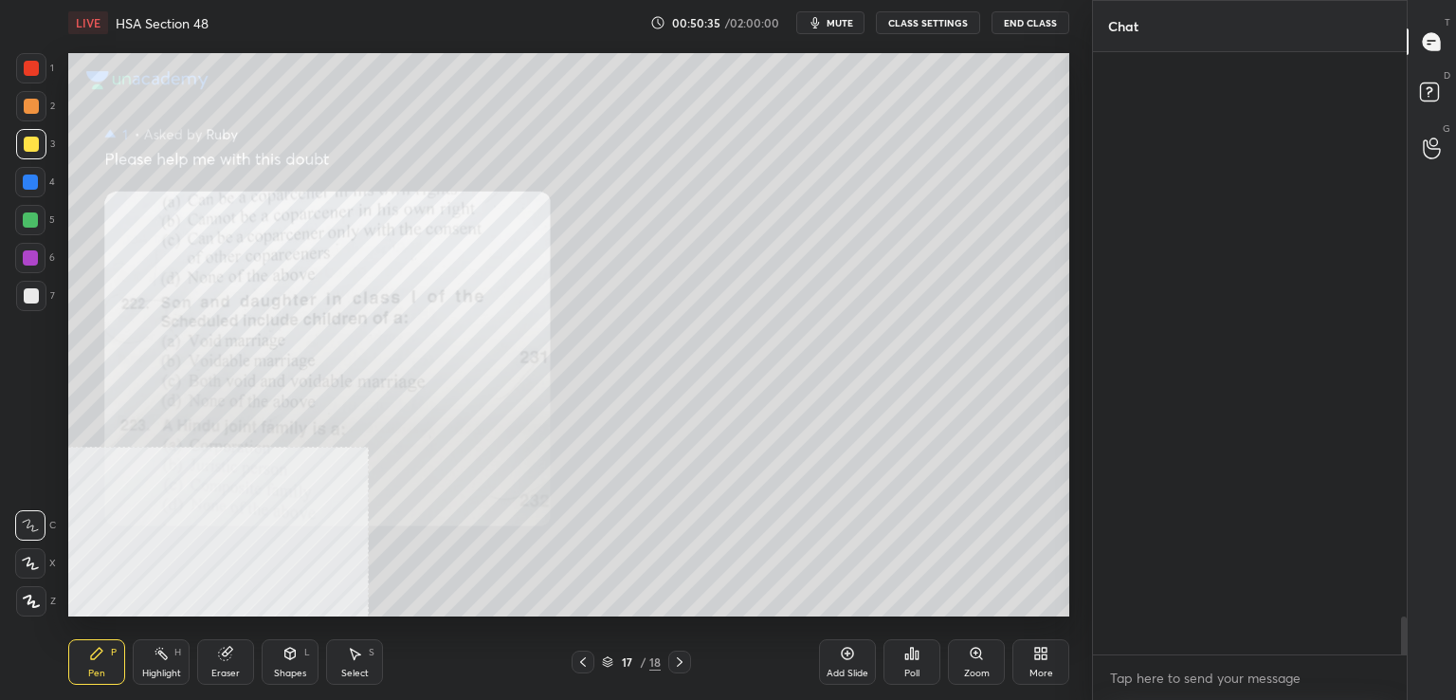
scroll to position [596, 308]
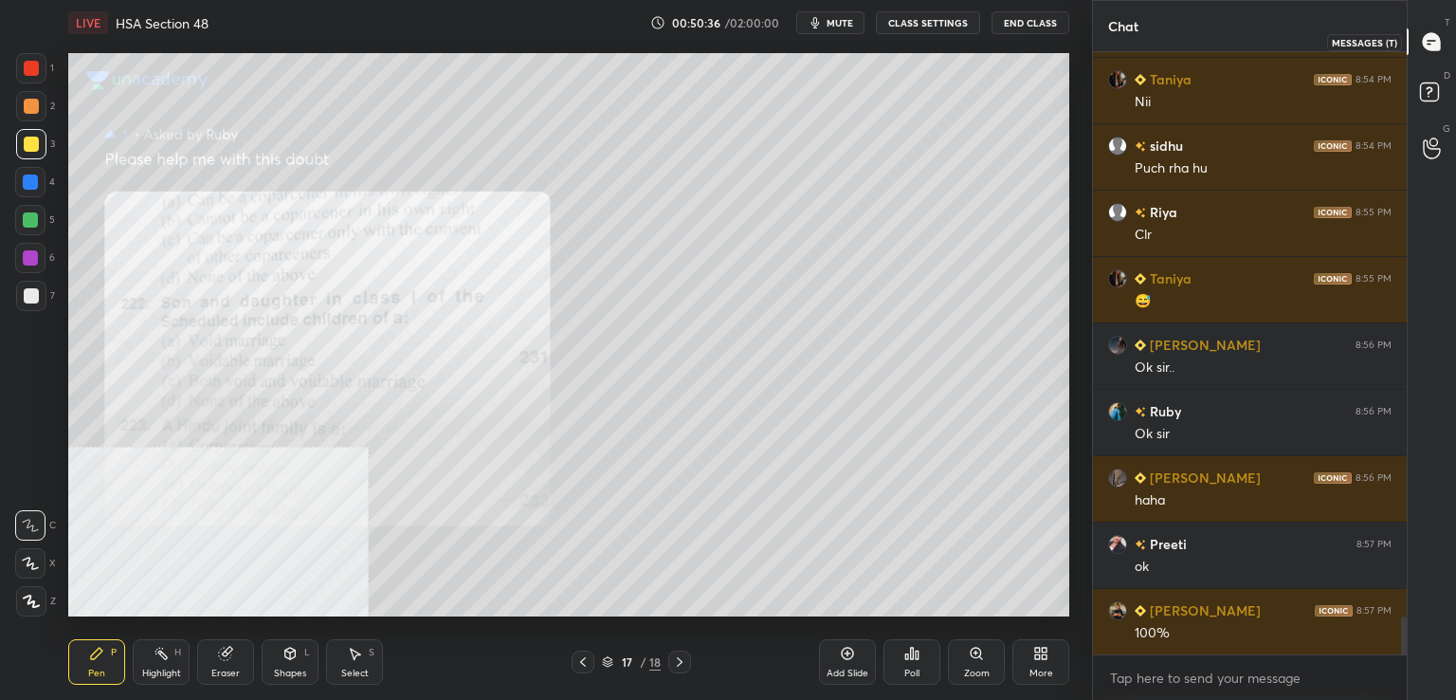
drag, startPoint x: 1441, startPoint y: 35, endPoint x: 1359, endPoint y: 40, distance: 81.7
click at [1440, 39] on icon at bounding box center [1432, 42] width 20 height 20
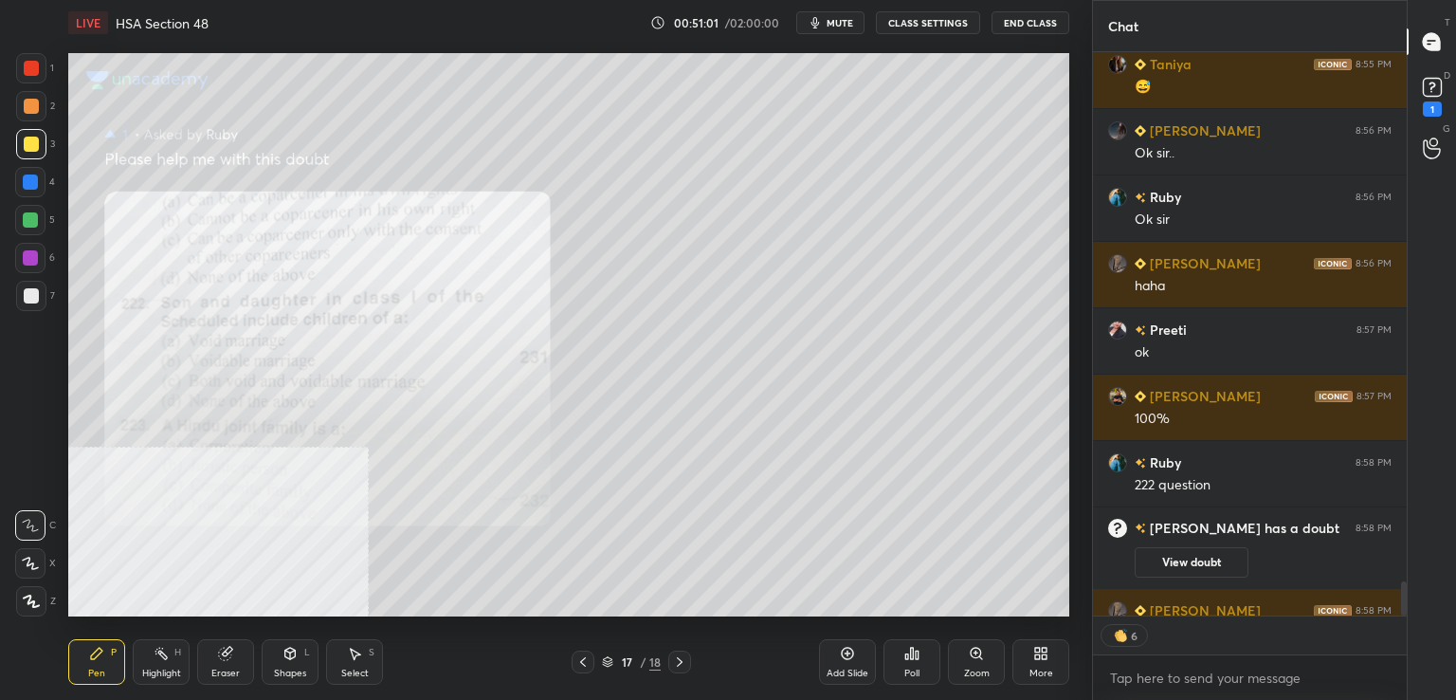
scroll to position [8816, 0]
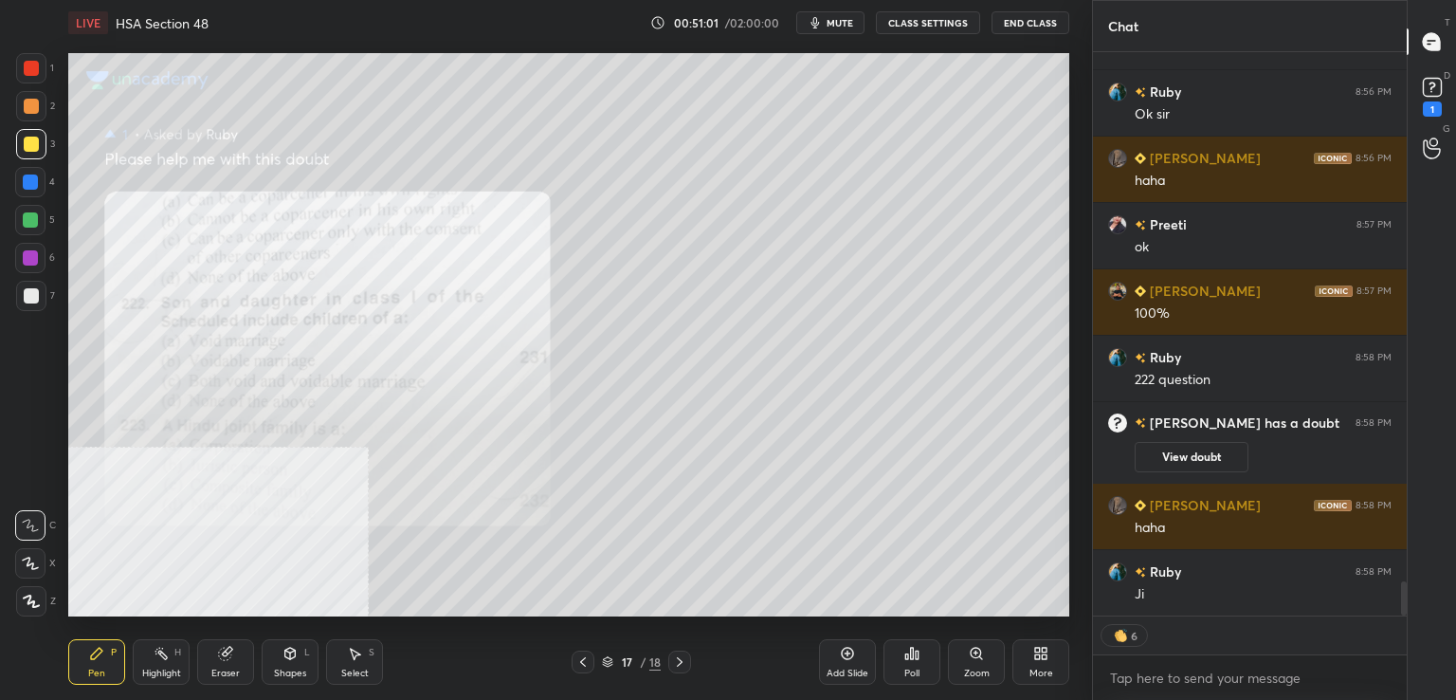
click at [582, 665] on icon at bounding box center [582, 661] width 15 height 15
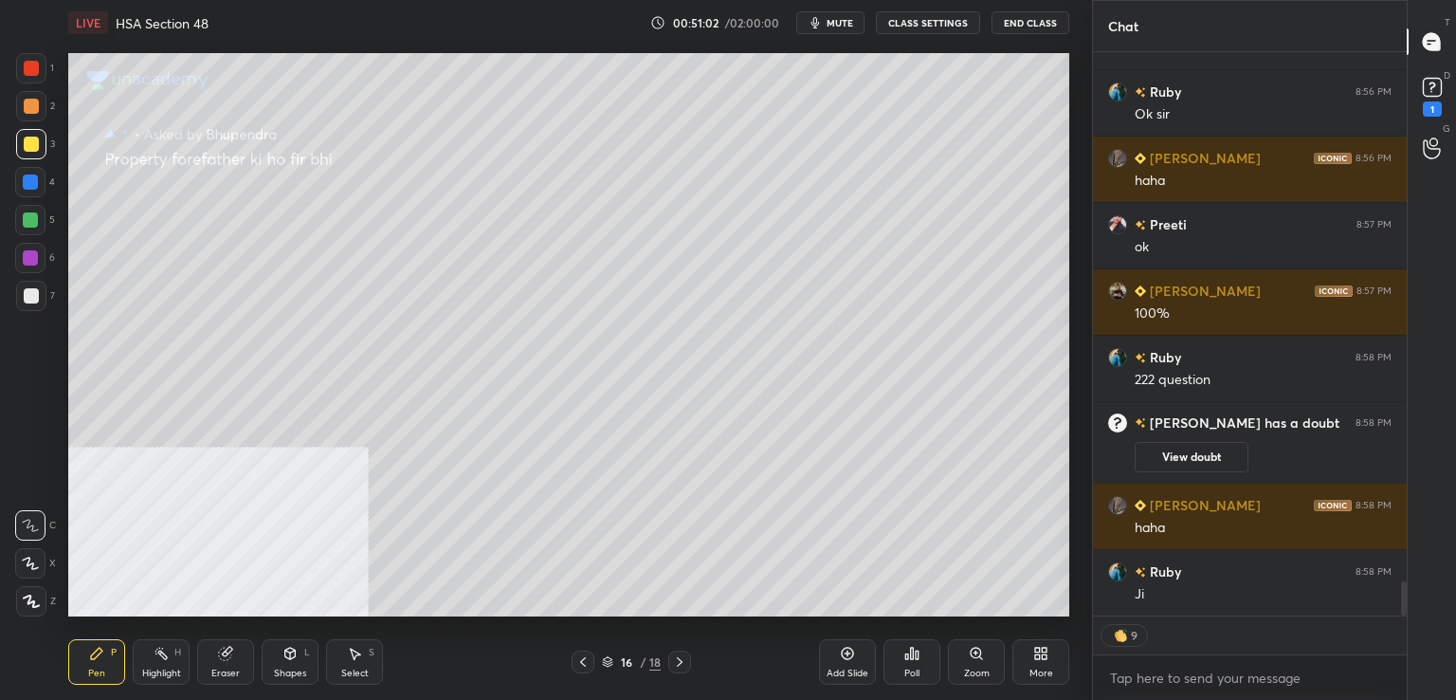
click at [587, 664] on icon at bounding box center [582, 661] width 15 height 15
click at [585, 666] on icon at bounding box center [582, 661] width 15 height 15
click at [587, 657] on icon at bounding box center [582, 661] width 15 height 15
click at [579, 660] on icon at bounding box center [582, 661] width 15 height 15
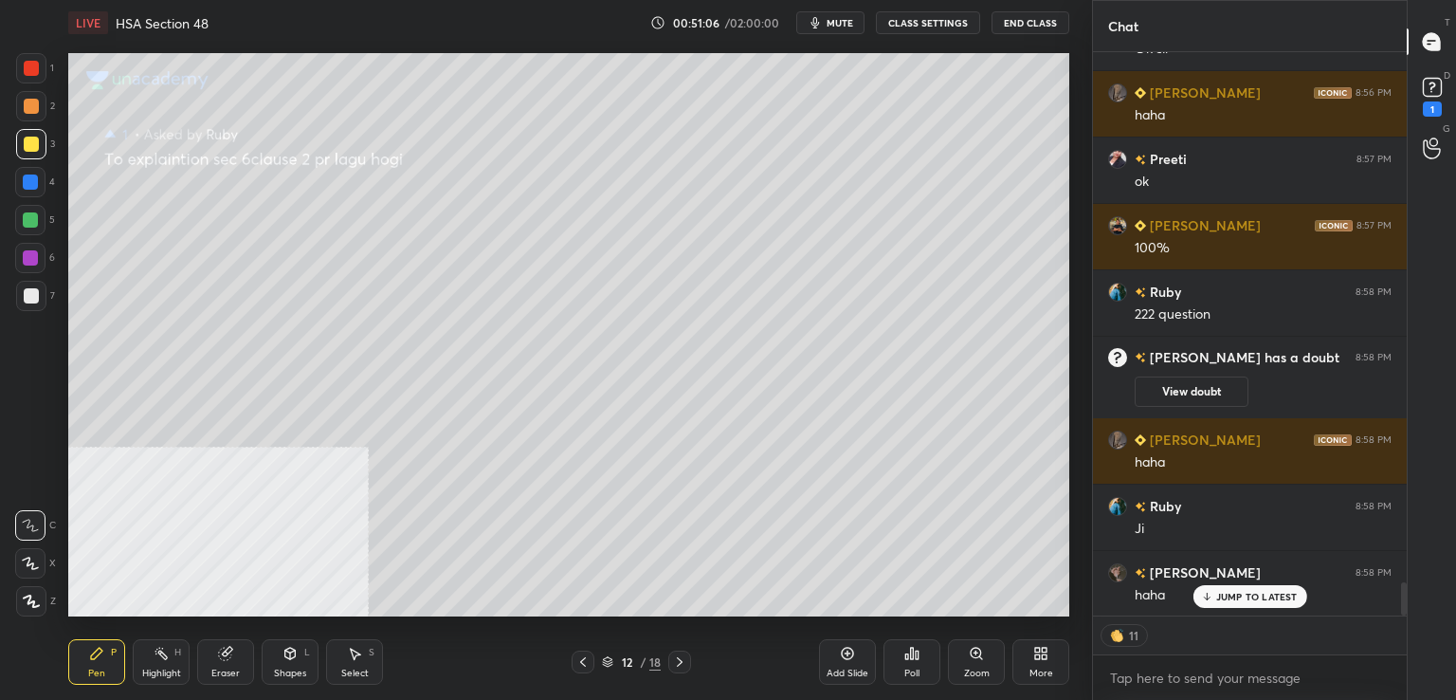
click at [578, 653] on div at bounding box center [583, 661] width 23 height 23
click at [589, 655] on icon at bounding box center [582, 661] width 15 height 15
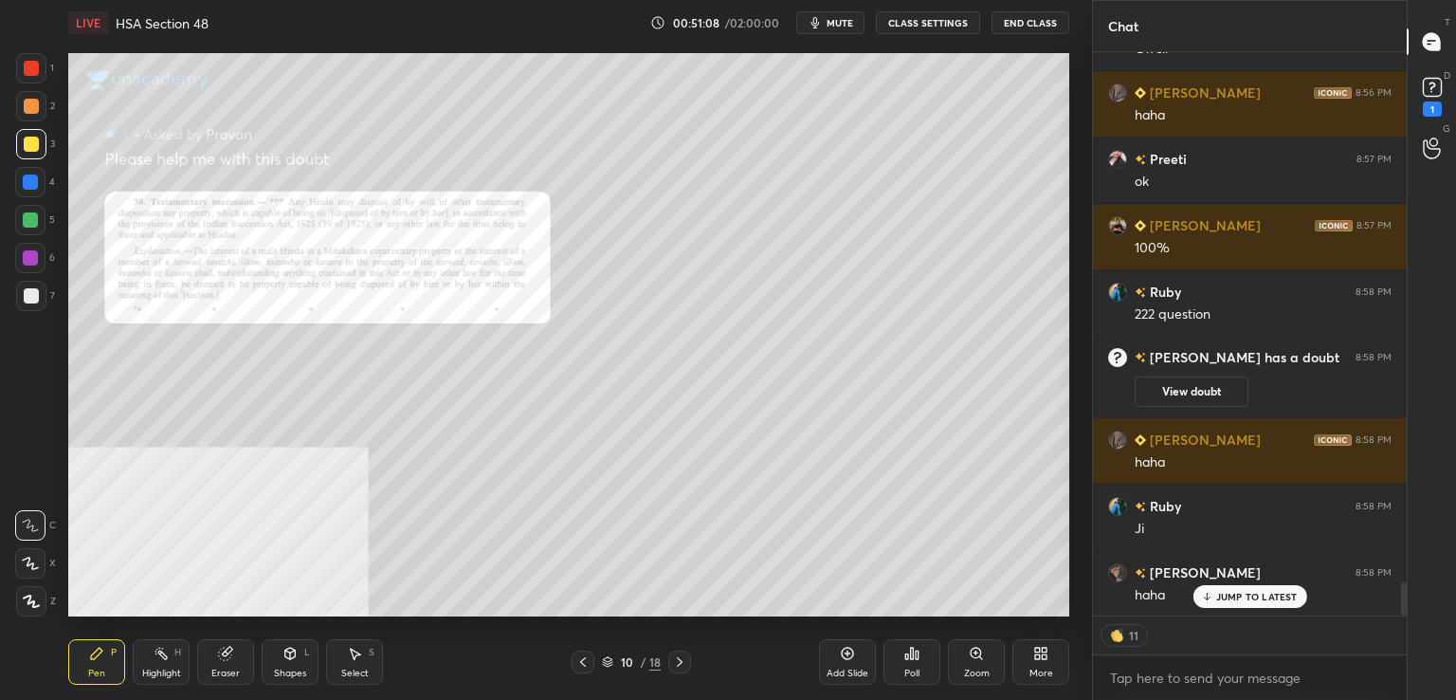
click at [589, 652] on div at bounding box center [583, 661] width 23 height 23
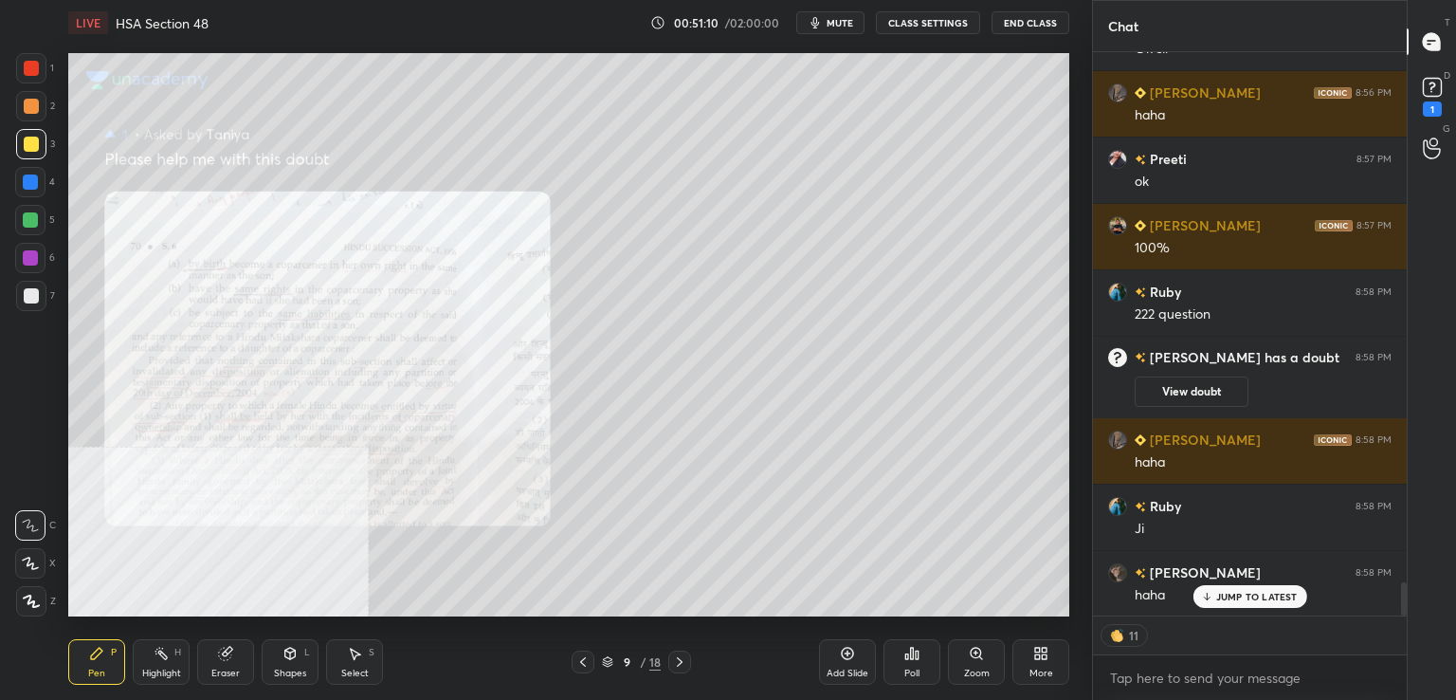
click at [576, 666] on icon at bounding box center [582, 661] width 15 height 15
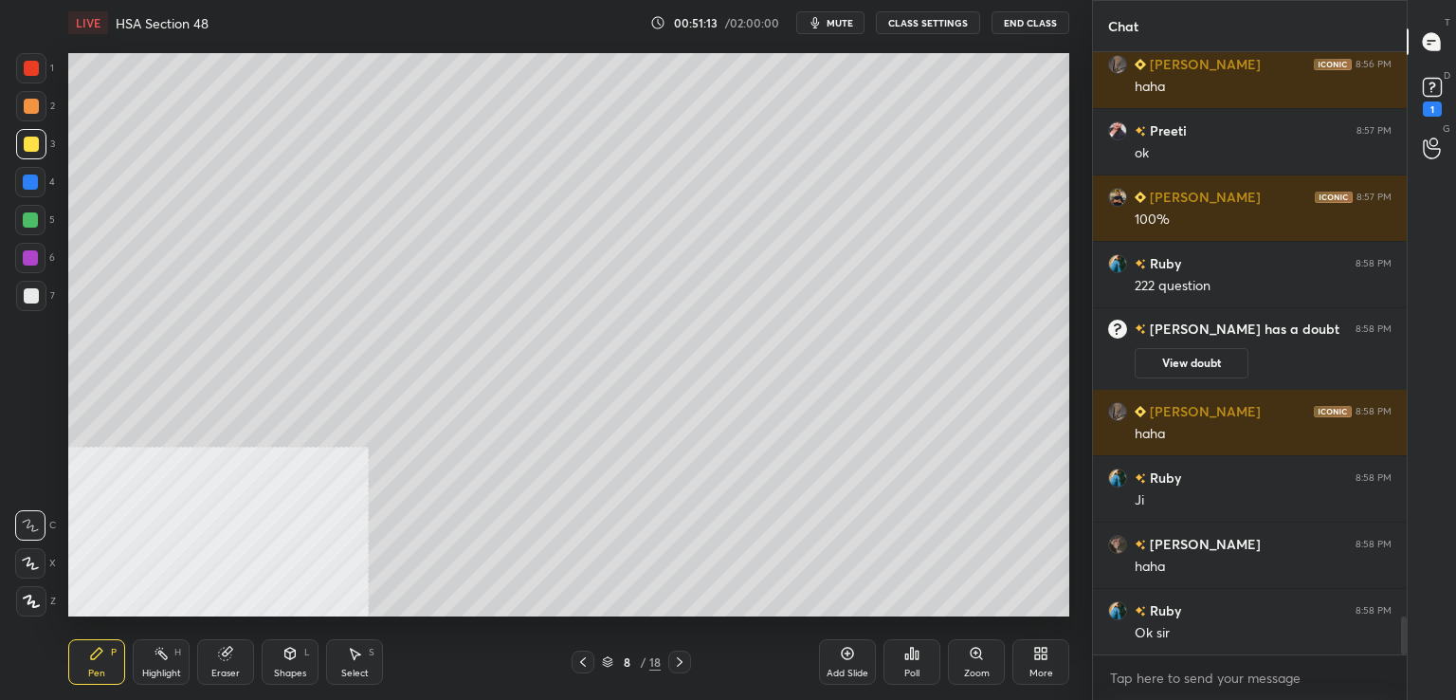
scroll to position [8910, 0]
click at [26, 289] on div at bounding box center [31, 295] width 15 height 15
click at [829, 657] on div "Add Slide" at bounding box center [847, 662] width 57 height 46
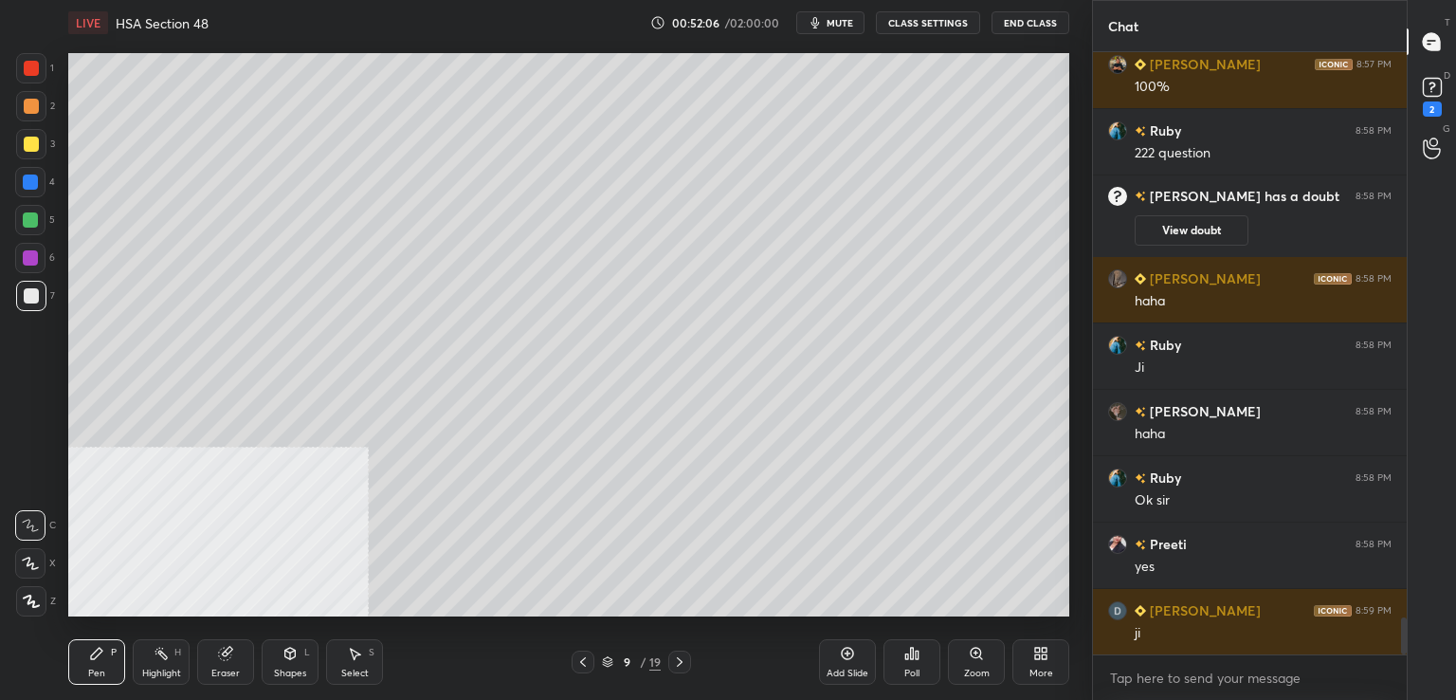
scroll to position [9160, 0]
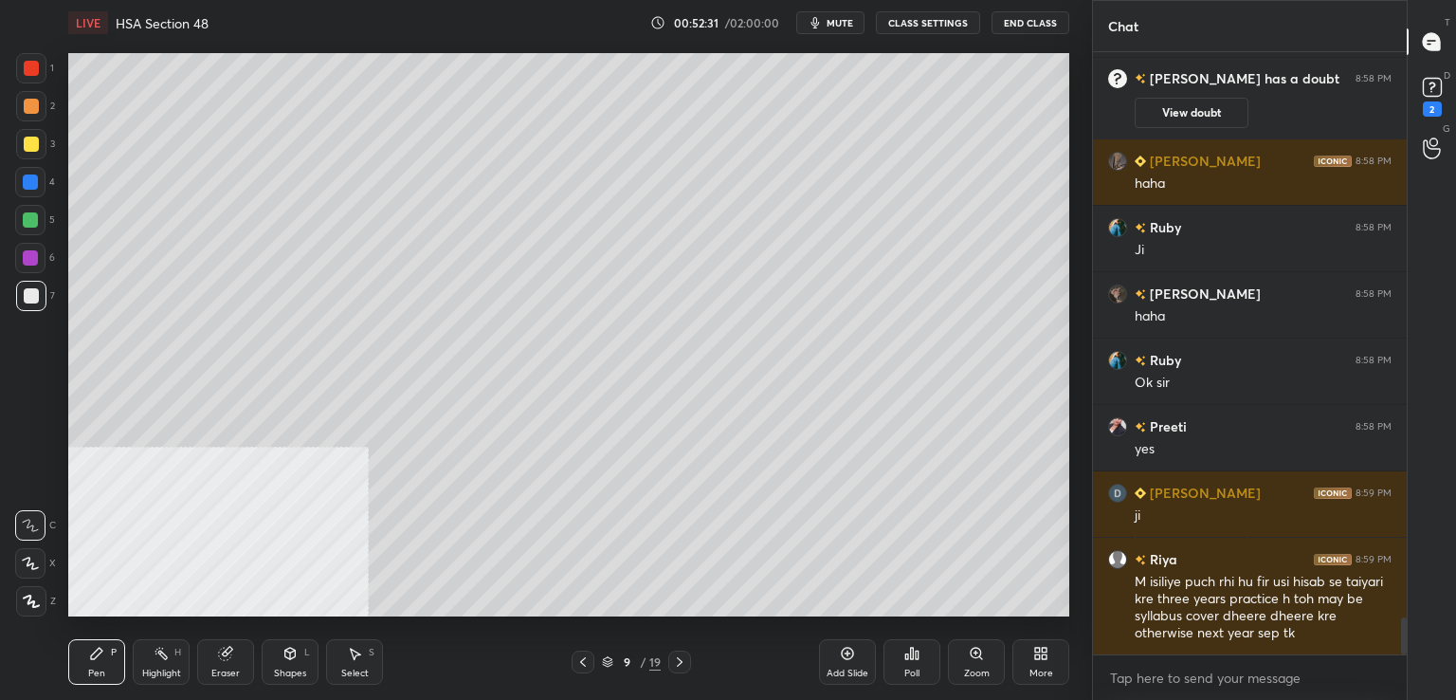
click at [32, 141] on div at bounding box center [31, 144] width 15 height 15
click at [1432, 102] on div "2" at bounding box center [1432, 108] width 19 height 15
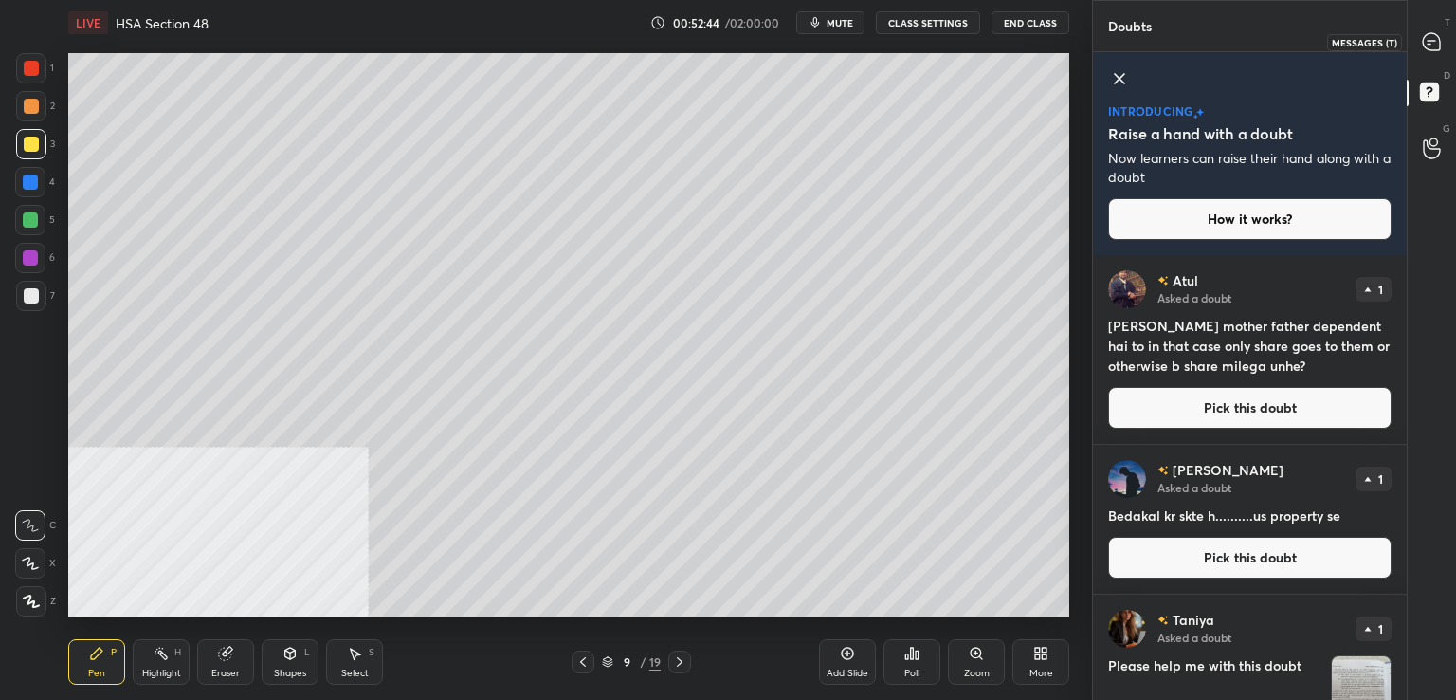
drag, startPoint x: 1445, startPoint y: 31, endPoint x: 1437, endPoint y: 52, distance: 22.2
click at [1444, 31] on div at bounding box center [1433, 42] width 38 height 34
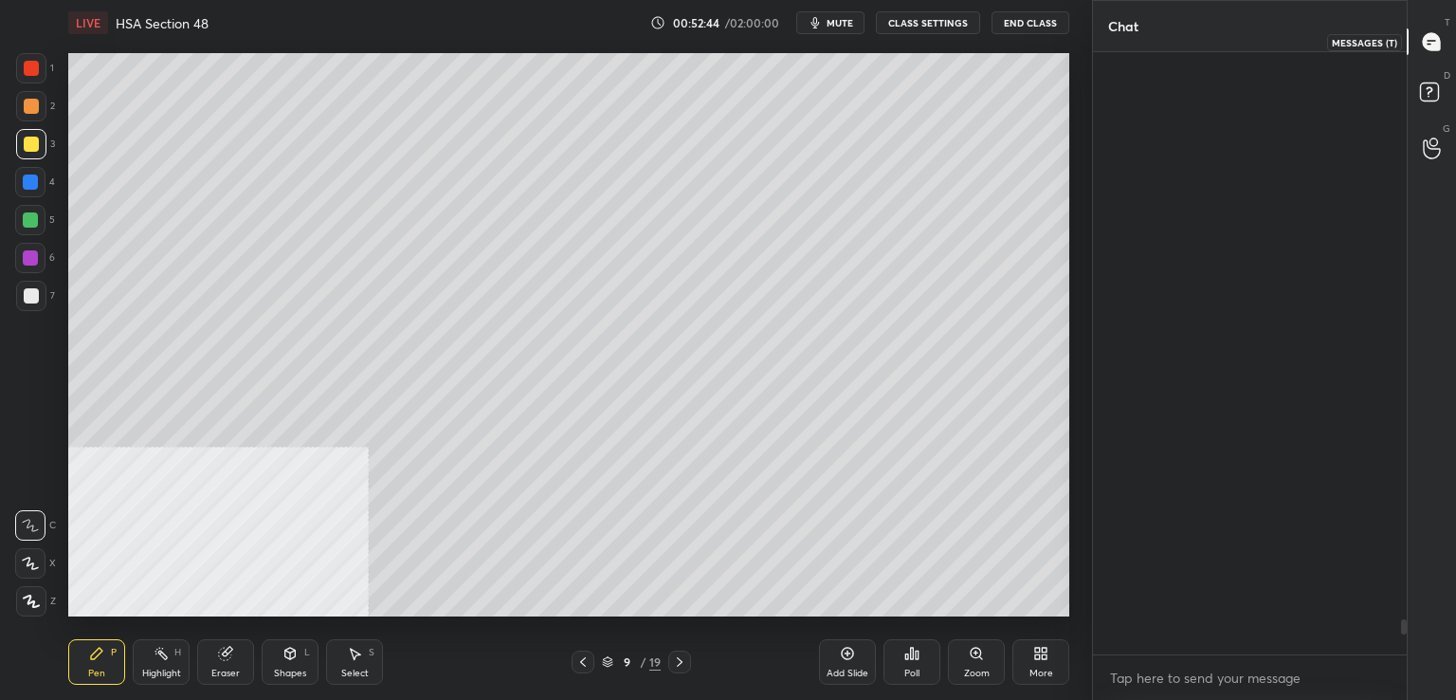
scroll to position [596, 308]
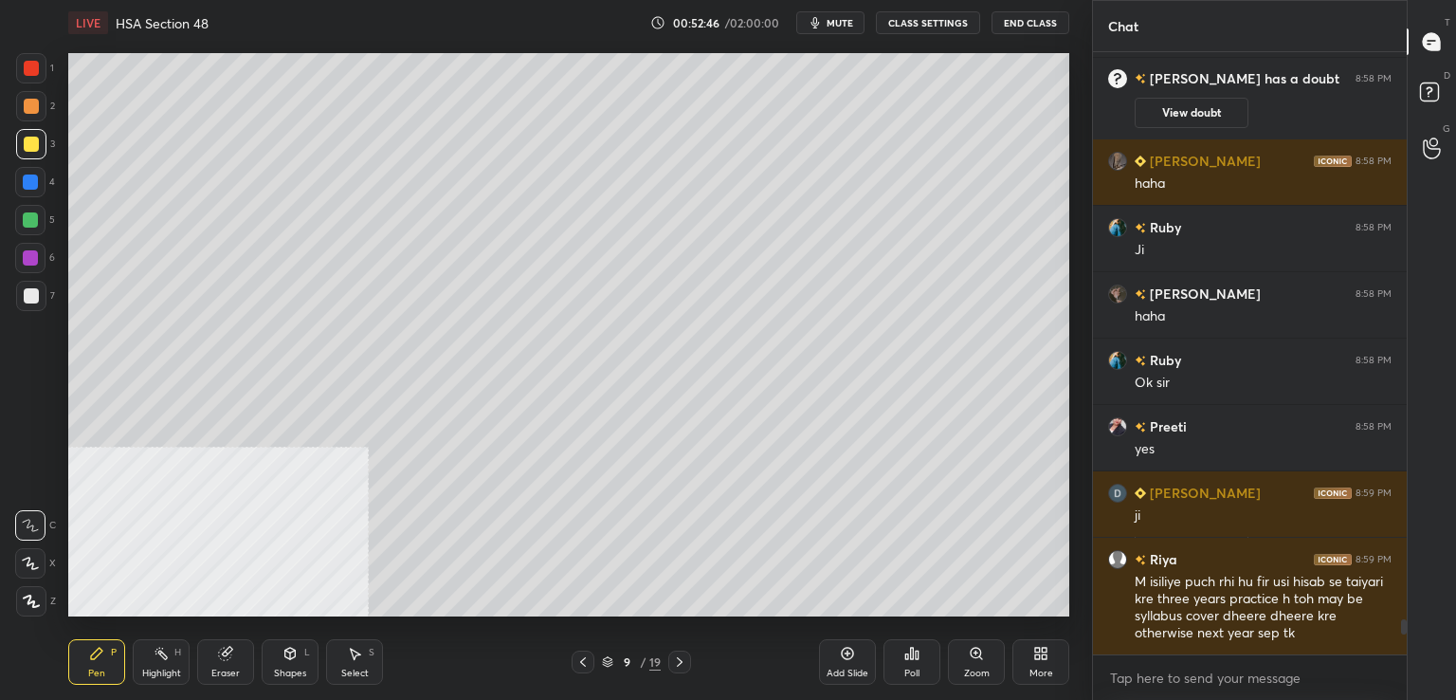
drag, startPoint x: 26, startPoint y: 262, endPoint x: 38, endPoint y: 270, distance: 15.0
click at [26, 263] on div at bounding box center [30, 257] width 15 height 15
click at [34, 299] on div at bounding box center [31, 295] width 15 height 15
click at [837, 661] on div "Add Slide" at bounding box center [847, 662] width 57 height 46
click at [30, 150] on div at bounding box center [31, 144] width 15 height 15
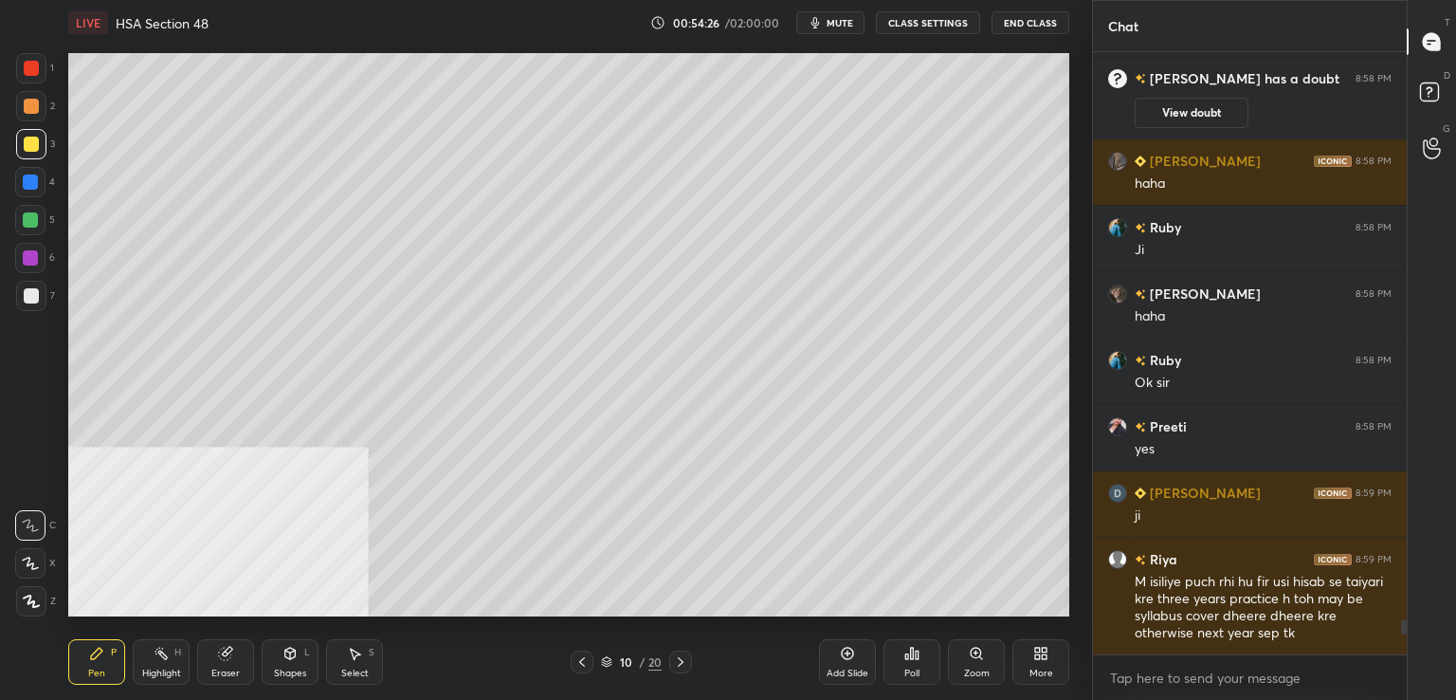
drag, startPoint x: 36, startPoint y: 64, endPoint x: 43, endPoint y: 74, distance: 11.6
click at [38, 65] on div at bounding box center [31, 68] width 15 height 15
drag, startPoint x: 25, startPoint y: 259, endPoint x: 43, endPoint y: 272, distance: 22.4
click at [27, 262] on div at bounding box center [30, 257] width 15 height 15
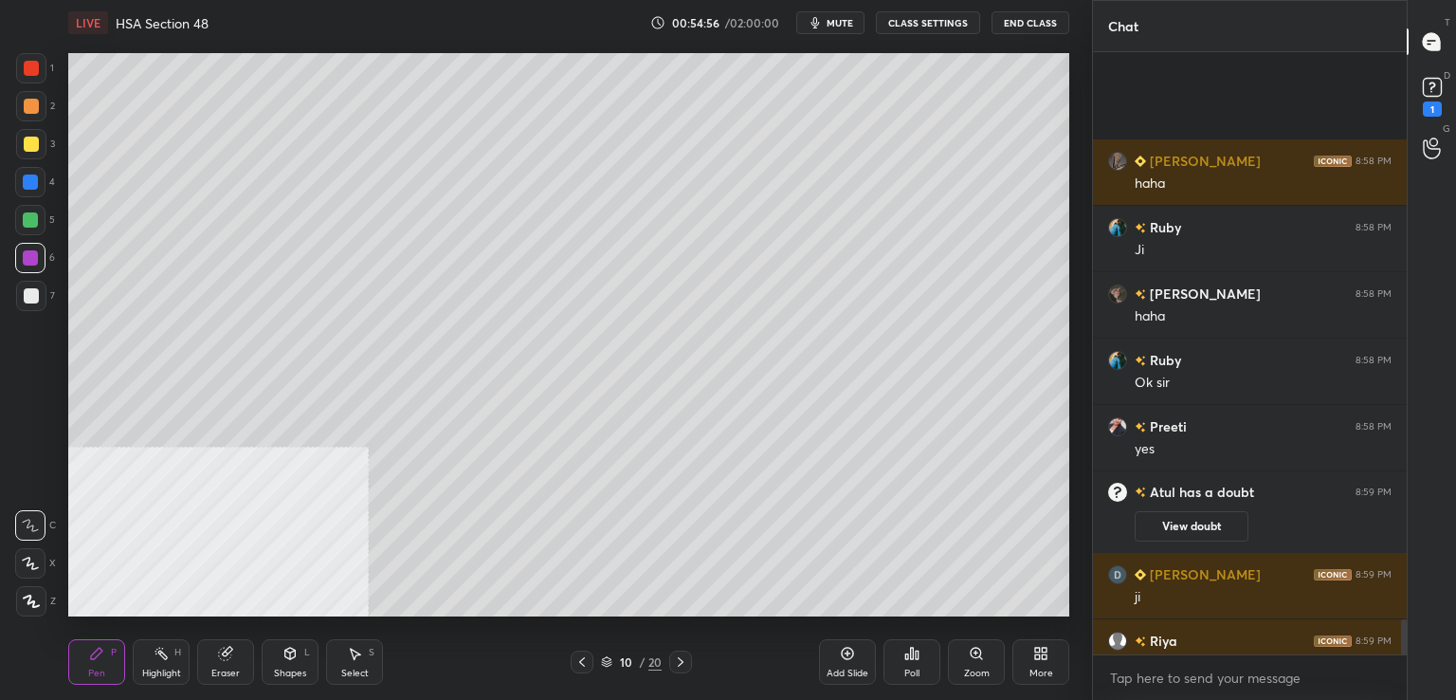
scroll to position [9793, 0]
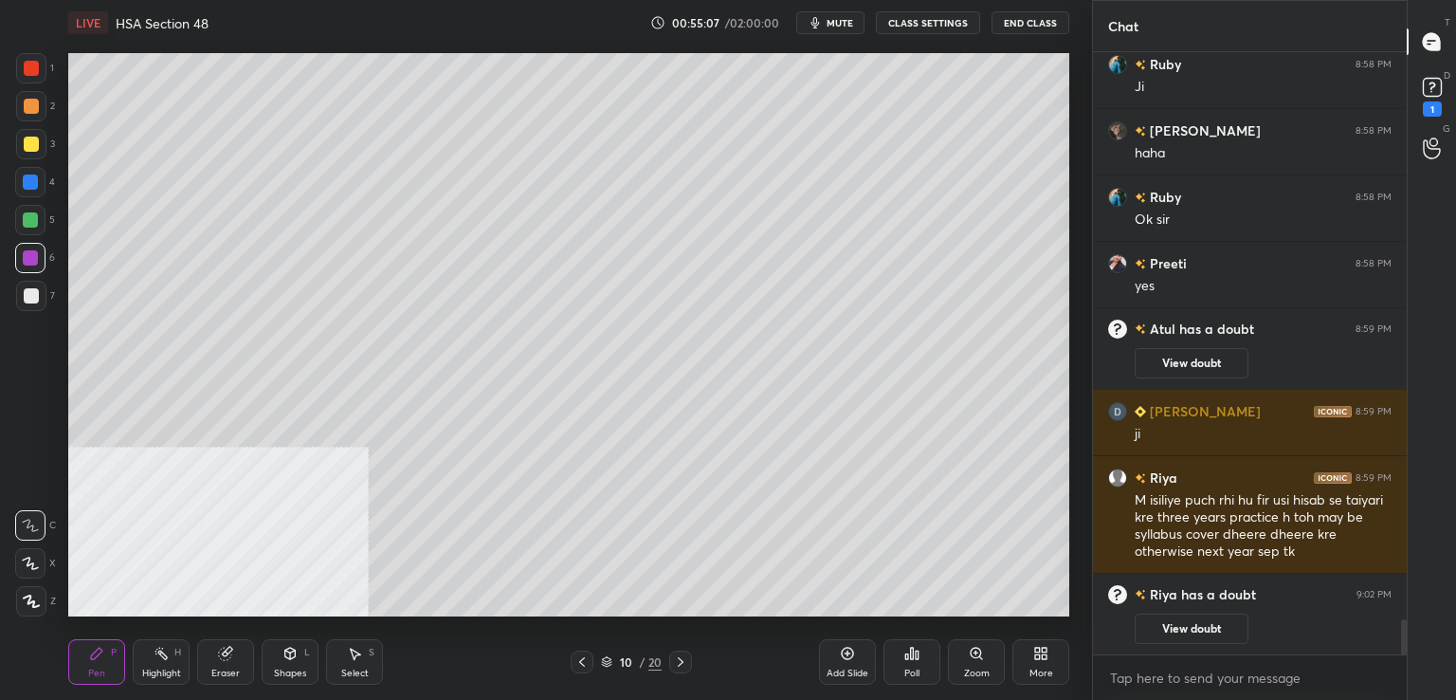
click at [23, 217] on div at bounding box center [30, 220] width 30 height 30
click at [31, 302] on div at bounding box center [31, 295] width 15 height 15
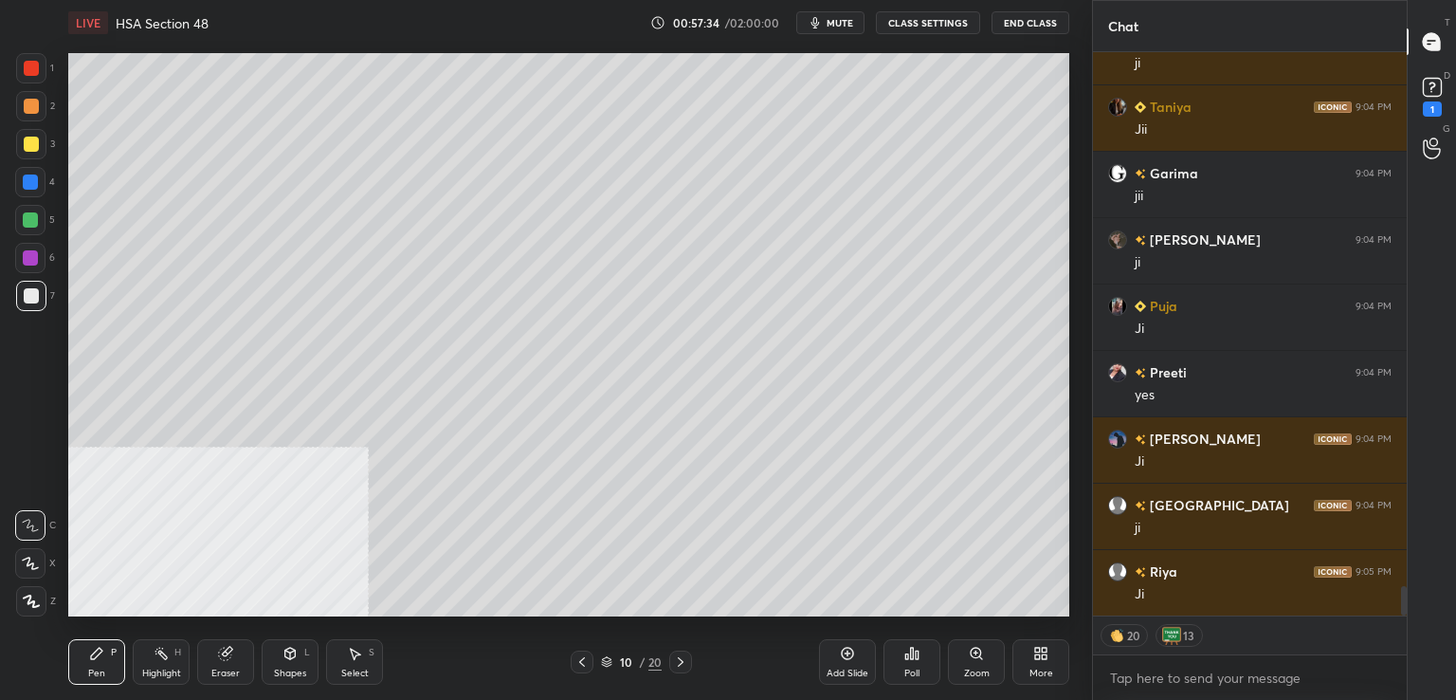
scroll to position [10197, 0]
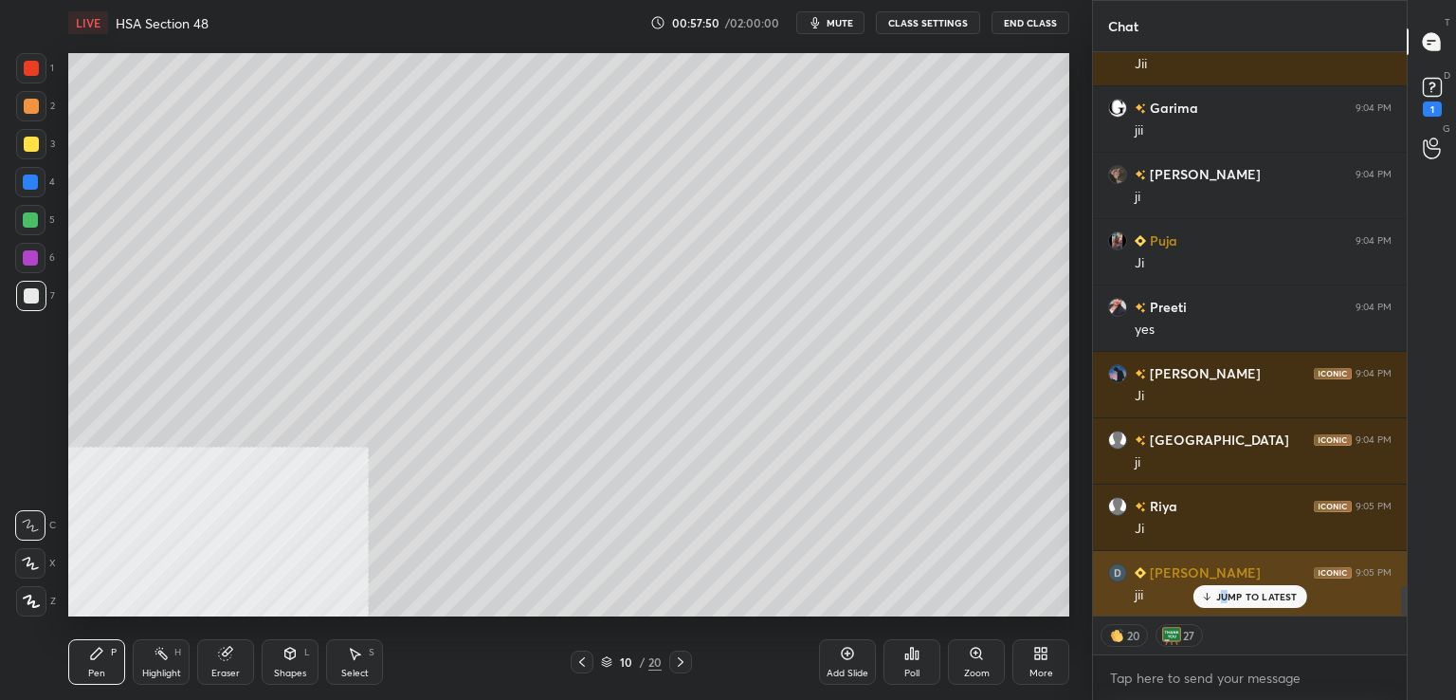
click at [1225, 598] on p "JUMP TO LATEST" at bounding box center [1257, 596] width 82 height 11
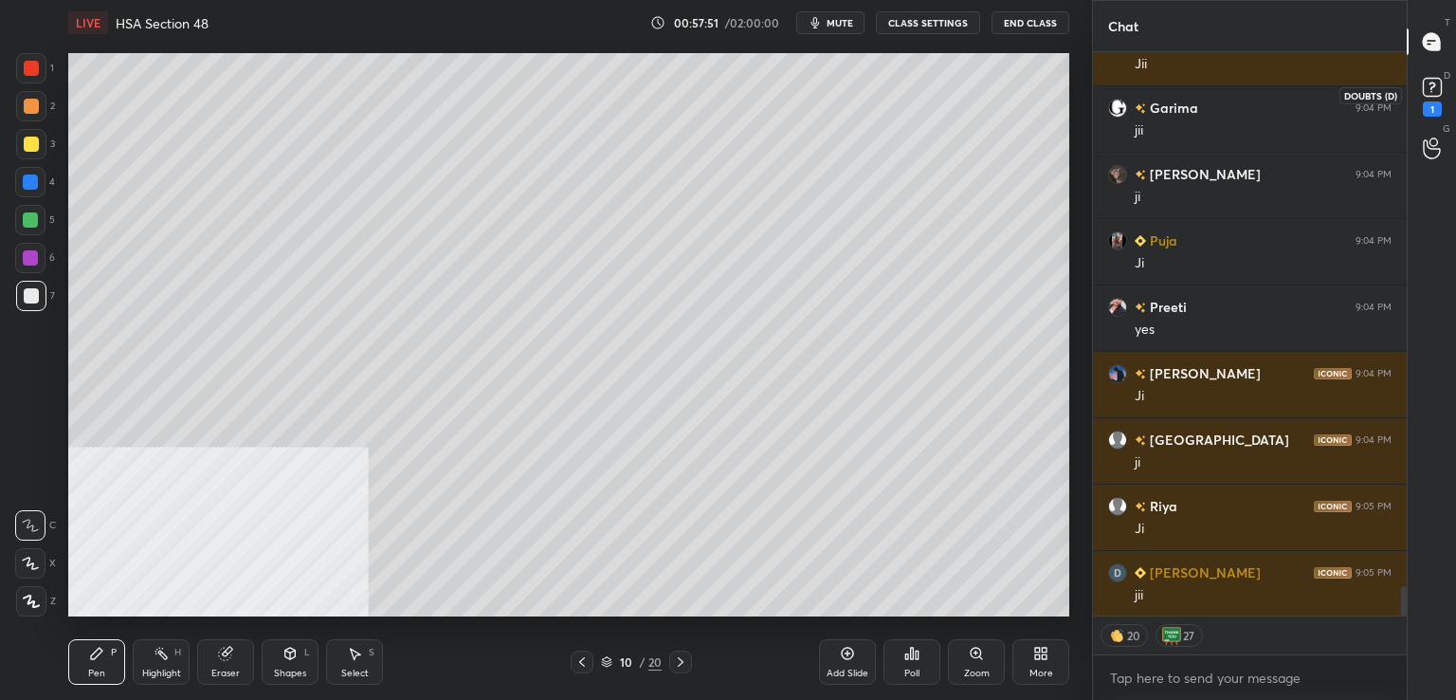
drag, startPoint x: 1433, startPoint y: 115, endPoint x: 1422, endPoint y: 117, distance: 11.5
click at [1428, 115] on div "1" at bounding box center [1432, 108] width 19 height 15
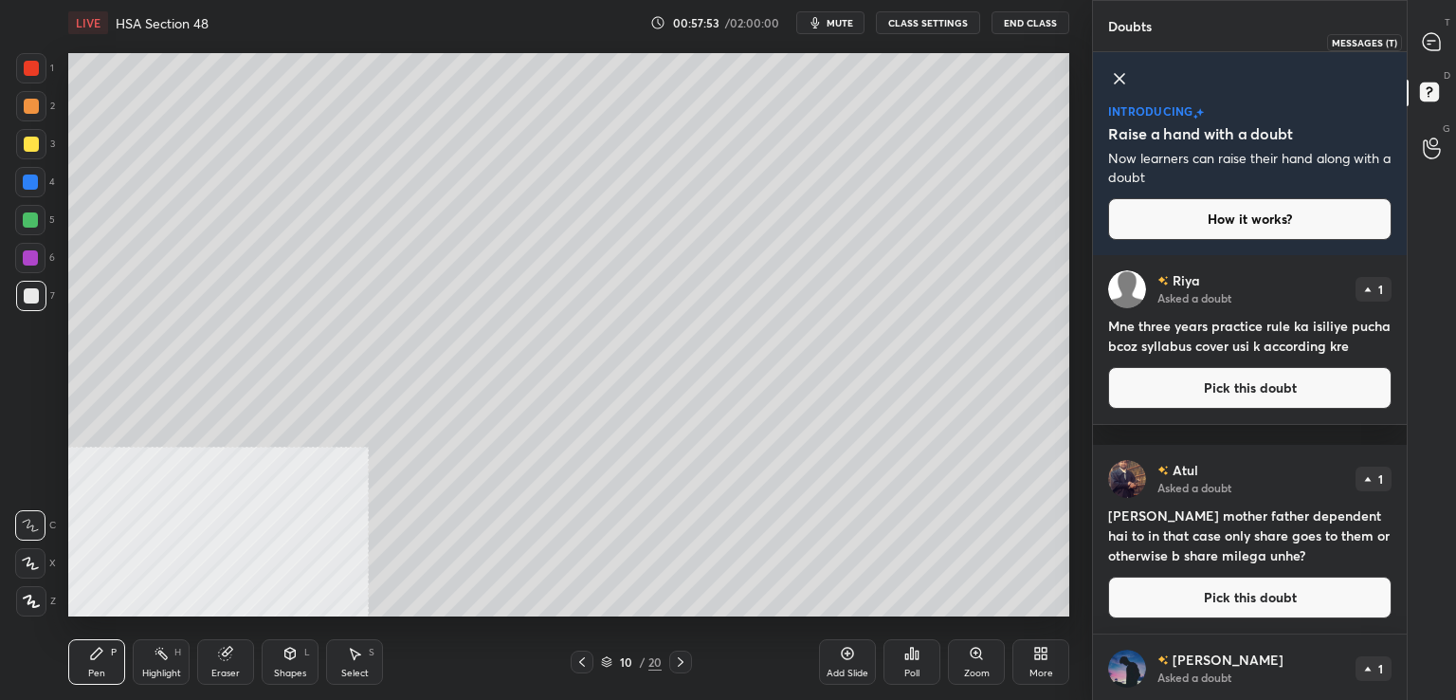
click at [1427, 43] on icon at bounding box center [1431, 41] width 17 height 17
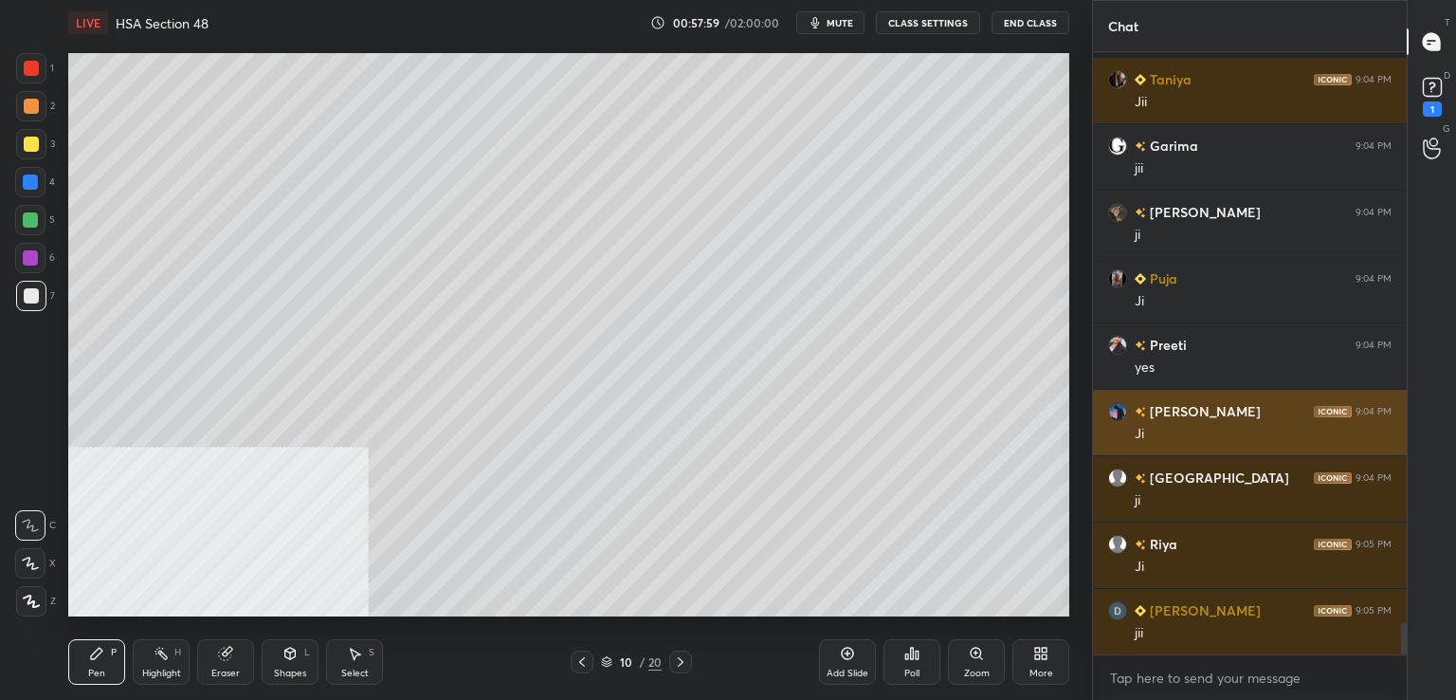
scroll to position [10692, 0]
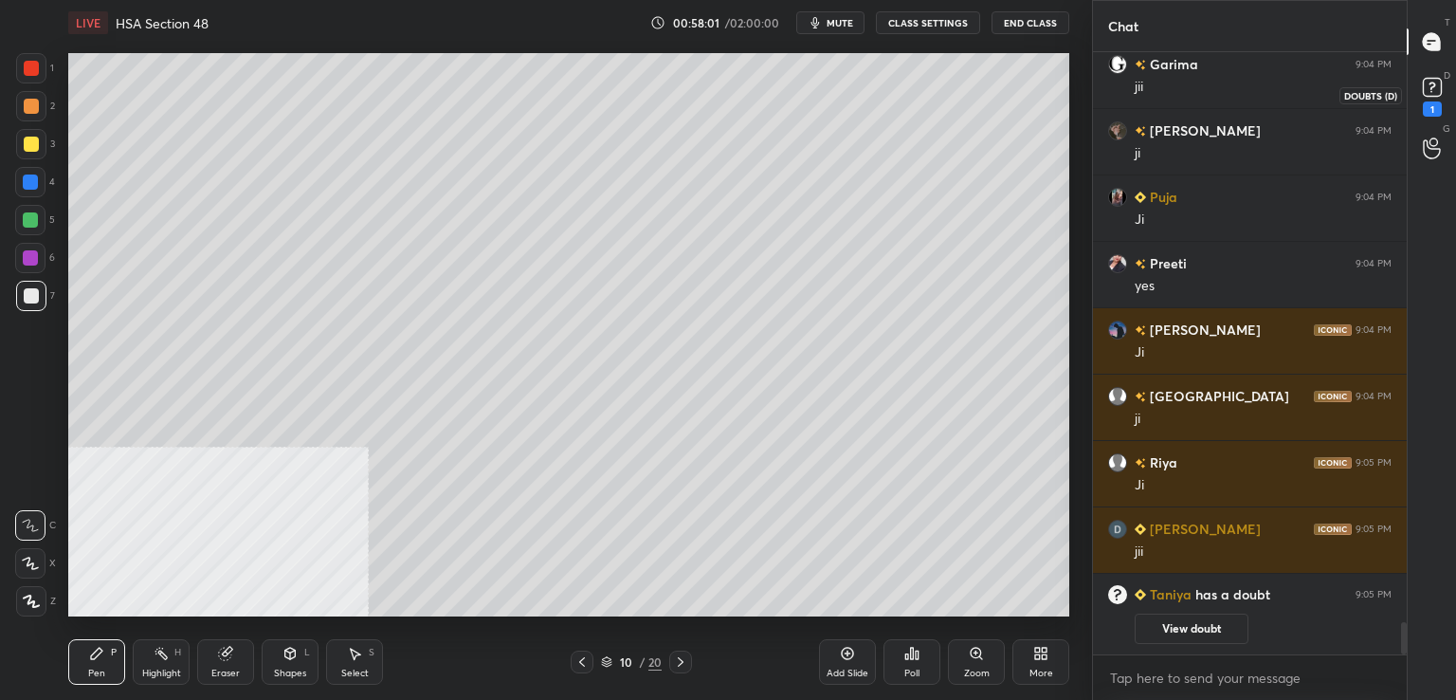
click at [1449, 99] on div "1" at bounding box center [1433, 95] width 38 height 34
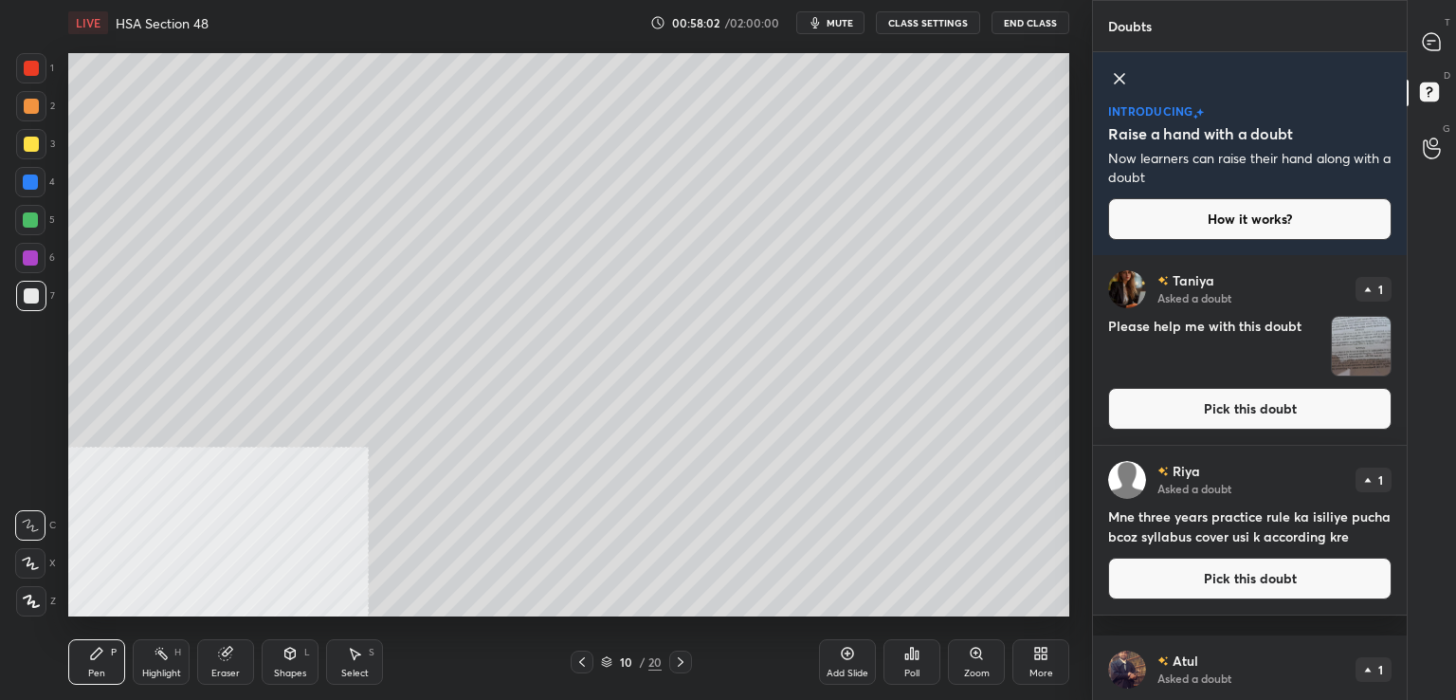
click at [1191, 414] on button "Pick this doubt" at bounding box center [1249, 409] width 283 height 42
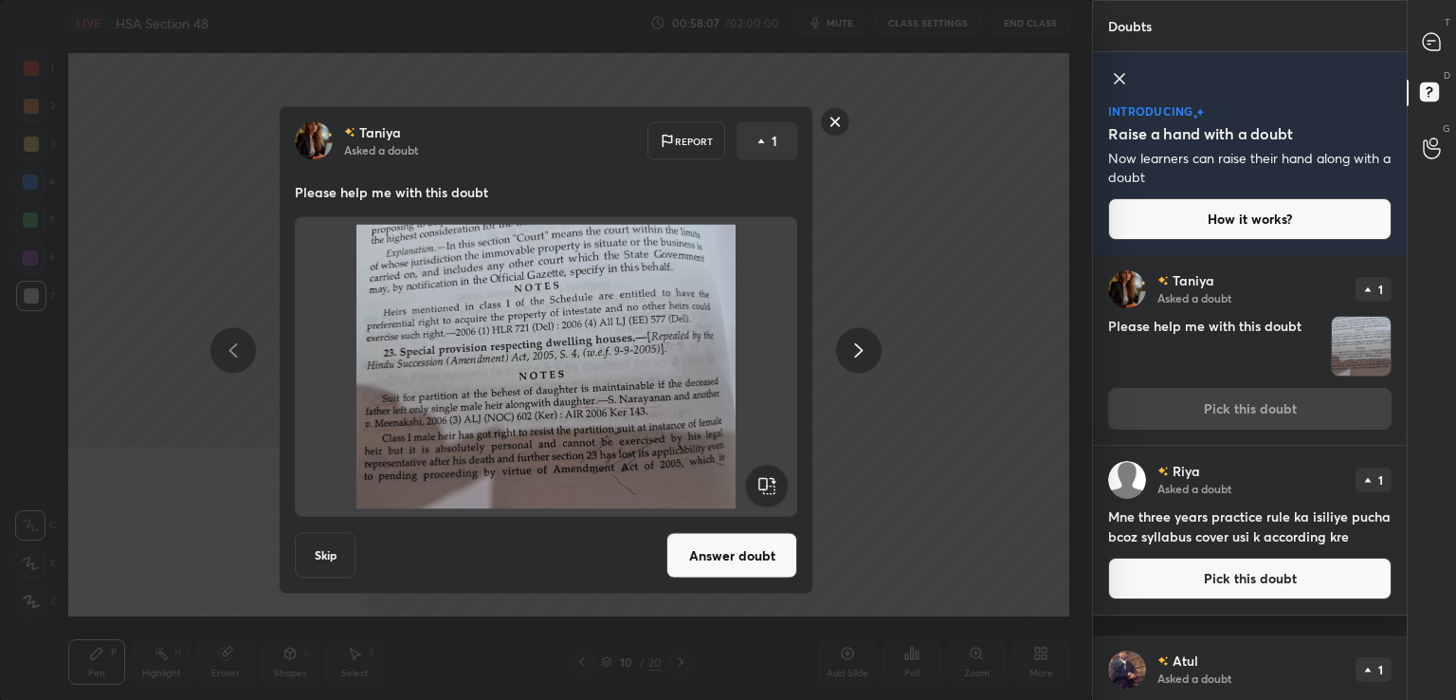
click at [712, 553] on button "Answer doubt" at bounding box center [731, 556] width 131 height 46
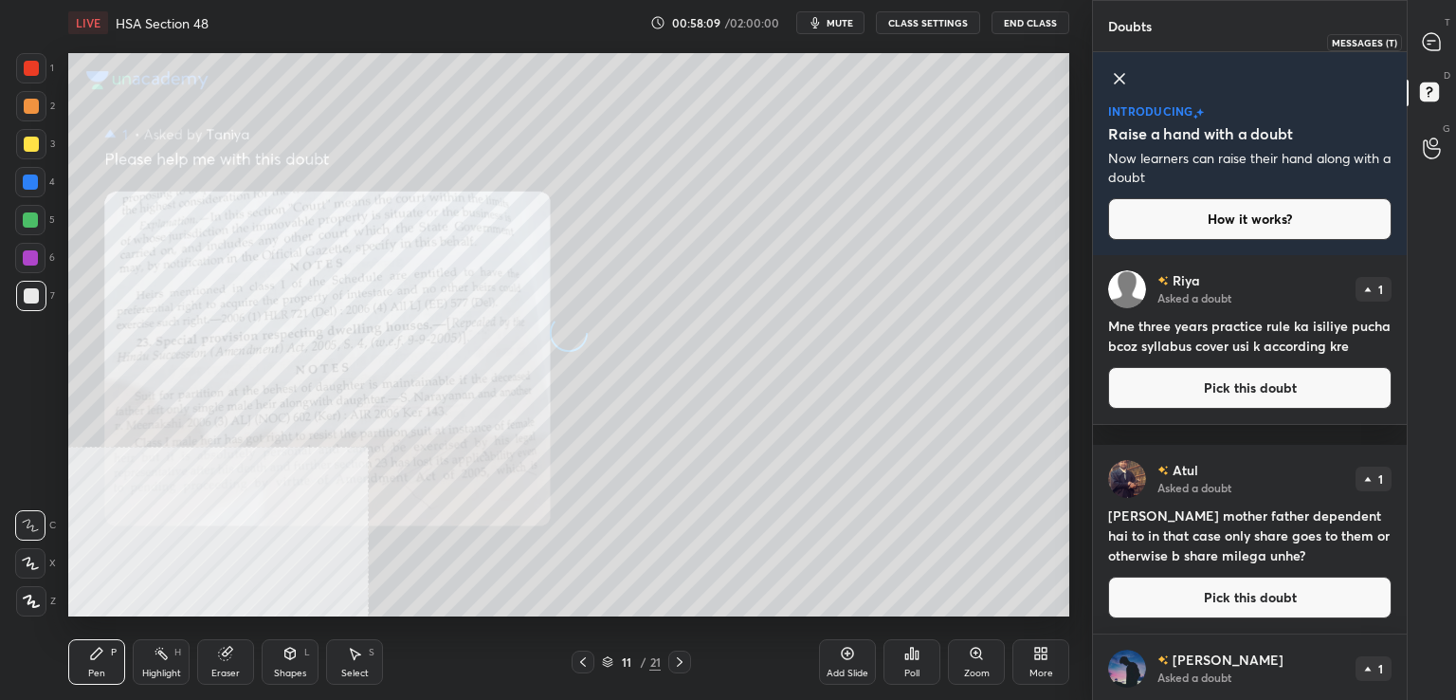
drag, startPoint x: 1437, startPoint y: 39, endPoint x: 1393, endPoint y: 42, distance: 44.6
click at [1436, 39] on icon at bounding box center [1431, 41] width 17 height 17
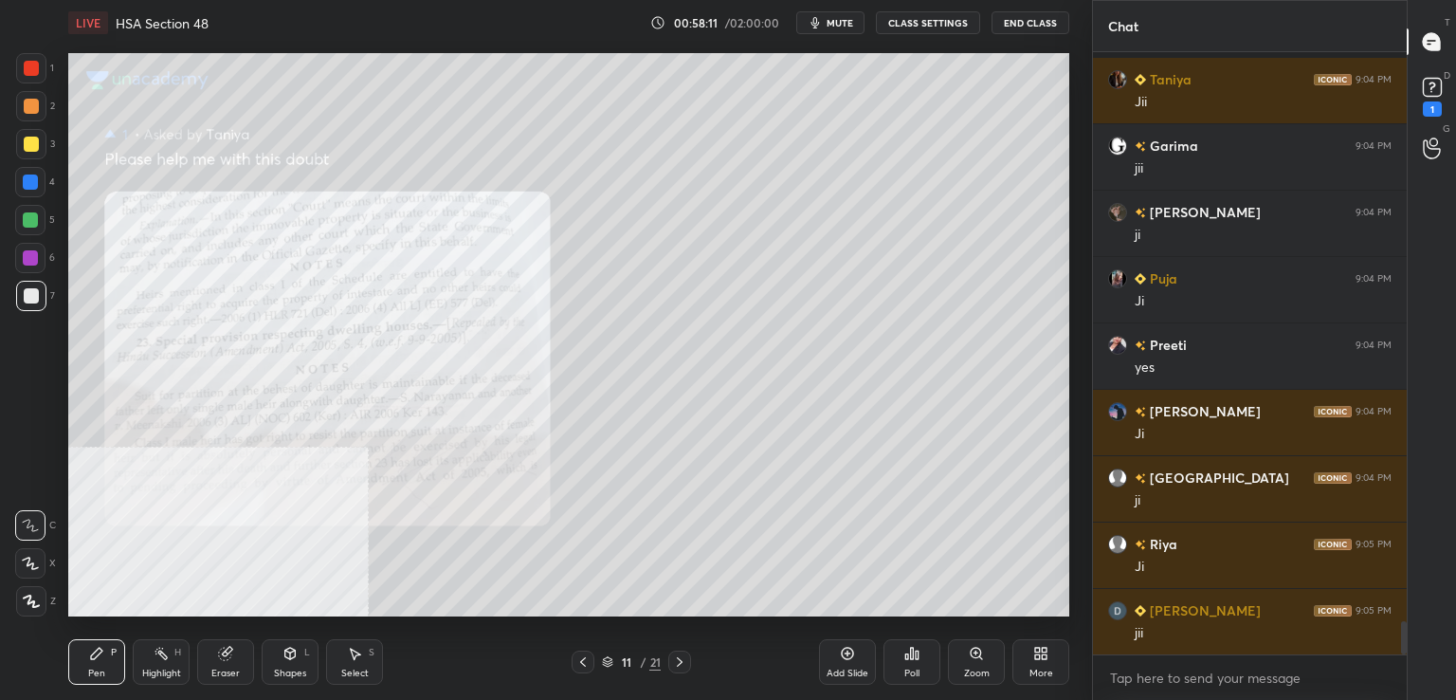
scroll to position [10411, 0]
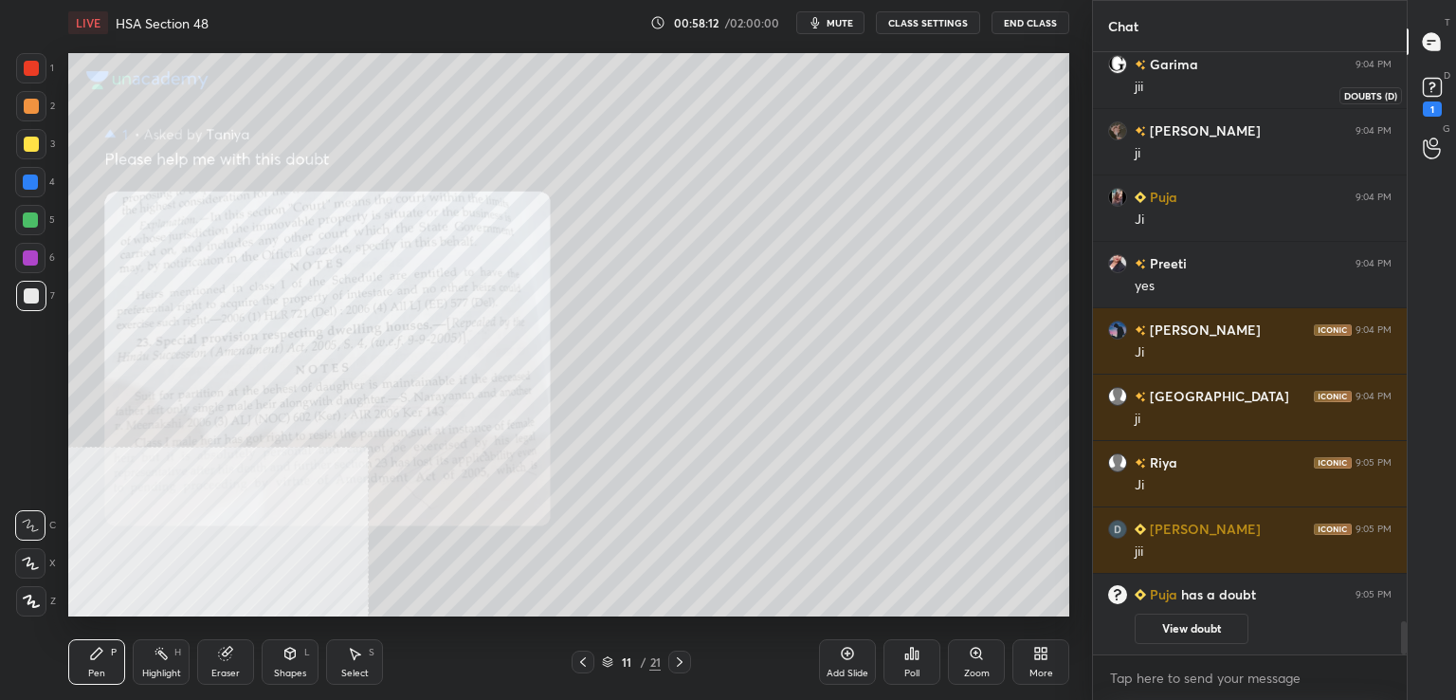
drag, startPoint x: 1430, startPoint y: 91, endPoint x: 1417, endPoint y: 119, distance: 30.1
click at [1434, 91] on rect at bounding box center [1432, 88] width 18 height 18
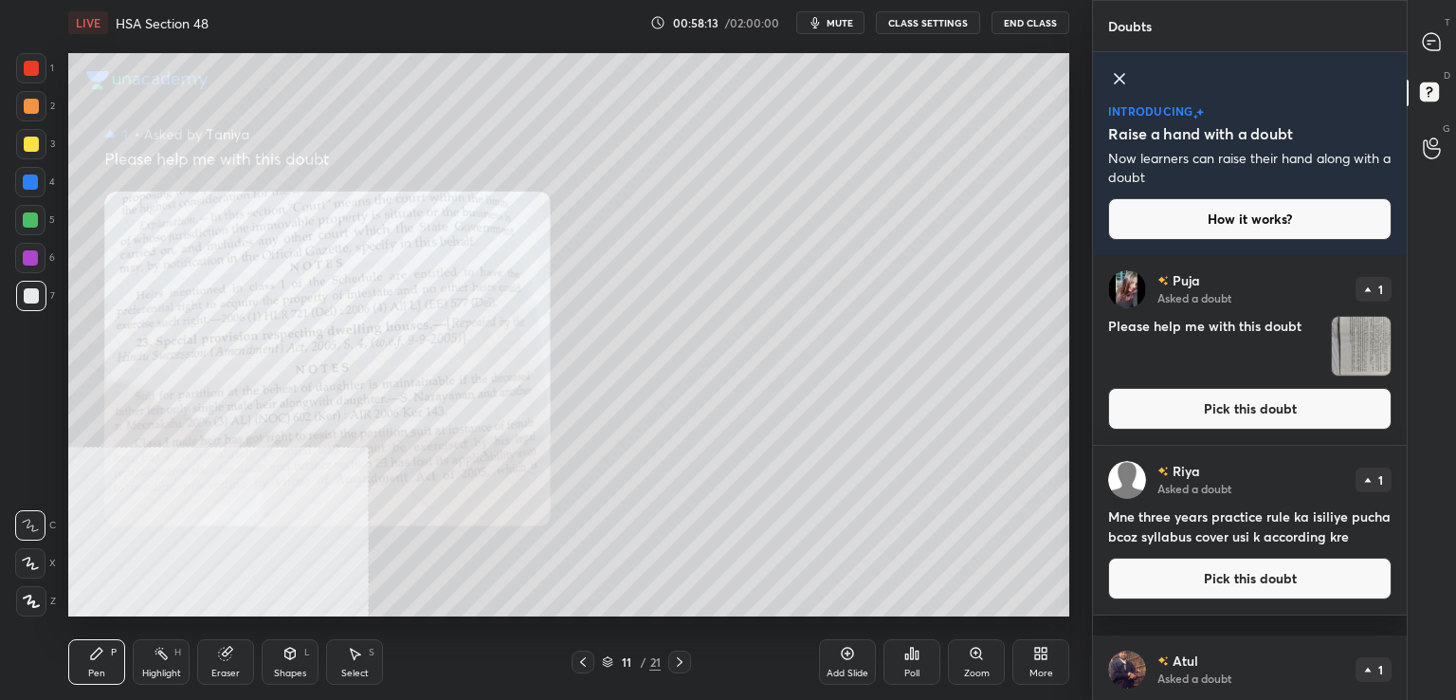
click at [1198, 397] on button "Pick this doubt" at bounding box center [1249, 409] width 283 height 42
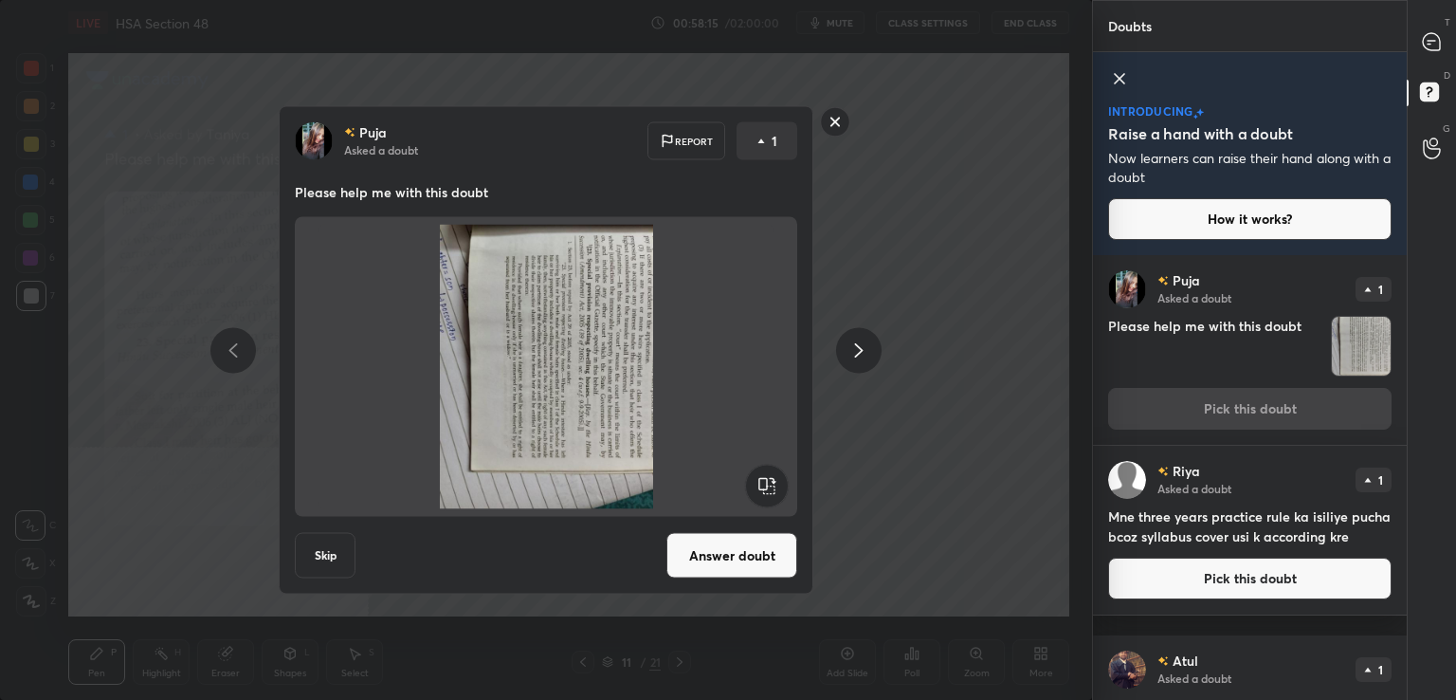
click at [758, 494] on rect at bounding box center [766, 486] width 43 height 43
click at [761, 492] on rect at bounding box center [766, 486] width 43 height 43
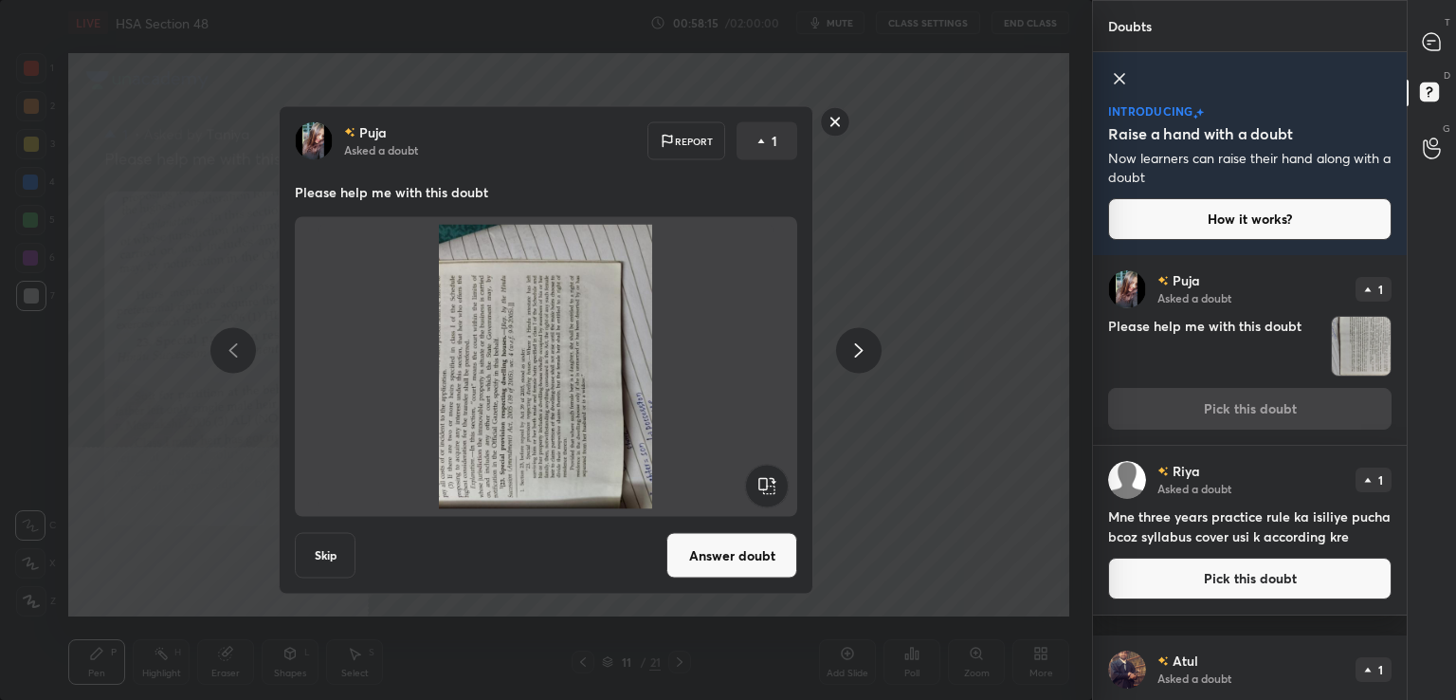
click at [762, 491] on rect at bounding box center [766, 486] width 43 height 43
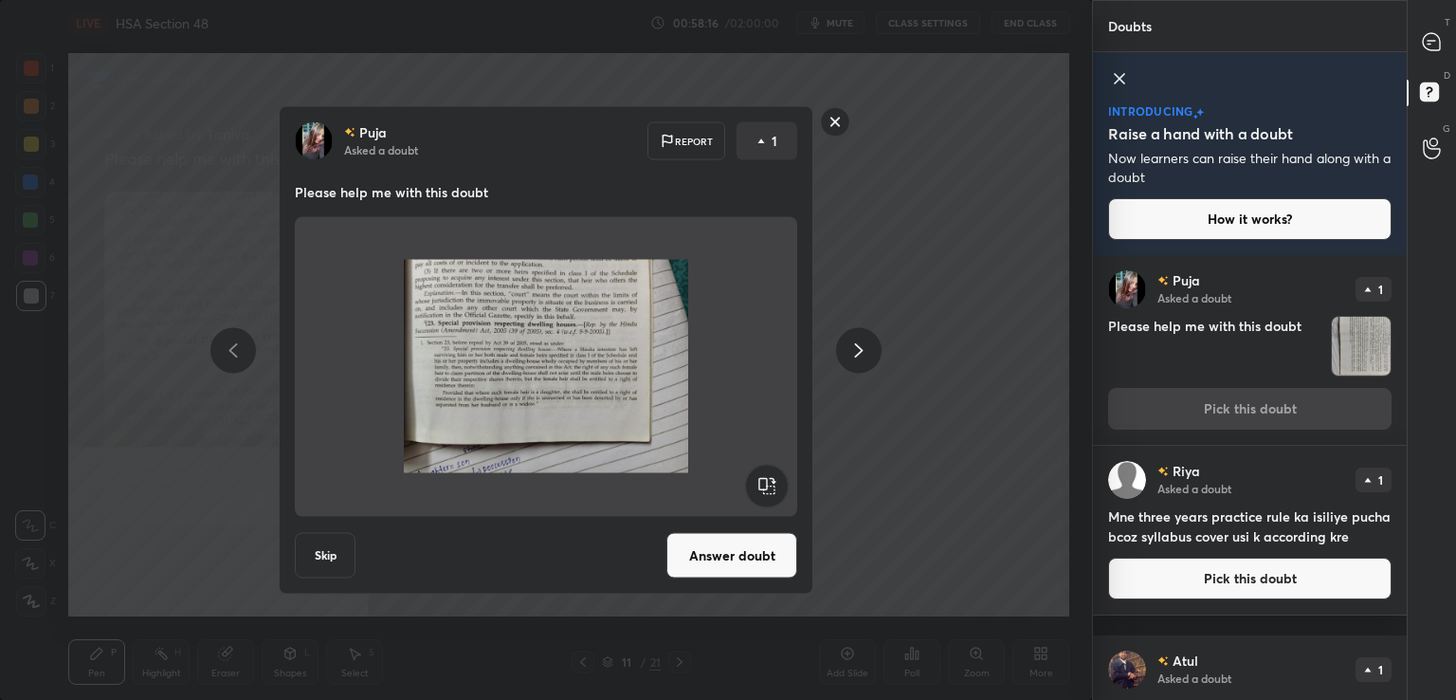
drag, startPoint x: 722, startPoint y: 557, endPoint x: 719, endPoint y: 541, distance: 15.6
click at [721, 555] on button "Answer doubt" at bounding box center [731, 556] width 131 height 46
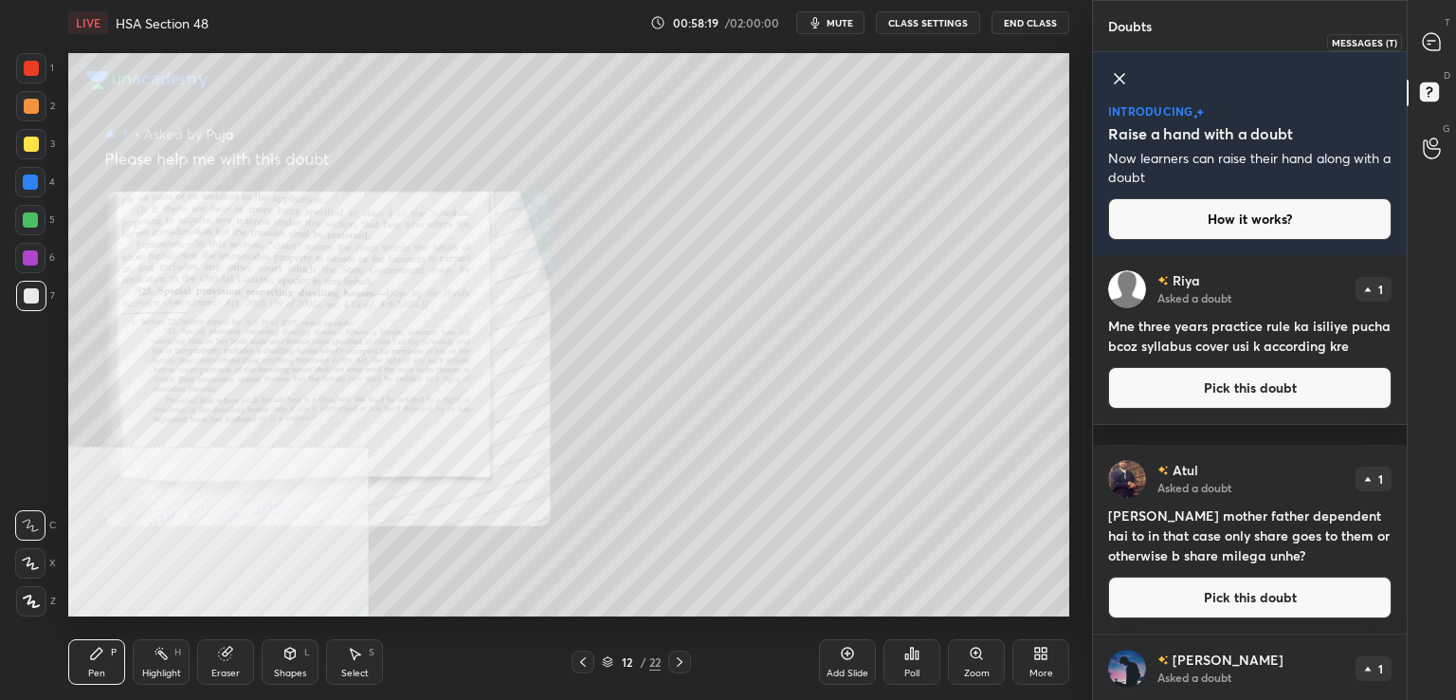
drag, startPoint x: 1430, startPoint y: 43, endPoint x: 1411, endPoint y: 52, distance: 21.2
click at [1430, 43] on icon at bounding box center [1432, 42] width 20 height 20
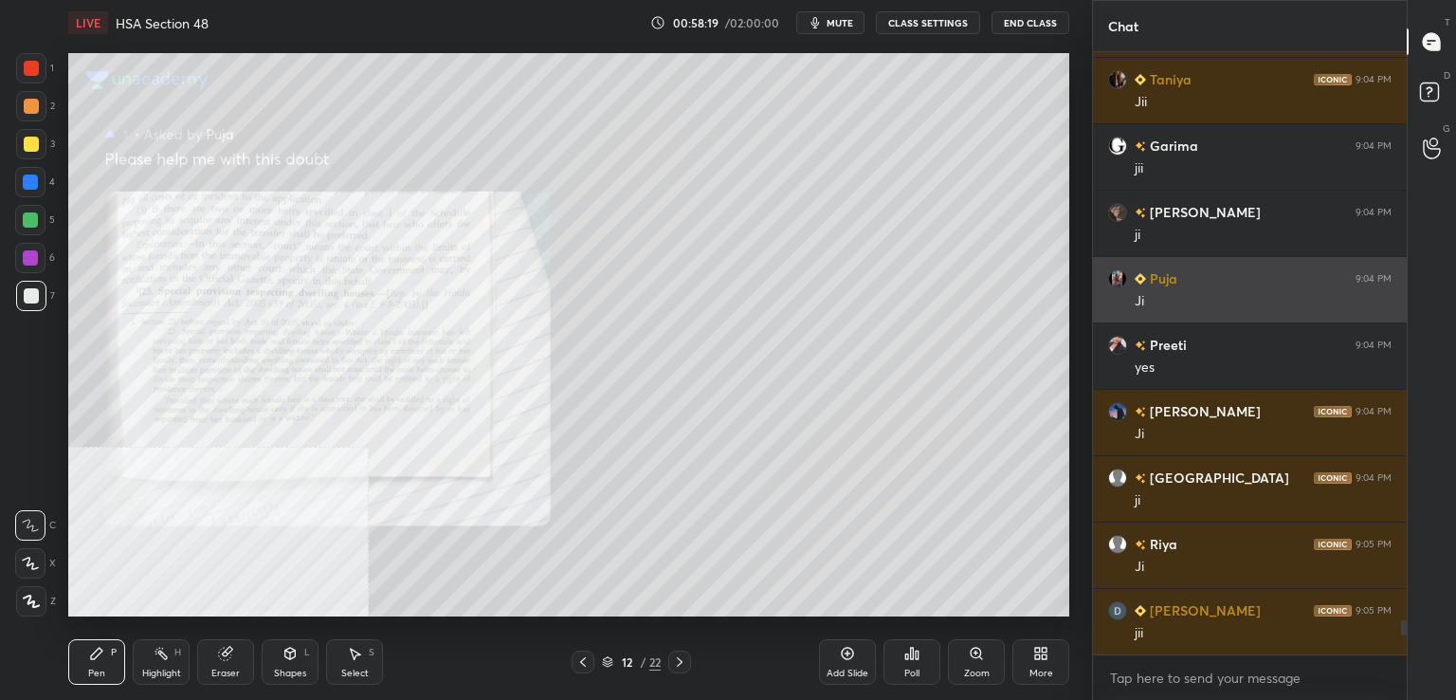
scroll to position [596, 308]
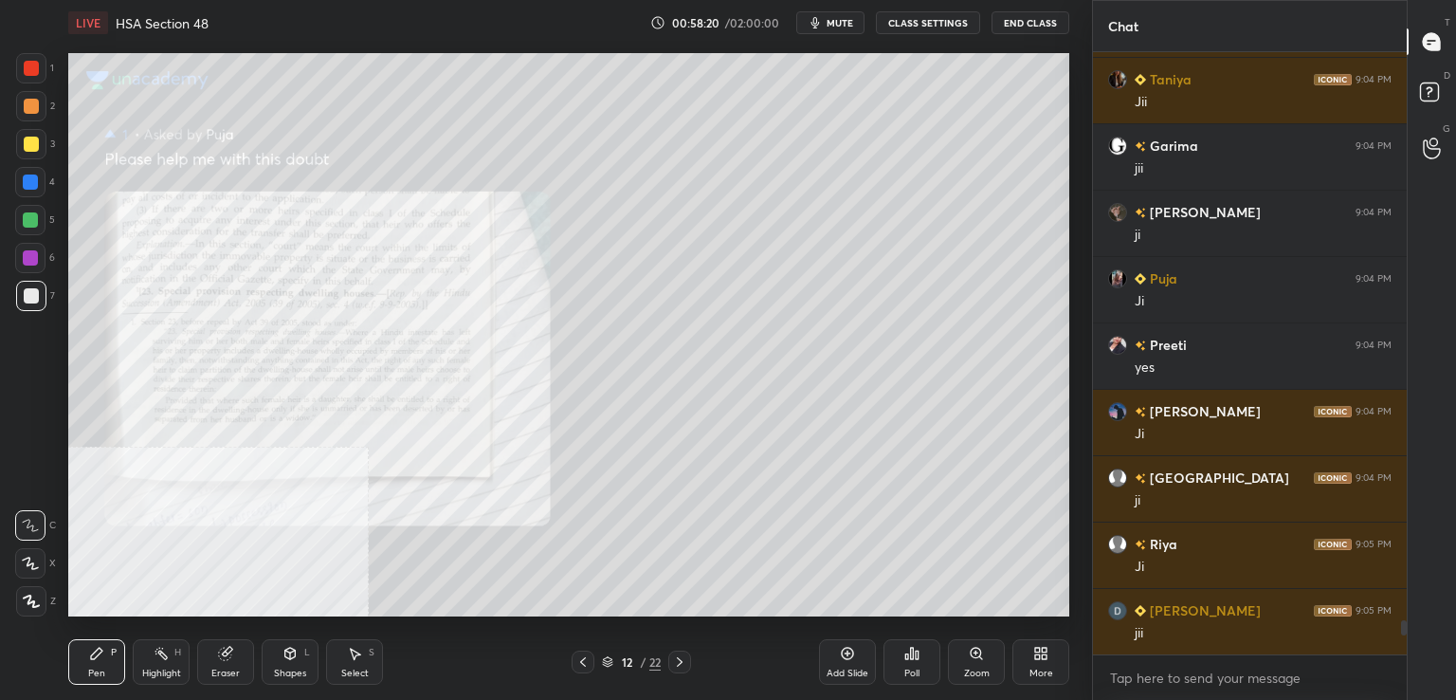
click at [982, 671] on div "Zoom" at bounding box center [977, 672] width 26 height 9
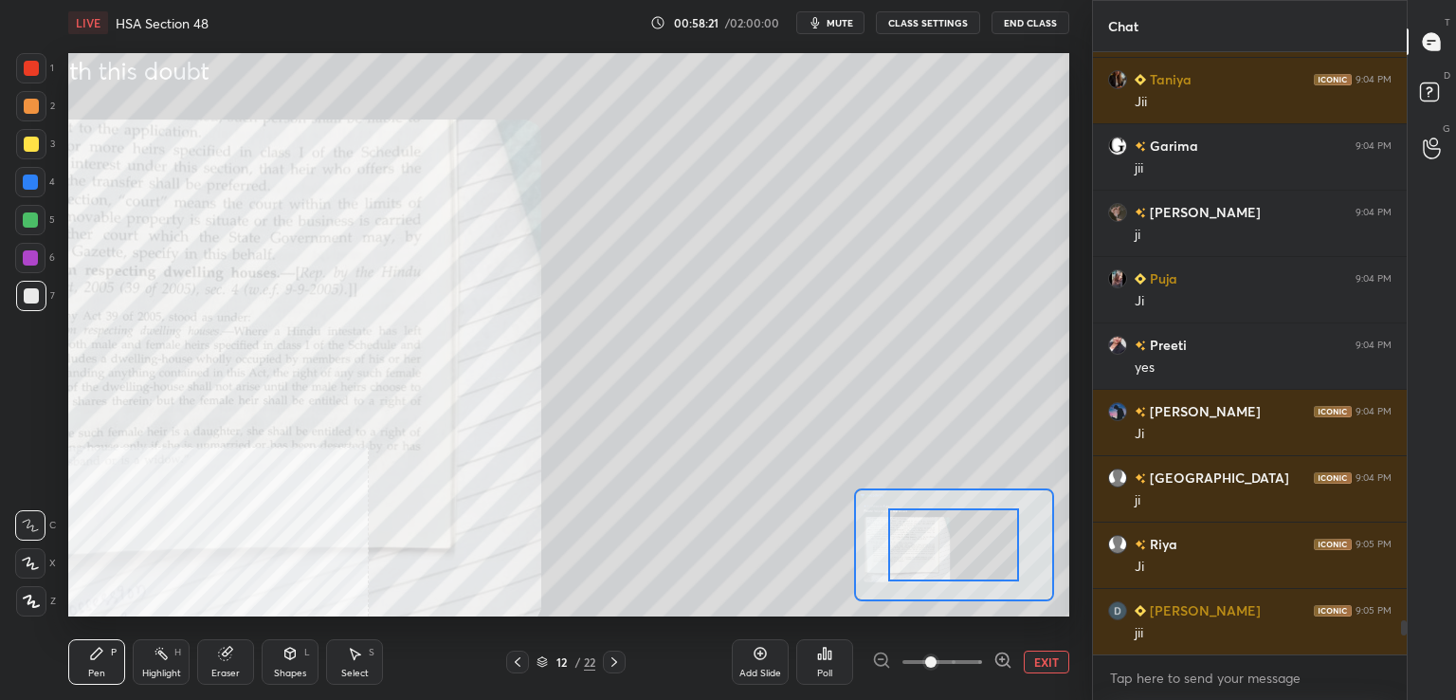
click at [978, 670] on span at bounding box center [943, 662] width 80 height 28
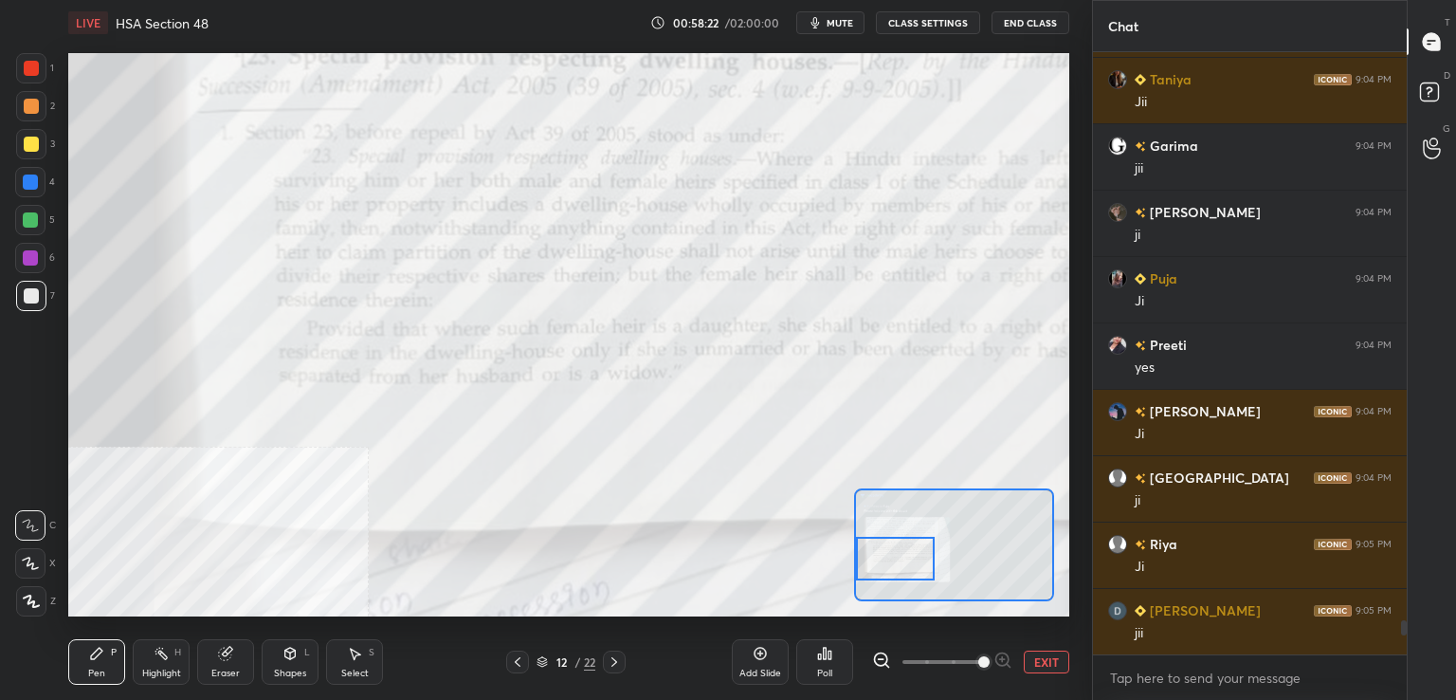
drag, startPoint x: 952, startPoint y: 550, endPoint x: 893, endPoint y: 561, distance: 59.9
click at [902, 567] on div at bounding box center [895, 559] width 79 height 44
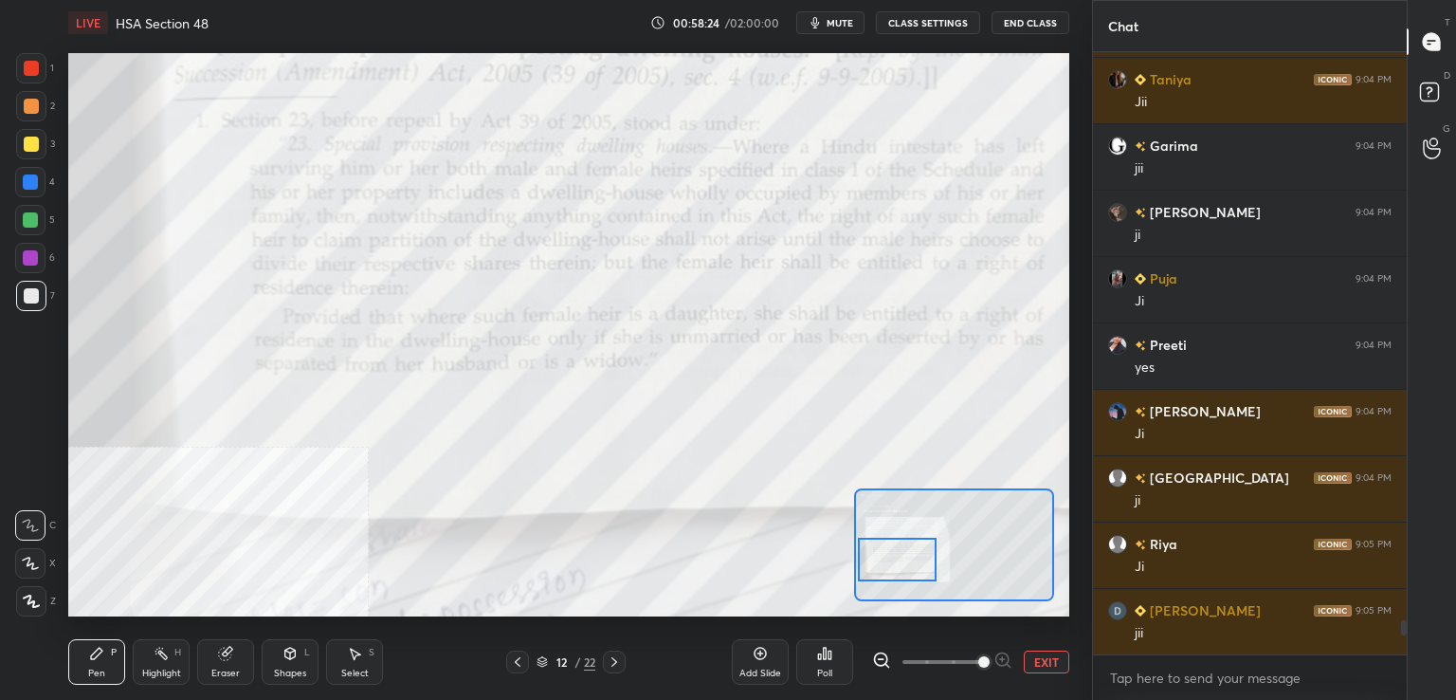
drag, startPoint x: 34, startPoint y: 69, endPoint x: 66, endPoint y: 73, distance: 32.5
click at [34, 69] on div at bounding box center [31, 68] width 15 height 15
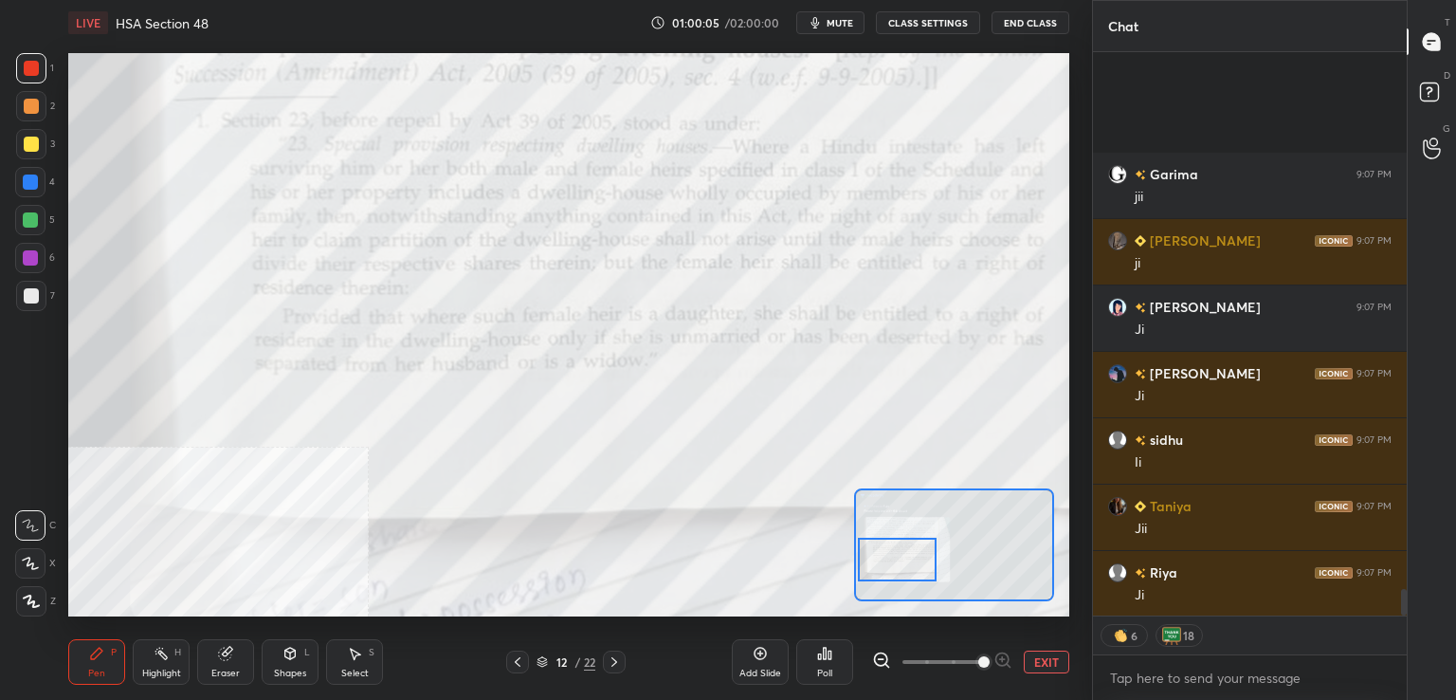
scroll to position [11330, 0]
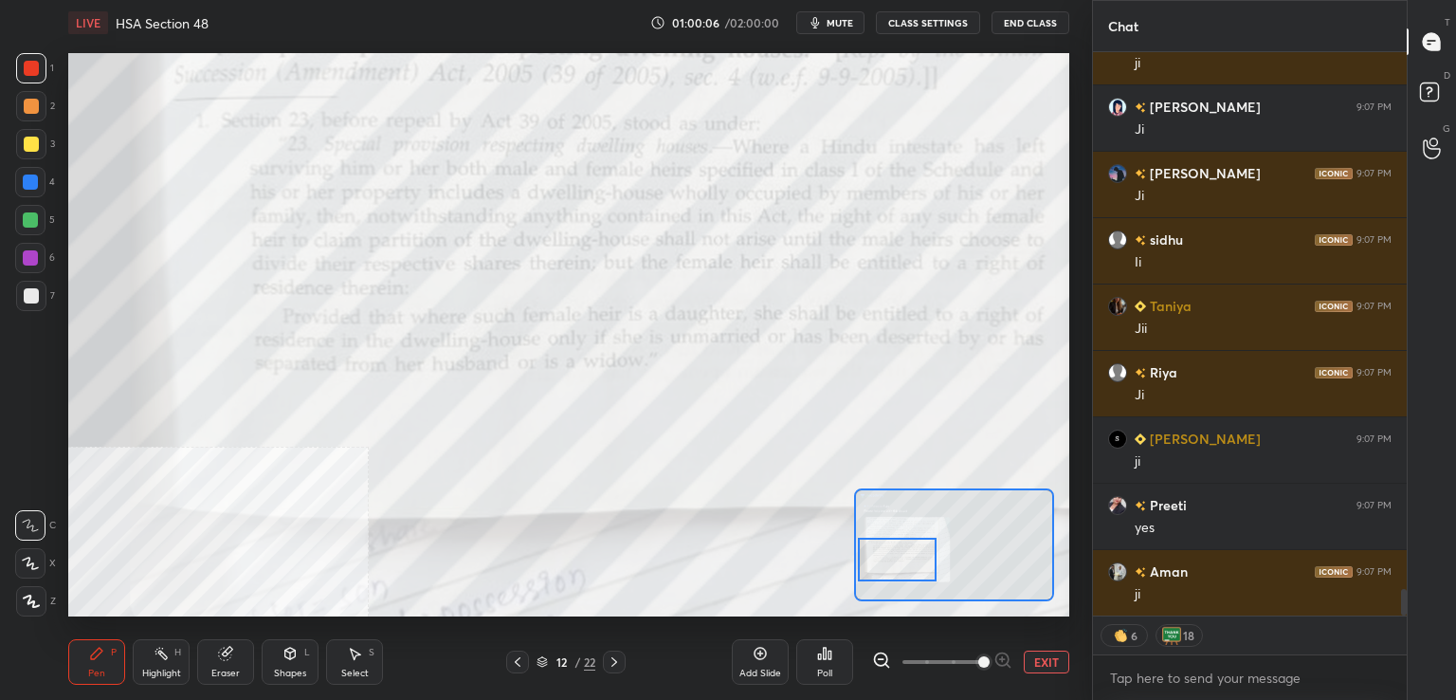
click at [520, 663] on icon at bounding box center [517, 661] width 15 height 15
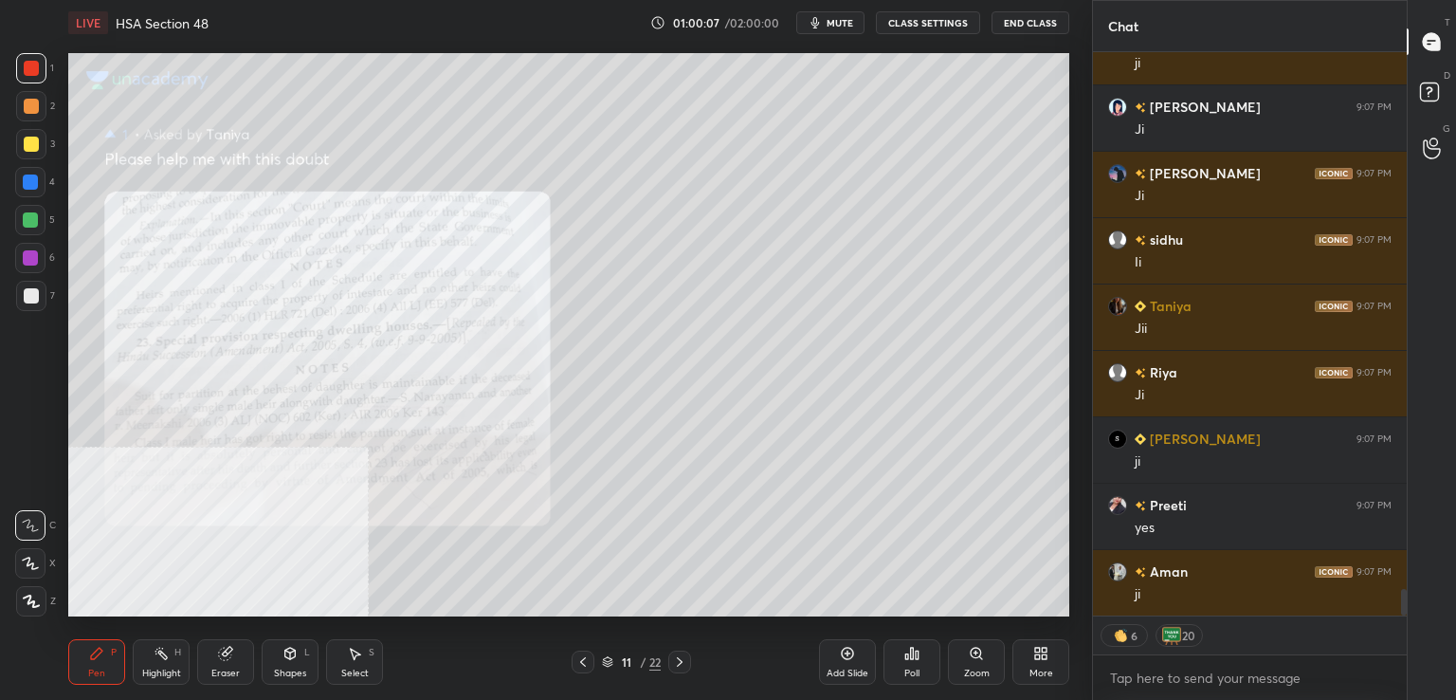
scroll to position [11395, 0]
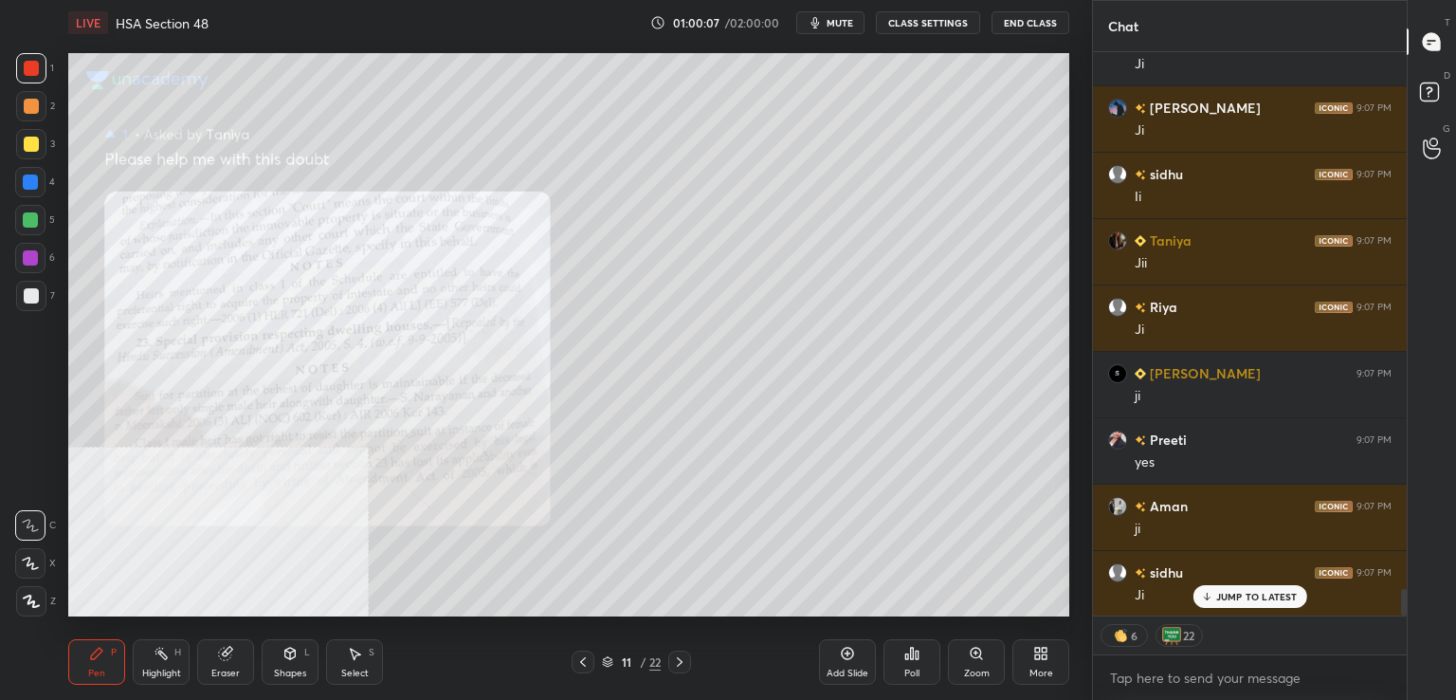
click at [578, 659] on icon at bounding box center [582, 661] width 15 height 15
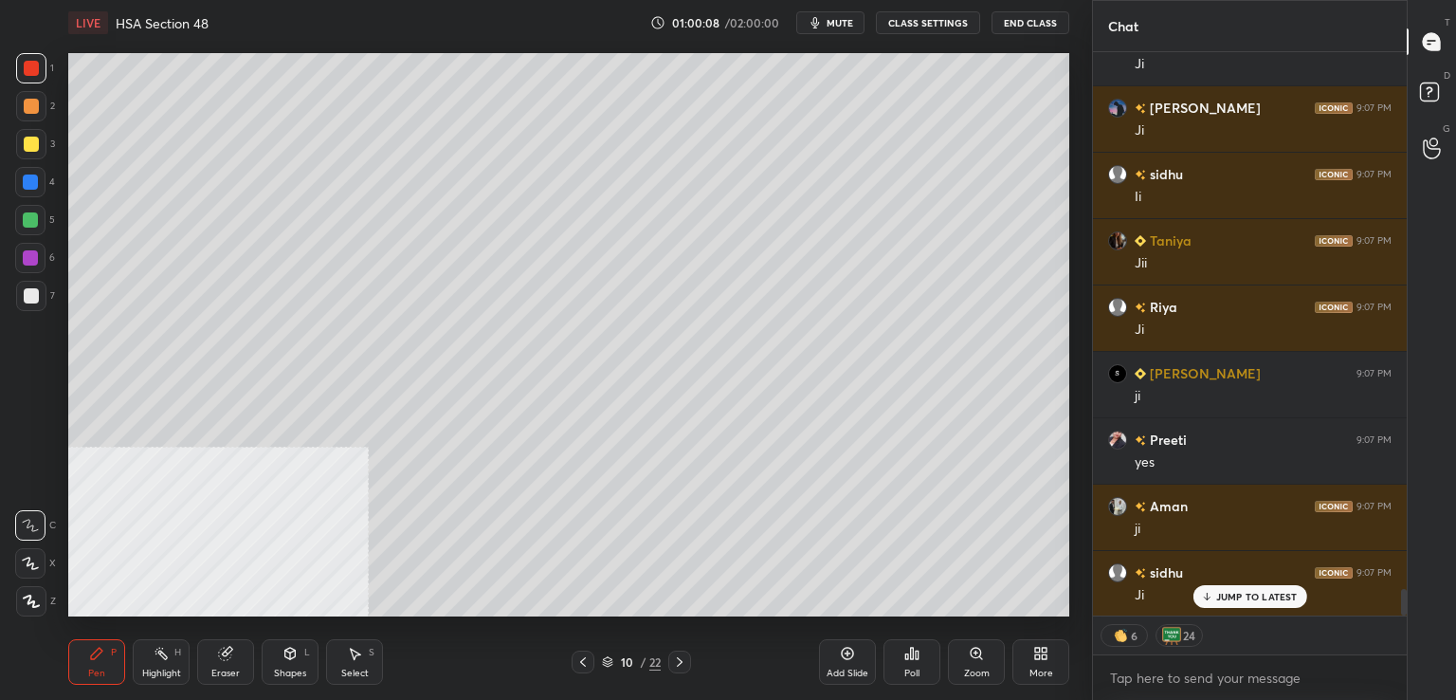
drag, startPoint x: 849, startPoint y: 655, endPoint x: 830, endPoint y: 631, distance: 31.0
click at [849, 655] on icon at bounding box center [847, 653] width 15 height 15
drag, startPoint x: 34, startPoint y: 292, endPoint x: 64, endPoint y: 282, distance: 32.1
click at [33, 292] on div at bounding box center [31, 295] width 15 height 15
drag, startPoint x: 1437, startPoint y: 111, endPoint x: 1425, endPoint y: 130, distance: 22.6
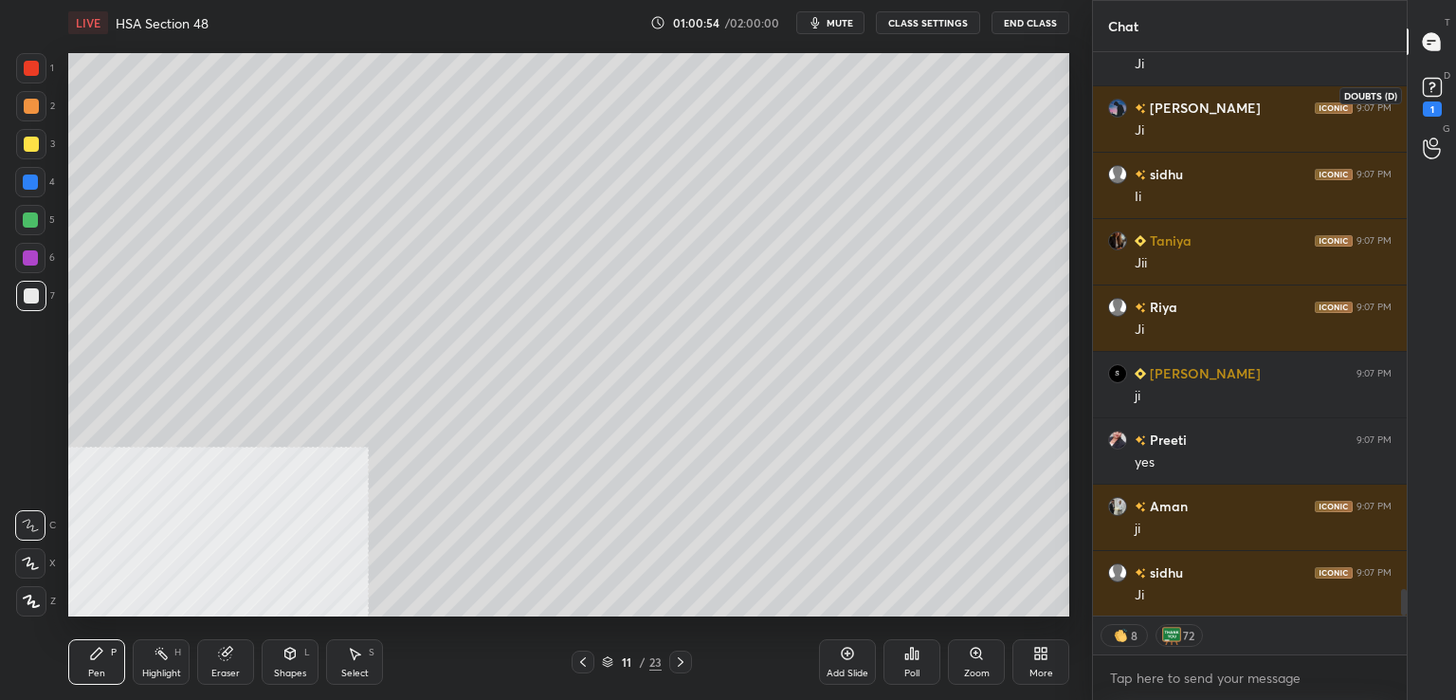
click at [1441, 110] on div "1" at bounding box center [1432, 108] width 19 height 15
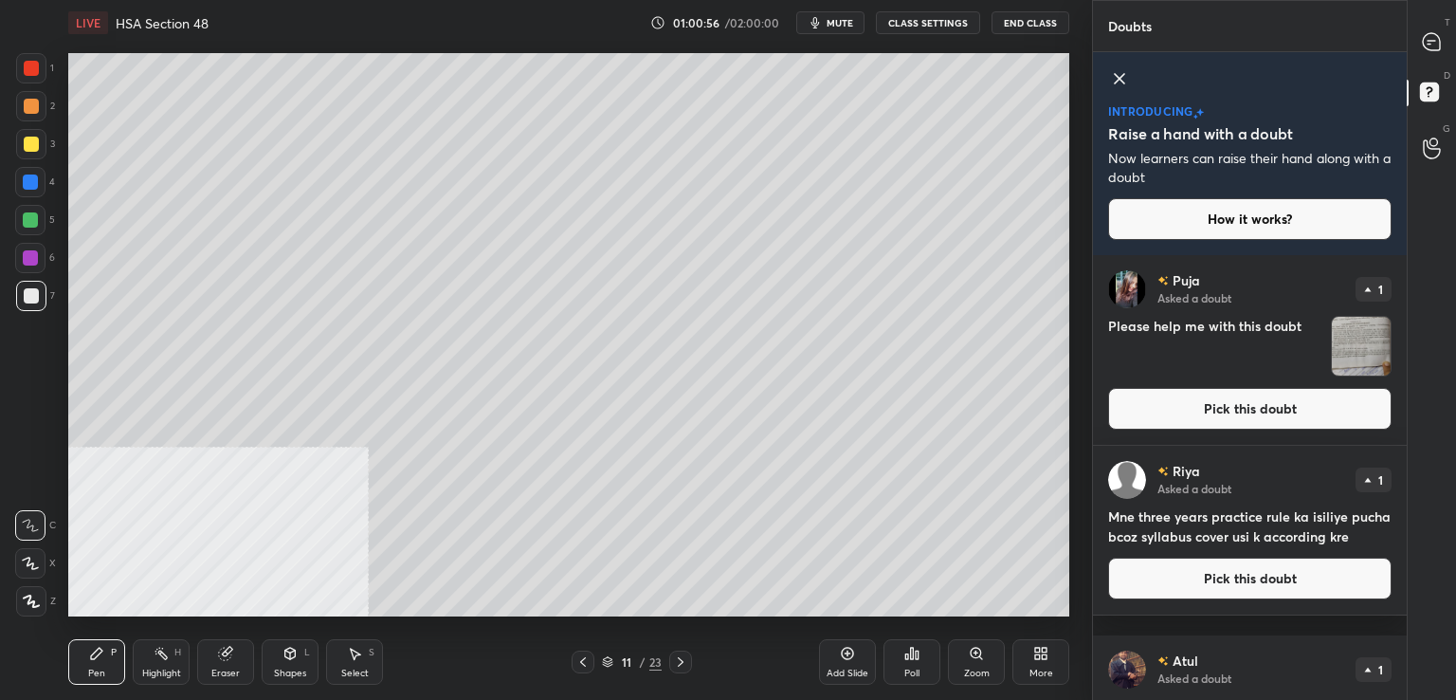
drag, startPoint x: 1232, startPoint y: 410, endPoint x: 1203, endPoint y: 407, distance: 29.5
click at [1232, 410] on button "Pick this doubt" at bounding box center [1249, 409] width 283 height 42
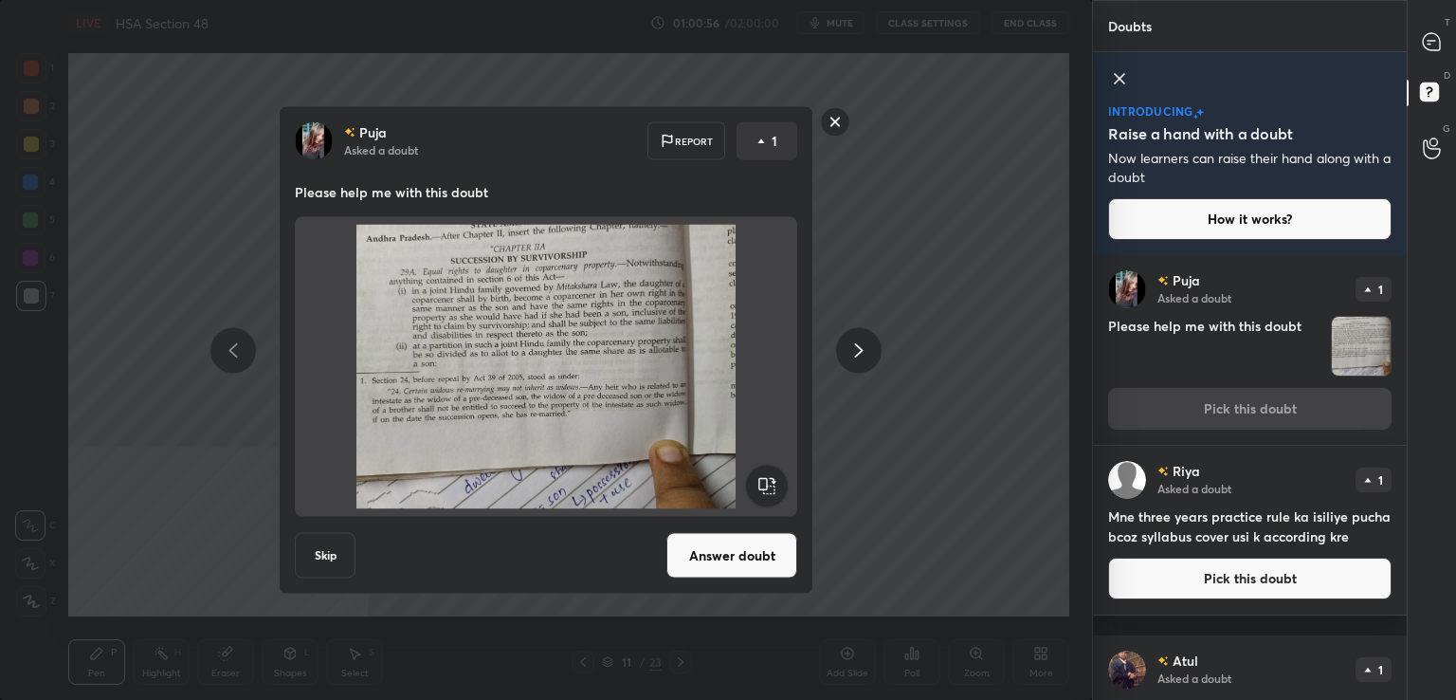
click at [739, 517] on div "Puja Asked a doubt Report 1 Please help me with this doubt Skip Answer doubt" at bounding box center [546, 350] width 535 height 488
click at [721, 552] on button "Answer doubt" at bounding box center [731, 556] width 131 height 46
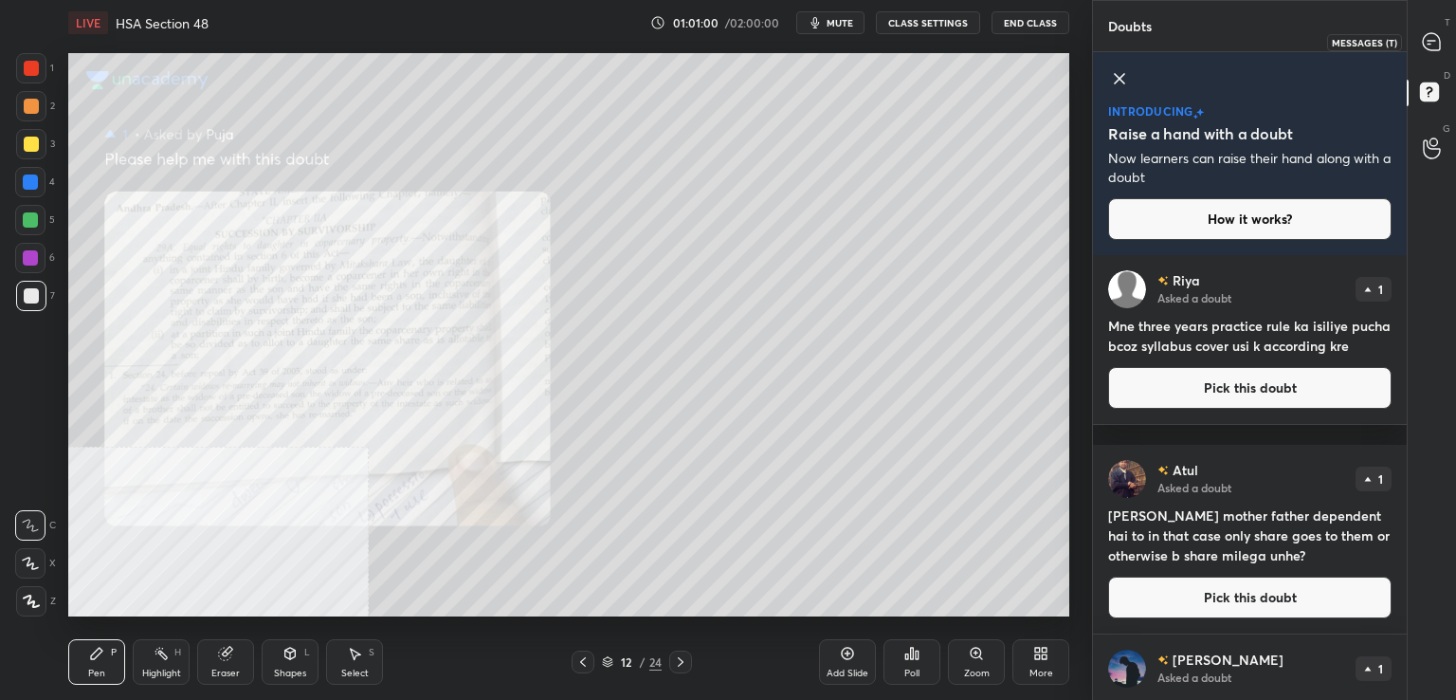
click at [1425, 43] on icon at bounding box center [1431, 41] width 17 height 17
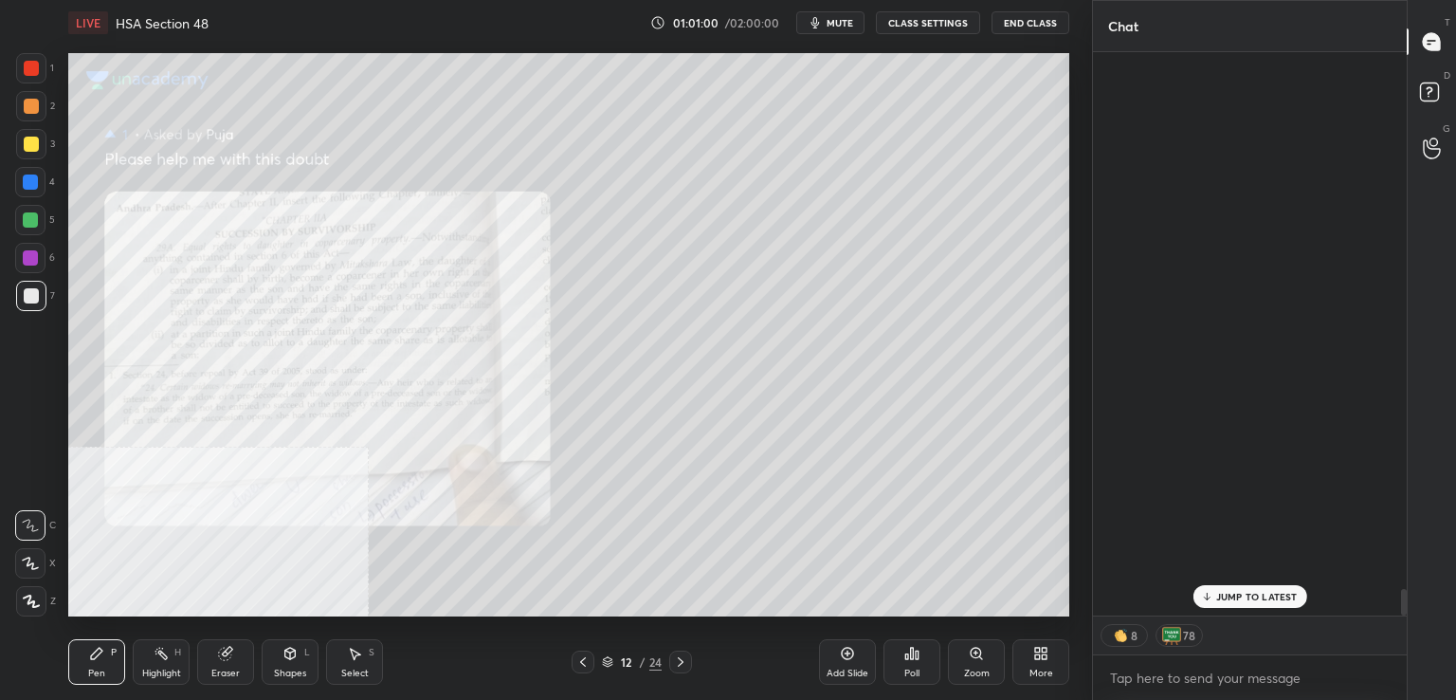
scroll to position [558, 308]
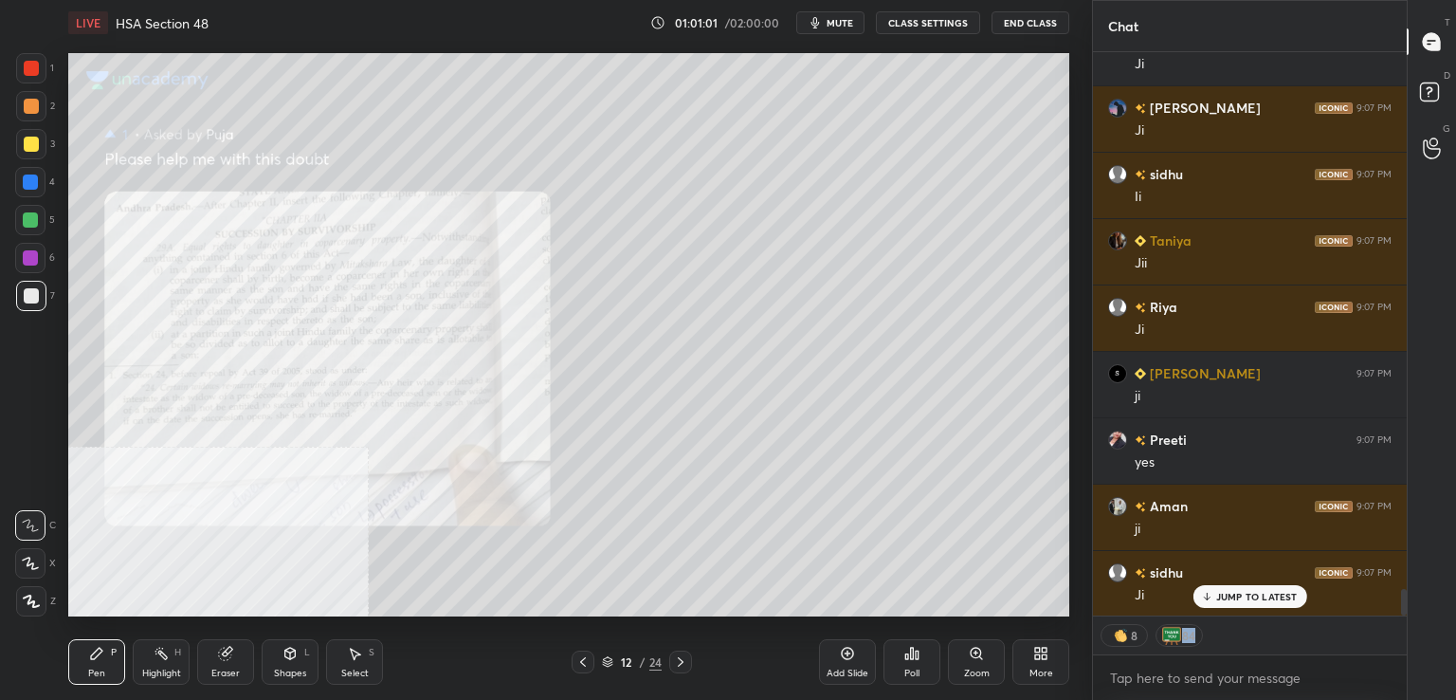
drag, startPoint x: 1229, startPoint y: 615, endPoint x: 1229, endPoint y: 605, distance: 10.4
click at [1226, 616] on div "8 84" at bounding box center [1250, 635] width 314 height 38
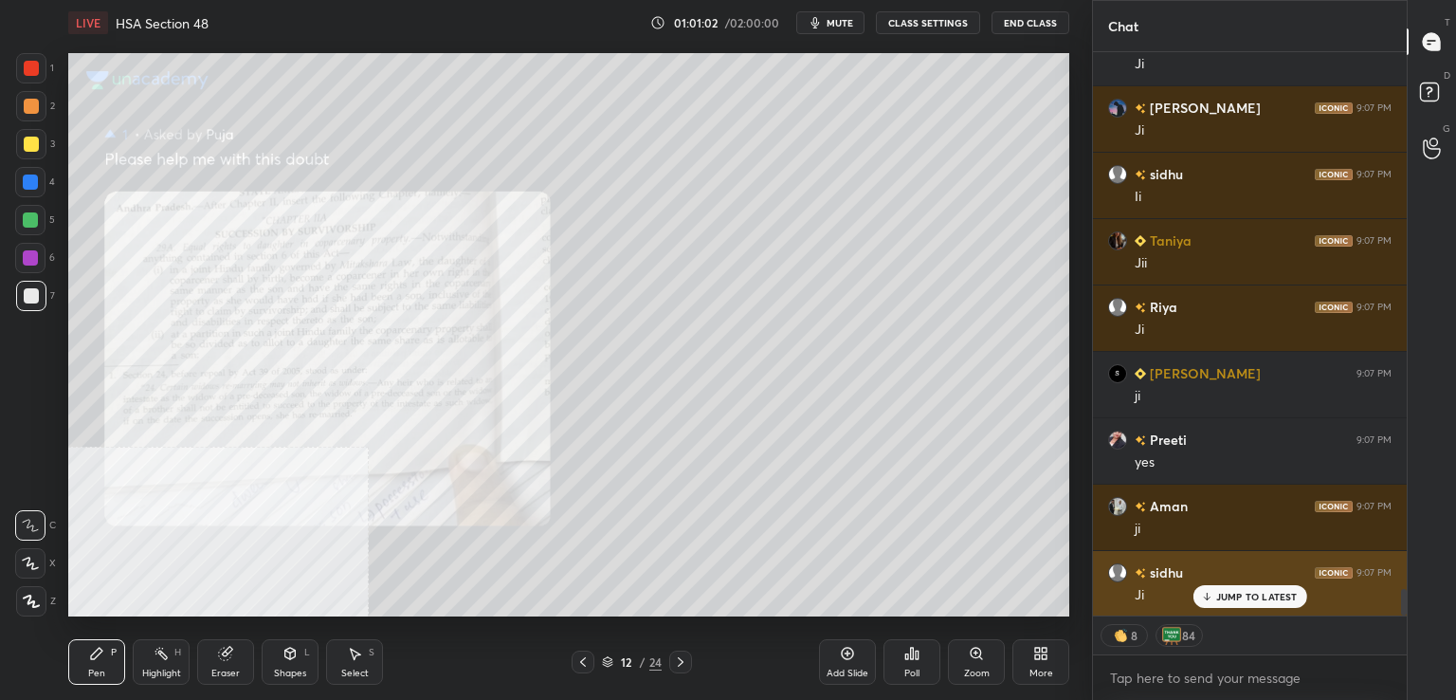
click at [1231, 603] on div "JUMP TO LATEST" at bounding box center [1250, 596] width 114 height 23
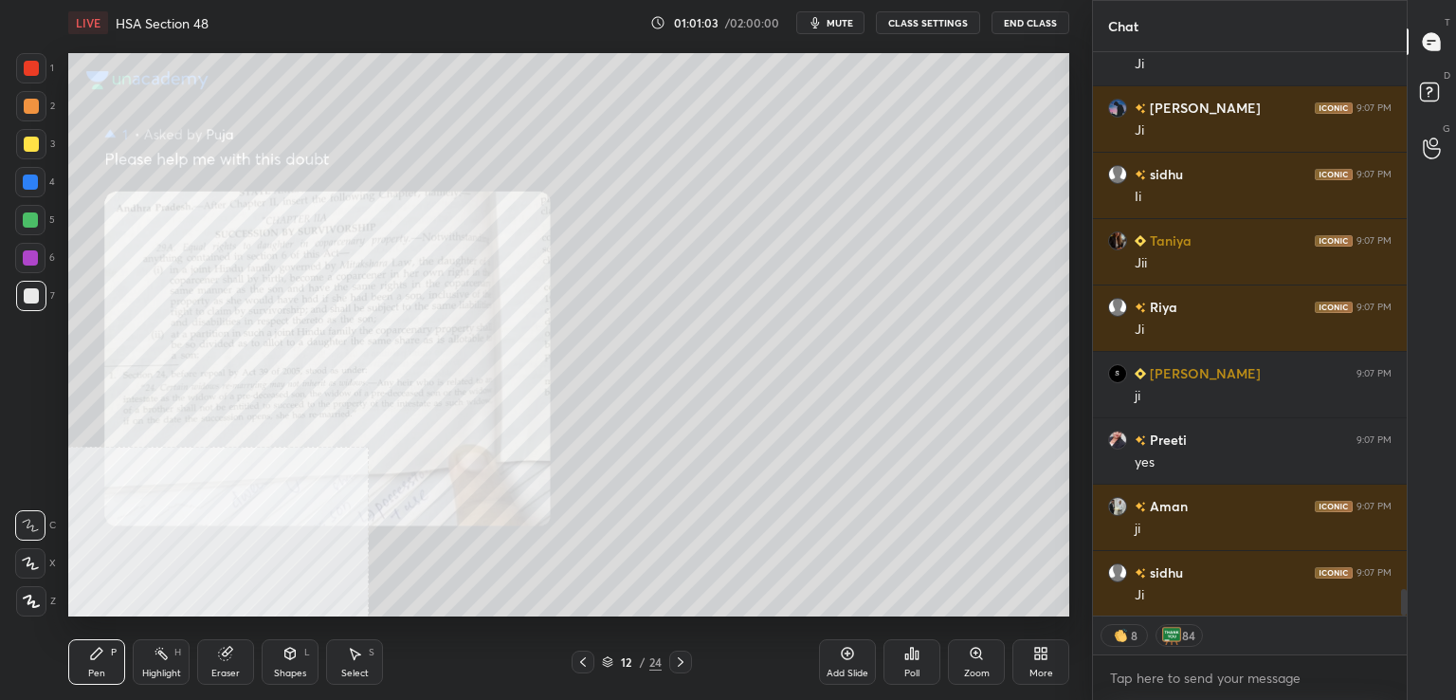
drag, startPoint x: 976, startPoint y: 657, endPoint x: 972, endPoint y: 611, distance: 46.7
click at [976, 655] on icon at bounding box center [976, 653] width 15 height 15
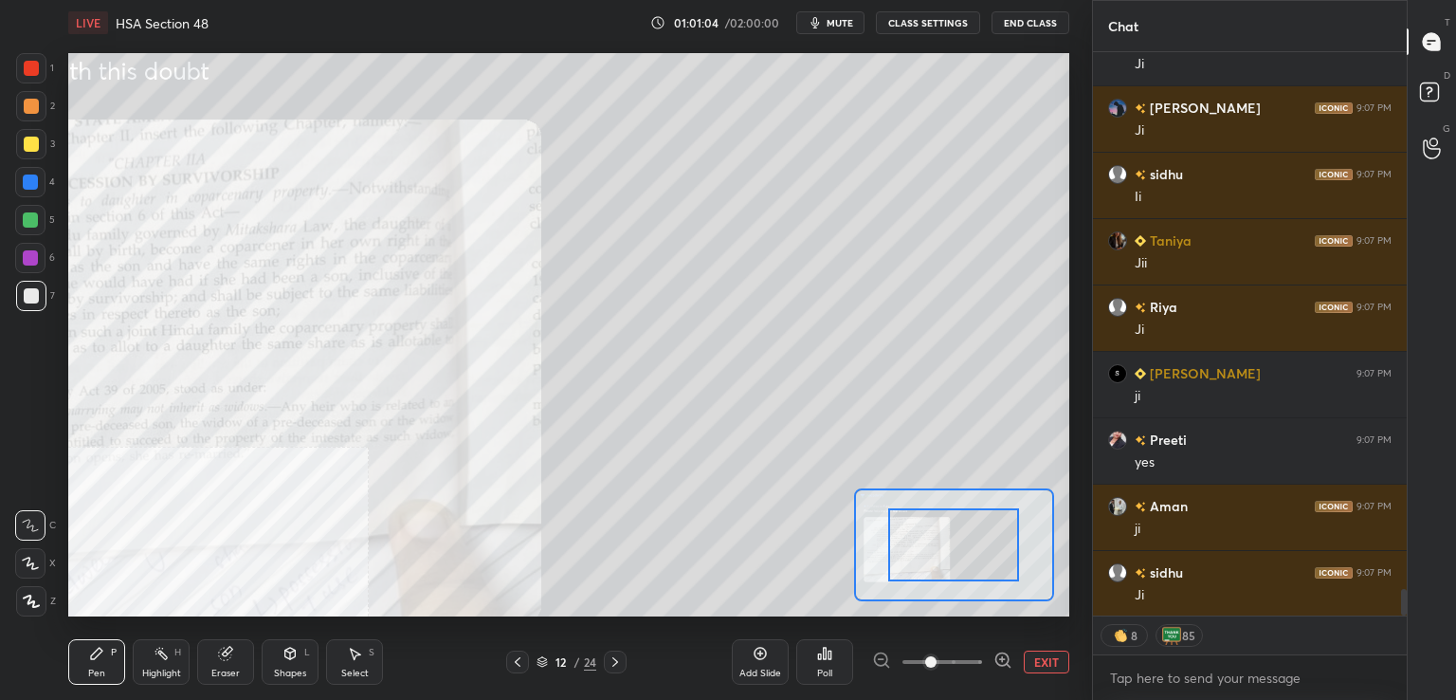
drag, startPoint x: 956, startPoint y: 9, endPoint x: 945, endPoint y: 24, distance: 18.4
click at [953, 11] on div "LIVE HSA Section 48 01:01:04 / 02:00:00 mute CLASS SETTINGS End Class" at bounding box center [568, 23] width 1001 height 46
click at [942, 24] on button "CLASS SETTINGS" at bounding box center [928, 22] width 104 height 23
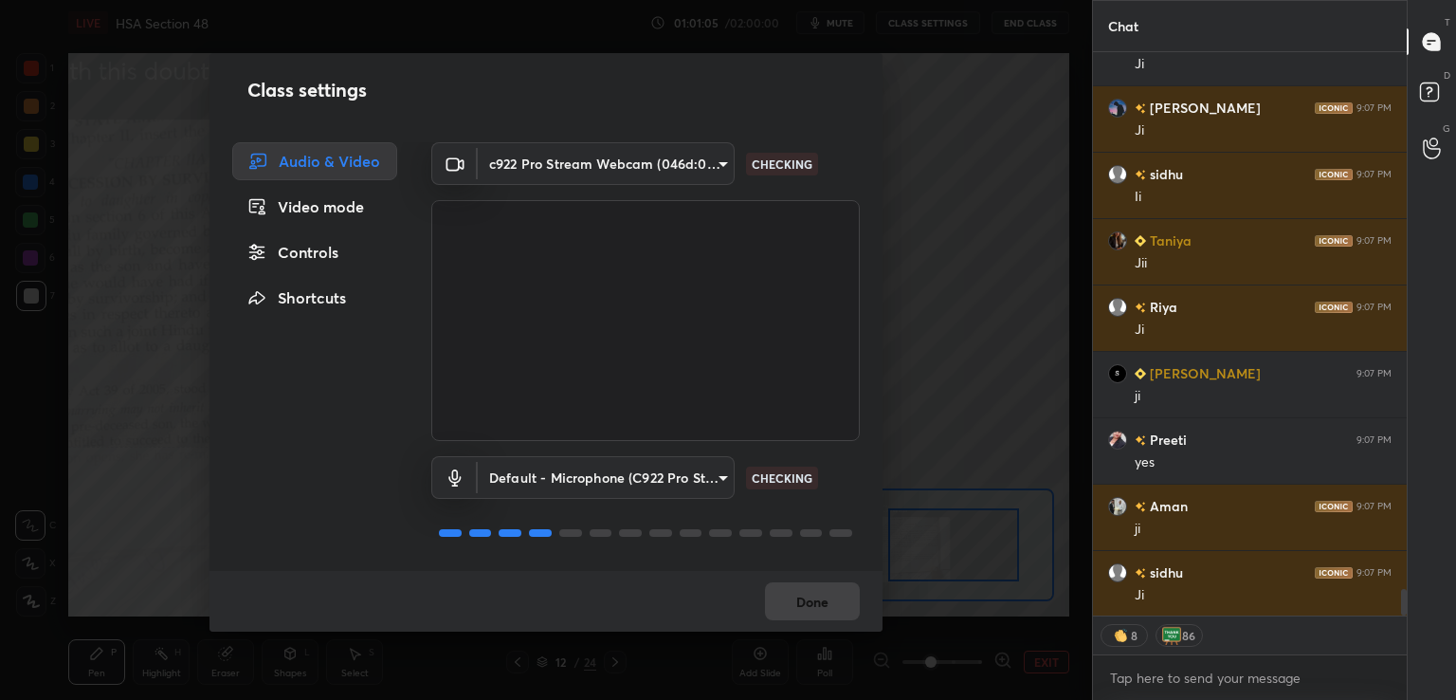
drag, startPoint x: 332, startPoint y: 251, endPoint x: 344, endPoint y: 274, distance: 25.9
click at [334, 253] on div "Controls" at bounding box center [314, 252] width 165 height 38
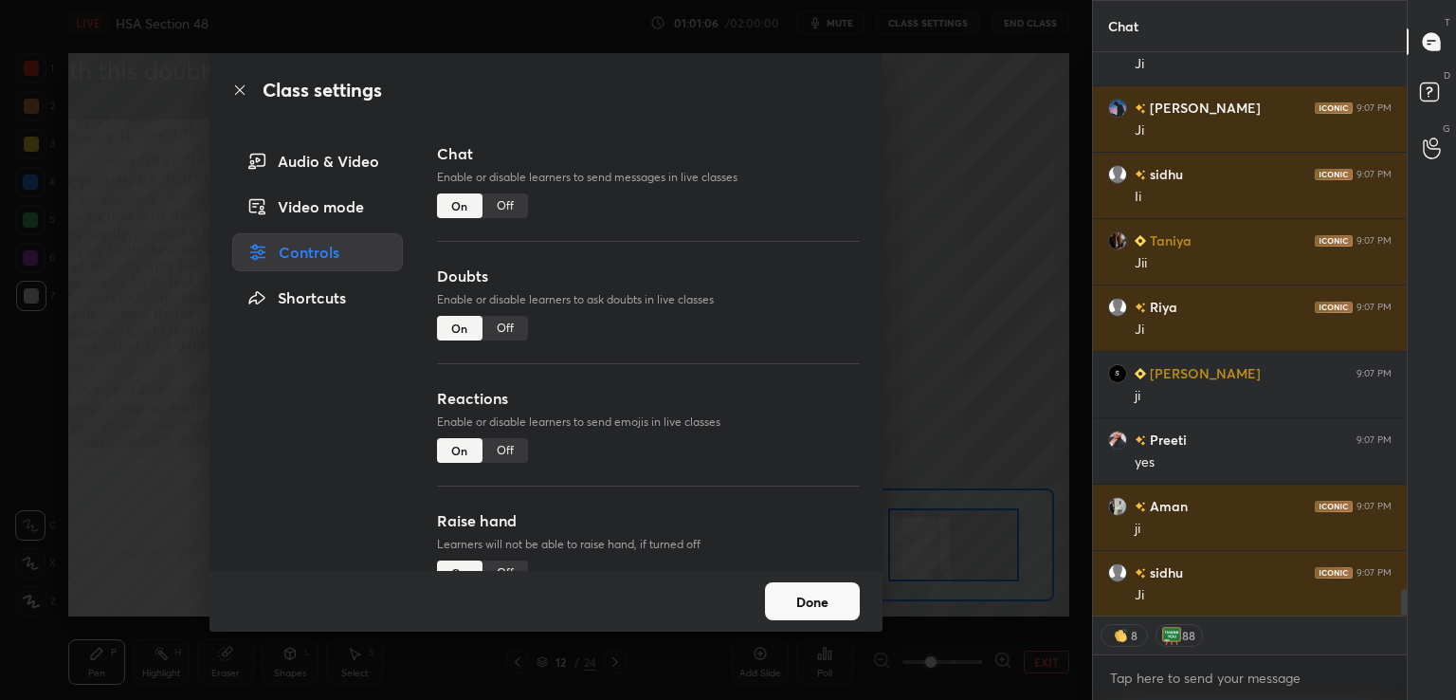
drag, startPoint x: 488, startPoint y: 443, endPoint x: 513, endPoint y: 456, distance: 28.0
click at [490, 443] on div "Off" at bounding box center [506, 450] width 46 height 25
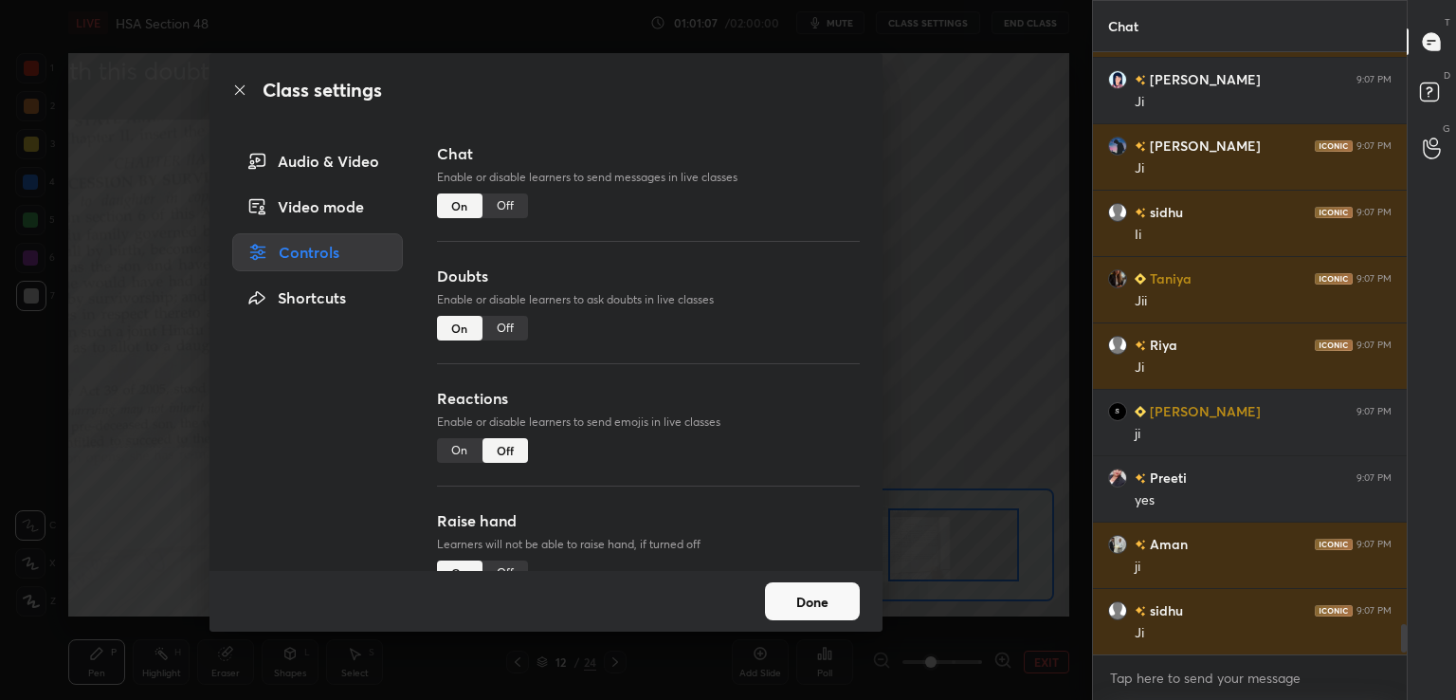
click at [813, 601] on button "Done" at bounding box center [812, 601] width 95 height 38
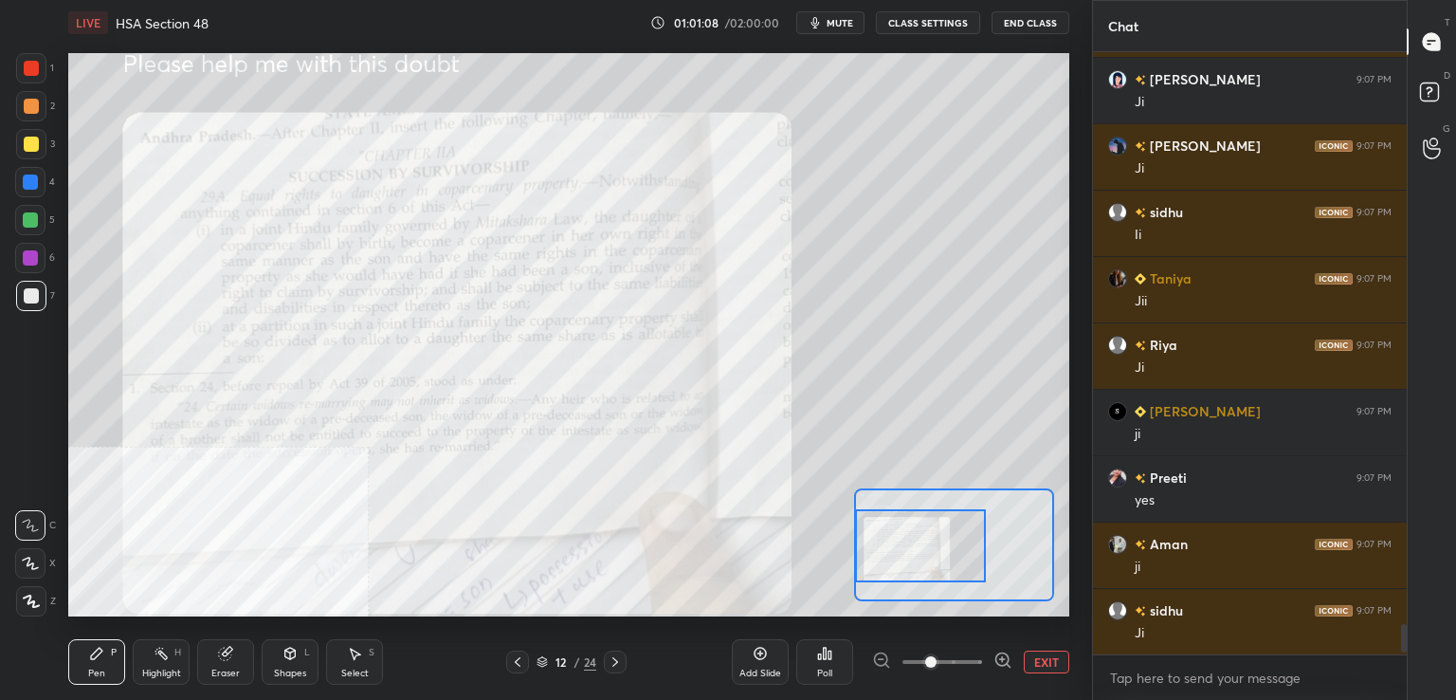
click at [830, 543] on div "Setting up your live class Poll for secs No correct answer Start poll" at bounding box center [568, 334] width 1001 height 563
drag, startPoint x: 975, startPoint y: 665, endPoint x: 968, endPoint y: 657, distance: 10.1
click at [975, 664] on span at bounding box center [943, 662] width 80 height 28
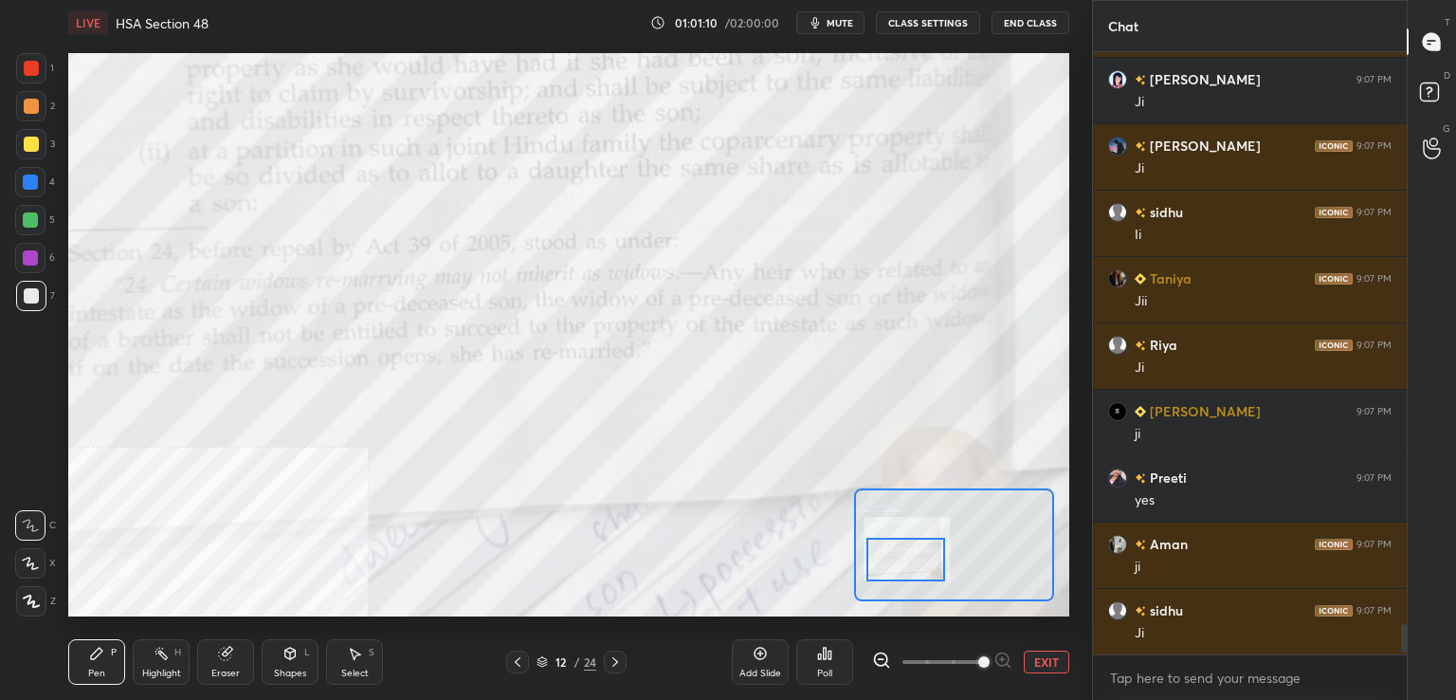
drag, startPoint x: 927, startPoint y: 547, endPoint x: 919, endPoint y: 557, distance: 13.5
click at [920, 558] on div at bounding box center [906, 560] width 79 height 44
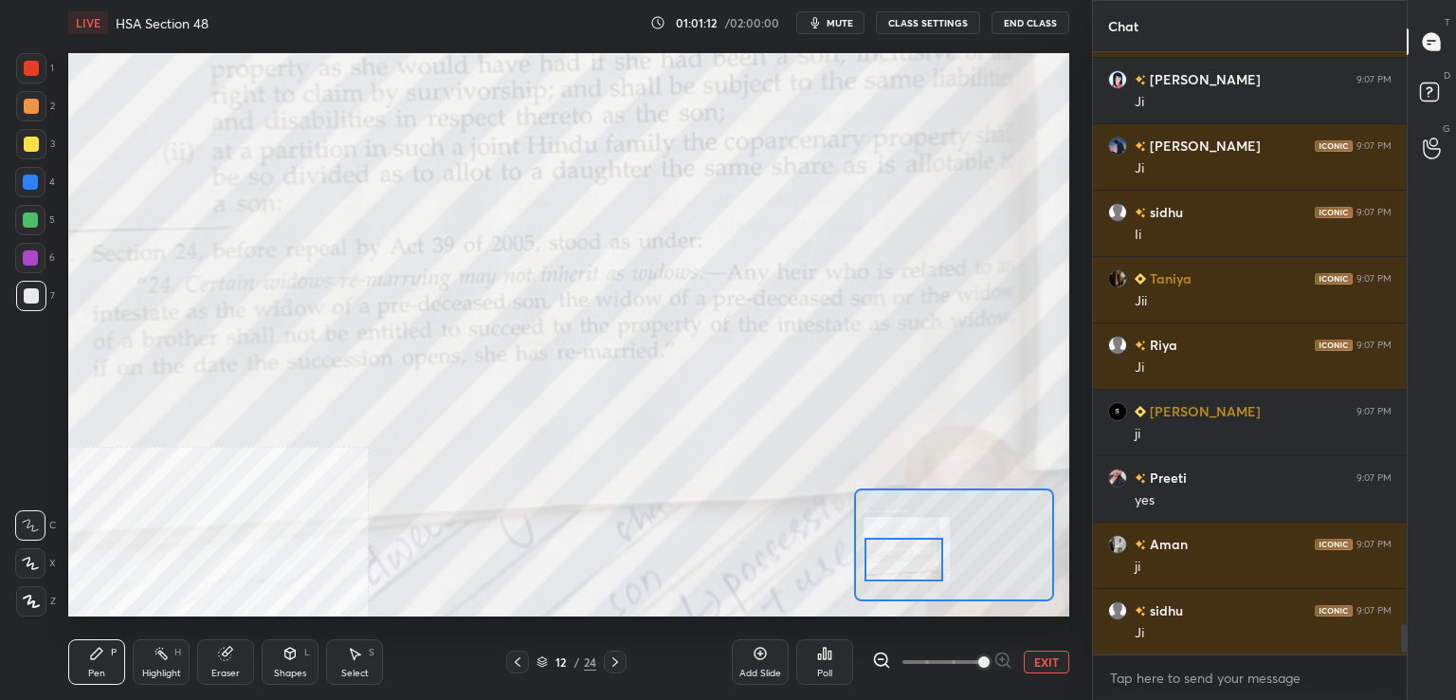
click at [39, 66] on div at bounding box center [31, 68] width 30 height 30
click at [174, 651] on div "H" at bounding box center [177, 652] width 7 height 9
click at [103, 663] on div "Pen P" at bounding box center [96, 662] width 57 height 46
click at [522, 665] on icon at bounding box center [517, 661] width 15 height 15
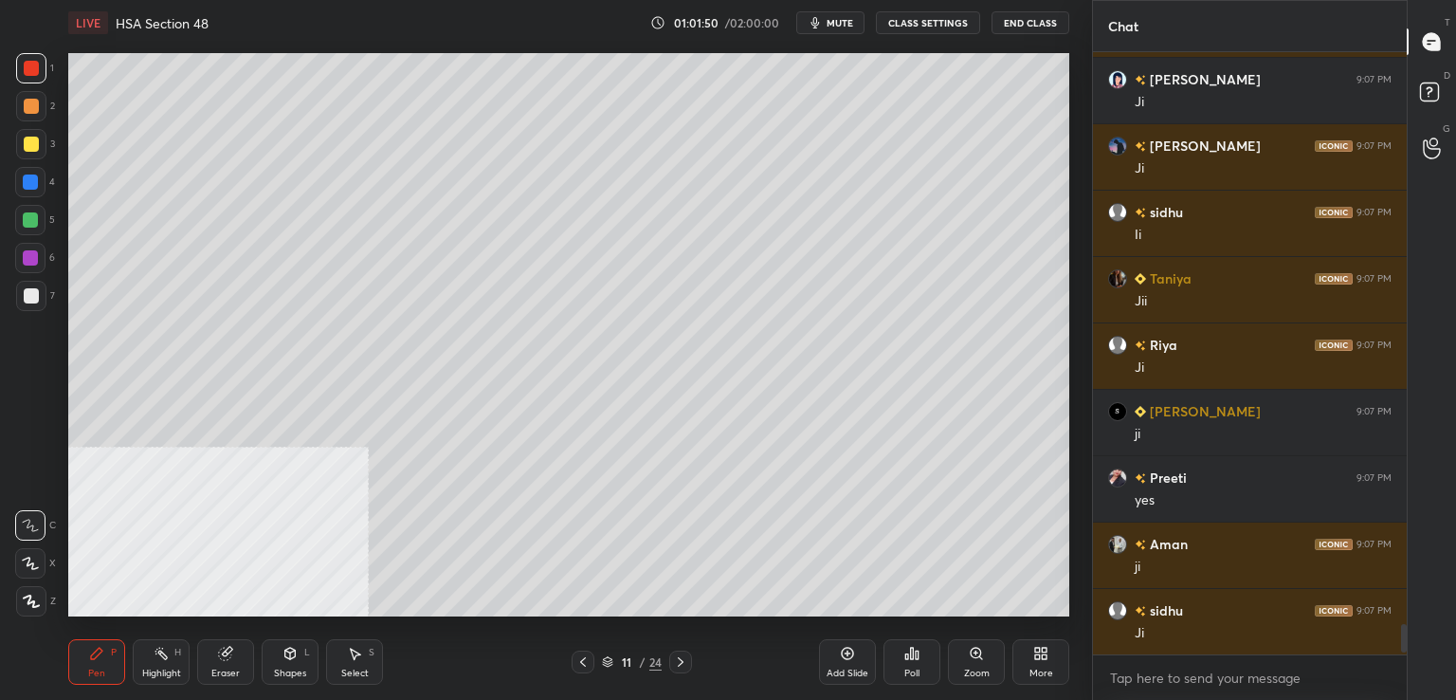
drag, startPoint x: 36, startPoint y: 294, endPoint x: 65, endPoint y: 301, distance: 30.1
click at [42, 296] on div at bounding box center [31, 296] width 30 height 30
click at [27, 147] on div at bounding box center [31, 144] width 15 height 15
click at [31, 191] on div at bounding box center [30, 182] width 30 height 30
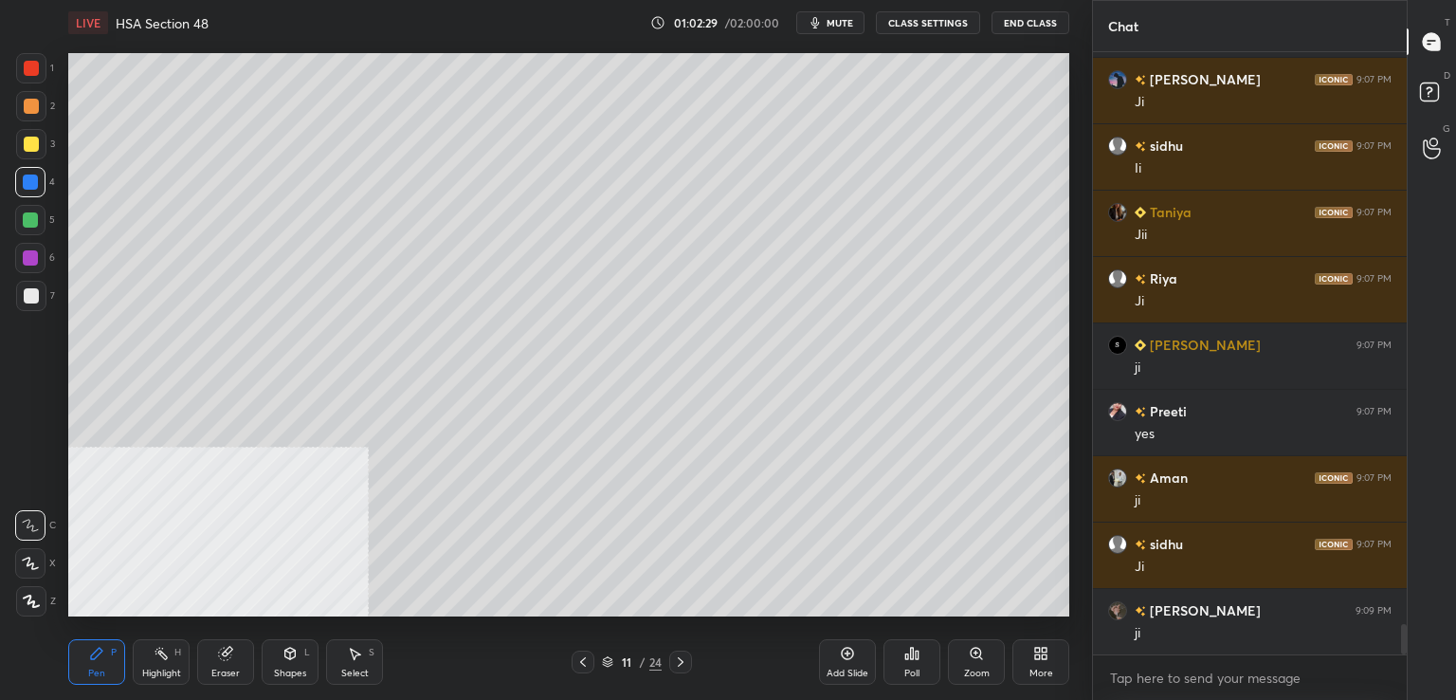
drag, startPoint x: 30, startPoint y: 297, endPoint x: 42, endPoint y: 301, distance: 12.0
click at [32, 298] on div at bounding box center [31, 295] width 15 height 15
drag, startPoint x: 27, startPoint y: 174, endPoint x: 24, endPoint y: 160, distance: 14.5
click at [26, 172] on div at bounding box center [30, 182] width 30 height 30
drag, startPoint x: 27, startPoint y: 134, endPoint x: 32, endPoint y: 142, distance: 9.8
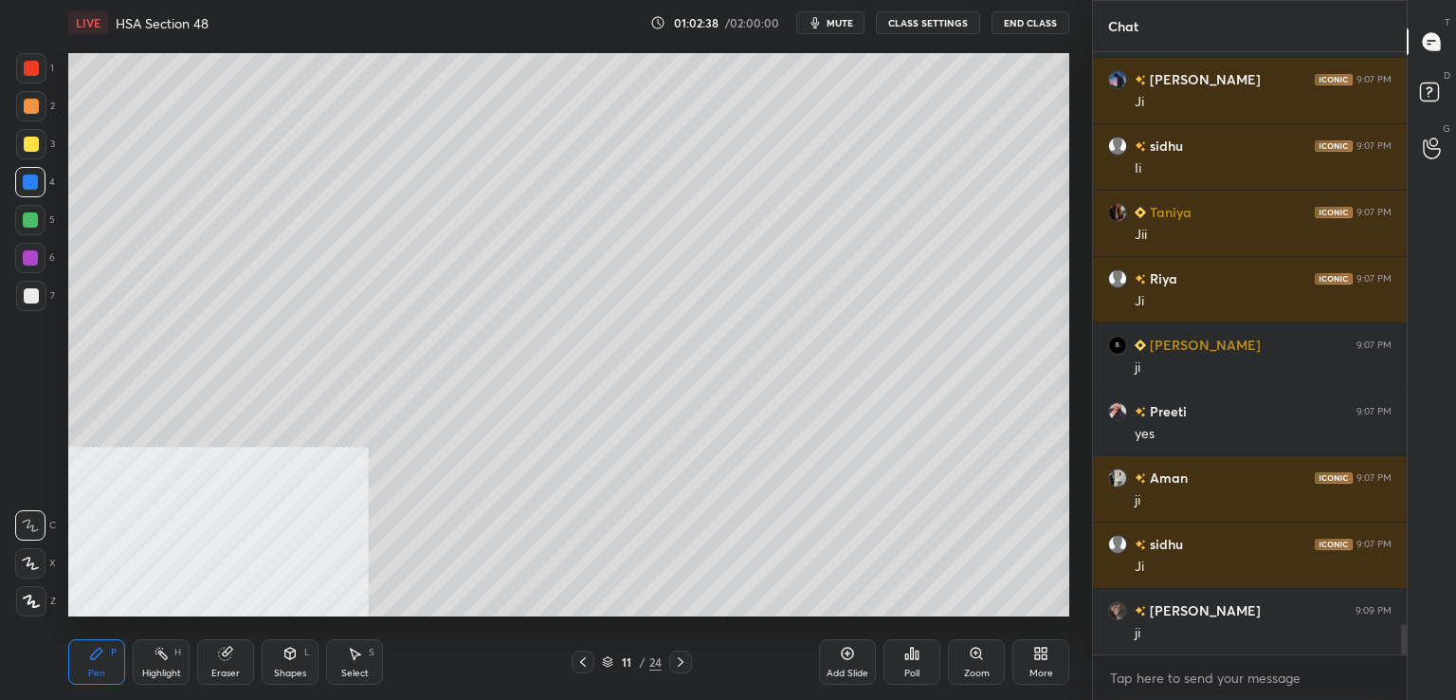
click at [29, 134] on div at bounding box center [31, 144] width 30 height 30
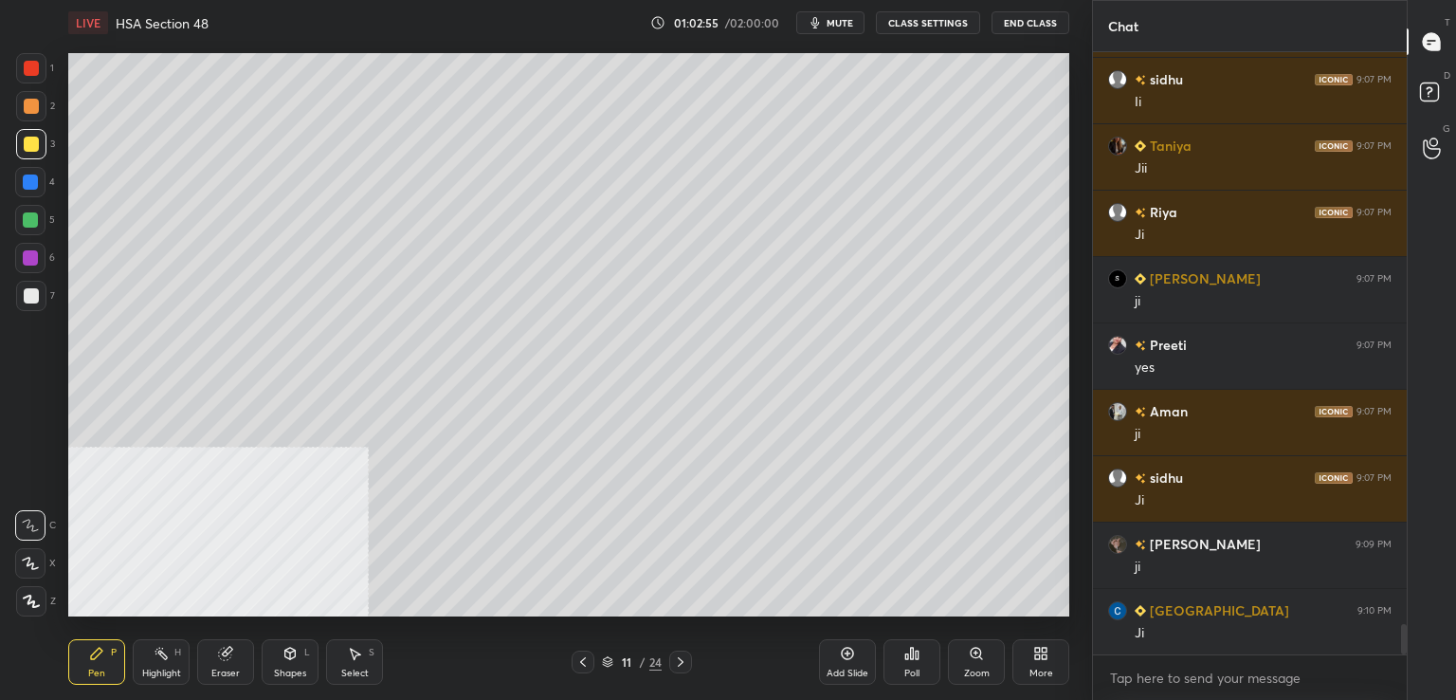
drag, startPoint x: 26, startPoint y: 297, endPoint x: 33, endPoint y: 312, distance: 17.0
click at [27, 301] on div at bounding box center [31, 295] width 15 height 15
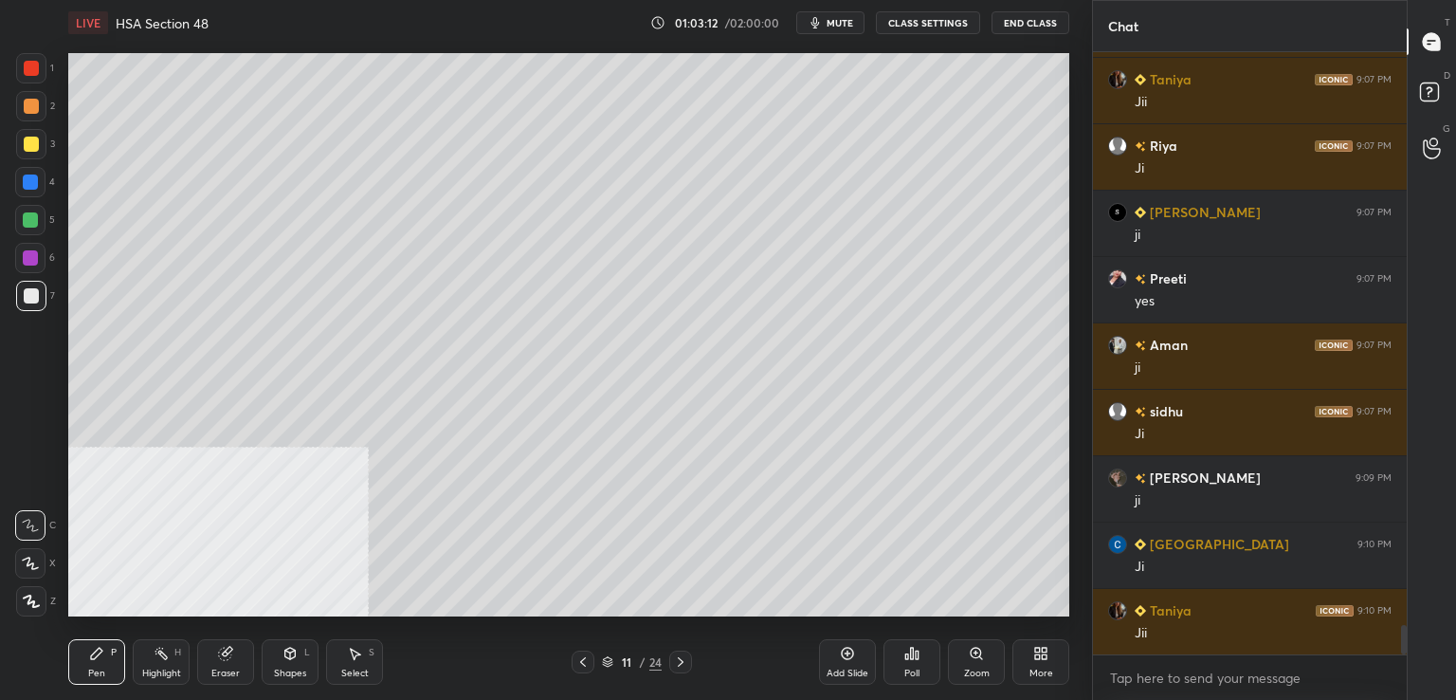
click at [45, 257] on div at bounding box center [30, 258] width 30 height 30
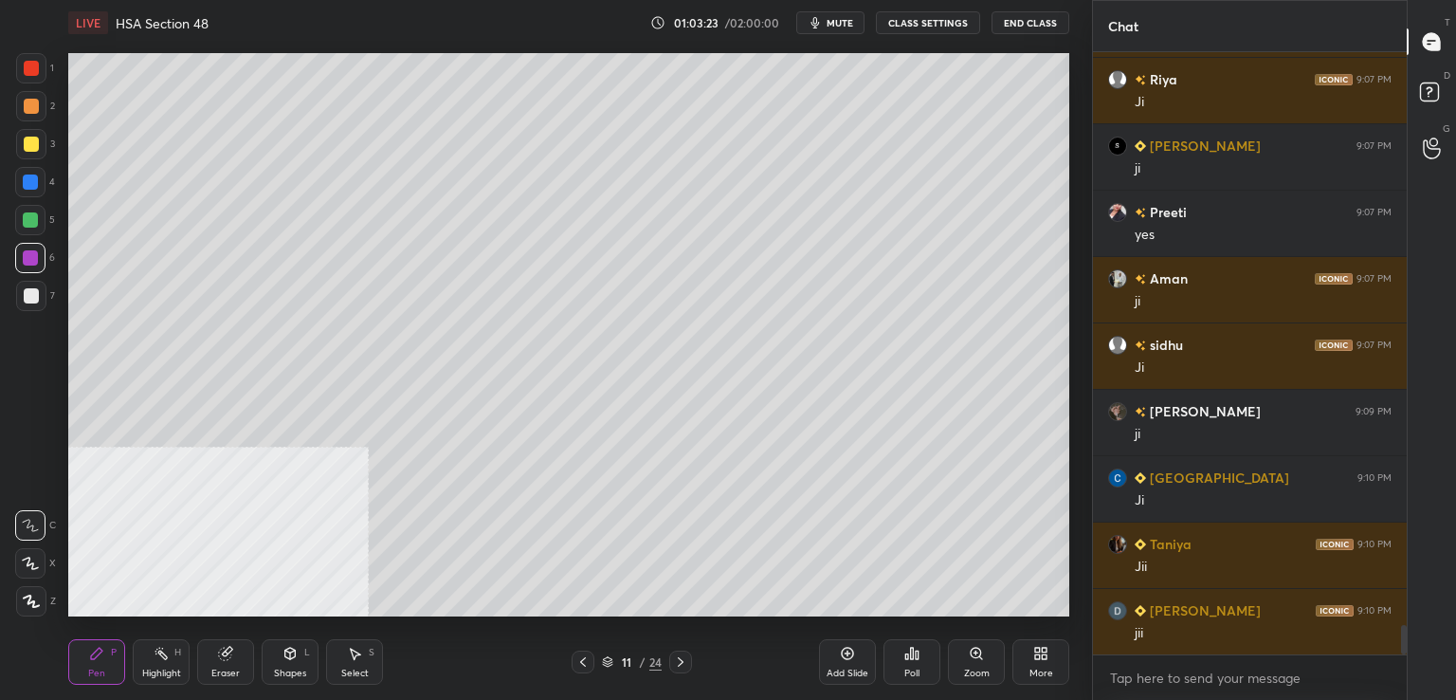
drag, startPoint x: 30, startPoint y: 181, endPoint x: 57, endPoint y: 204, distance: 35.0
click at [31, 183] on div at bounding box center [30, 181] width 15 height 15
drag, startPoint x: 37, startPoint y: 292, endPoint x: 29, endPoint y: 301, distance: 11.4
click at [36, 292] on div at bounding box center [31, 296] width 30 height 30
click at [843, 641] on div "Add Slide" at bounding box center [847, 662] width 57 height 46
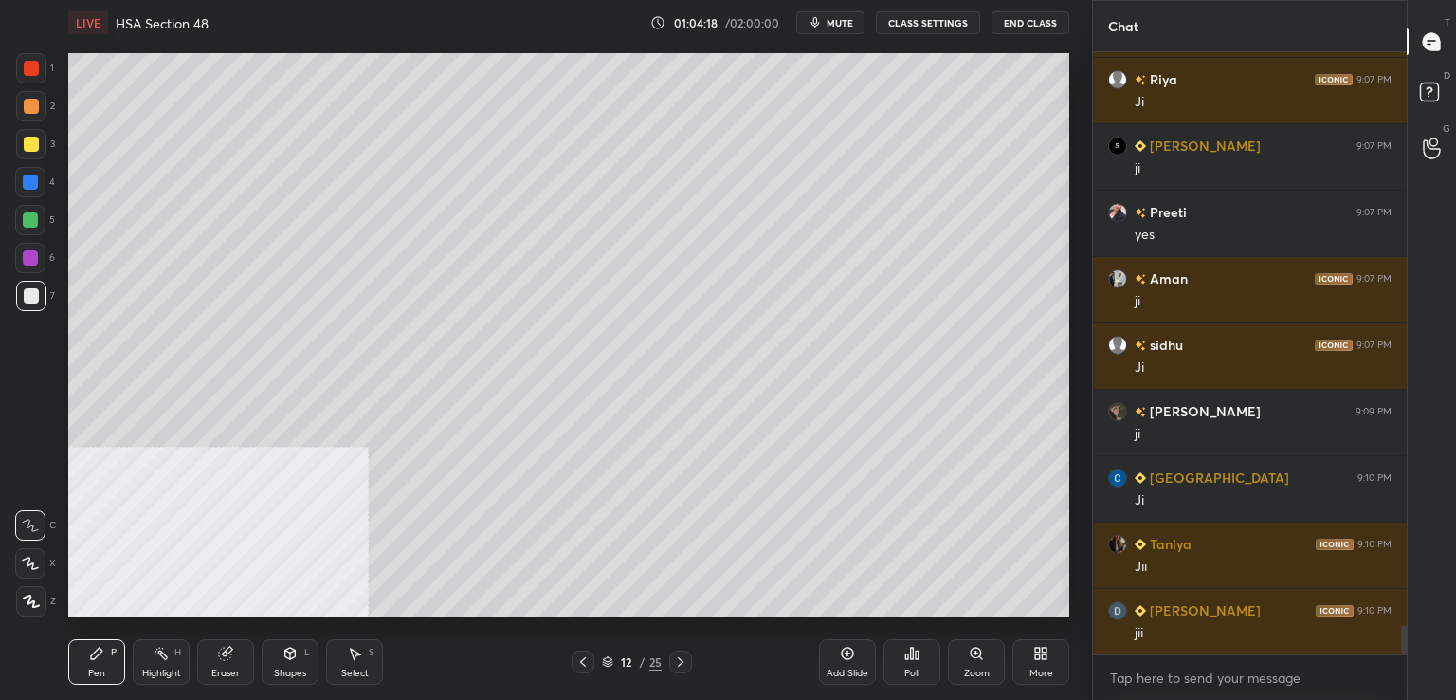
click at [32, 179] on div at bounding box center [30, 181] width 15 height 15
click at [34, 155] on div at bounding box center [31, 144] width 30 height 30
drag, startPoint x: 27, startPoint y: 102, endPoint x: 64, endPoint y: 117, distance: 39.6
click at [28, 103] on div at bounding box center [31, 106] width 15 height 15
click at [29, 218] on div at bounding box center [30, 219] width 15 height 15
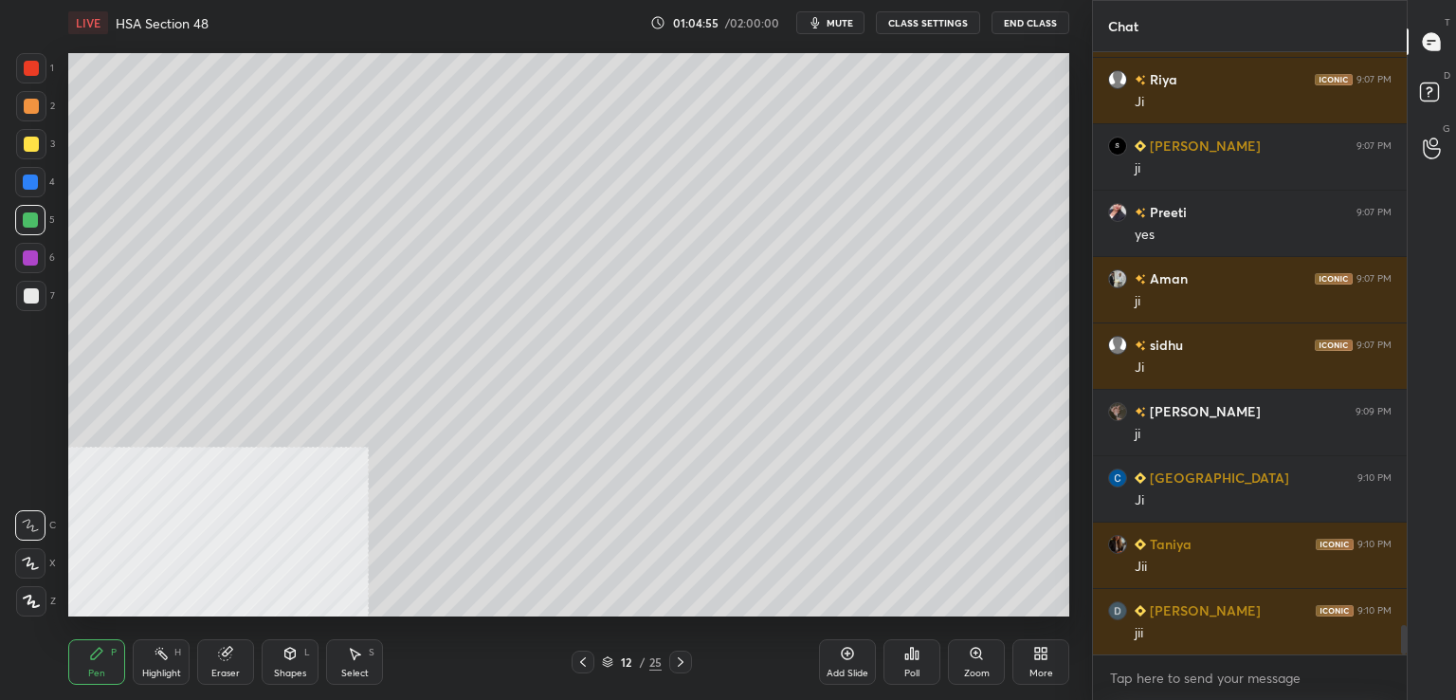
drag, startPoint x: 34, startPoint y: 179, endPoint x: 64, endPoint y: 192, distance: 32.7
click at [38, 181] on div at bounding box center [30, 182] width 30 height 30
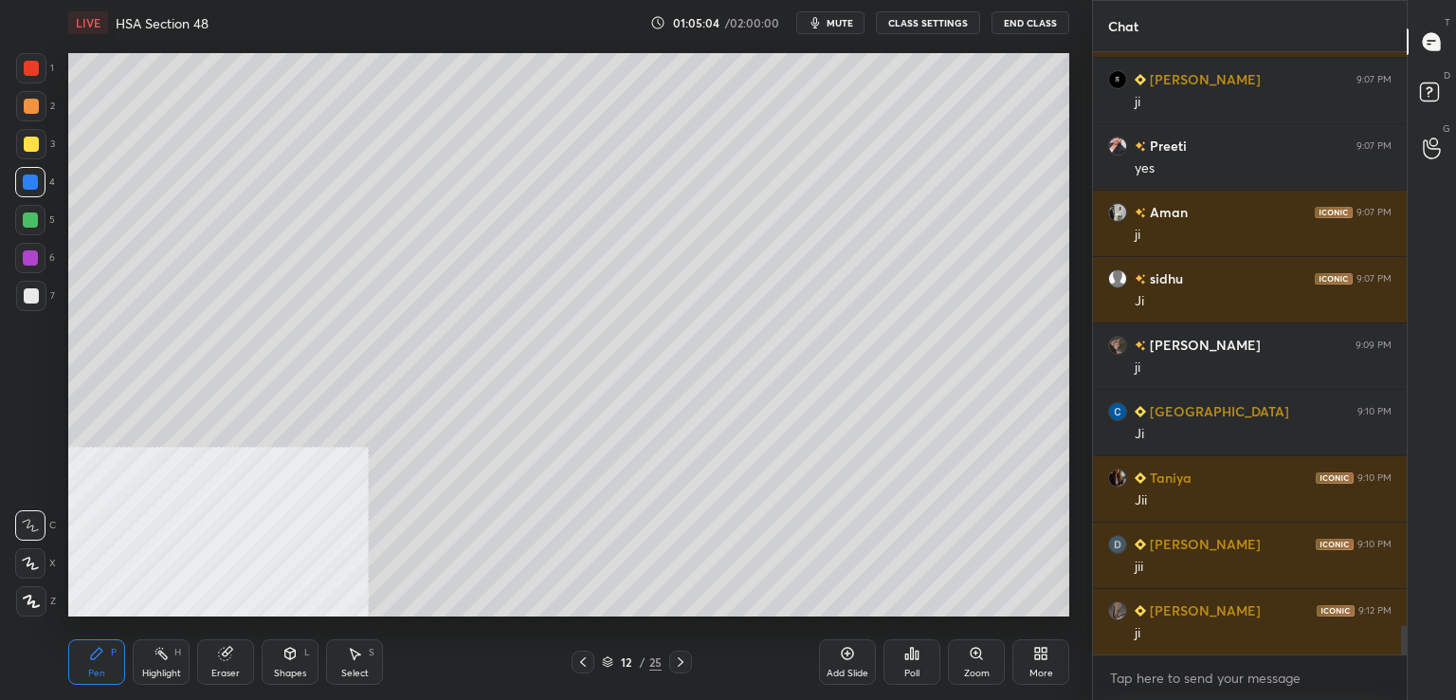
click at [46, 254] on div "6" at bounding box center [35, 258] width 40 height 30
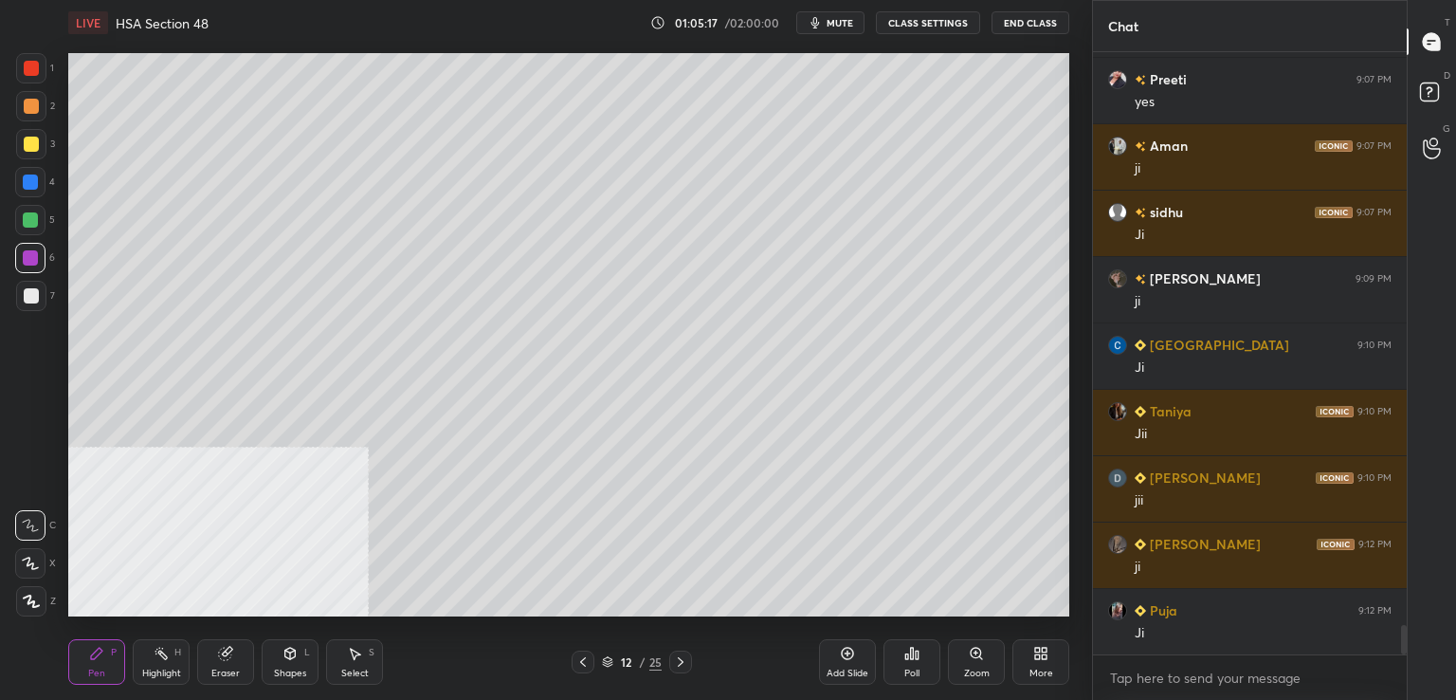
scroll to position [11822, 0]
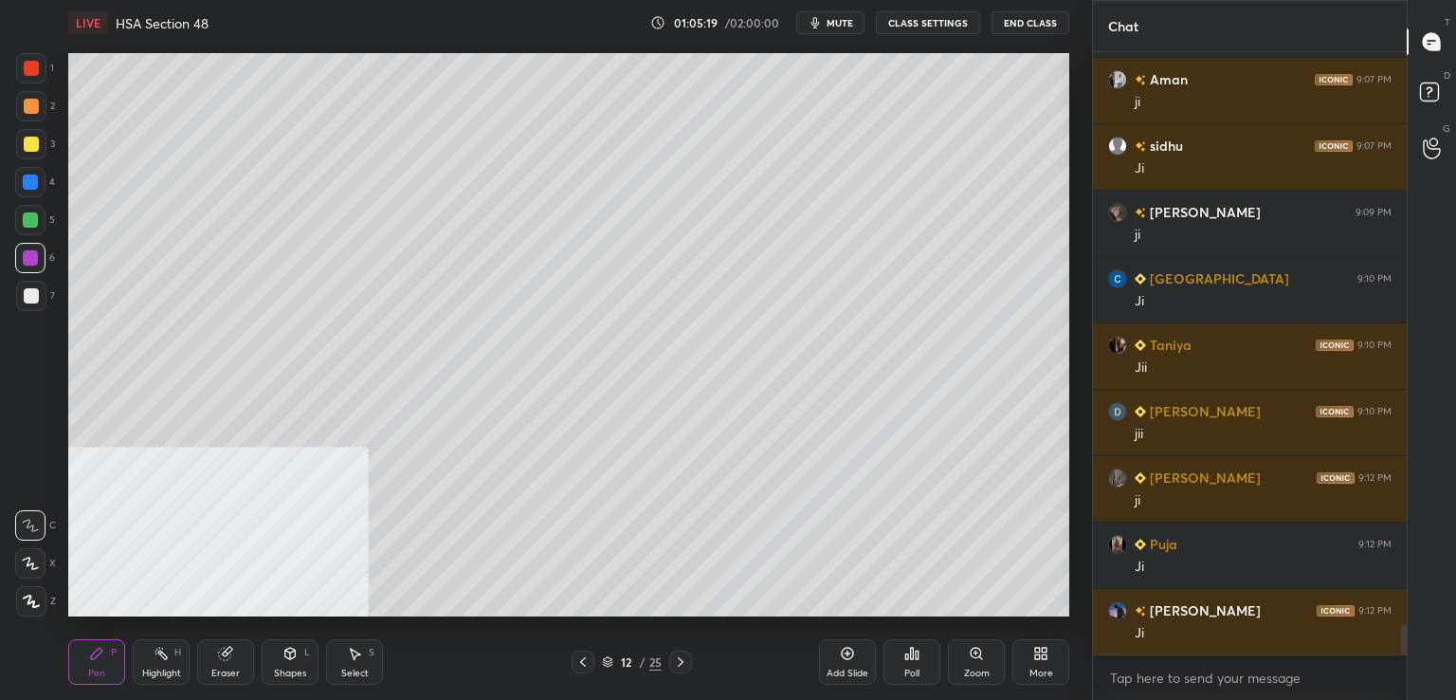
drag, startPoint x: 37, startPoint y: 298, endPoint x: 64, endPoint y: 304, distance: 28.3
click at [38, 300] on div at bounding box center [31, 295] width 15 height 15
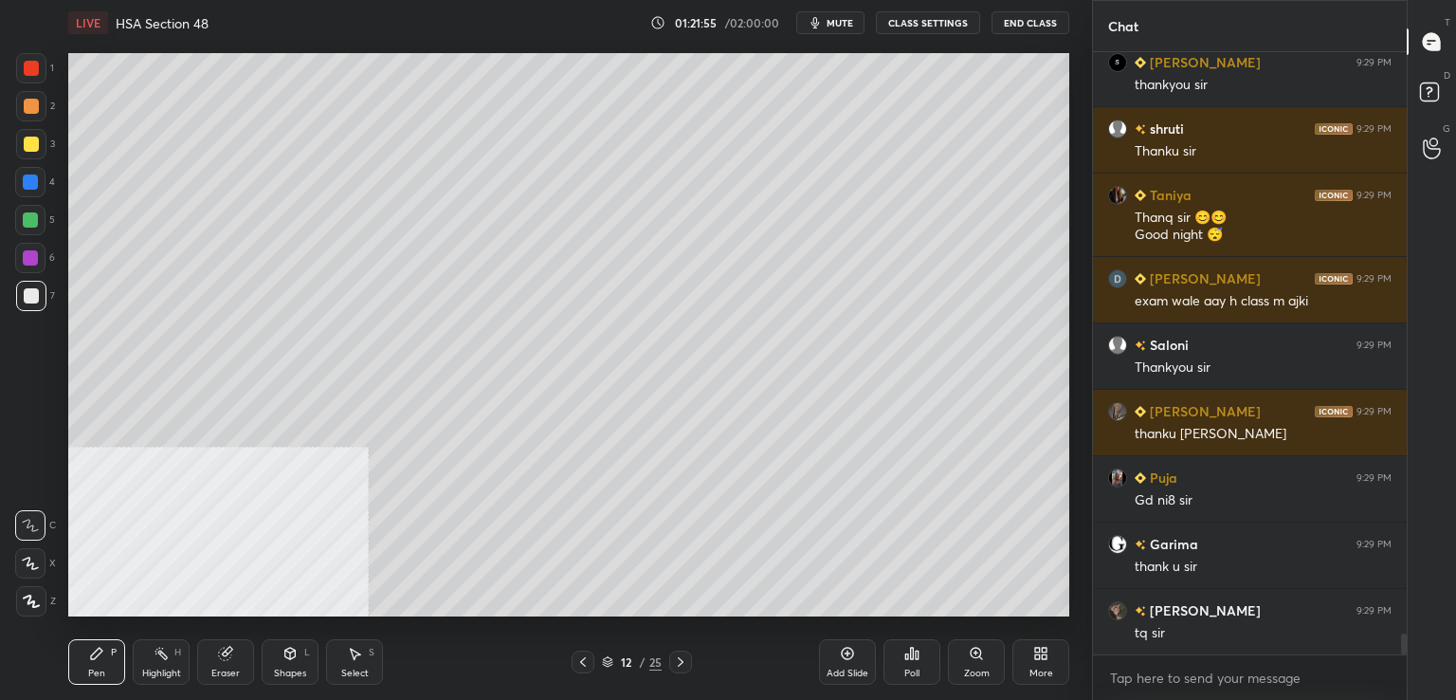
scroll to position [17169, 0]
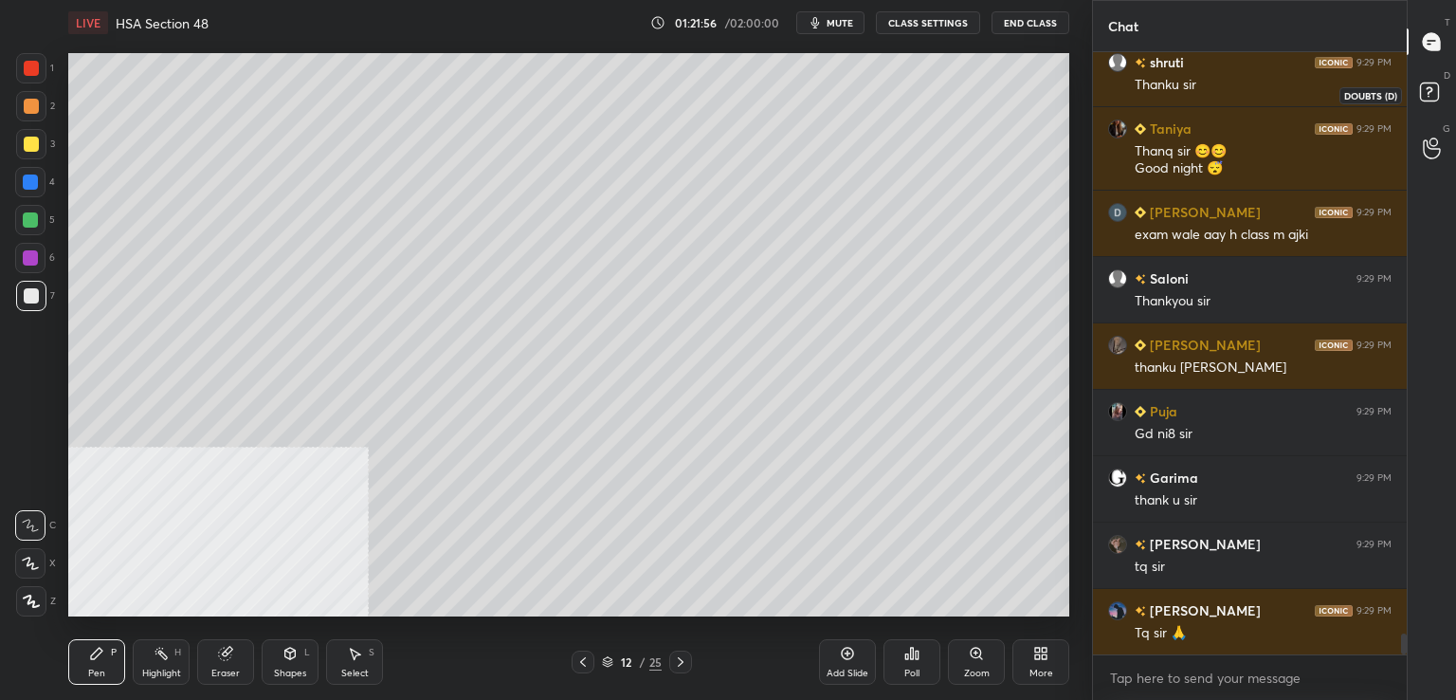
drag, startPoint x: 1426, startPoint y: 92, endPoint x: 1327, endPoint y: 149, distance: 113.8
click at [1426, 93] on rect at bounding box center [1429, 92] width 18 height 18
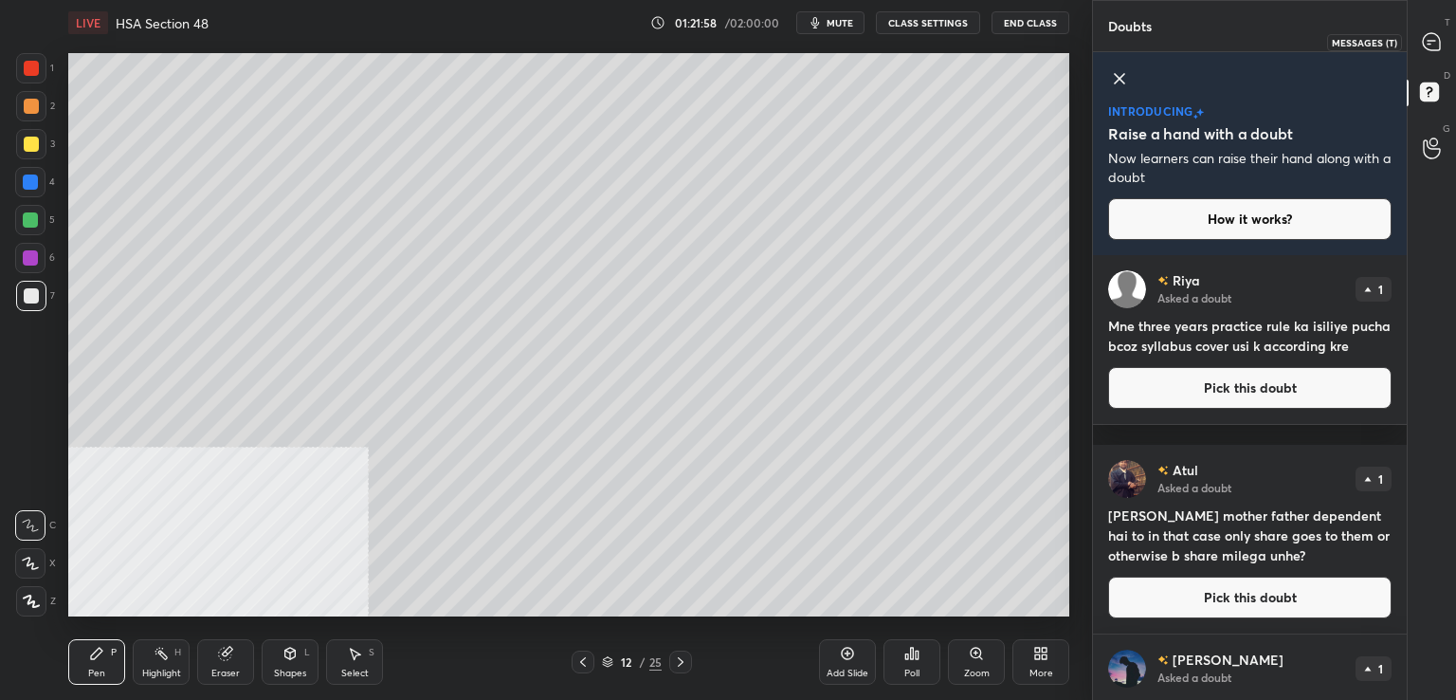
click at [1430, 31] on div at bounding box center [1433, 42] width 38 height 34
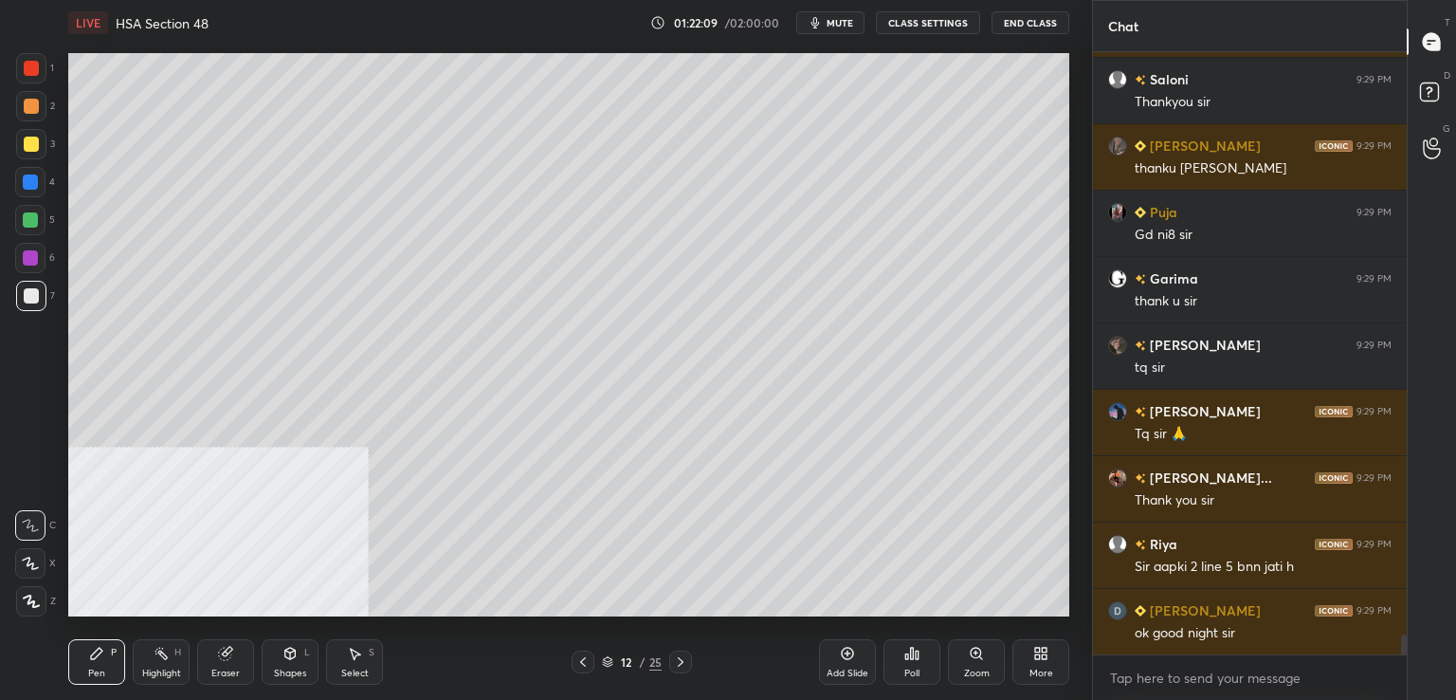
scroll to position [17905, 0]
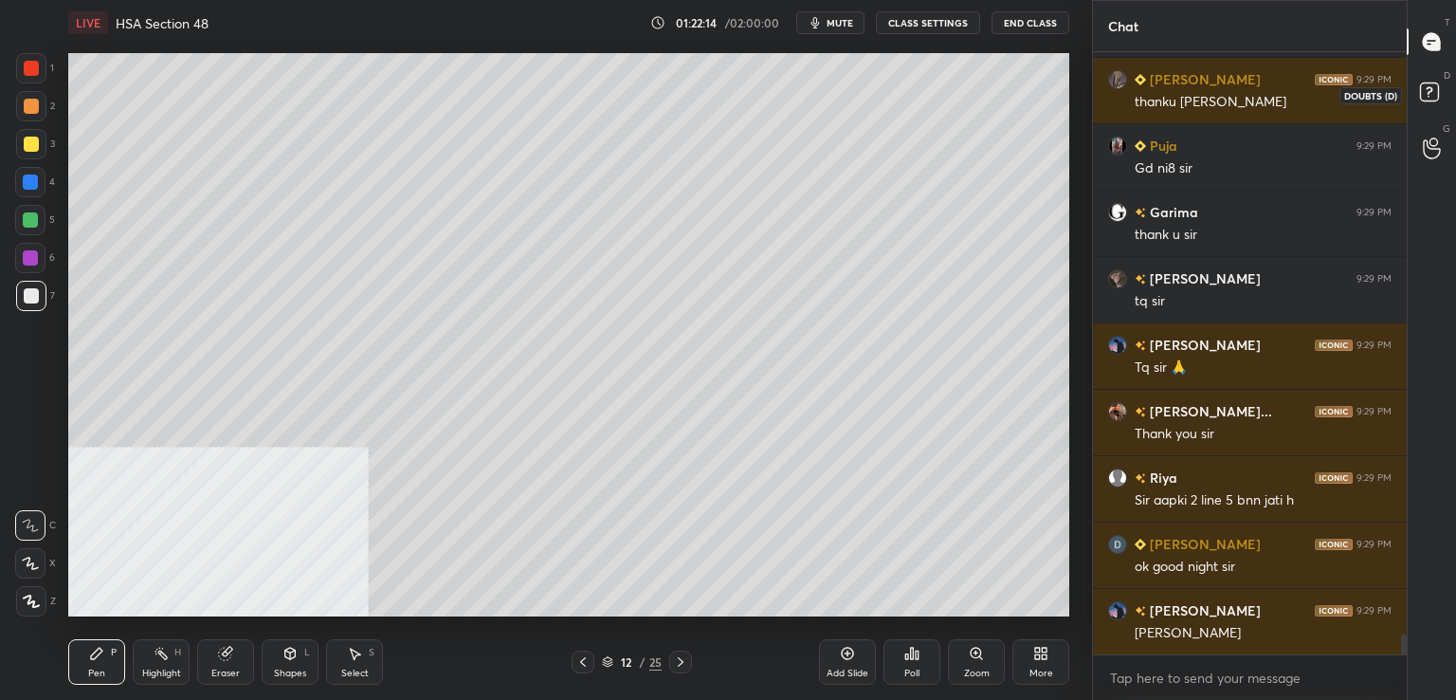
click at [1433, 86] on rect at bounding box center [1429, 92] width 18 height 18
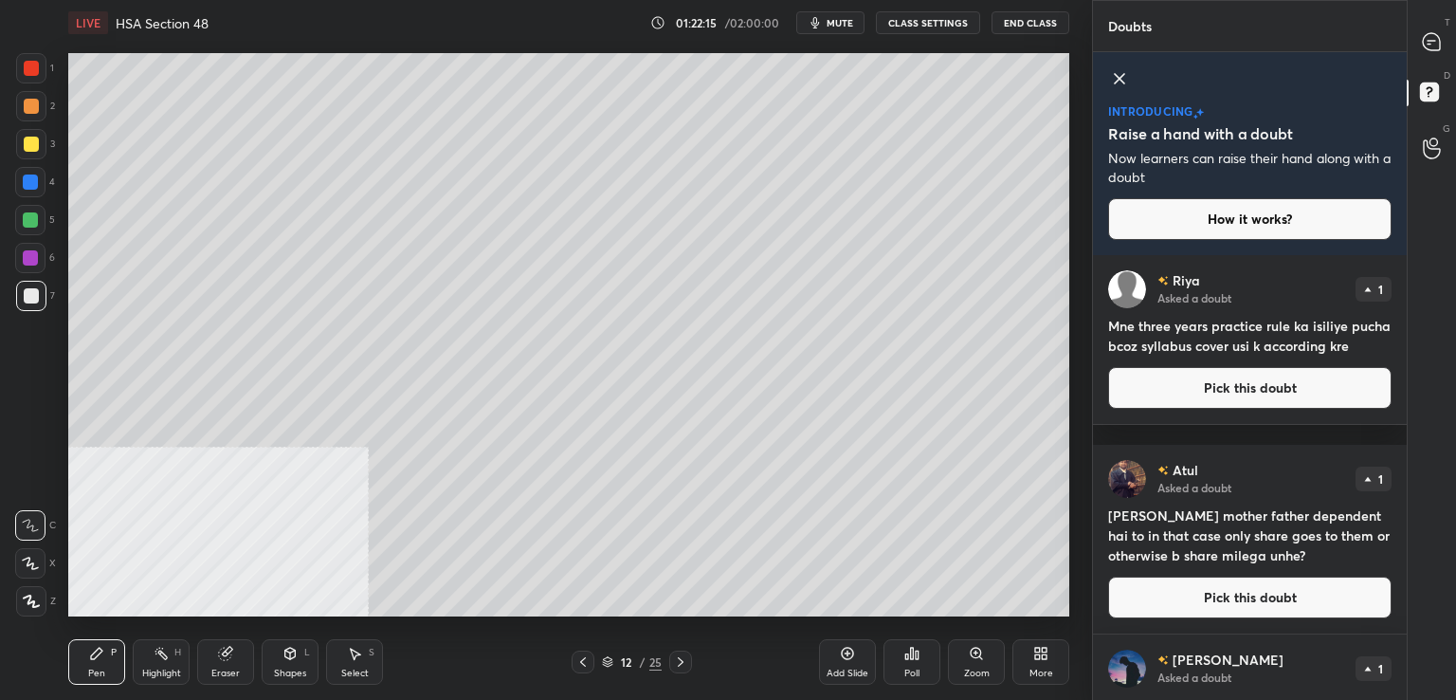
click at [1167, 409] on button "Pick this doubt" at bounding box center [1249, 388] width 283 height 42
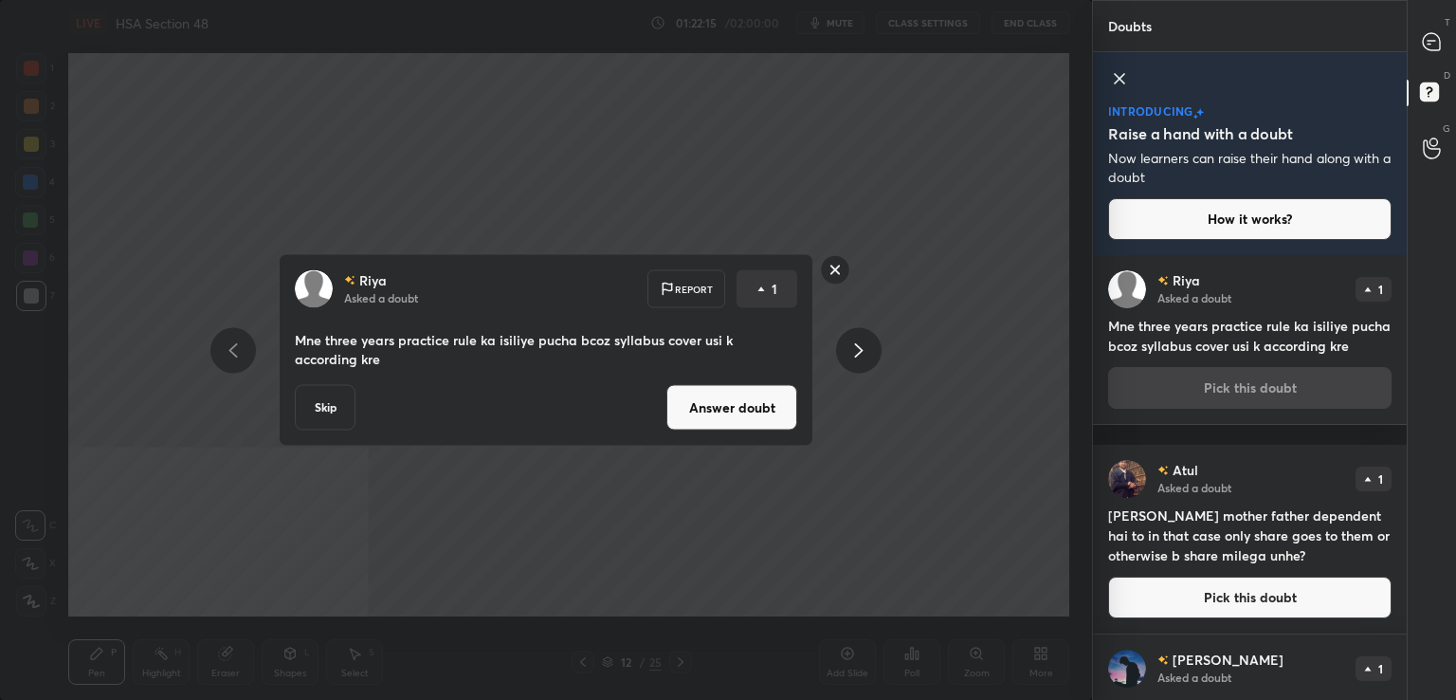
drag, startPoint x: 770, startPoint y: 399, endPoint x: 760, endPoint y: 403, distance: 10.2
click at [767, 402] on button "Answer doubt" at bounding box center [731, 408] width 131 height 46
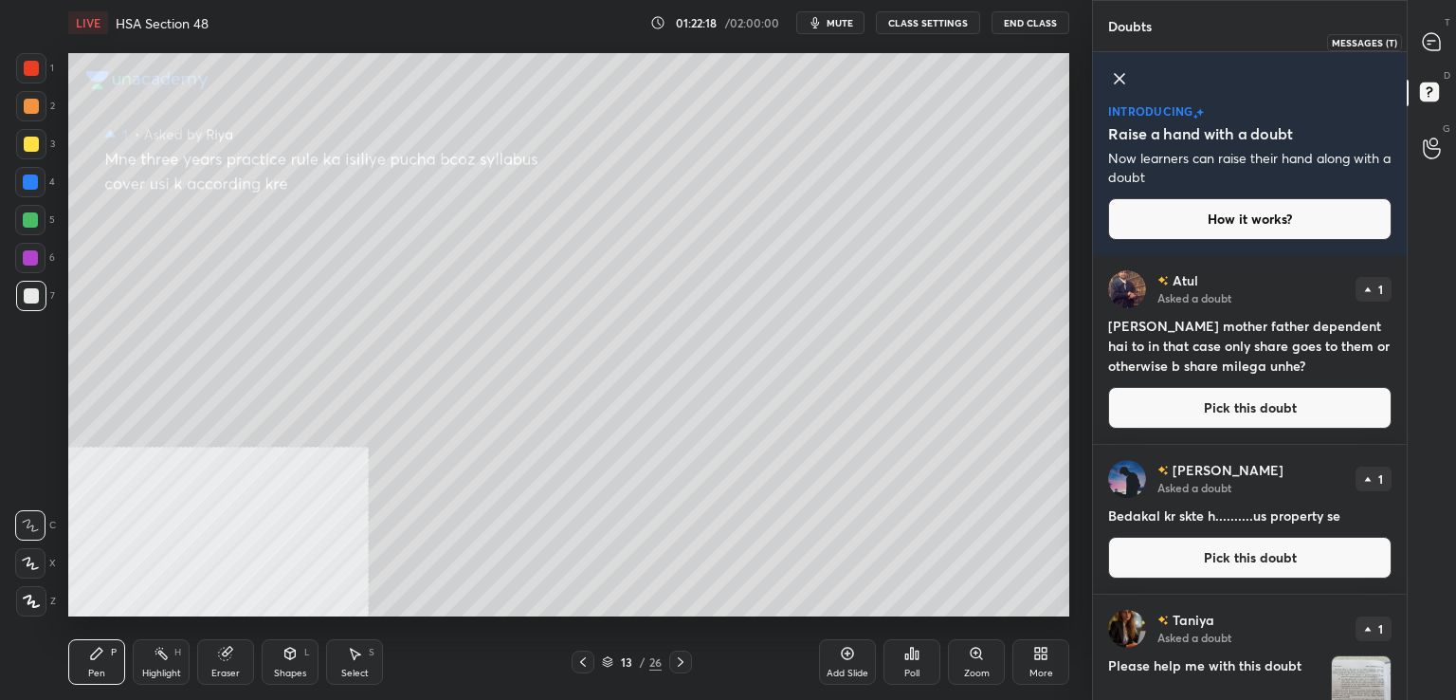
click at [1438, 41] on icon at bounding box center [1431, 41] width 17 height 17
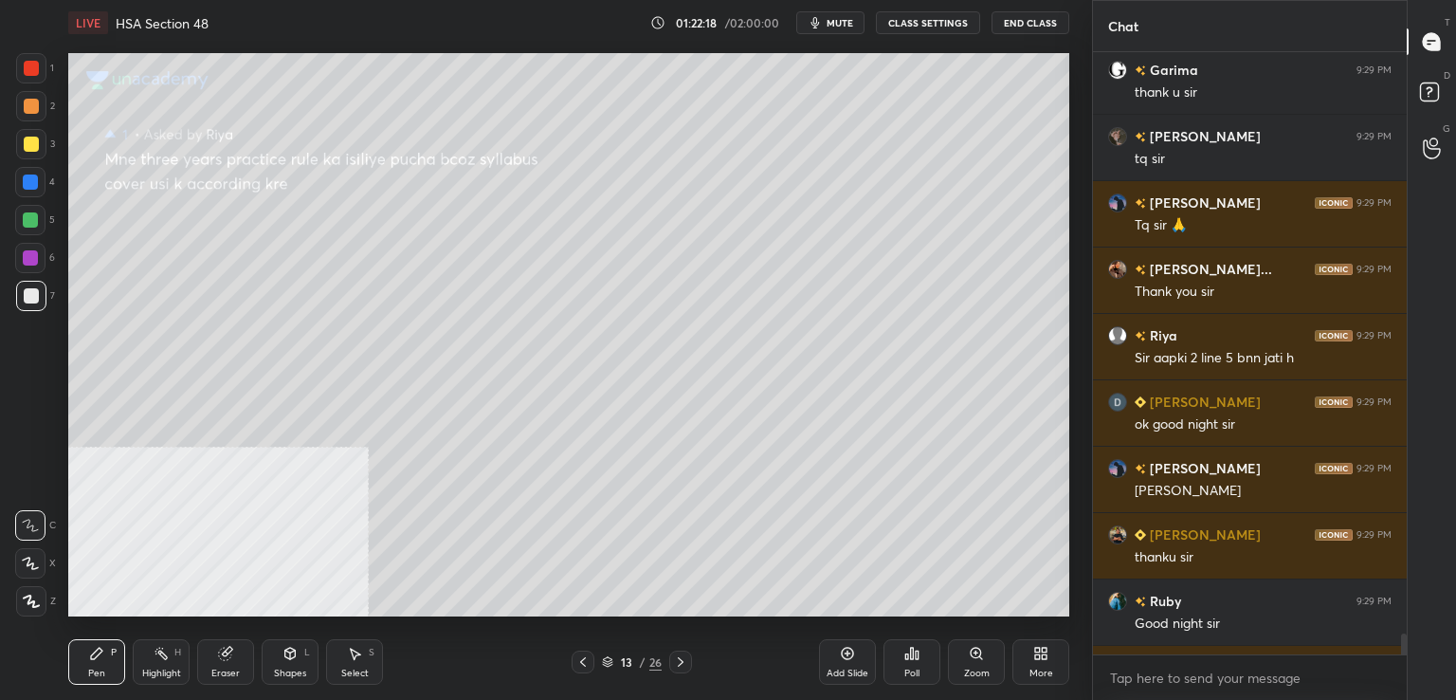
scroll to position [596, 308]
drag, startPoint x: 1441, startPoint y: 89, endPoint x: 1422, endPoint y: 107, distance: 26.2
click at [1442, 90] on icon at bounding box center [1432, 95] width 34 height 34
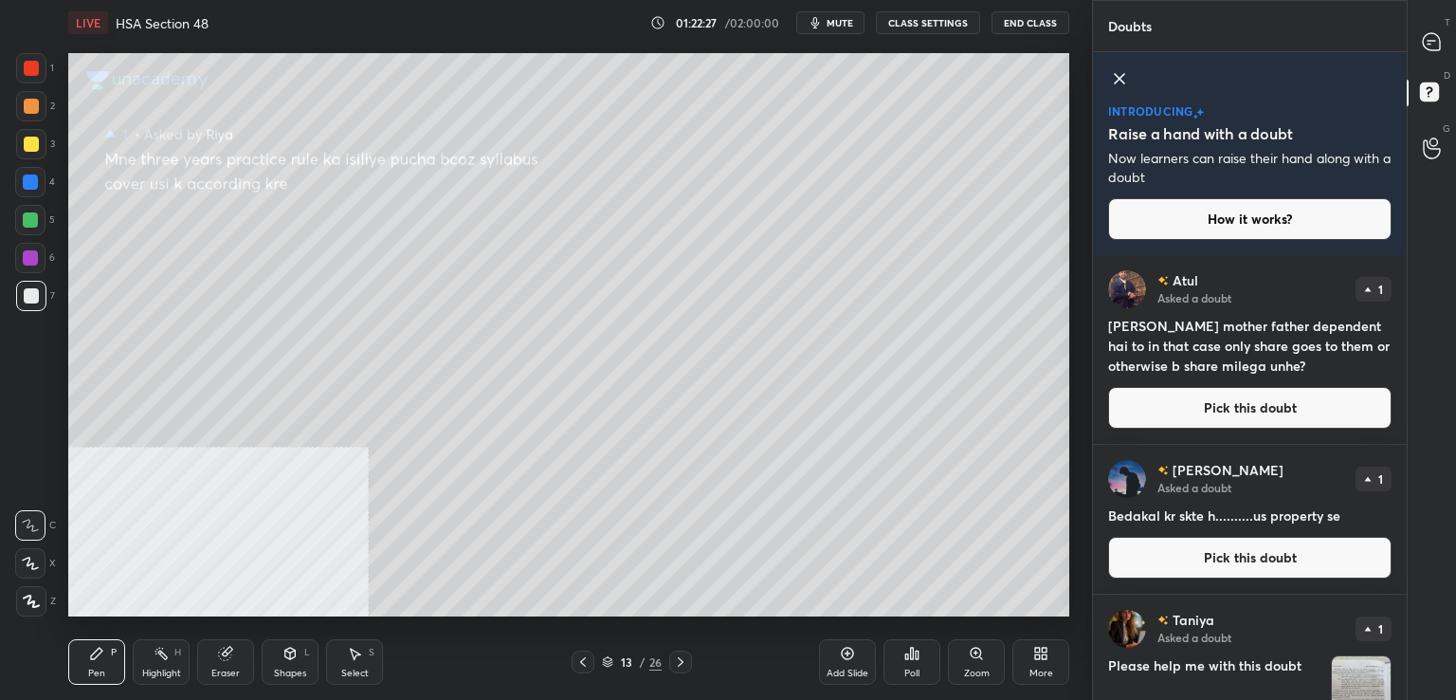
click at [1219, 414] on button "Pick this doubt" at bounding box center [1249, 408] width 283 height 42
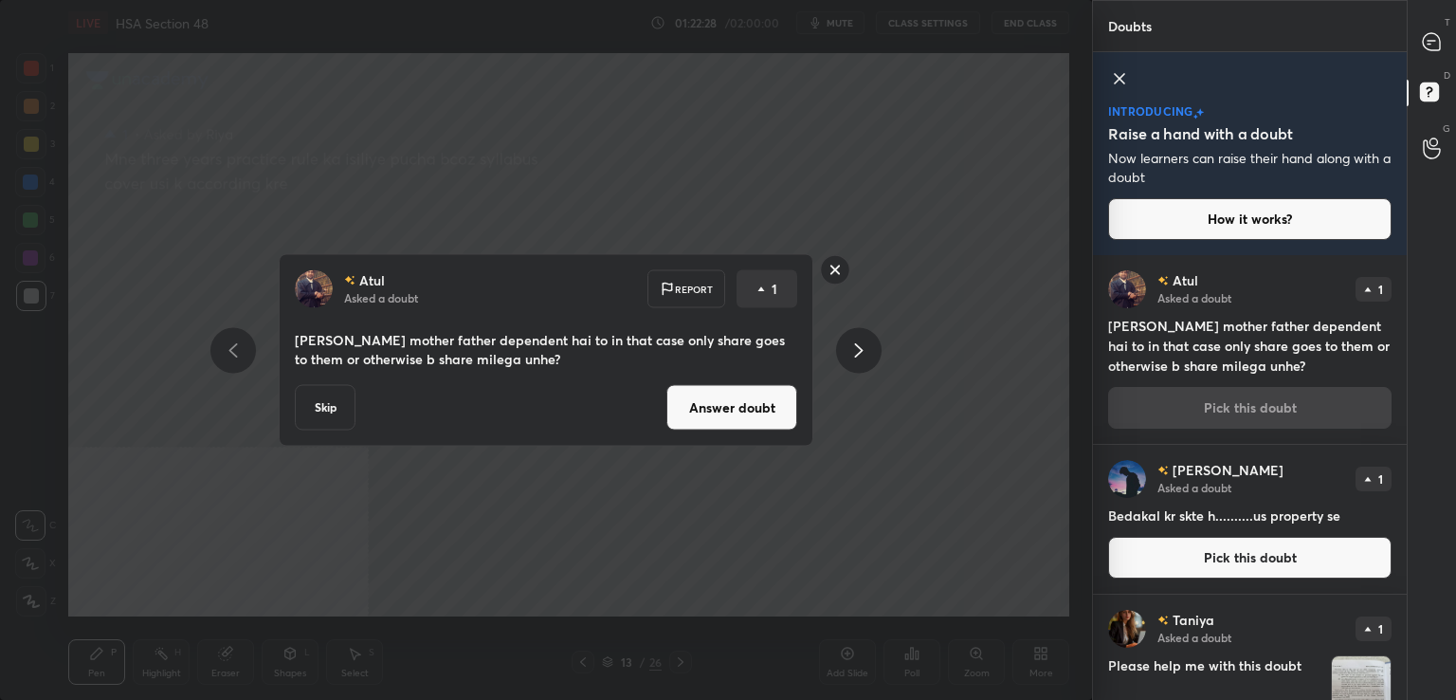
drag, startPoint x: 728, startPoint y: 420, endPoint x: 728, endPoint y: 395, distance: 24.6
click at [730, 422] on button "Answer doubt" at bounding box center [731, 408] width 131 height 46
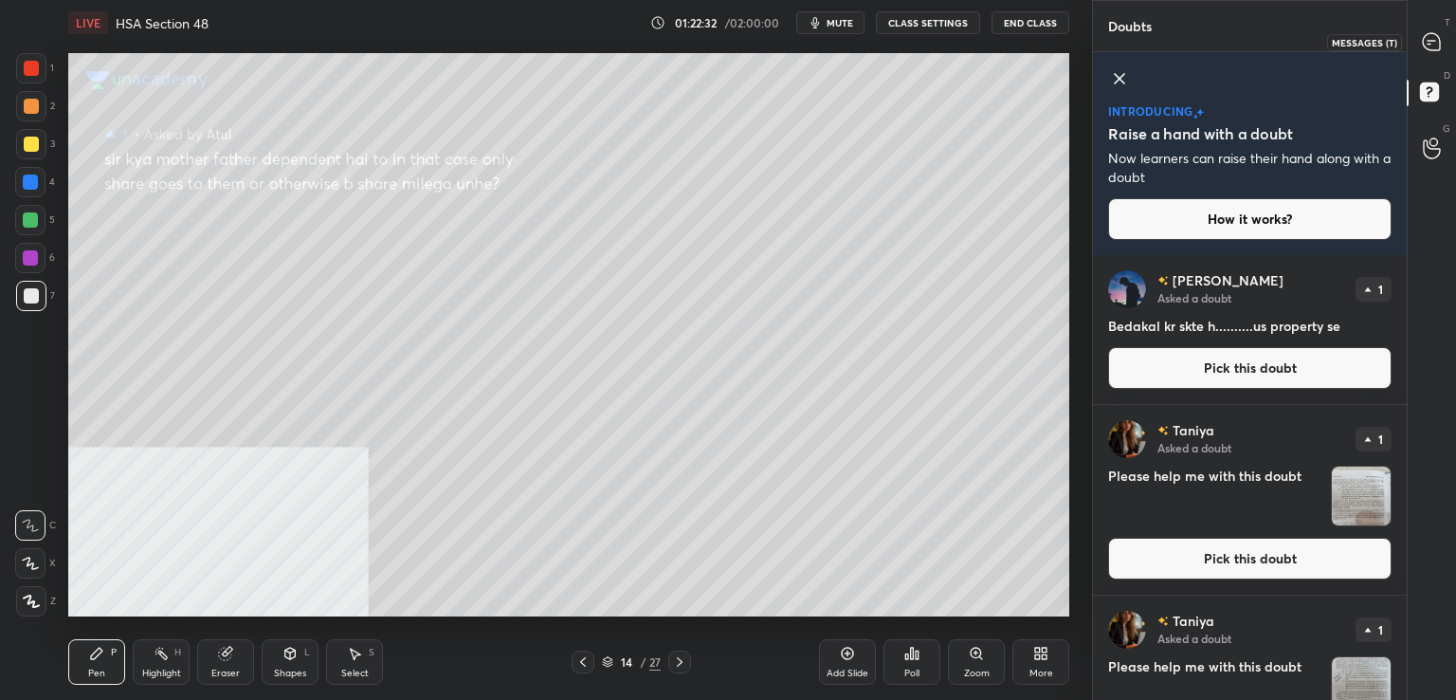
click at [1430, 34] on icon at bounding box center [1431, 41] width 17 height 17
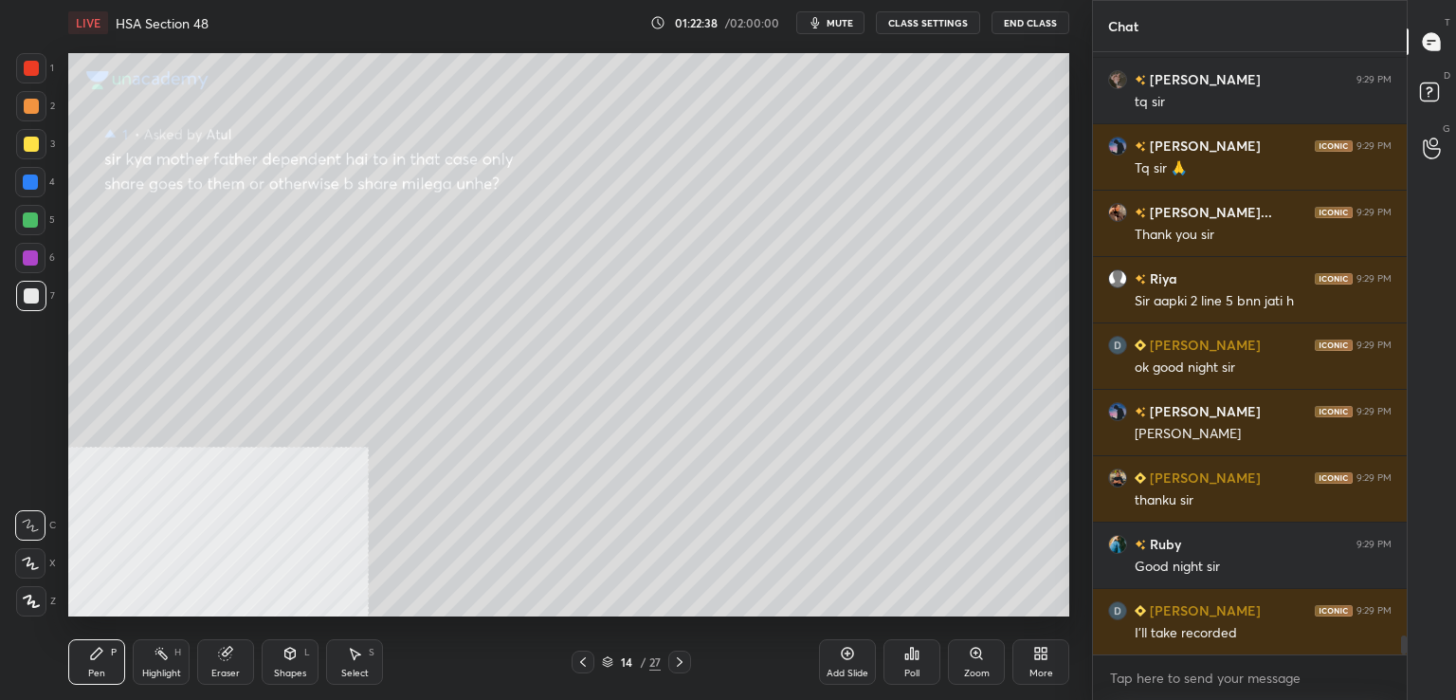
scroll to position [18077, 0]
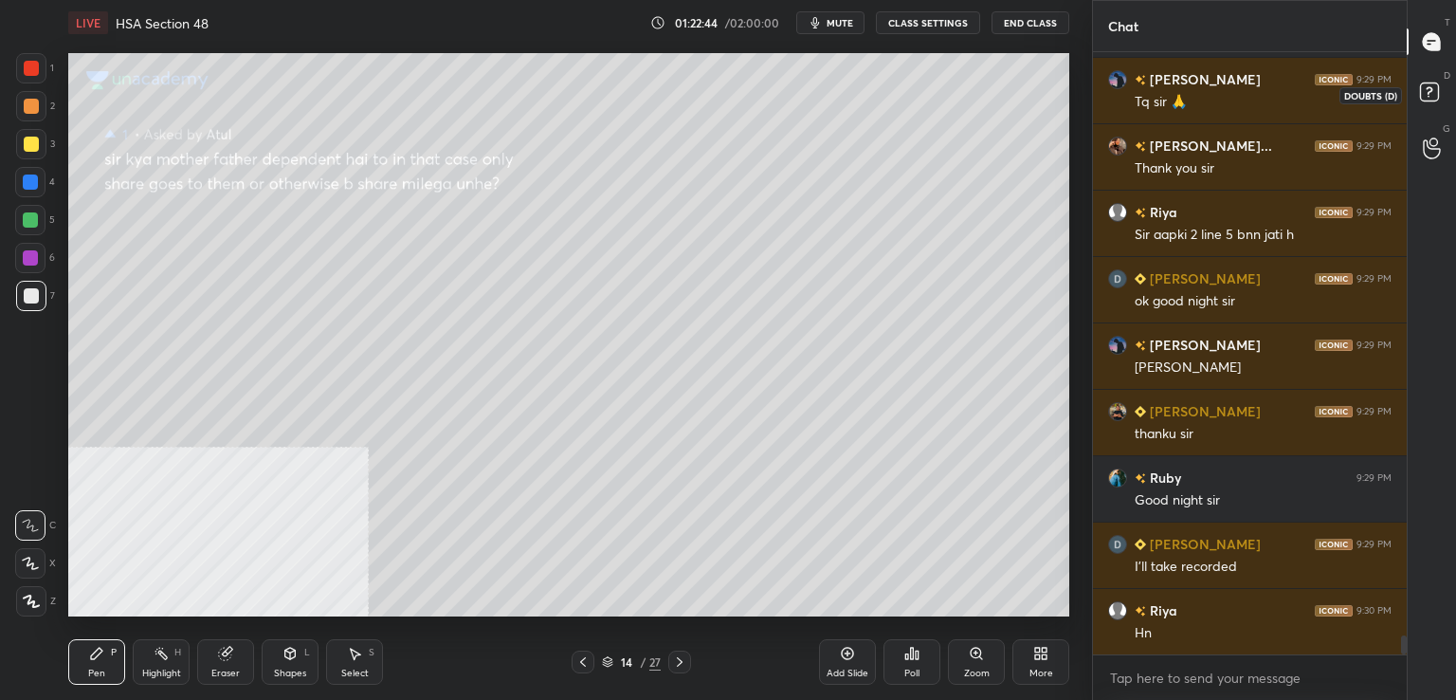
click at [1433, 90] on rect at bounding box center [1429, 92] width 18 height 18
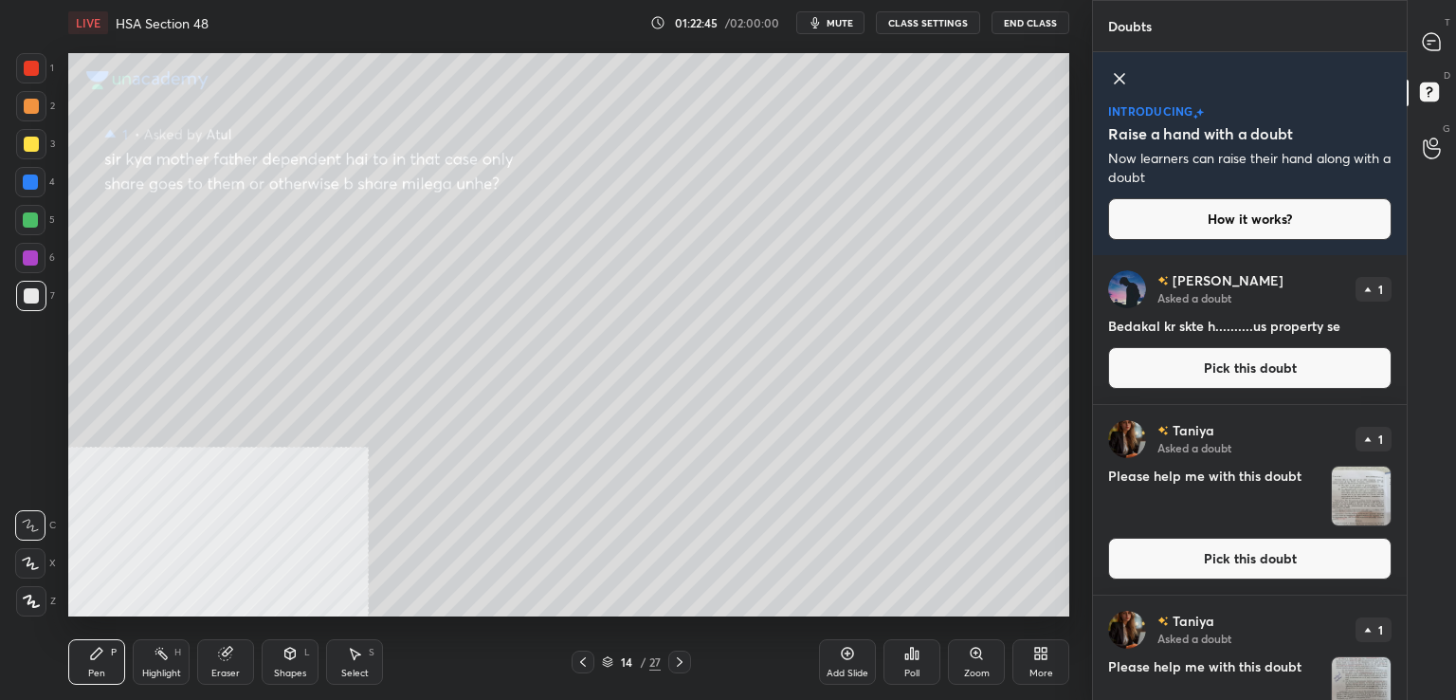
click at [1206, 369] on button "Pick this doubt" at bounding box center [1249, 368] width 283 height 42
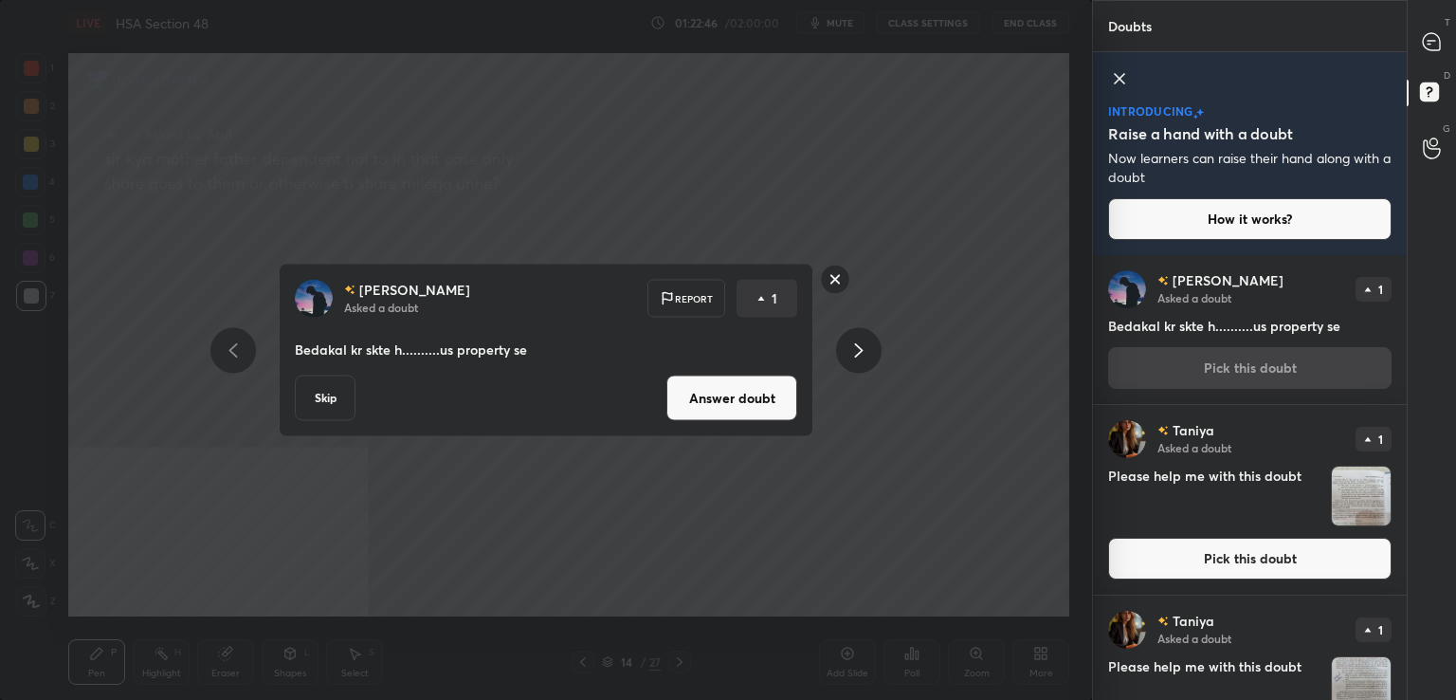
click at [755, 406] on button "Answer doubt" at bounding box center [731, 398] width 131 height 46
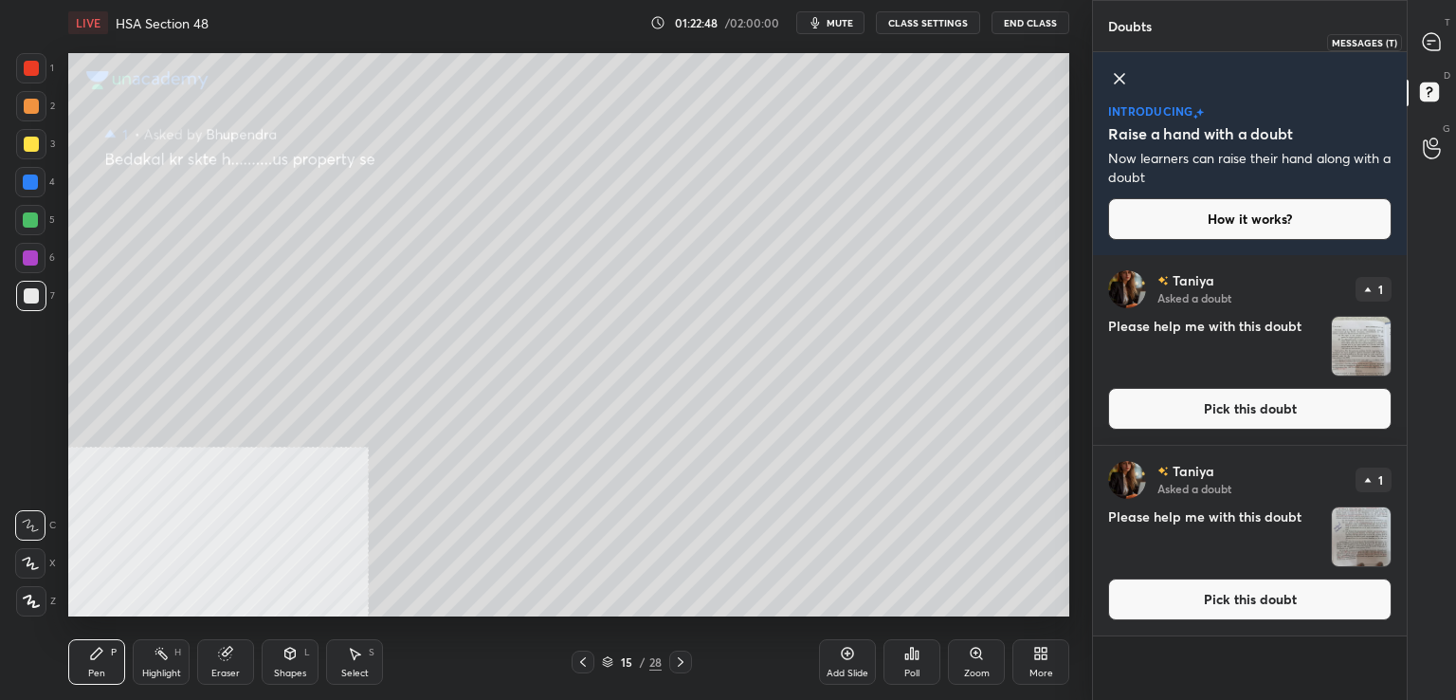
click at [1439, 35] on icon at bounding box center [1432, 42] width 20 height 20
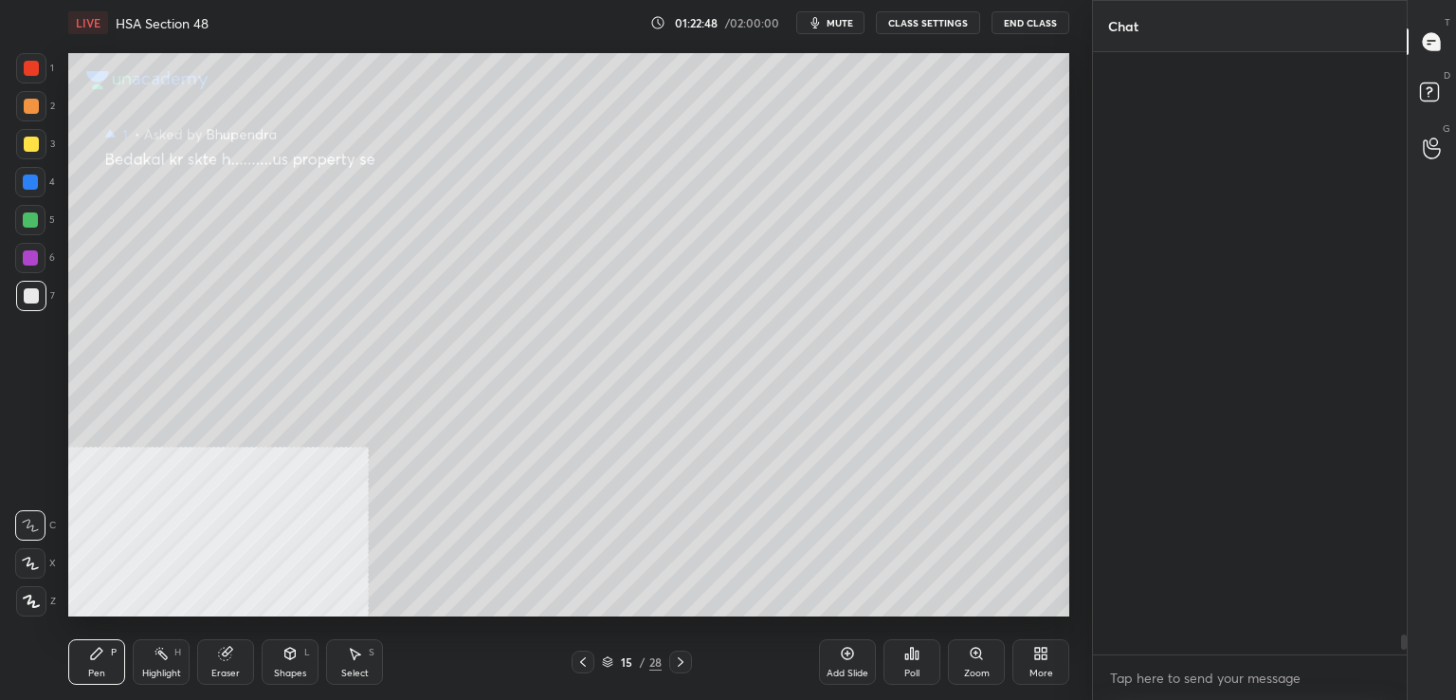
scroll to position [596, 308]
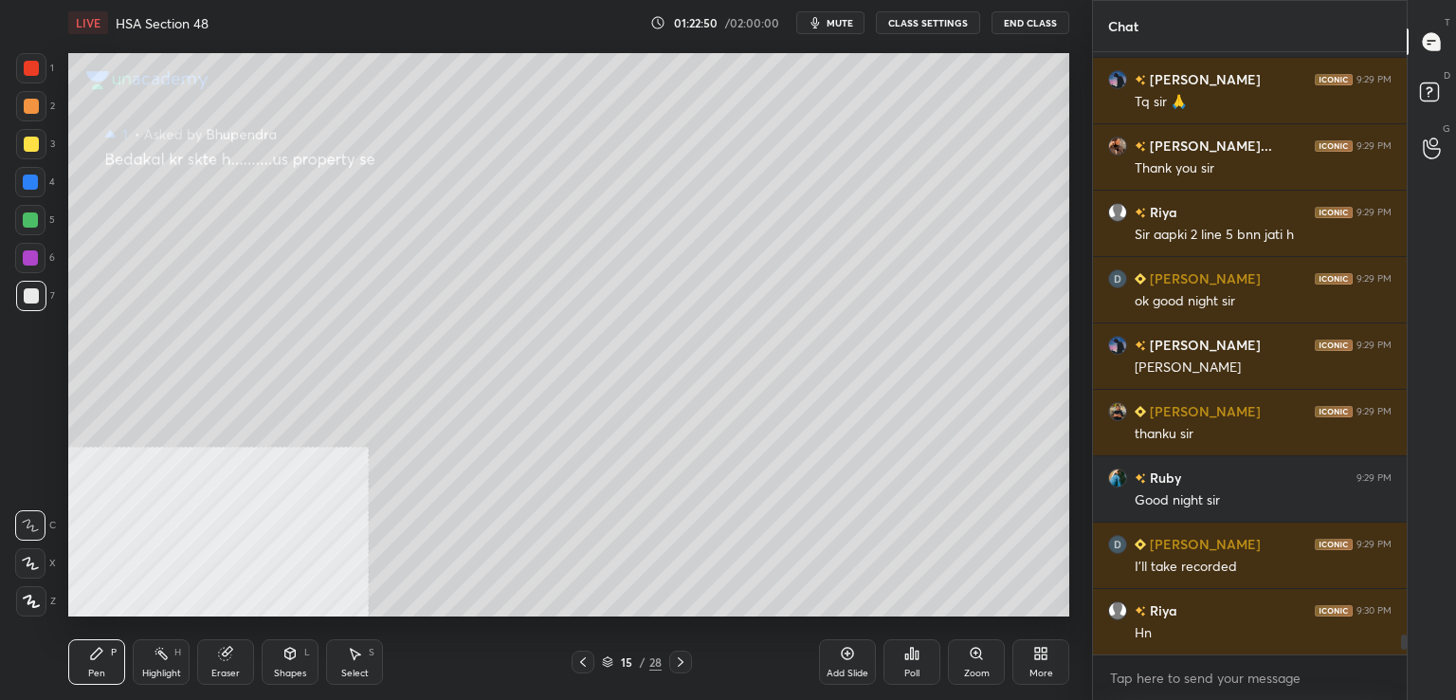
click at [27, 149] on div at bounding box center [31, 144] width 15 height 15
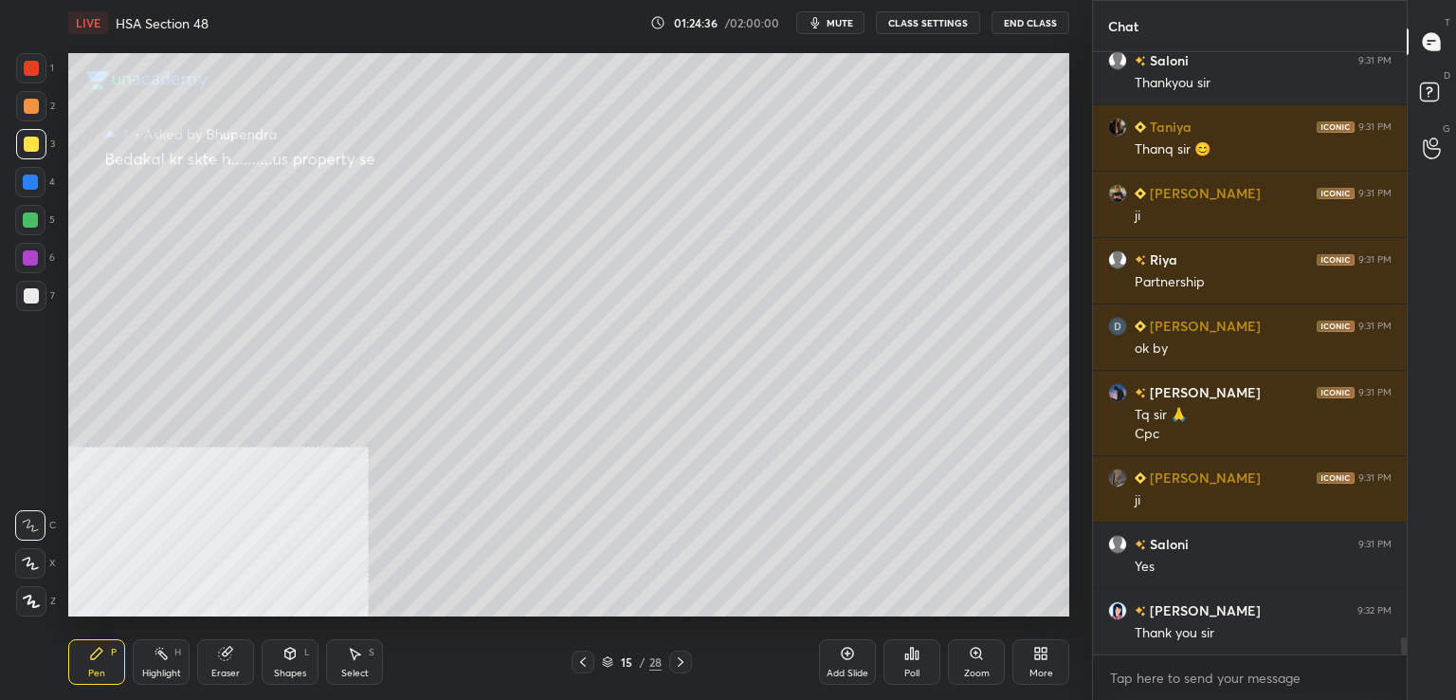
scroll to position [20457, 0]
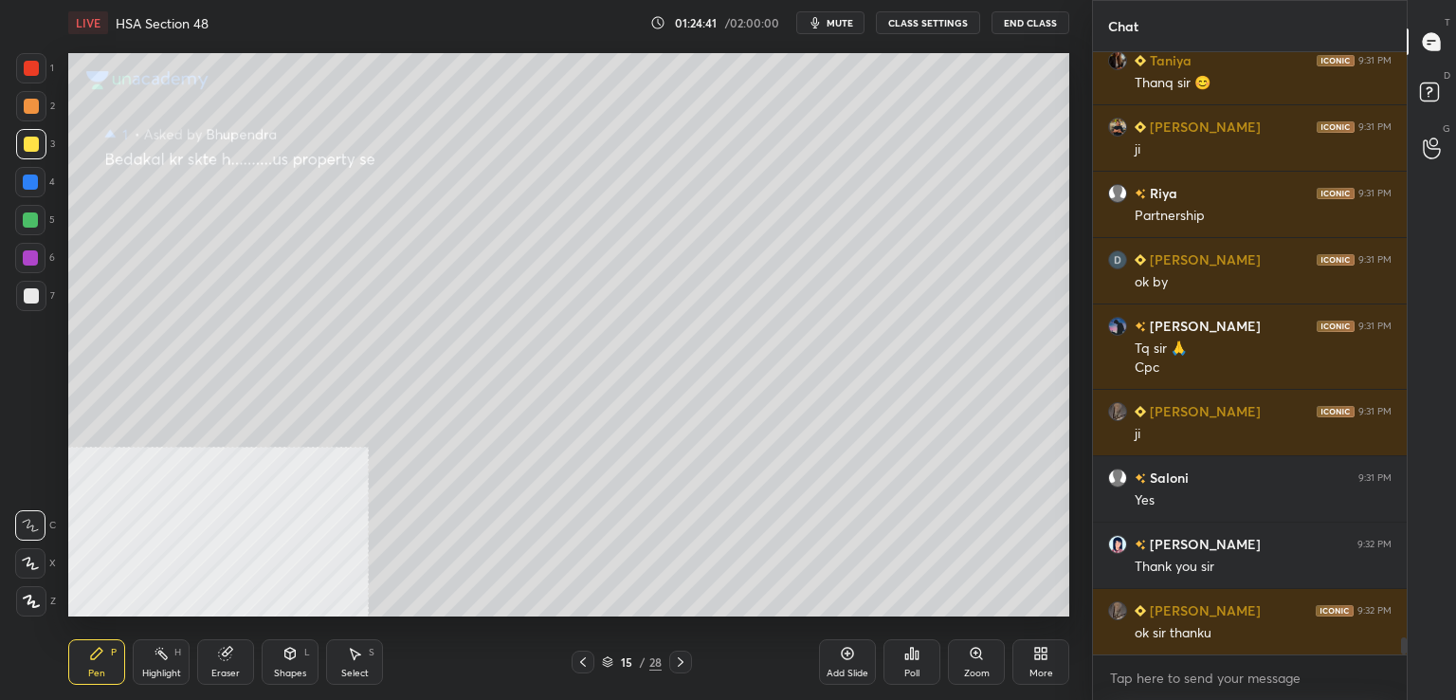
click at [1044, 21] on button "End Class" at bounding box center [1031, 22] width 78 height 23
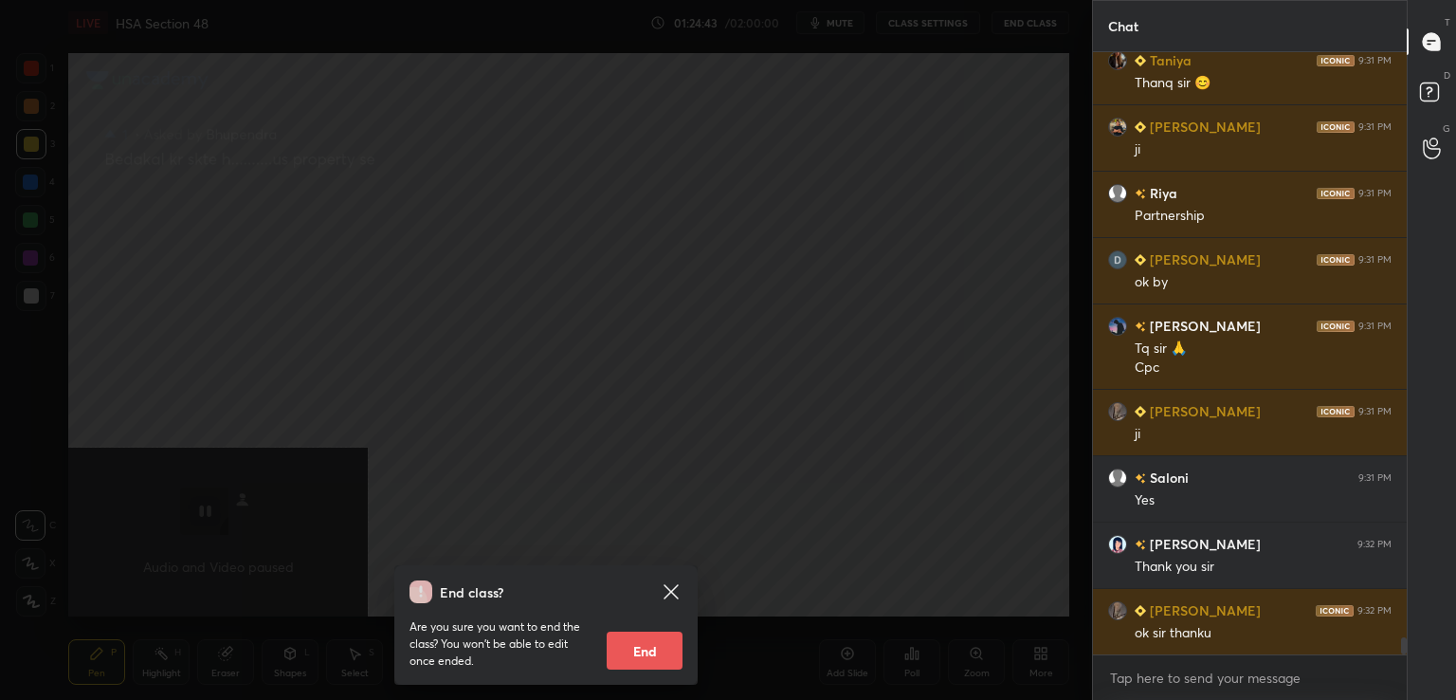
drag, startPoint x: 649, startPoint y: 657, endPoint x: 634, endPoint y: 661, distance: 15.6
click at [650, 660] on button "End" at bounding box center [645, 650] width 76 height 38
type textarea "x"
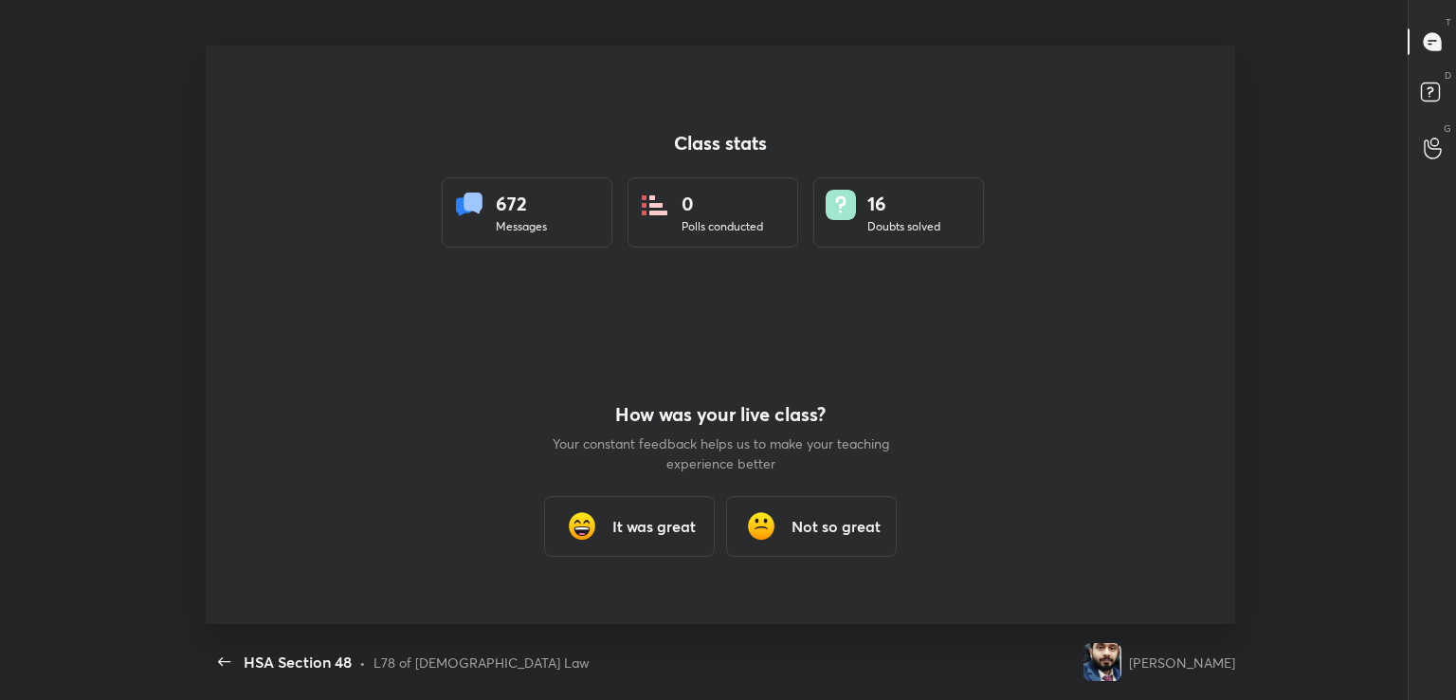
scroll to position [94225, 93363]
